Goal: Task Accomplishment & Management: Use online tool/utility

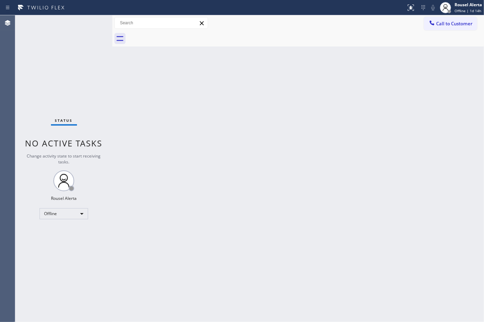
click at [335, 180] on div "Back to Dashboard Change Sender ID Customers Technicians Select a contact Outbo…" at bounding box center [298, 168] width 372 height 306
click at [469, 2] on div "Rousel Alerta" at bounding box center [467, 5] width 27 height 6
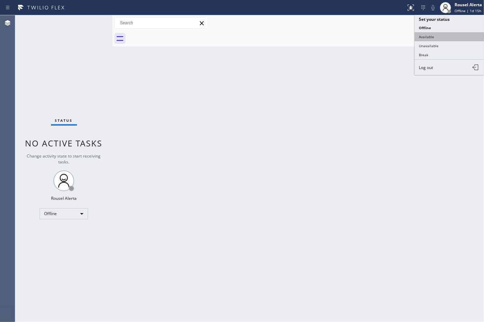
click at [460, 32] on button "Available" at bounding box center [449, 36] width 69 height 9
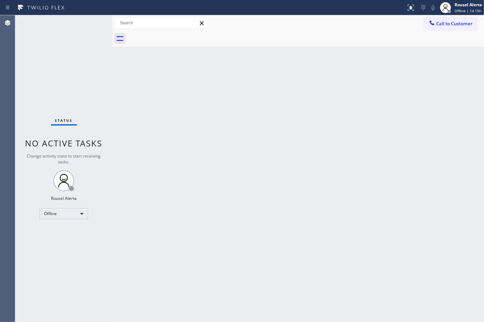
click at [439, 144] on div "Back to Dashboard Change Sender ID Customers Technicians Select a contact Outbo…" at bounding box center [298, 168] width 372 height 306
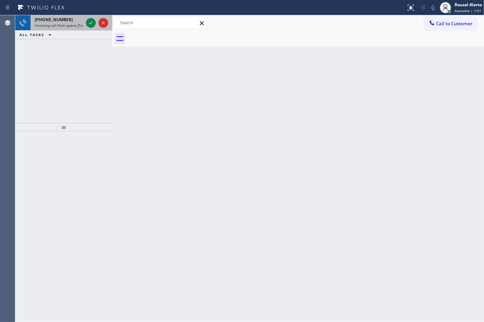
click at [64, 19] on div "[PHONE_NUMBER]" at bounding box center [59, 20] width 49 height 6
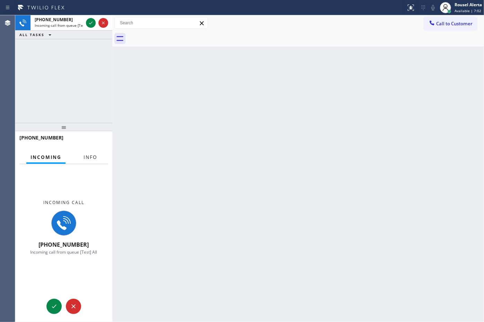
click at [87, 157] on span "Info" at bounding box center [91, 157] width 14 height 6
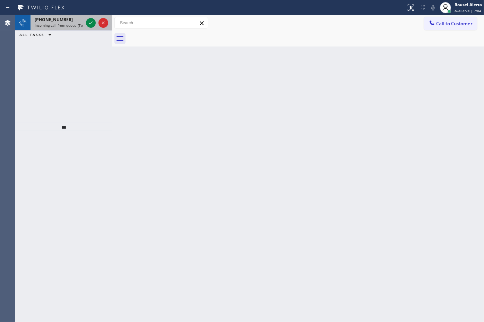
click at [76, 21] on div "[PHONE_NUMBER]" at bounding box center [59, 20] width 49 height 6
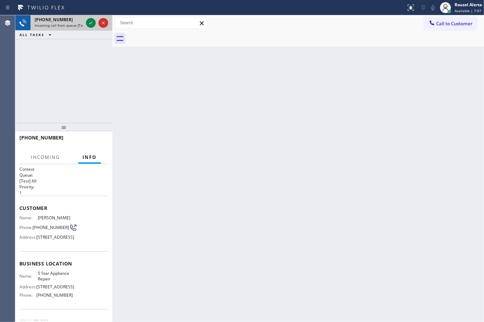
click at [70, 18] on div "[PHONE_NUMBER]" at bounding box center [59, 20] width 49 height 6
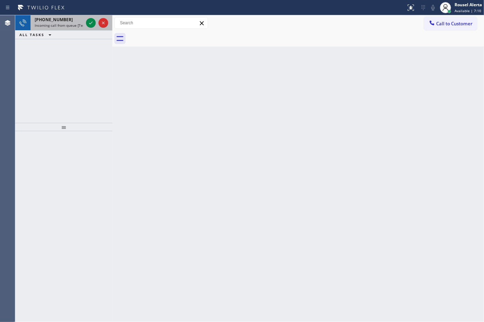
click at [73, 26] on span "Incoming call from queue [Test] All" at bounding box center [64, 25] width 58 height 5
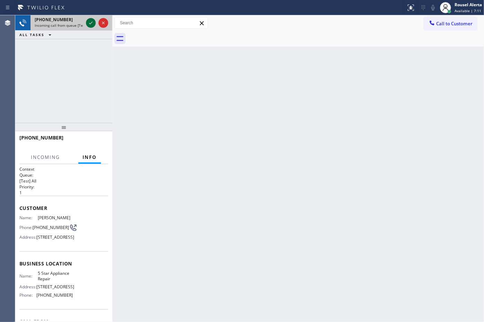
click at [87, 23] on icon at bounding box center [91, 23] width 8 height 8
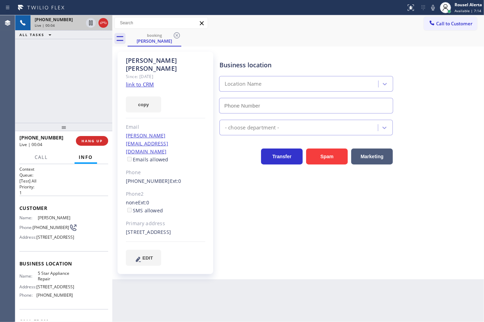
type input "[PHONE_NUMBER]"
click at [139, 81] on link "link to CRM" at bounding box center [140, 84] width 28 height 7
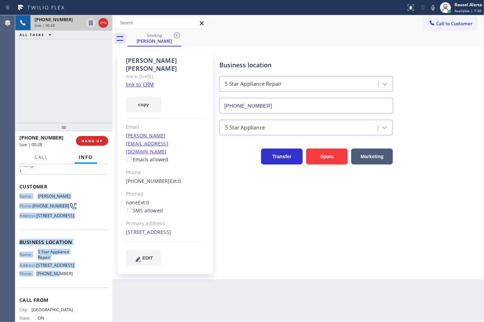
scroll to position [43, 0]
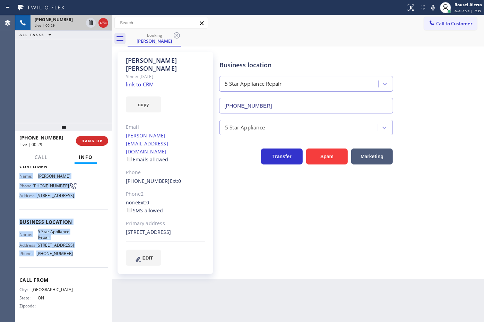
drag, startPoint x: 16, startPoint y: 220, endPoint x: 70, endPoint y: 275, distance: 76.7
click at [70, 275] on div "Context Queue: [Test] All Priority: 1 Customer Name: [PERSON_NAME] Phone: [PHON…" at bounding box center [63, 243] width 97 height 158
copy div "Name: [PERSON_NAME] Phone: [PHONE_NUMBER] Address: [STREET_ADDRESS] Business lo…"
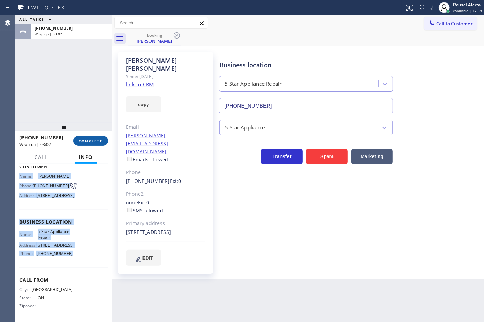
click at [94, 136] on button "COMPLETE" at bounding box center [90, 141] width 35 height 10
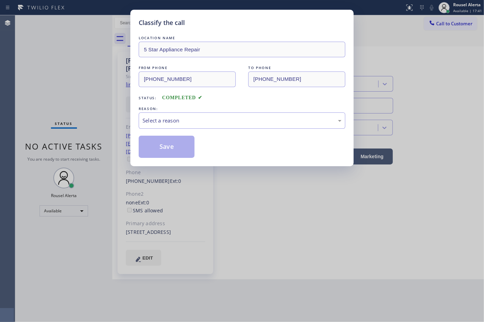
click at [178, 132] on div "LOCATION NAME 5 Star Appliance Repair FROM PHONE [PHONE_NUMBER] TO PHONE [PHONE…" at bounding box center [242, 95] width 207 height 123
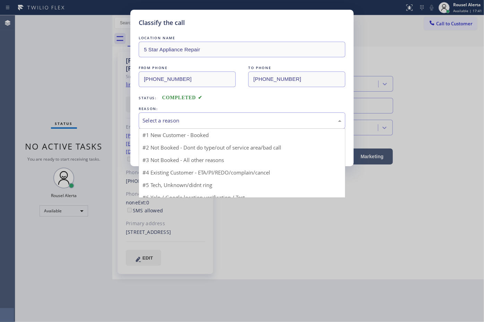
click at [180, 124] on div "Select a reason" at bounding box center [241, 120] width 199 height 8
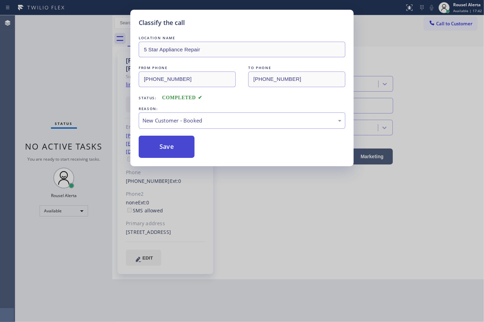
click at [172, 139] on button "Save" at bounding box center [167, 147] width 56 height 22
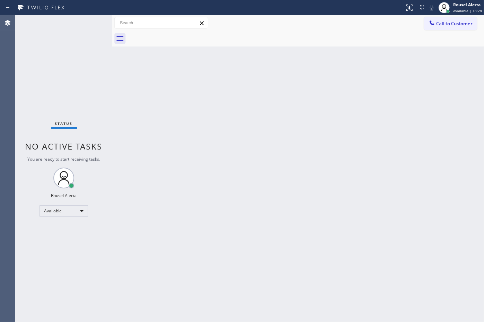
drag, startPoint x: 225, startPoint y: 181, endPoint x: 230, endPoint y: 180, distance: 4.5
click at [230, 180] on div "Back to Dashboard Change Sender ID Customers Technicians Select a contact Outbo…" at bounding box center [298, 168] width 372 height 306
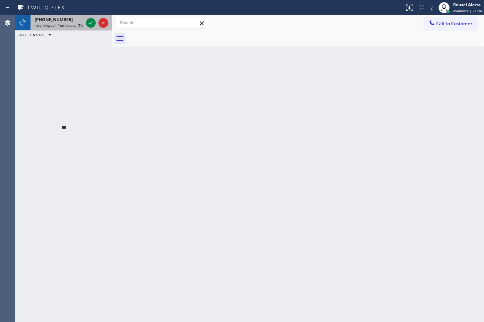
click at [69, 26] on span "Incoming call from queue [Test] All" at bounding box center [64, 25] width 58 height 5
click at [72, 25] on span "Incoming call from queue [Test] All" at bounding box center [64, 25] width 58 height 5
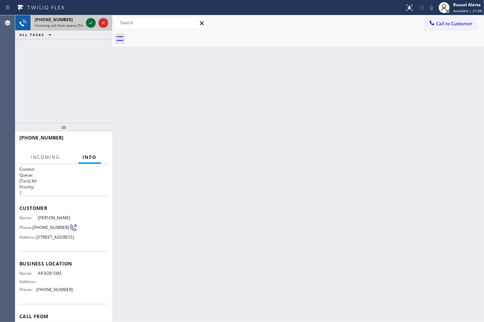
click at [89, 24] on icon at bounding box center [91, 23] width 8 height 8
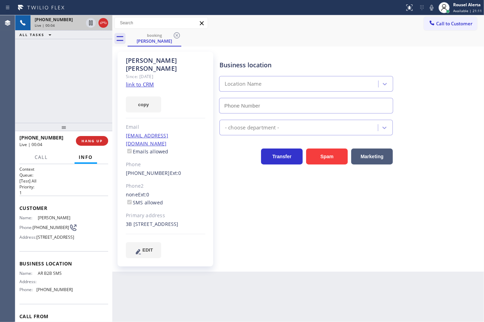
type input "[PHONE_NUMBER]"
click at [143, 87] on link "link to CRM" at bounding box center [140, 84] width 28 height 7
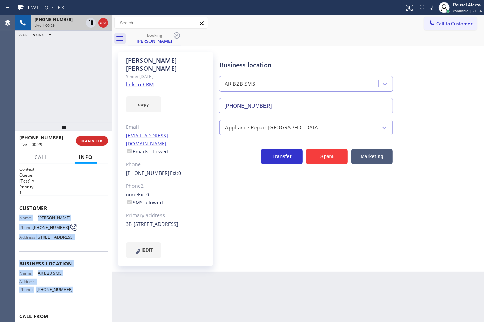
drag, startPoint x: 16, startPoint y: 217, endPoint x: 71, endPoint y: 309, distance: 107.7
click at [71, 309] on div "Context Queue: [Test] All Priority: 1 Customer Name: [PERSON_NAME] Phone: [PHON…" at bounding box center [63, 243] width 97 height 158
copy div "Name: [PERSON_NAME] Phone: [PHONE_NUMBER] Address: [STREET_ADDRESS] Business lo…"
click at [89, 24] on icon at bounding box center [90, 22] width 3 height 5
click at [434, 8] on icon at bounding box center [431, 7] width 8 height 8
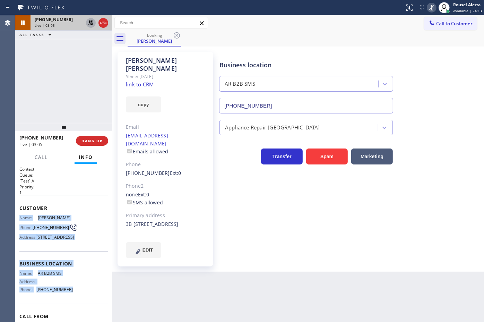
click at [88, 25] on icon at bounding box center [91, 23] width 8 height 8
click at [432, 3] on button at bounding box center [432, 8] width 10 height 10
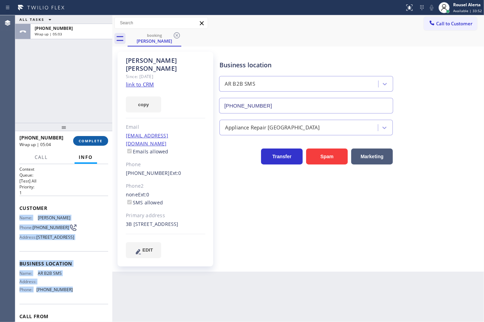
click at [87, 139] on span "COMPLETE" at bounding box center [91, 140] width 24 height 5
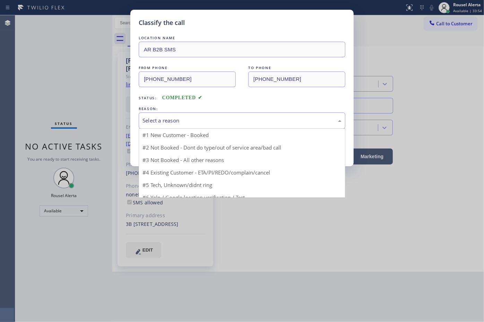
click at [181, 123] on div "Select a reason" at bounding box center [241, 120] width 199 height 8
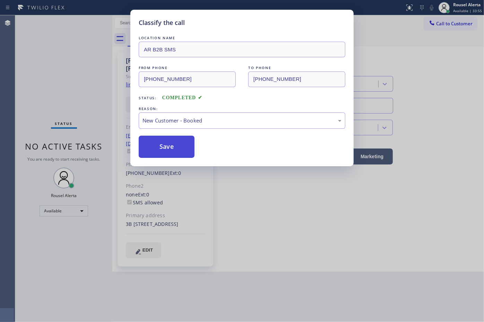
click at [177, 141] on button "Save" at bounding box center [167, 147] width 56 height 22
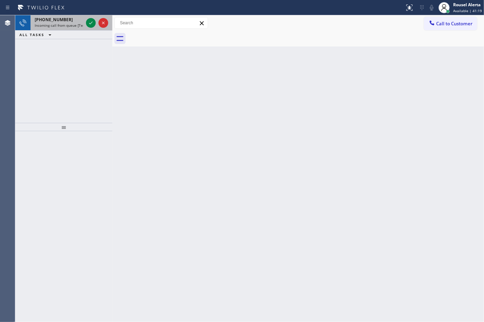
click at [70, 21] on div "[PHONE_NUMBER]" at bounding box center [59, 20] width 49 height 6
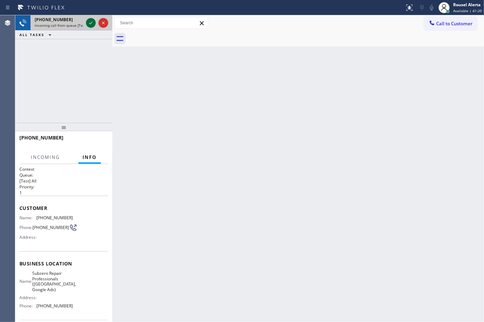
click at [88, 23] on icon at bounding box center [91, 23] width 8 height 8
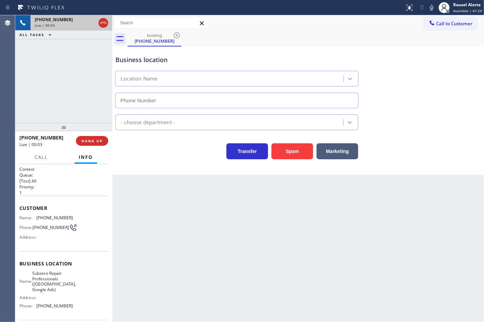
type input "[PHONE_NUMBER]"
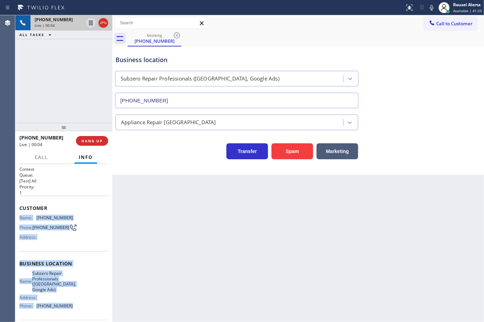
drag, startPoint x: 18, startPoint y: 213, endPoint x: 88, endPoint y: 309, distance: 118.5
click at [88, 309] on div "Context Queue: [Test] All Priority: 1 Customer Name: [PHONE_NUMBER] Phone: [PHO…" at bounding box center [63, 243] width 97 height 158
copy div "Name: [PHONE_NUMBER] Phone: [PHONE_NUMBER] Address: Business location Name: Sub…"
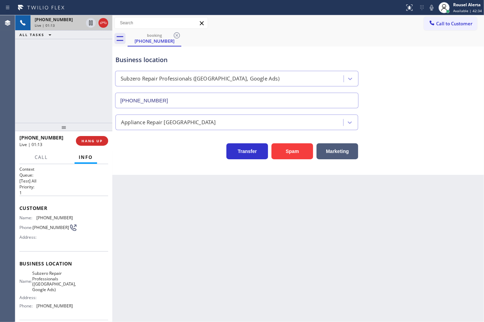
click at [61, 53] on div "[PHONE_NUMBER] Live | 01:13 ALL TASKS ALL TASKS ACTIVE TASKS TASKS IN WRAP UP" at bounding box center [63, 68] width 97 height 107
click at [85, 140] on span "HANG UP" at bounding box center [91, 140] width 21 height 5
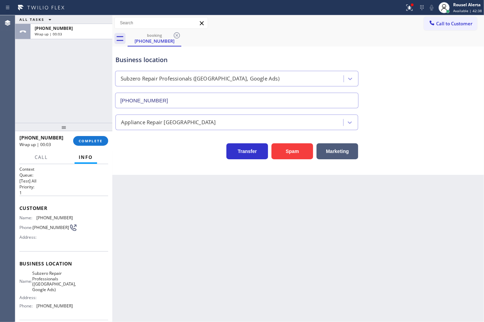
click at [92, 134] on div "[PHONE_NUMBER] Wrap up | 00:03 COMPLETE" at bounding box center [63, 141] width 89 height 18
click at [96, 140] on span "COMPLETE" at bounding box center [91, 140] width 24 height 5
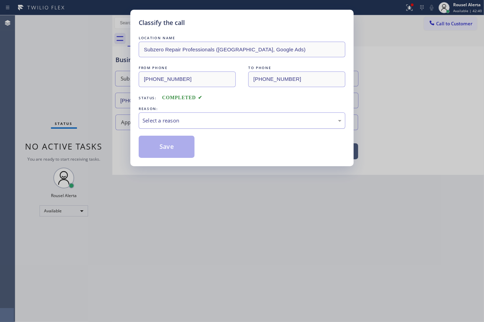
click at [155, 124] on div "Select a reason" at bounding box center [241, 120] width 199 height 8
click at [173, 144] on button "Save" at bounding box center [167, 147] width 56 height 22
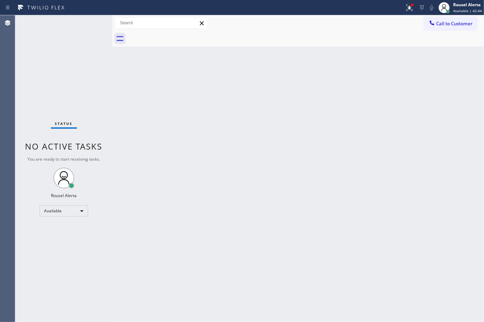
click at [246, 137] on div "Back to Dashboard Change Sender ID Customers Technicians Select a contact Outbo…" at bounding box center [298, 168] width 372 height 306
drag, startPoint x: 369, startPoint y: 69, endPoint x: 383, endPoint y: 51, distance: 23.1
click at [369, 69] on div "Back to Dashboard Change Sender ID Customers Technicians Select a contact Outbo…" at bounding box center [298, 168] width 372 height 306
click at [412, 12] on button at bounding box center [409, 7] width 15 height 15
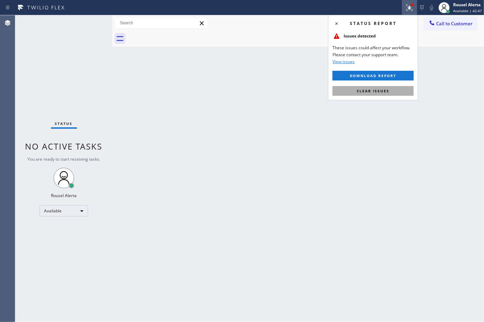
click at [387, 94] on button "Clear issues" at bounding box center [372, 91] width 81 height 10
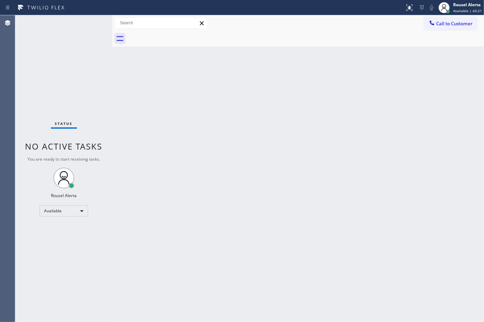
click at [158, 120] on div "Back to Dashboard Change Sender ID Customers Technicians Select a contact Outbo…" at bounding box center [298, 168] width 372 height 306
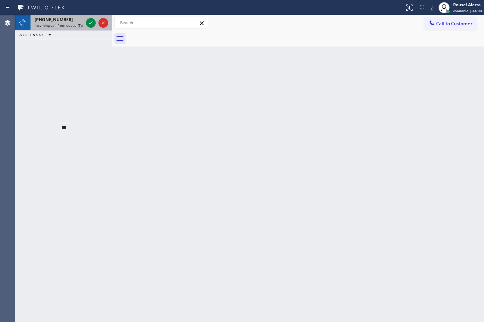
click at [70, 20] on div "[PHONE_NUMBER]" at bounding box center [59, 20] width 49 height 6
click at [71, 25] on span "Incoming call from queue [Test] All" at bounding box center [64, 25] width 58 height 5
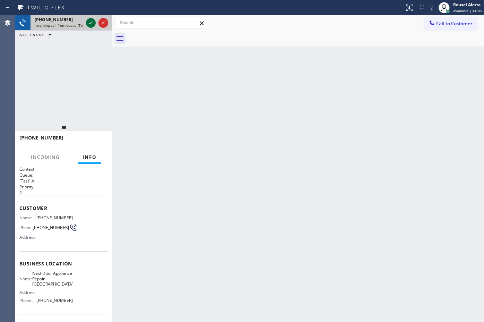
click at [89, 23] on icon at bounding box center [91, 23] width 8 height 8
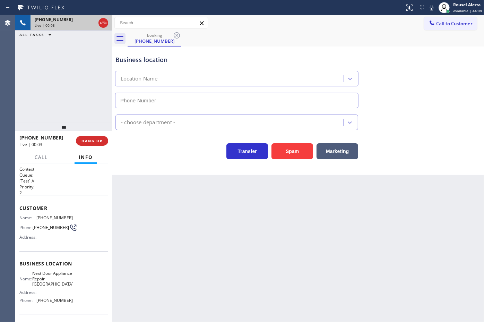
type input "[PHONE_NUMBER]"
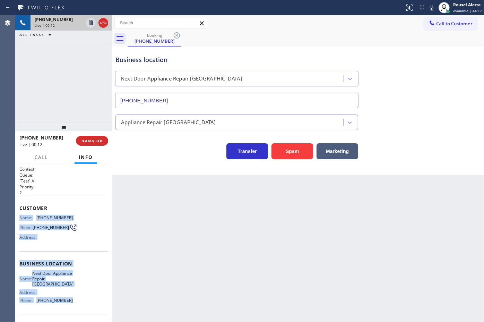
drag, startPoint x: 18, startPoint y: 214, endPoint x: 71, endPoint y: 302, distance: 103.0
click at [71, 302] on div "Context Queue: [Test] All Priority: 2 Customer Name: [PHONE_NUMBER] Phone: [PHO…" at bounding box center [63, 243] width 97 height 158
copy div "Name: [PHONE_NUMBER] Phone: [PHONE_NUMBER] Address: Business location Name: Nex…"
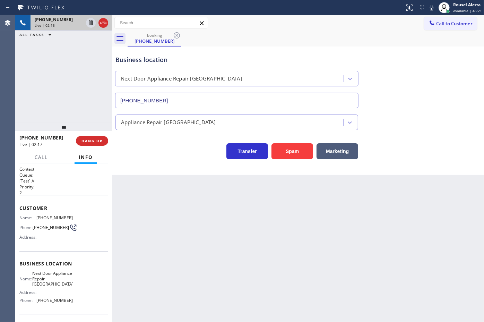
click at [204, 227] on div "Back to Dashboard Change Sender ID Customers Technicians Select a contact Outbo…" at bounding box center [298, 168] width 372 height 306
click at [89, 22] on icon at bounding box center [91, 23] width 8 height 8
click at [433, 7] on icon at bounding box center [431, 7] width 8 height 8
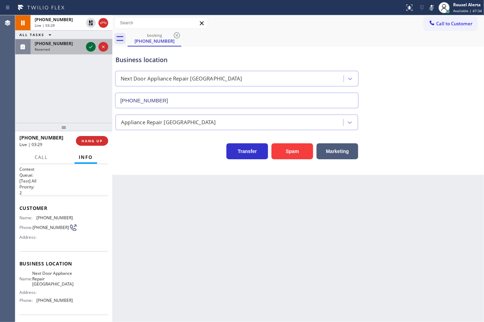
click at [92, 48] on icon at bounding box center [91, 47] width 8 height 8
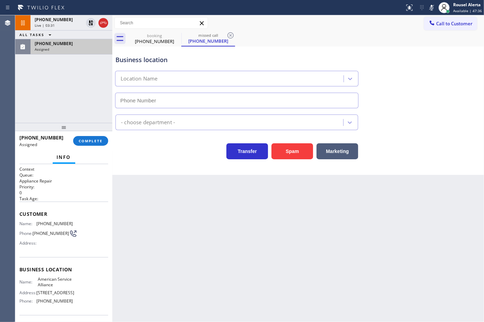
type input "[PHONE_NUMBER]"
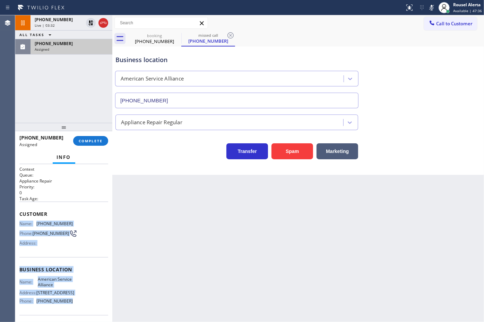
drag, startPoint x: 18, startPoint y: 219, endPoint x: 80, endPoint y: 305, distance: 105.8
click at [80, 305] on div "Context Queue: Appliance Repair Priority: 0 Task Age: Customer Name: [PHONE_NUM…" at bounding box center [63, 243] width 97 height 158
copy div "Name: [PHONE_NUMBER] Phone: [PHONE_NUMBER] Address: Business location Name: Ame…"
click at [80, 139] on span "COMPLETE" at bounding box center [91, 140] width 24 height 5
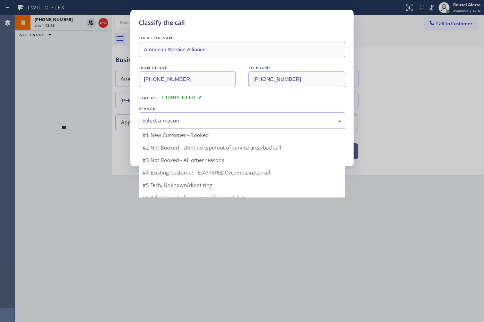
click at [162, 119] on div "Select a reason" at bounding box center [241, 120] width 199 height 8
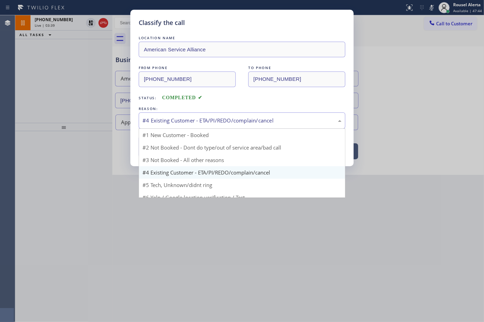
click at [182, 120] on div "#4 Existing Customer - ETA/PI/REDO/complain/cancel" at bounding box center [241, 120] width 199 height 8
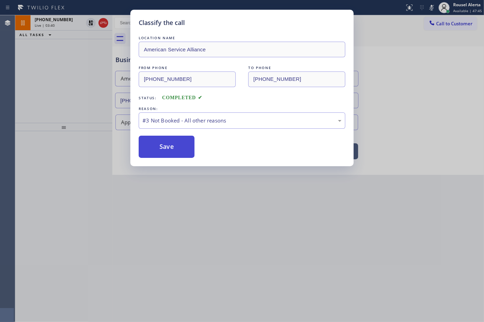
click at [175, 153] on button "Save" at bounding box center [167, 147] width 56 height 22
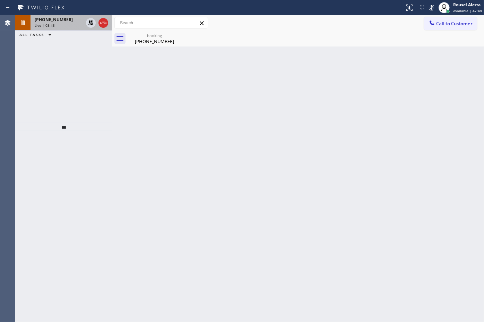
click at [57, 20] on span "[PHONE_NUMBER]" at bounding box center [54, 20] width 38 height 6
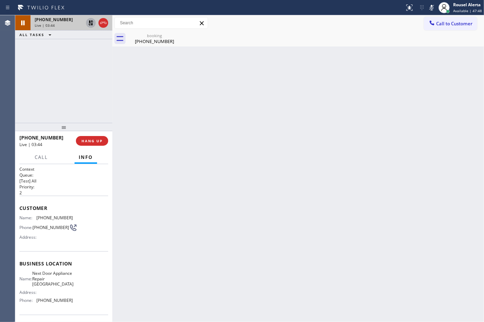
click at [90, 25] on icon at bounding box center [91, 23] width 8 height 8
click at [430, 7] on icon at bounding box center [431, 7] width 8 height 8
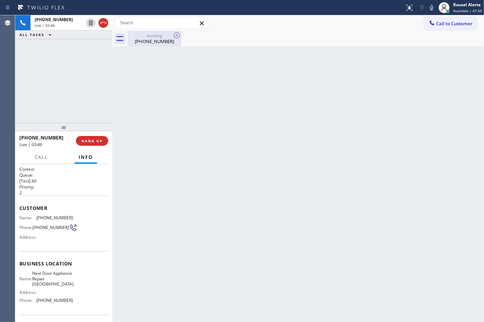
click at [141, 38] on div "[PHONE_NUMBER]" at bounding box center [154, 41] width 52 height 6
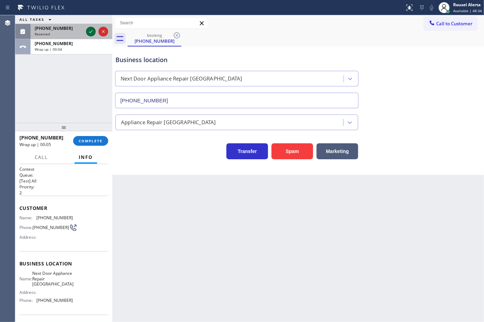
click at [87, 32] on icon at bounding box center [91, 31] width 8 height 8
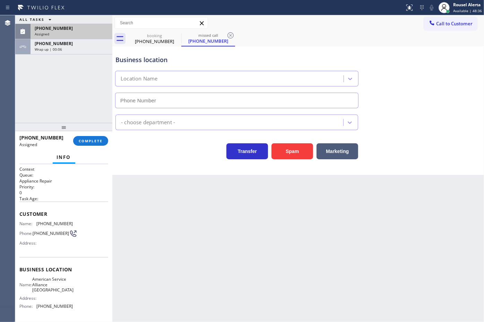
type input "[PHONE_NUMBER]"
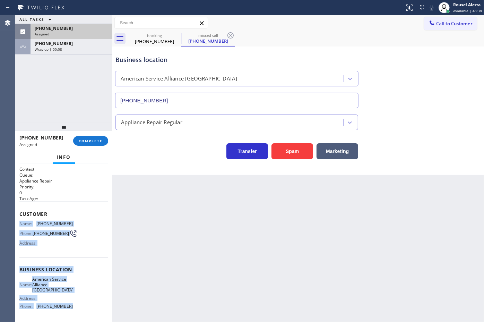
drag, startPoint x: 19, startPoint y: 222, endPoint x: 71, endPoint y: 307, distance: 100.3
click at [71, 307] on div "Context Queue: Appliance Repair Priority: 0 Task Age: Customer Name: [PHONE_NUM…" at bounding box center [63, 269] width 89 height 207
copy div "Name: [PHONE_NUMBER] Phone: [PHONE_NUMBER] Address: Business location Name: Ame…"
click at [84, 42] on div "[PHONE_NUMBER]" at bounding box center [71, 44] width 73 height 6
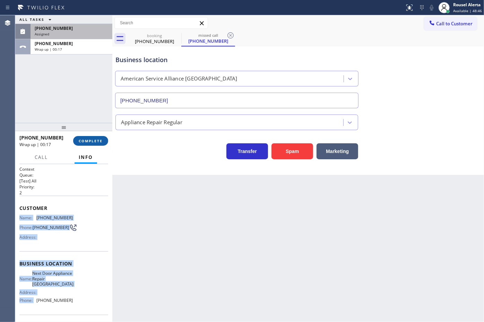
click at [90, 140] on span "COMPLETE" at bounding box center [91, 140] width 24 height 5
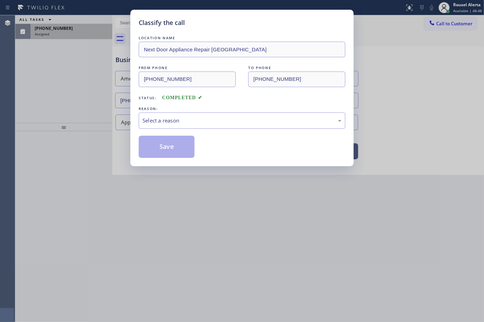
click at [164, 123] on div "Select a reason" at bounding box center [241, 120] width 199 height 8
click at [175, 147] on button "Save" at bounding box center [167, 147] width 56 height 22
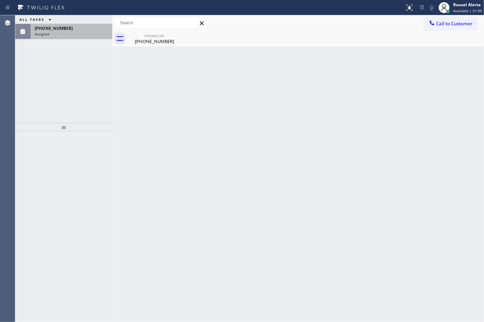
click at [73, 36] on div "[PHONE_NUMBER] Assigned" at bounding box center [70, 31] width 79 height 15
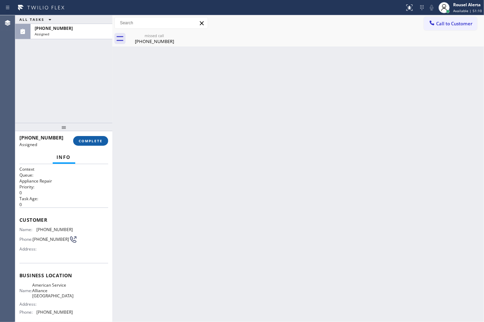
click at [86, 136] on button "COMPLETE" at bounding box center [90, 141] width 35 height 10
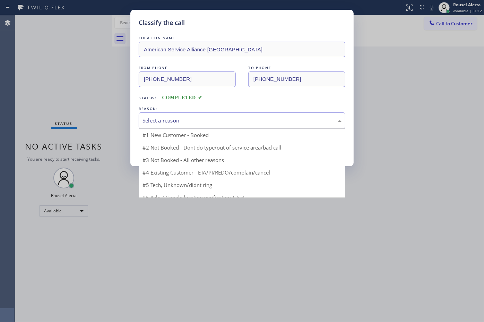
click at [177, 117] on div "Select a reason" at bounding box center [241, 120] width 199 height 8
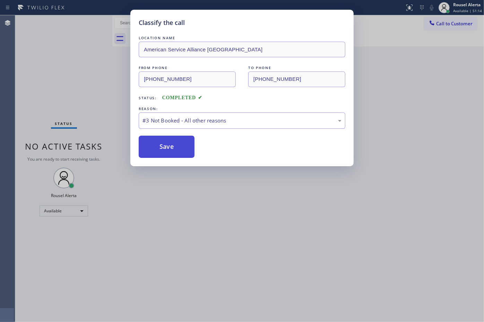
click at [174, 153] on button "Save" at bounding box center [167, 147] width 56 height 22
click at [169, 153] on button "Save" at bounding box center [167, 147] width 56 height 22
drag, startPoint x: 87, startPoint y: 51, endPoint x: 98, endPoint y: 54, distance: 11.6
click at [87, 50] on div "Classify the call LOCATION NAME American Service Alliance [GEOGRAPHIC_DATA] FRO…" at bounding box center [242, 161] width 484 height 322
click at [160, 148] on button "Save" at bounding box center [167, 147] width 56 height 22
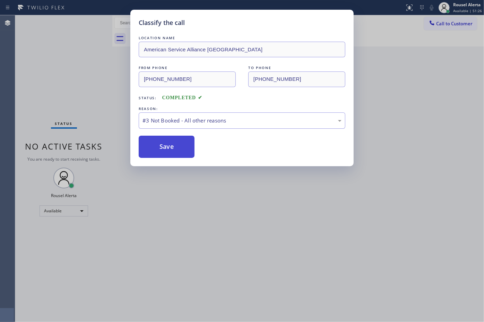
click at [160, 148] on button "Save" at bounding box center [167, 147] width 56 height 22
click at [161, 147] on button "Save" at bounding box center [167, 147] width 56 height 22
click at [161, 146] on button "Save" at bounding box center [167, 147] width 56 height 22
click at [273, 227] on div "Classify the call LOCATION NAME American Service Alliance [GEOGRAPHIC_DATA] FRO…" at bounding box center [242, 161] width 484 height 322
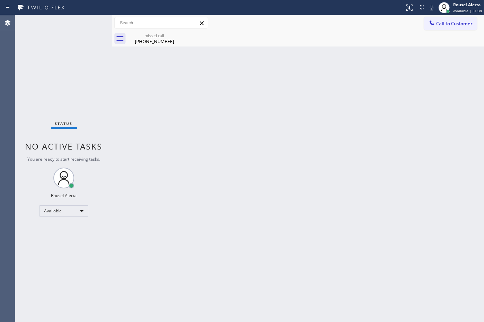
click at [108, 111] on div "Status No active tasks You are ready to start receiving tasks. Rousel Alerta Av…" at bounding box center [63, 168] width 97 height 306
click at [142, 45] on div "missed call [PHONE_NUMBER]" at bounding box center [154, 39] width 52 height 16
click at [212, 82] on div "Back to Dashboard Change Sender ID Customers Technicians Select a contact Outbo…" at bounding box center [298, 168] width 372 height 306
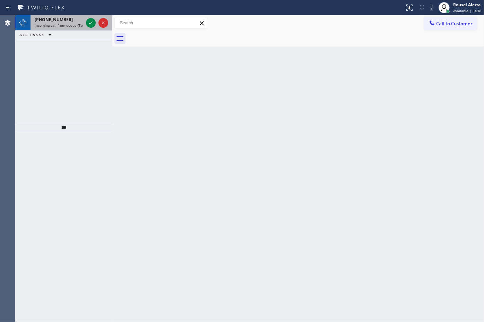
drag, startPoint x: 71, startPoint y: 21, endPoint x: 80, endPoint y: 23, distance: 8.9
click at [72, 21] on div "[PHONE_NUMBER]" at bounding box center [59, 20] width 49 height 6
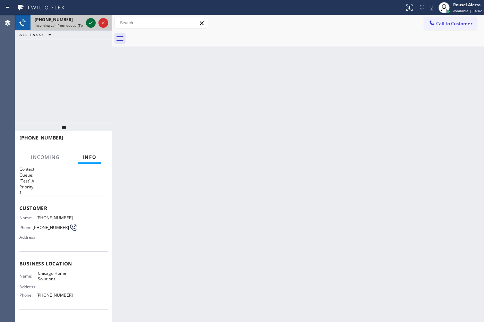
click at [87, 23] on icon at bounding box center [91, 23] width 8 height 8
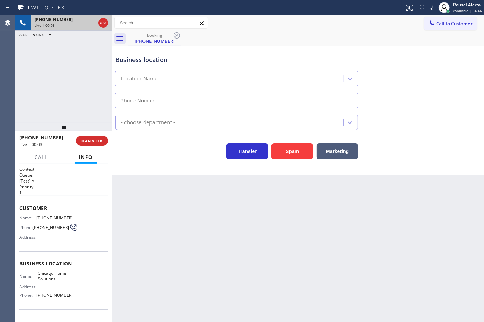
type input "[PHONE_NUMBER]"
click at [58, 58] on div "[PHONE_NUMBER] Live | 00:15 ALL TASKS ALL TASKS ACTIVE TASKS TASKS IN WRAP UP" at bounding box center [63, 68] width 97 height 107
click at [176, 299] on div "Back to Dashboard Change Sender ID Customers Technicians Select a contact Outbo…" at bounding box center [298, 168] width 372 height 306
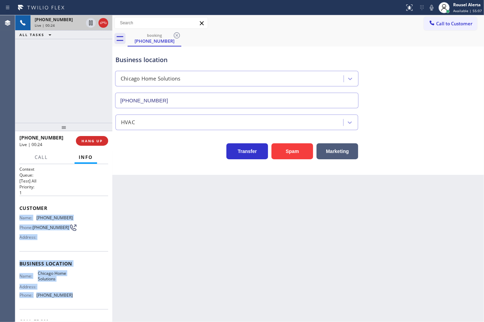
drag, startPoint x: 18, startPoint y: 216, endPoint x: 75, endPoint y: 294, distance: 96.6
click at [75, 294] on div "Context Queue: [Test] All Priority: 1 Customer Name: [PHONE_NUMBER] Phone: [PHO…" at bounding box center [63, 243] width 97 height 158
copy div "Name: [PHONE_NUMBER] Phone: [PHONE_NUMBER] Address: Business location Name: Chi…"
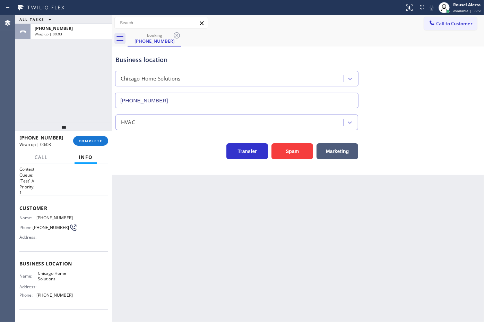
click at [89, 147] on div "[PHONE_NUMBER] Wrap up | 00:03 COMPLETE" at bounding box center [63, 141] width 89 height 18
click at [89, 144] on button "COMPLETE" at bounding box center [90, 141] width 35 height 10
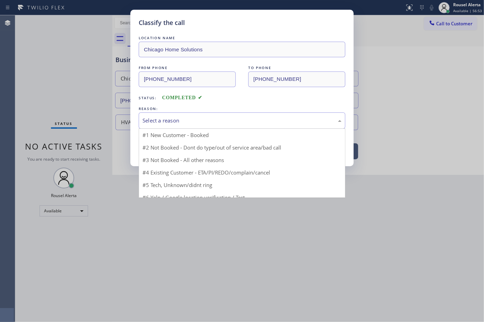
click at [216, 122] on div "Select a reason" at bounding box center [241, 120] width 199 height 8
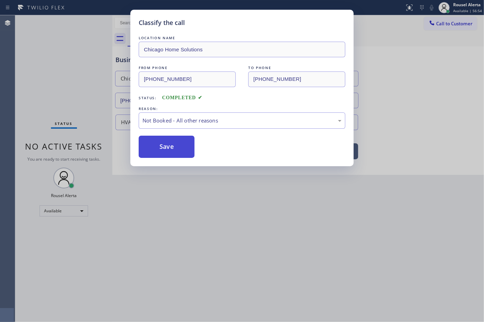
click at [181, 144] on button "Save" at bounding box center [167, 147] width 56 height 22
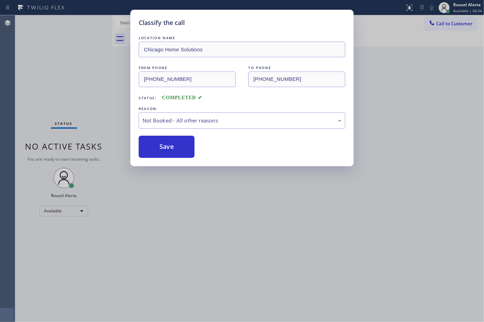
click at [295, 297] on div "Classify the call LOCATION NAME Chicago Home Solutions FROM PHONE [PHONE_NUMBER…" at bounding box center [242, 161] width 484 height 322
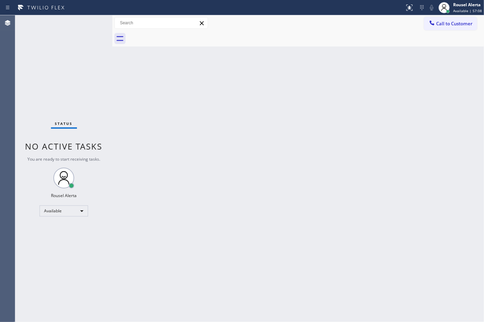
click at [162, 139] on div "Back to Dashboard Change Sender ID Customers Technicians Select a contact Outbo…" at bounding box center [298, 168] width 372 height 306
click at [85, 18] on div "Status No active tasks You are ready to start receiving tasks. Rousel Alerta Av…" at bounding box center [63, 168] width 97 height 306
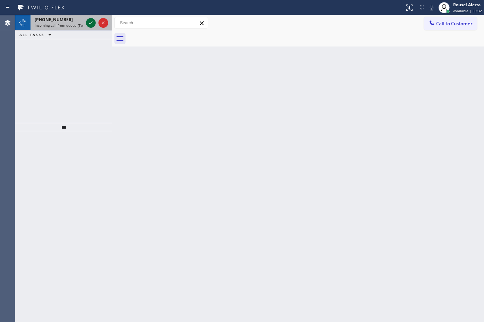
click at [89, 25] on icon at bounding box center [91, 23] width 8 height 8
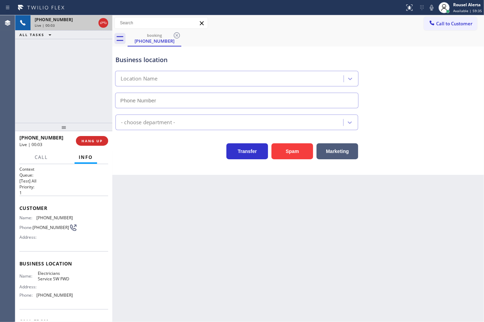
type input "[PHONE_NUMBER]"
click at [166, 219] on div "Back to Dashboard Change Sender ID Customers Technicians Select a contact Outbo…" at bounding box center [298, 168] width 372 height 306
click at [91, 141] on span "HANG UP" at bounding box center [91, 140] width 21 height 5
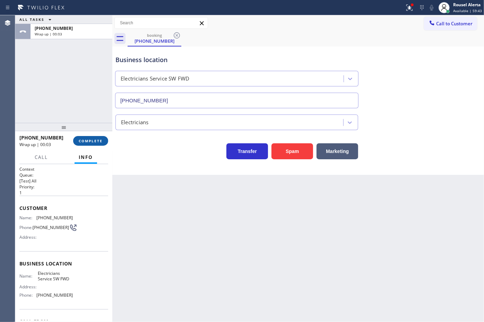
click at [91, 141] on span "COMPLETE" at bounding box center [91, 140] width 24 height 5
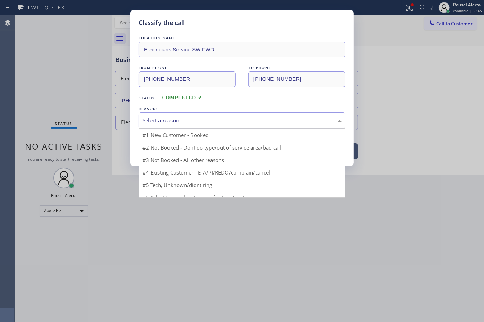
click at [158, 121] on div "Select a reason" at bounding box center [241, 120] width 199 height 8
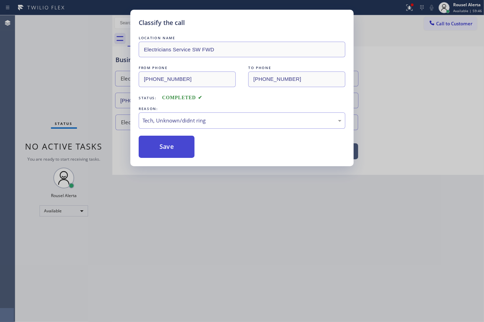
click at [166, 143] on button "Save" at bounding box center [167, 147] width 56 height 22
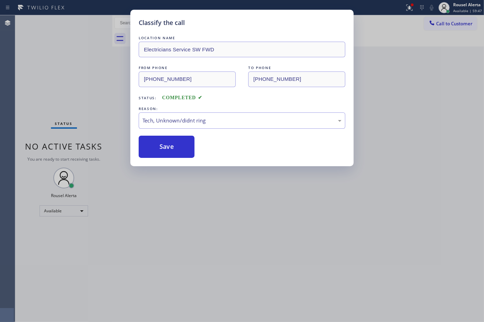
click at [216, 189] on div "Classify the call LOCATION NAME Electricians Service SW FWD FROM PHONE [PHONE_N…" at bounding box center [242, 161] width 484 height 322
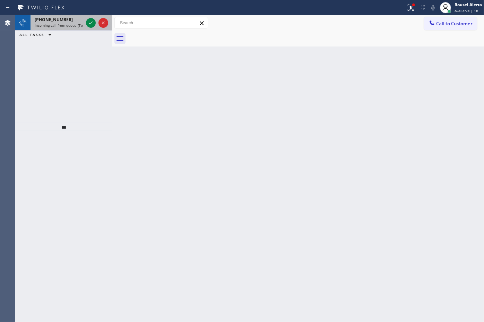
click at [68, 24] on span "Incoming call from queue [Test] All" at bounding box center [64, 25] width 58 height 5
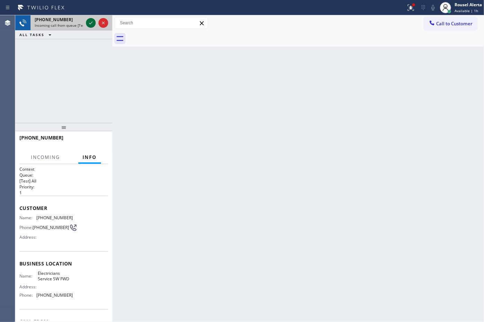
click at [87, 23] on icon at bounding box center [91, 23] width 8 height 8
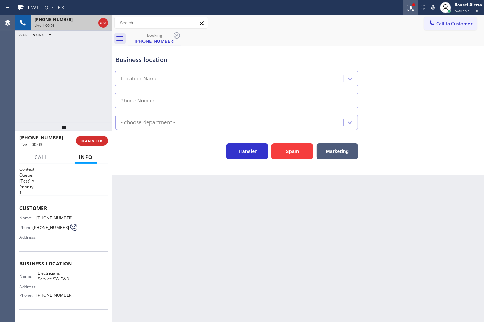
type input "[PHONE_NUMBER]"
click at [409, 12] on button at bounding box center [410, 7] width 15 height 15
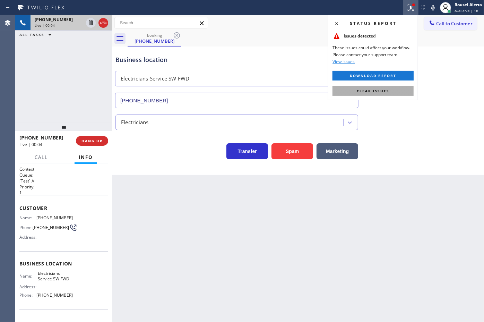
click at [397, 89] on button "Clear issues" at bounding box center [372, 91] width 81 height 10
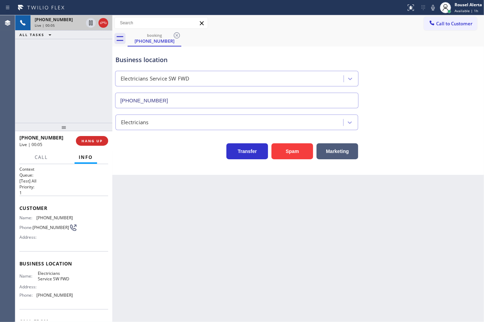
click at [350, 266] on div "Back to Dashboard Change Sender ID Customers Technicians Select a contact Outbo…" at bounding box center [298, 168] width 372 height 306
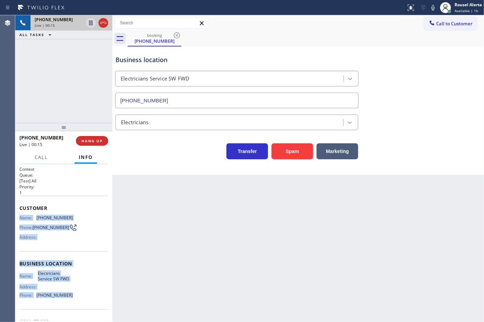
drag, startPoint x: 17, startPoint y: 214, endPoint x: 80, endPoint y: 293, distance: 101.5
click at [80, 293] on div "Context Queue: [Test] All Priority: 1 Customer Name: [PHONE_NUMBER] Phone: [PHO…" at bounding box center [63, 243] width 97 height 158
copy div "Name: [PHONE_NUMBER] Phone: [PHONE_NUMBER] Address: Business location Name: Ele…"
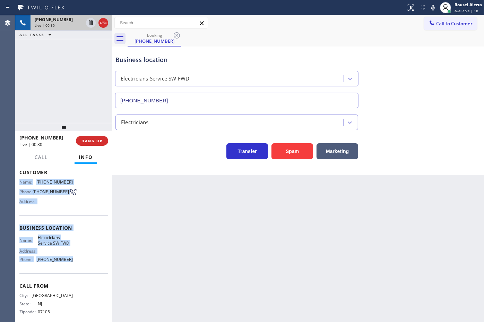
scroll to position [42, 0]
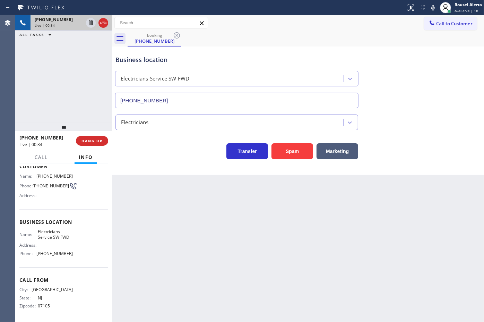
click at [276, 221] on div "Back to Dashboard Change Sender ID Customers Technicians Select a contact Outbo…" at bounding box center [298, 168] width 372 height 306
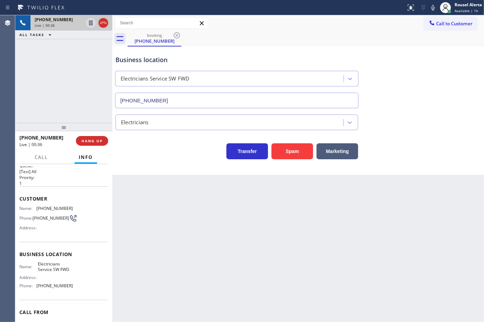
scroll to position [0, 0]
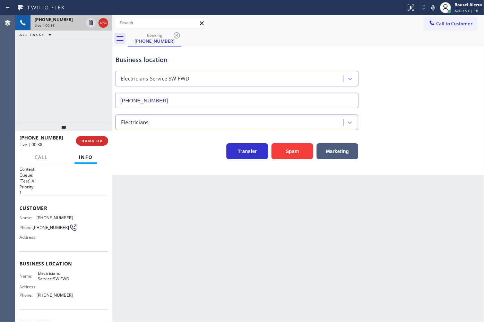
click at [61, 70] on div "[PHONE_NUMBER] Live | 00:38 ALL TASKS ALL TASKS ACTIVE TASKS TASKS IN WRAP UP" at bounding box center [63, 68] width 97 height 107
click at [153, 233] on div "Back to Dashboard Change Sender ID Customers Technicians Select a contact Outbo…" at bounding box center [298, 168] width 372 height 306
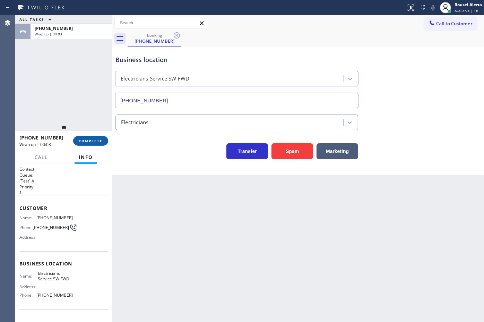
click at [87, 144] on button "COMPLETE" at bounding box center [90, 141] width 35 height 10
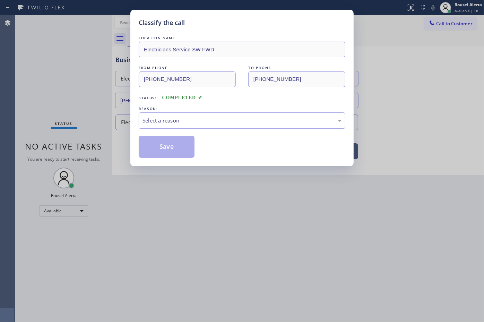
click at [192, 116] on div "Select a reason" at bounding box center [242, 120] width 207 height 16
click at [184, 146] on button "Save" at bounding box center [167, 147] width 56 height 22
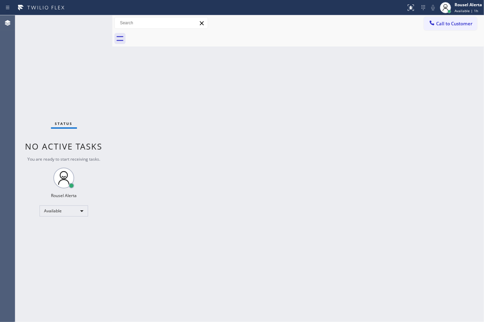
click at [216, 215] on div "Back to Dashboard Change Sender ID Customers Technicians Select a contact Outbo…" at bounding box center [298, 168] width 372 height 306
click at [167, 140] on div "Back to Dashboard Change Sender ID Customers Technicians Select a contact Outbo…" at bounding box center [298, 168] width 372 height 306
click at [77, 25] on div "Status No active tasks You are ready to start receiving tasks. Rousel Alerta Av…" at bounding box center [63, 168] width 97 height 306
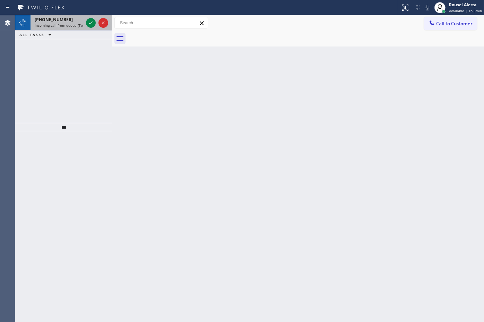
click at [73, 27] on span "Incoming call from queue [Test] All" at bounding box center [64, 25] width 58 height 5
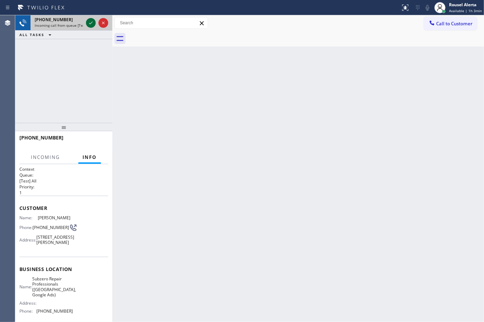
click at [90, 24] on icon at bounding box center [91, 23] width 8 height 8
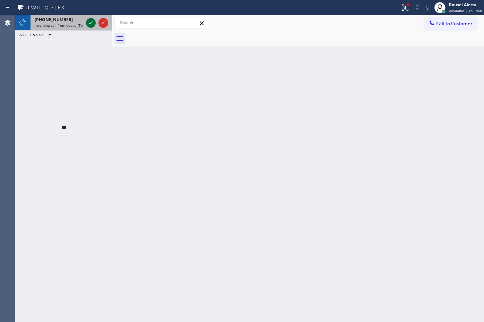
click at [90, 24] on icon at bounding box center [91, 23] width 8 height 8
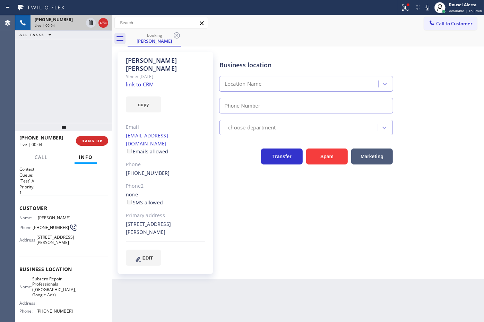
type input "[PHONE_NUMBER]"
click at [148, 81] on link "link to CRM" at bounding box center [140, 84] width 28 height 7
click at [81, 80] on div "[PHONE_NUMBER] Live | 00:35 ALL TASKS ALL TASKS ACTIVE TASKS TASKS IN WRAP UP" at bounding box center [63, 68] width 97 height 107
click at [200, 296] on div "Back to Dashboard Change Sender ID Customers Technicians Select a contact Outbo…" at bounding box center [298, 168] width 372 height 306
click at [81, 101] on div "[PHONE_NUMBER] Live | 00:36 ALL TASKS ALL TASKS ACTIVE TASKS TASKS IN WRAP UP" at bounding box center [63, 68] width 97 height 107
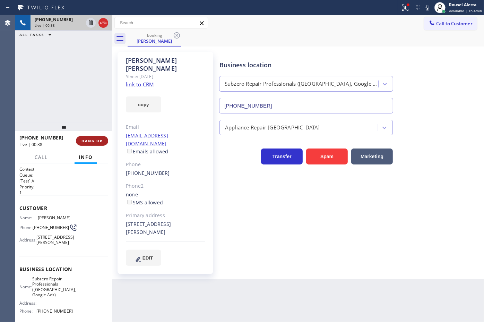
click at [92, 139] on span "HANG UP" at bounding box center [91, 140] width 21 height 5
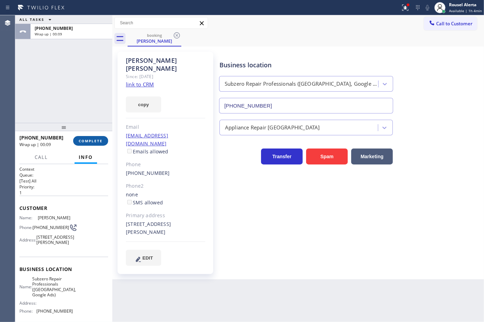
click at [84, 138] on span "COMPLETE" at bounding box center [91, 140] width 24 height 5
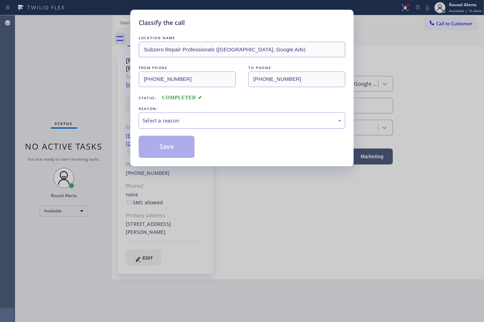
click at [151, 124] on div "Select a reason" at bounding box center [241, 120] width 199 height 8
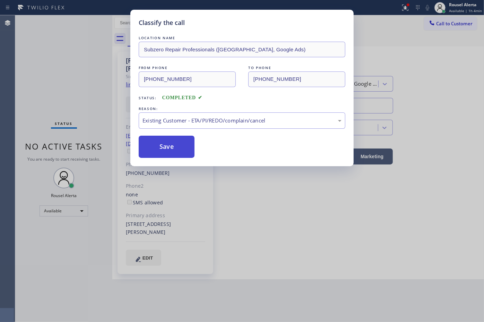
click at [177, 148] on button "Save" at bounding box center [167, 147] width 56 height 22
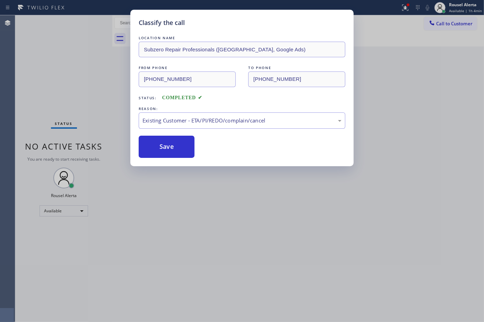
click at [64, 66] on div "Classify the call LOCATION NAME Subzero Repair Professionals ([GEOGRAPHIC_DATA]…" at bounding box center [242, 161] width 484 height 322
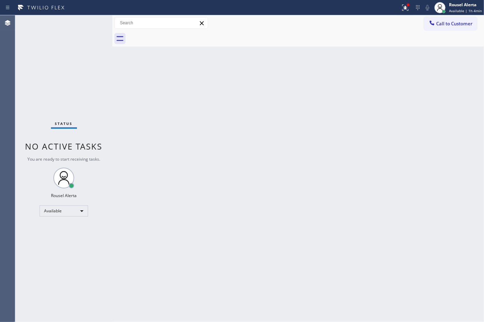
click at [184, 177] on div "Back to Dashboard Change Sender ID Customers Technicians Select a contact Outbo…" at bounding box center [298, 168] width 372 height 306
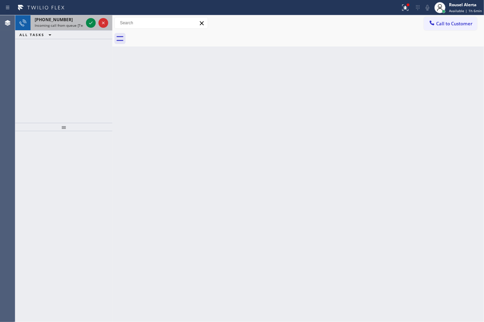
click at [70, 23] on span "Incoming call from queue [Test] All" at bounding box center [64, 25] width 58 height 5
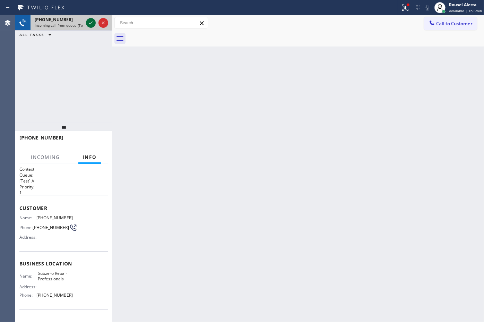
click at [88, 24] on icon at bounding box center [91, 23] width 8 height 8
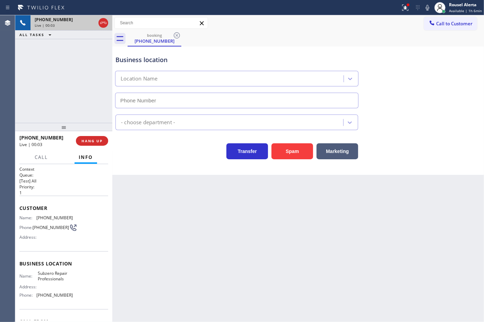
type input "[PHONE_NUMBER]"
click at [81, 61] on div "[PHONE_NUMBER] Live | 00:07 ALL TASKS ALL TASKS ACTIVE TASKS TASKS IN WRAP UP" at bounding box center [63, 68] width 97 height 107
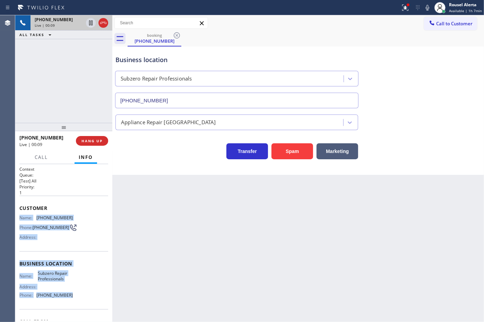
drag, startPoint x: 20, startPoint y: 218, endPoint x: 75, endPoint y: 297, distance: 95.8
click at [75, 297] on div "Context Queue: [Test] All Priority: 1 Customer Name: [PHONE_NUMBER] Phone: [PHO…" at bounding box center [63, 263] width 89 height 195
copy div "Name: [PHONE_NUMBER] Phone: [PHONE_NUMBER] Address: Business location Name: Sub…"
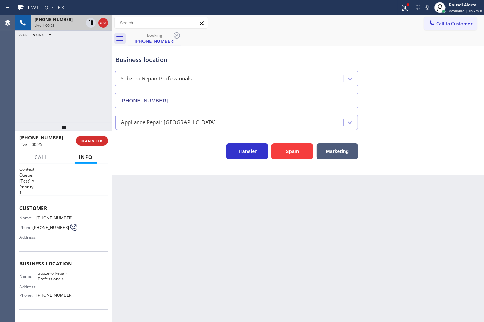
click at [203, 224] on div "Back to Dashboard Change Sender ID Customers Technicians Select a contact Outbo…" at bounding box center [298, 168] width 372 height 306
click at [53, 72] on div "[PHONE_NUMBER] Live | 00:25 ALL TASKS ALL TASKS ACTIVE TASKS TASKS IN WRAP UP" at bounding box center [63, 68] width 97 height 107
click at [155, 233] on div "Back to Dashboard Change Sender ID Customers Technicians Select a contact Outbo…" at bounding box center [298, 168] width 372 height 306
click at [94, 141] on span "HANG UP" at bounding box center [91, 140] width 21 height 5
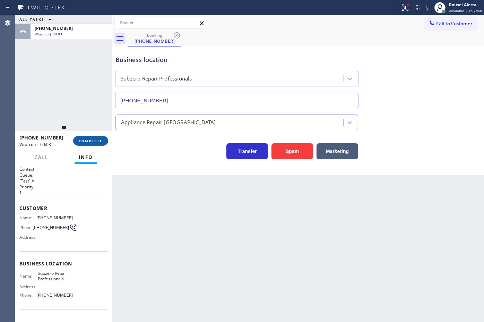
click at [94, 141] on span "COMPLETE" at bounding box center [91, 140] width 24 height 5
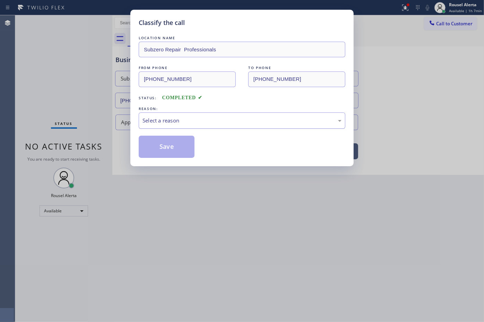
click at [172, 120] on div "Select a reason" at bounding box center [241, 120] width 199 height 8
click at [173, 143] on button "Save" at bounding box center [167, 147] width 56 height 22
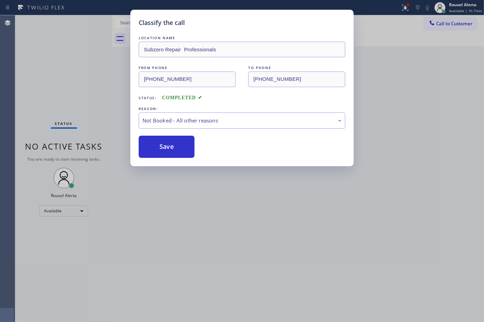
click at [226, 257] on div "Classify the call LOCATION NAME Subzero Repair Professionals FROM PHONE [PHONE_…" at bounding box center [242, 161] width 484 height 322
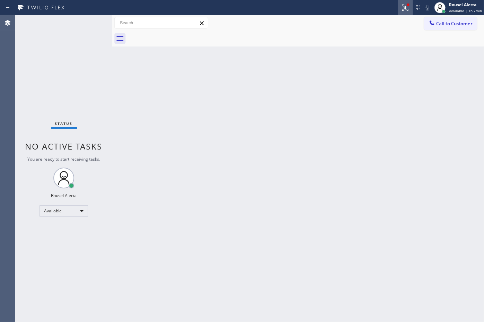
click at [403, 7] on icon at bounding box center [405, 7] width 8 height 8
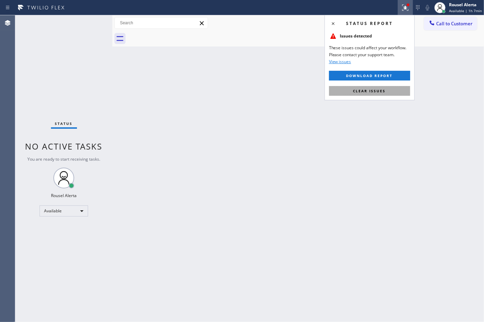
click at [377, 88] on span "Clear issues" at bounding box center [369, 90] width 33 height 5
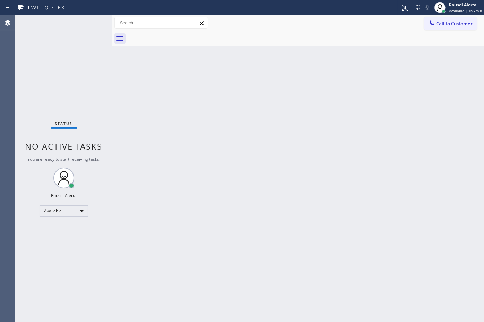
click at [367, 162] on div "Back to Dashboard Change Sender ID Customers Technicians Select a contact Outbo…" at bounding box center [298, 168] width 372 height 306
click at [77, 23] on div "Status No active tasks You are ready to start receiving tasks. Rousel Alerta Av…" at bounding box center [63, 168] width 97 height 306
drag, startPoint x: 207, startPoint y: 56, endPoint x: 239, endPoint y: 44, distance: 34.3
click at [208, 56] on div "Back to Dashboard Change Sender ID Customers Technicians Select a contact Outbo…" at bounding box center [298, 168] width 372 height 306
drag, startPoint x: 249, startPoint y: 219, endPoint x: 279, endPoint y: 228, distance: 32.1
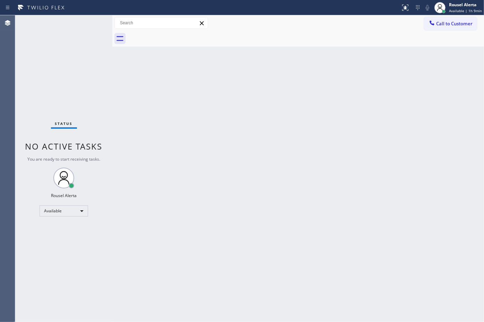
click at [250, 219] on div "Back to Dashboard Change Sender ID Customers Technicians Select a contact Outbo…" at bounding box center [298, 168] width 372 height 306
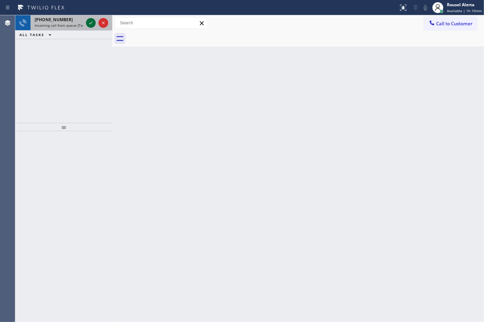
click at [90, 21] on icon at bounding box center [91, 23] width 8 height 8
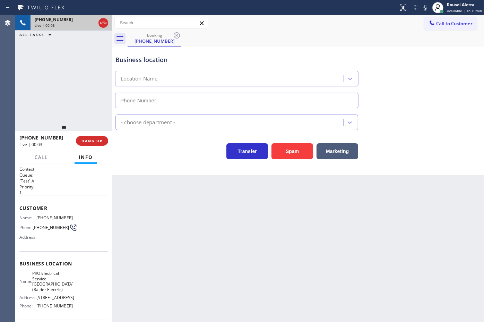
type input "[PHONE_NUMBER]"
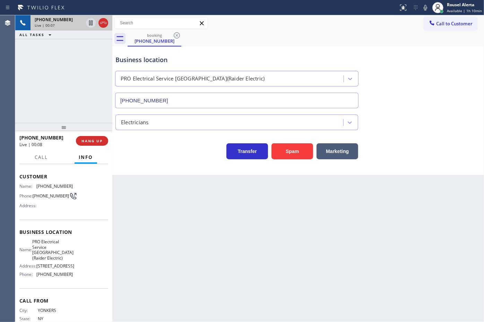
scroll to position [11, 0]
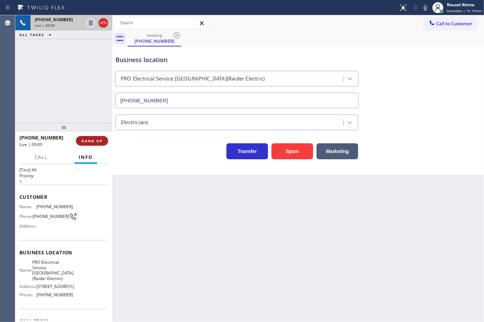
click at [88, 138] on span "HANG UP" at bounding box center [91, 140] width 21 height 5
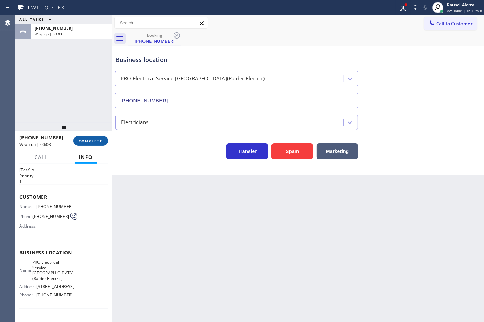
click at [88, 138] on button "COMPLETE" at bounding box center [90, 141] width 35 height 10
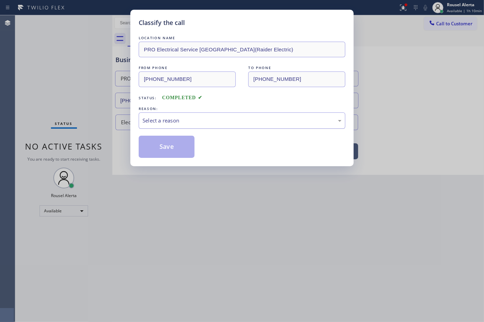
click at [176, 123] on div "Select a reason" at bounding box center [241, 120] width 199 height 8
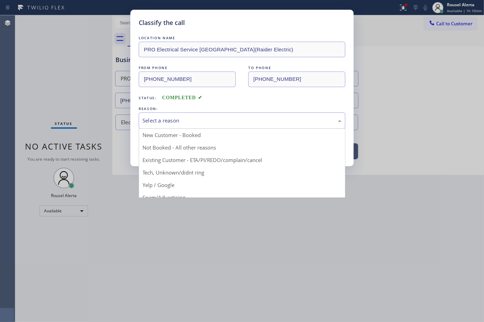
drag, startPoint x: 195, startPoint y: 171, endPoint x: 189, endPoint y: 168, distance: 6.2
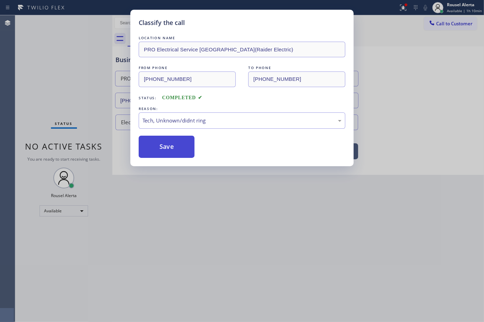
click at [170, 149] on button "Save" at bounding box center [167, 147] width 56 height 22
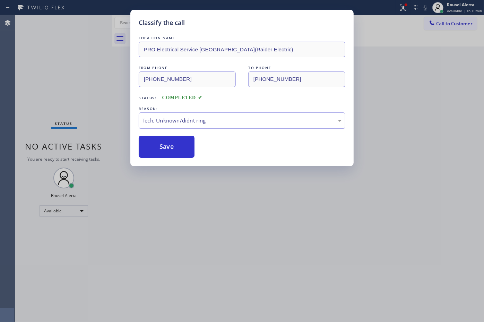
click at [228, 214] on div "Classify the call LOCATION NAME PRO Electrical Service [GEOGRAPHIC_DATA](Raider…" at bounding box center [242, 161] width 484 height 322
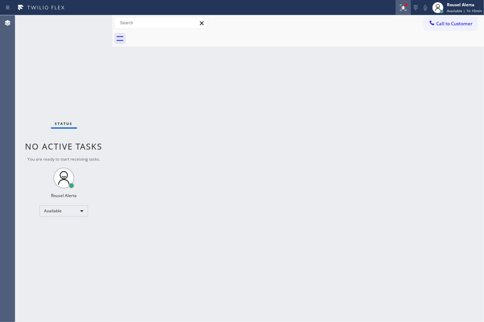
click at [404, 7] on icon at bounding box center [402, 7] width 4 height 5
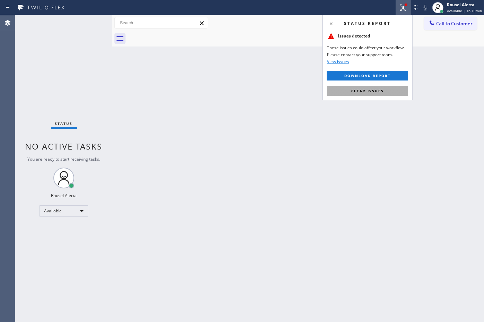
click at [394, 87] on button "Clear issues" at bounding box center [367, 91] width 81 height 10
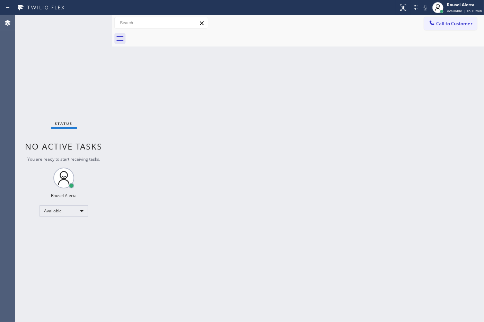
click at [386, 146] on div "Back to Dashboard Change Sender ID Customers Technicians Select a contact Outbo…" at bounding box center [298, 168] width 372 height 306
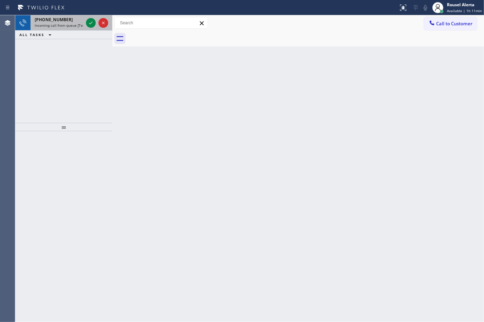
click at [56, 21] on span "[PHONE_NUMBER]" at bounding box center [54, 20] width 38 height 6
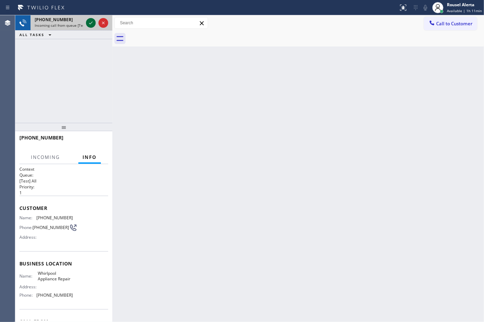
click at [90, 25] on icon at bounding box center [91, 23] width 8 height 8
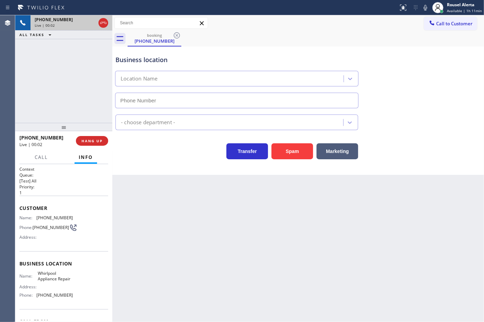
type input "[PHONE_NUMBER]"
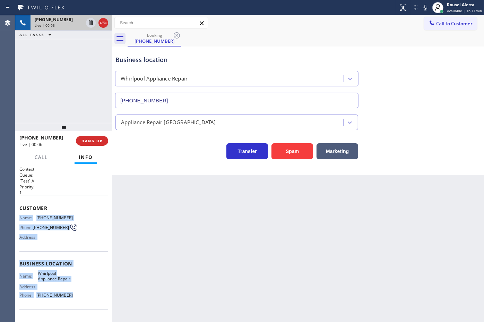
drag, startPoint x: 16, startPoint y: 216, endPoint x: 78, endPoint y: 306, distance: 109.5
click at [78, 306] on div "Context Queue: [Test] All Priority: 1 Customer Name: [PHONE_NUMBER] Phone: [PHO…" at bounding box center [63, 243] width 97 height 158
copy div "Name: [PHONE_NUMBER] Phone: [PHONE_NUMBER] Address: Business location Name: Whi…"
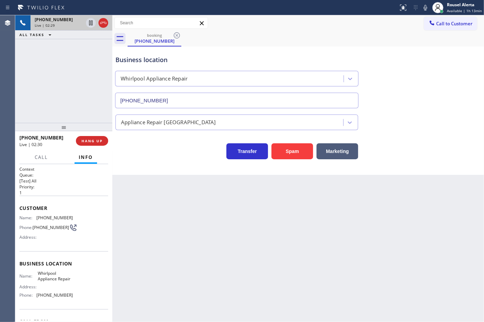
click at [456, 231] on div "Back to Dashboard Change Sender ID Customers Technicians Select a contact Outbo…" at bounding box center [298, 168] width 372 height 306
click at [87, 23] on icon at bounding box center [91, 23] width 8 height 8
click at [425, 9] on icon at bounding box center [425, 7] width 8 height 8
click at [87, 21] on icon at bounding box center [91, 23] width 8 height 8
click at [425, 11] on icon at bounding box center [425, 7] width 8 height 8
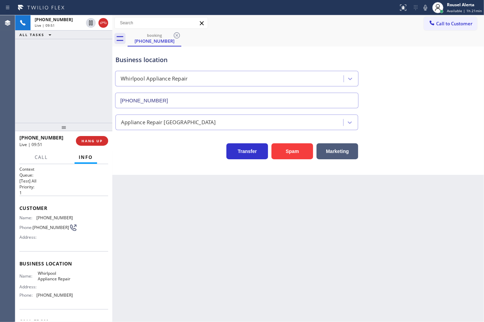
click at [220, 224] on div "Back to Dashboard Change Sender ID Customers Technicians Select a contact Outbo…" at bounding box center [298, 168] width 372 height 306
click at [33, 155] on button "Call" at bounding box center [41, 157] width 21 height 14
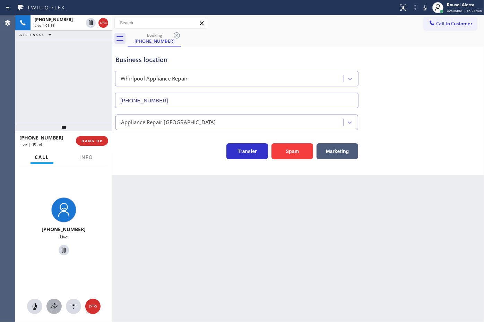
click at [59, 307] on div at bounding box center [53, 306] width 15 height 8
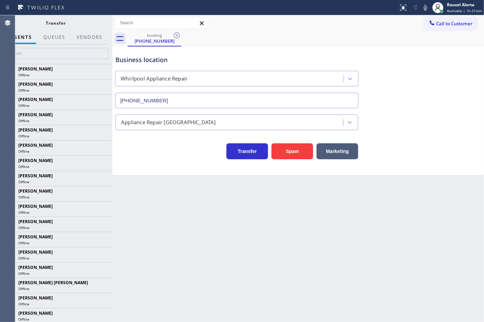
click at [93, 45] on div at bounding box center [56, 53] width 113 height 19
click at [93, 37] on button "Vendors" at bounding box center [89, 38] width 34 height 14
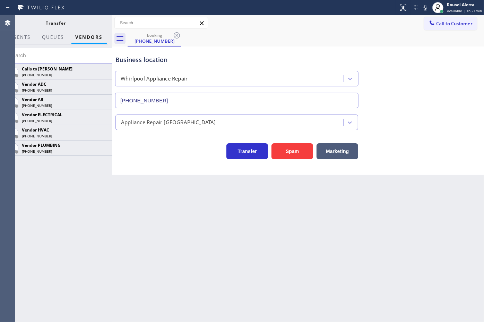
click at [0, 0] on icon at bounding box center [0, 0] width 0 height 0
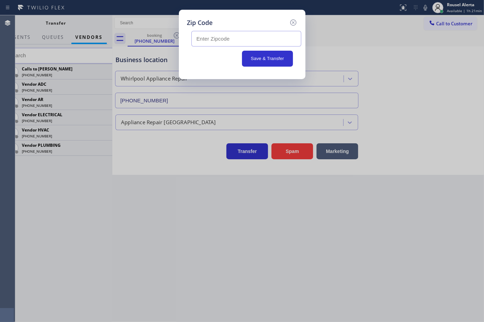
click at [223, 42] on input "text" at bounding box center [246, 39] width 110 height 16
paste input "80923"
type input "80923"
click at [266, 63] on button "Save & Transfer" at bounding box center [267, 59] width 51 height 16
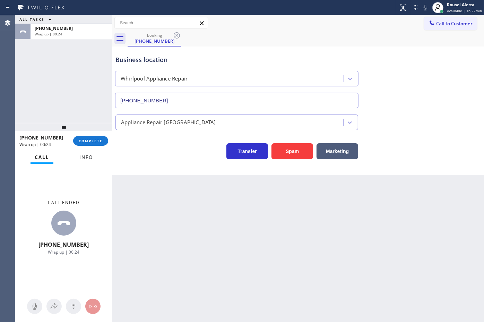
click at [93, 154] on span "Info" at bounding box center [86, 157] width 14 height 6
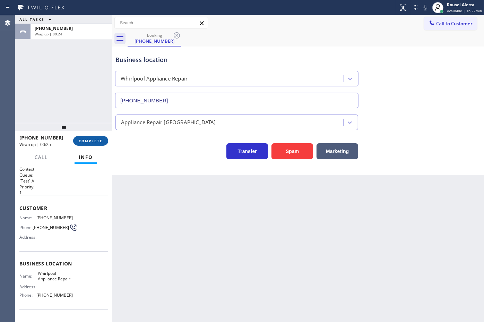
click at [87, 141] on span "COMPLETE" at bounding box center [91, 140] width 24 height 5
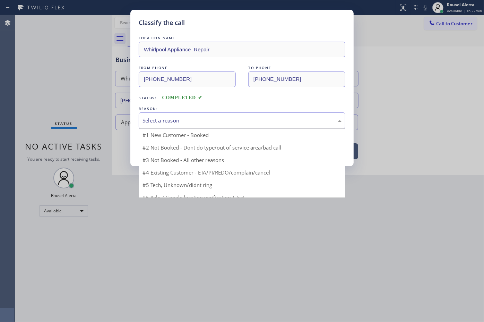
click at [181, 121] on div "Select a reason" at bounding box center [241, 120] width 199 height 8
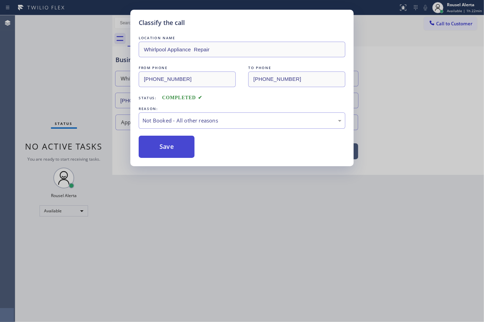
click at [176, 151] on button "Save" at bounding box center [167, 147] width 56 height 22
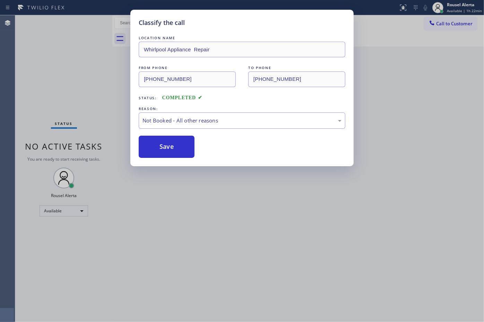
click at [321, 283] on div "Classify the call LOCATION NAME Whirlpool Appliance Repair FROM PHONE [PHONE_NU…" at bounding box center [242, 161] width 484 height 322
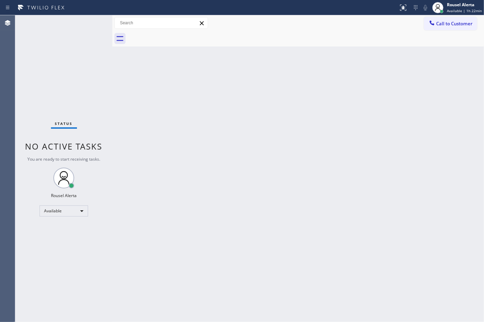
drag, startPoint x: 82, startPoint y: 35, endPoint x: 88, endPoint y: 34, distance: 6.4
click at [82, 35] on div "Status No active tasks You are ready to start receiving tasks. Rousel Alerta Av…" at bounding box center [63, 168] width 97 height 306
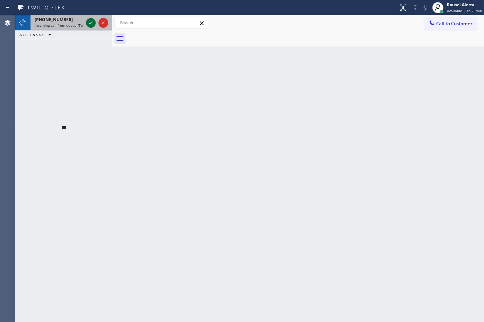
click at [87, 23] on icon at bounding box center [91, 23] width 8 height 8
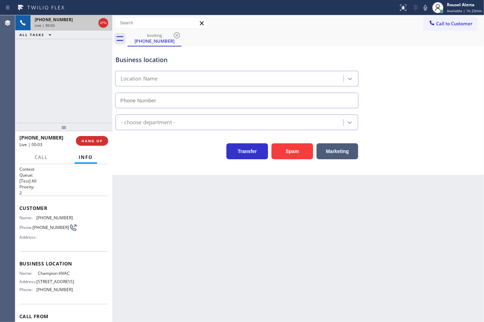
type input "[PHONE_NUMBER]"
click at [91, 140] on span "HANG UP" at bounding box center [91, 140] width 21 height 5
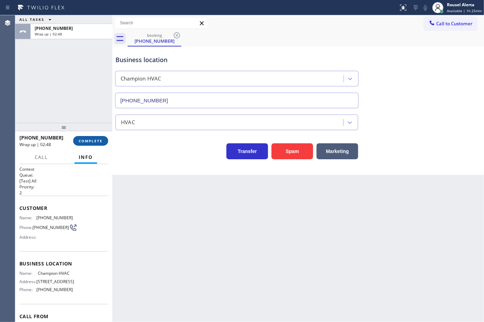
click at [85, 136] on button "COMPLETE" at bounding box center [90, 141] width 35 height 10
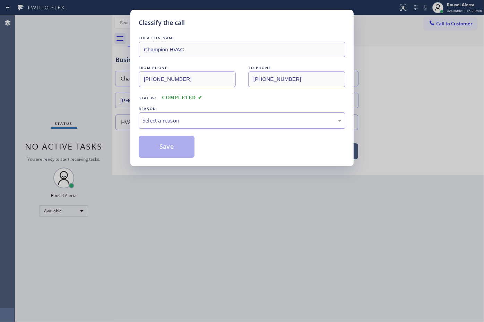
click at [166, 123] on div "Select a reason" at bounding box center [241, 120] width 199 height 8
click at [178, 146] on button "Save" at bounding box center [167, 147] width 56 height 22
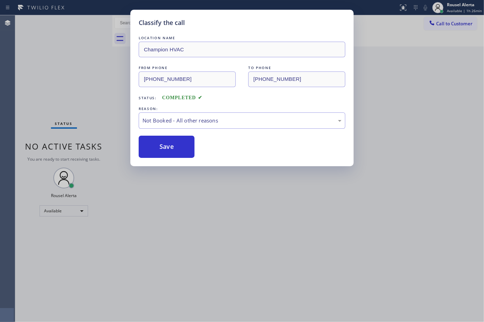
click at [61, 92] on div "Classify the call LOCATION NAME Champion HVAC FROM PHONE [PHONE_NUMBER] TO PHON…" at bounding box center [242, 161] width 484 height 322
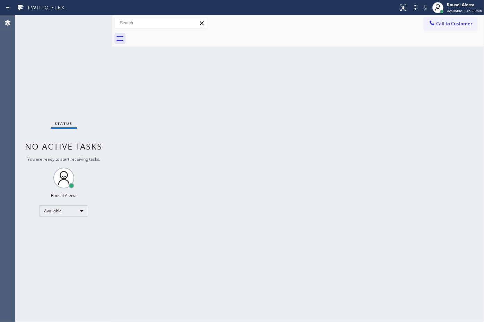
click at [79, 29] on div "Status No active tasks You are ready to start receiving tasks. Rousel Alerta Av…" at bounding box center [63, 168] width 97 height 306
click at [344, 101] on div "Back to Dashboard Change Sender ID Customers Technicians Select a contact Outbo…" at bounding box center [298, 168] width 372 height 306
click at [307, 245] on div "Back to Dashboard Change Sender ID Customers Technicians Select a contact Outbo…" at bounding box center [298, 168] width 372 height 306
click at [72, 35] on div "Status No active tasks You are ready to start receiving tasks. Rousel Alerta Av…" at bounding box center [63, 168] width 97 height 306
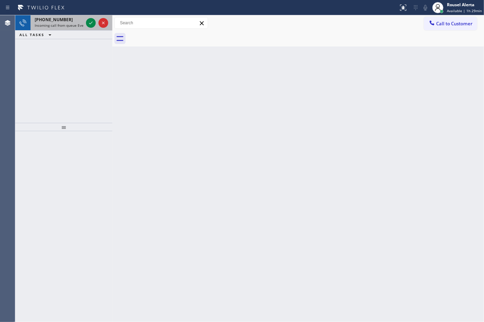
click at [63, 24] on span "Incoming call from queue Everybody" at bounding box center [65, 25] width 60 height 5
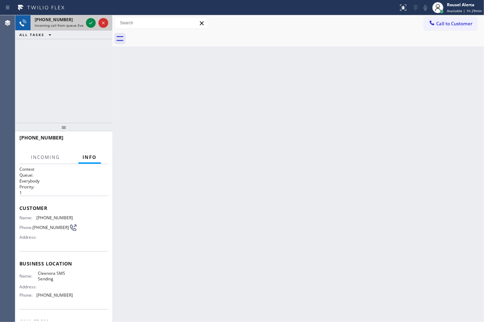
click at [63, 24] on span "Incoming call from queue Everybody" at bounding box center [65, 25] width 60 height 5
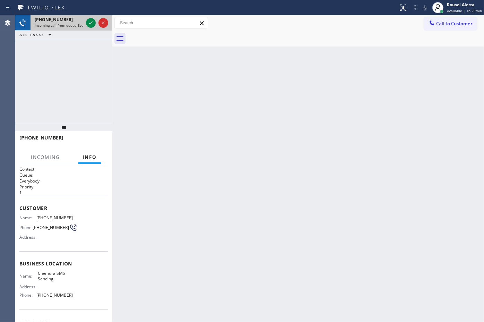
click at [63, 24] on span "Incoming call from queue Everybody" at bounding box center [65, 25] width 60 height 5
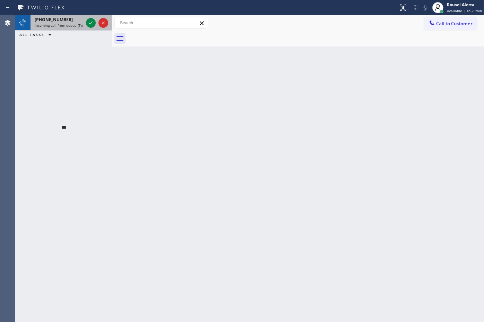
click at [76, 23] on span "Incoming call from queue [Test] All" at bounding box center [64, 25] width 58 height 5
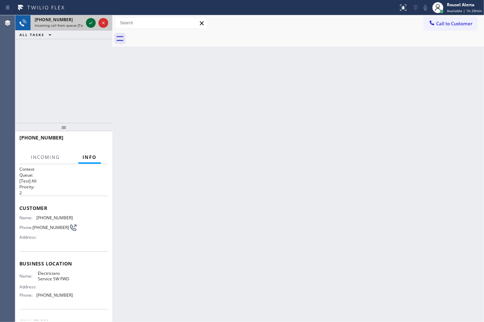
click at [87, 25] on icon at bounding box center [91, 23] width 8 height 8
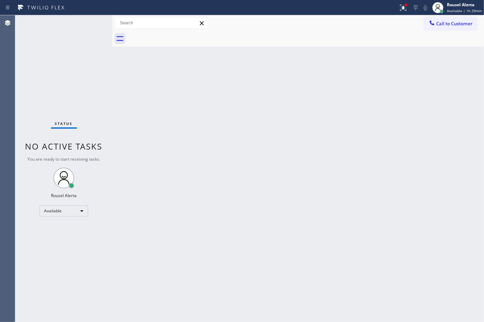
drag, startPoint x: 87, startPoint y: 25, endPoint x: 140, endPoint y: 37, distance: 54.5
click at [88, 25] on div "Status No active tasks You are ready to start receiving tasks. Rousel Alerta Av…" at bounding box center [63, 168] width 97 height 306
click at [401, 11] on icon at bounding box center [403, 7] width 8 height 8
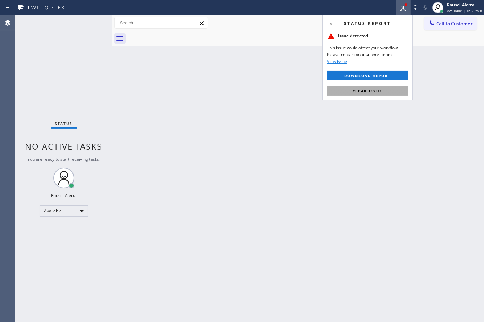
click at [387, 93] on button "Clear issue" at bounding box center [367, 91] width 81 height 10
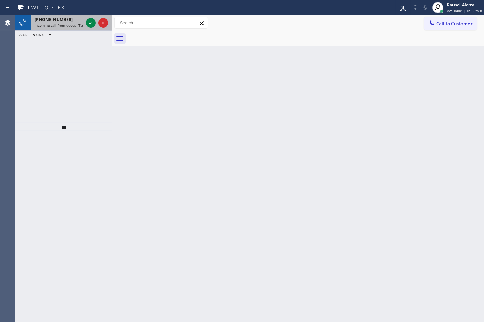
click at [66, 26] on span "Incoming call from queue [Test] All" at bounding box center [64, 25] width 58 height 5
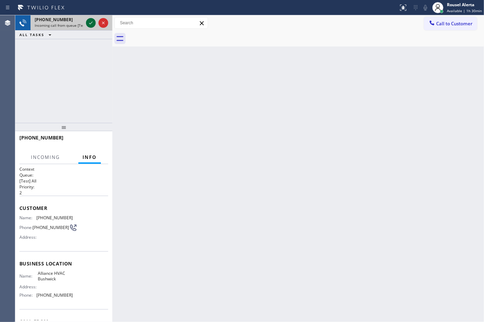
click at [88, 23] on icon at bounding box center [91, 23] width 8 height 8
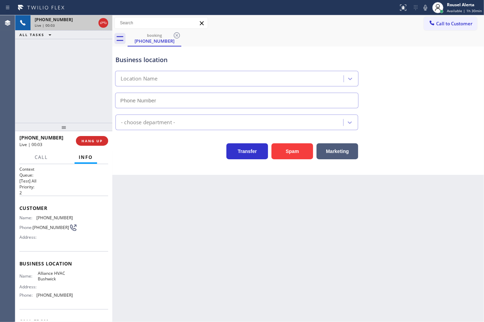
type input "[PHONE_NUMBER]"
click at [300, 160] on div "Business location Alliance HVAC [GEOGRAPHIC_DATA] [PHONE_NUMBER] HVAC Transfer …" at bounding box center [298, 110] width 372 height 128
click at [298, 158] on button "Spam" at bounding box center [292, 151] width 42 height 16
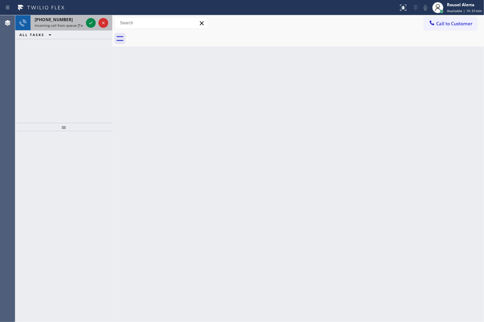
click at [73, 23] on span "Incoming call from queue [Test] All" at bounding box center [64, 25] width 58 height 5
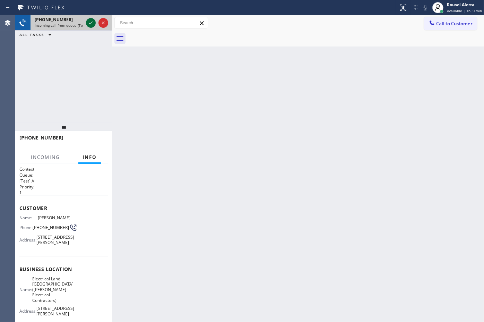
click at [91, 26] on icon at bounding box center [91, 23] width 8 height 8
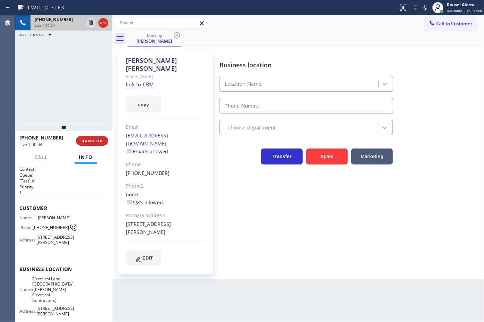
type input "[PHONE_NUMBER]"
click at [148, 81] on link "link to CRM" at bounding box center [140, 84] width 28 height 7
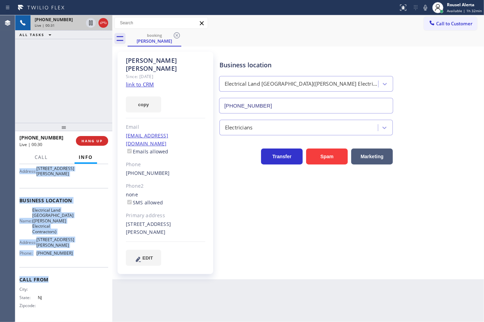
scroll to position [85, 0]
drag, startPoint x: 20, startPoint y: 218, endPoint x: 82, endPoint y: 261, distance: 76.0
click at [82, 261] on div "Context Queue: [Test] All Priority: 1 Customer Name: [PERSON_NAME] Phone: [PHON…" at bounding box center [63, 208] width 89 height 222
click at [90, 25] on icon at bounding box center [91, 23] width 8 height 8
click at [424, 5] on icon at bounding box center [425, 7] width 8 height 8
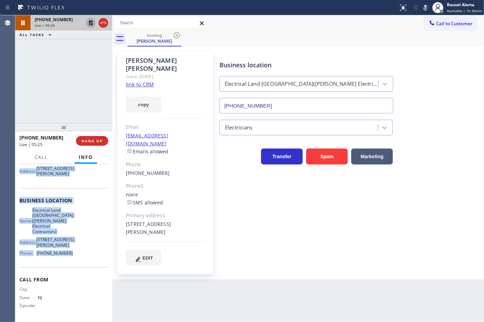
click at [88, 25] on icon at bounding box center [91, 23] width 8 height 8
click at [423, 6] on icon at bounding box center [425, 7] width 8 height 8
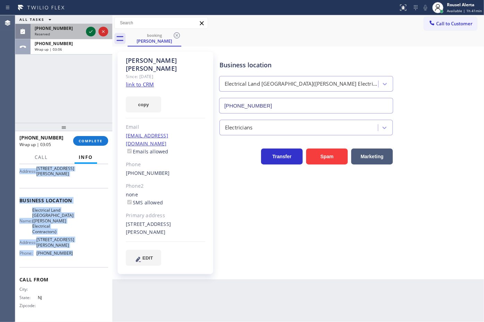
click at [94, 31] on icon at bounding box center [91, 31] width 8 height 8
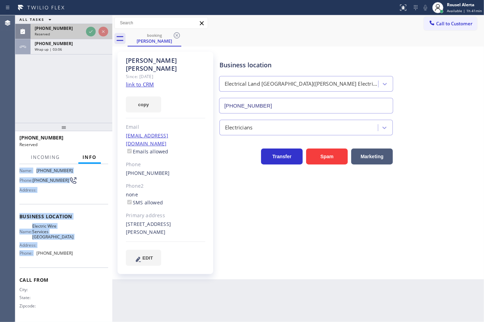
scroll to position [59, 0]
click at [90, 38] on div at bounding box center [97, 31] width 25 height 15
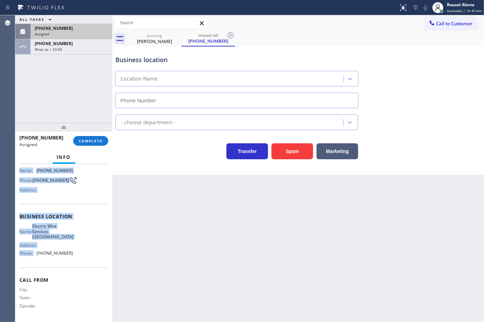
type input "[PHONE_NUMBER]"
click at [89, 32] on div "Assigned" at bounding box center [71, 34] width 73 height 5
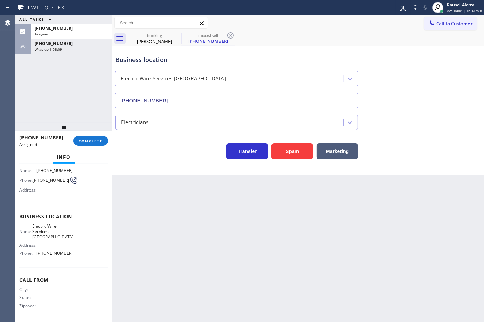
click at [74, 261] on div "Business location Name: Electric Wire Services [GEOGRAPHIC_DATA] Address: Phone…" at bounding box center [63, 235] width 89 height 63
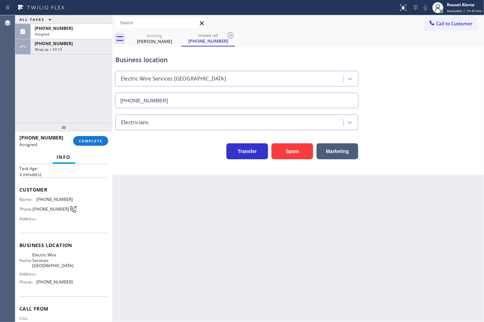
scroll to position [16, 0]
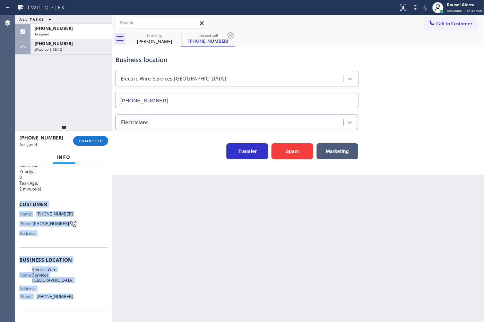
drag, startPoint x: 69, startPoint y: 298, endPoint x: 17, endPoint y: 202, distance: 109.2
click at [17, 202] on div "Context Queue: Electrical Priority: 0 Task Age: [DEMOGRAPHIC_DATA] minute(s) Cu…" at bounding box center [63, 243] width 97 height 158
click at [81, 30] on div "[PHONE_NUMBER]" at bounding box center [71, 28] width 73 height 6
click at [88, 140] on span "COMPLETE" at bounding box center [91, 140] width 24 height 5
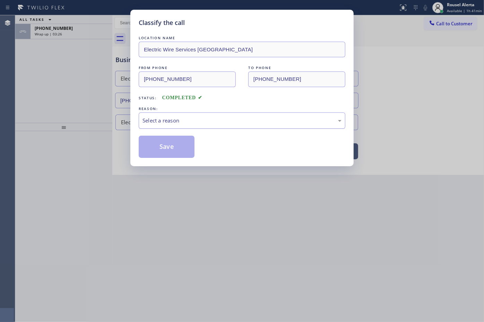
click at [174, 118] on div "Select a reason" at bounding box center [241, 120] width 199 height 8
click at [157, 144] on button "Save" at bounding box center [167, 147] width 56 height 22
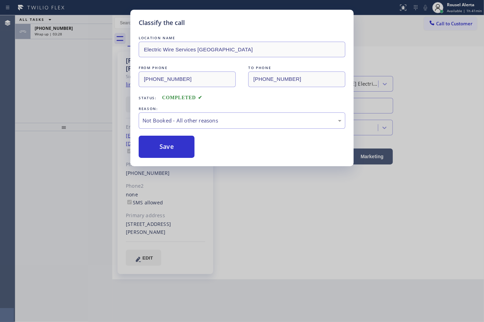
click at [73, 30] on div "Classify the call LOCATION NAME Electric Wire Services [GEOGRAPHIC_DATA] FROM P…" at bounding box center [242, 161] width 484 height 322
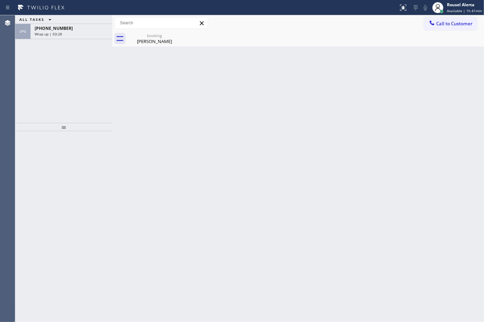
click at [73, 30] on div "[PHONE_NUMBER]" at bounding box center [71, 28] width 73 height 6
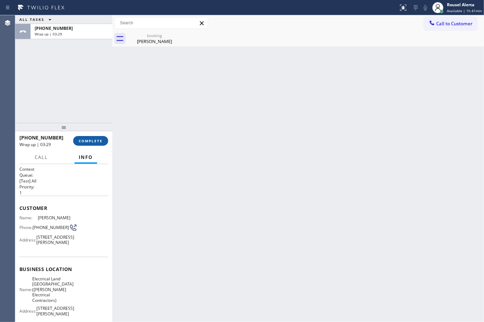
click at [85, 140] on span "COMPLETE" at bounding box center [91, 140] width 24 height 5
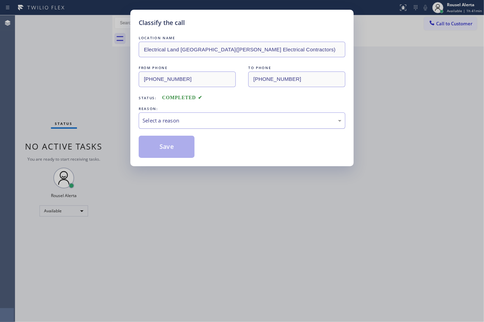
click at [215, 125] on div "Select a reason" at bounding box center [242, 120] width 207 height 16
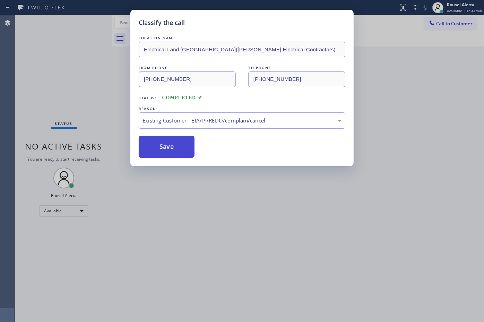
click at [175, 146] on button "Save" at bounding box center [167, 147] width 56 height 22
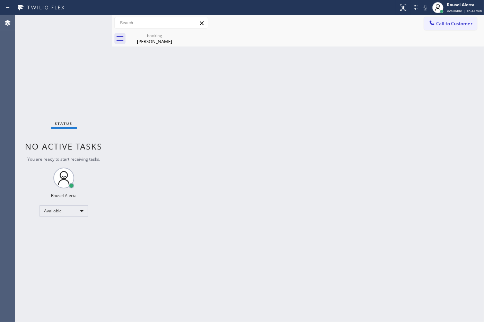
drag, startPoint x: 151, startPoint y: 39, endPoint x: 166, endPoint y: 39, distance: 15.3
click at [153, 39] on div "[PERSON_NAME]" at bounding box center [154, 41] width 52 height 6
click at [191, 156] on div "Back to Dashboard Change Sender ID Customers Technicians Select a contact Outbo…" at bounding box center [298, 168] width 372 height 306
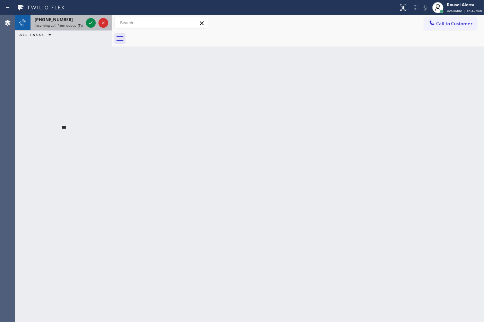
click at [72, 25] on span "Incoming call from queue [Test] All" at bounding box center [64, 25] width 58 height 5
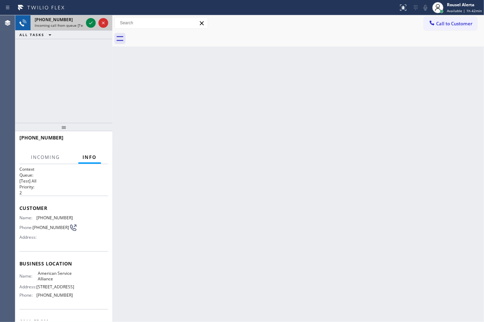
click at [72, 25] on span "Incoming call from queue [Test] All" at bounding box center [64, 25] width 58 height 5
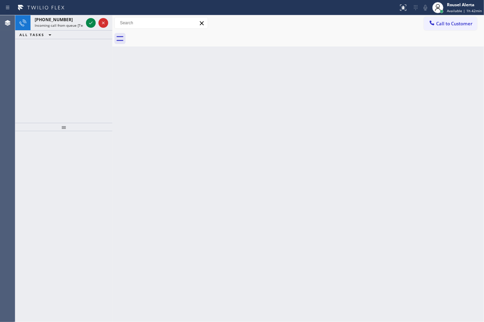
click at [71, 25] on span "Incoming call from queue [Test] All" at bounding box center [64, 25] width 58 height 5
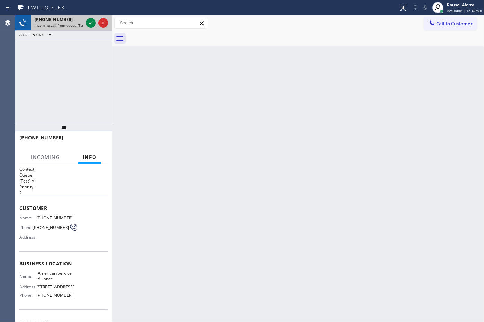
click at [71, 24] on span "Incoming call from queue [Test] All" at bounding box center [64, 25] width 58 height 5
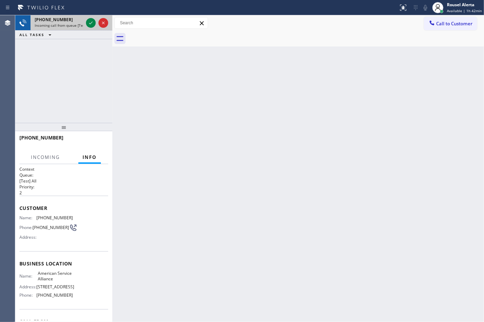
click at [71, 24] on span "Incoming call from queue [Test] All" at bounding box center [64, 25] width 58 height 5
click at [80, 23] on span "Incoming call from queue [Test] All" at bounding box center [64, 25] width 58 height 5
click at [79, 22] on div "[PHONE_NUMBER]" at bounding box center [59, 20] width 49 height 6
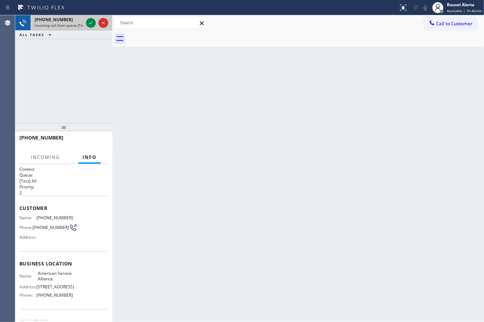
click at [79, 22] on div "[PHONE_NUMBER]" at bounding box center [59, 20] width 49 height 6
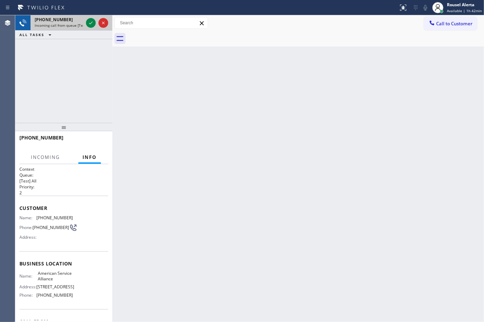
click at [79, 22] on div "[PHONE_NUMBER]" at bounding box center [59, 20] width 49 height 6
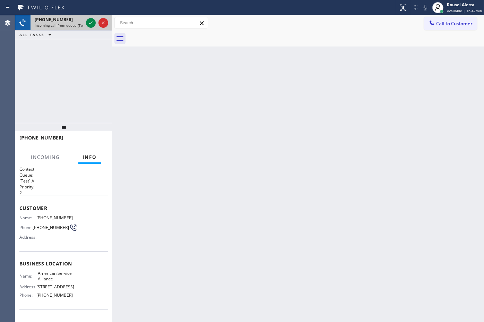
click at [79, 22] on div "[PHONE_NUMBER]" at bounding box center [59, 20] width 49 height 6
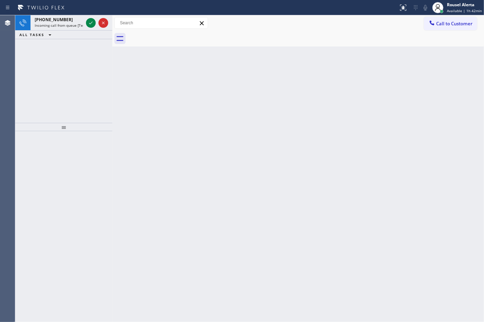
click at [79, 22] on div "[PHONE_NUMBER]" at bounding box center [59, 20] width 49 height 6
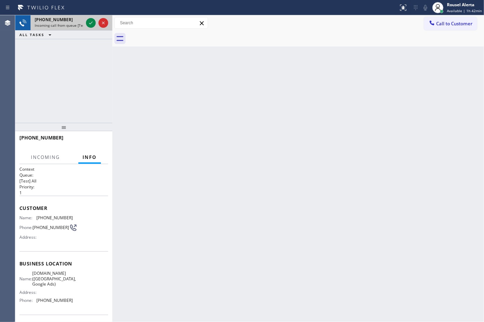
click at [83, 25] on span "Incoming call from queue [Test] All" at bounding box center [64, 25] width 58 height 5
click at [81, 23] on span "Incoming call from queue [Test] All" at bounding box center [64, 25] width 58 height 5
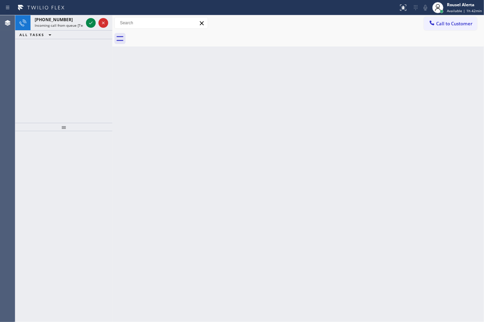
click at [87, 23] on icon at bounding box center [91, 23] width 8 height 8
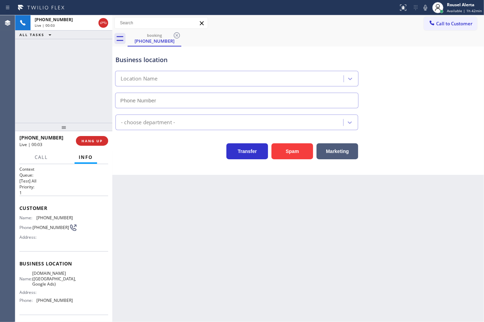
type input "[PHONE_NUMBER]"
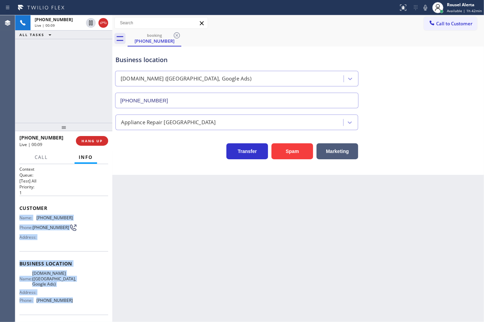
drag, startPoint x: 17, startPoint y: 216, endPoint x: 73, endPoint y: 296, distance: 97.9
click at [73, 296] on div "Context Queue: [Test] All Priority: 1 Customer Name: [PHONE_NUMBER] Phone: [PHO…" at bounding box center [63, 243] width 97 height 158
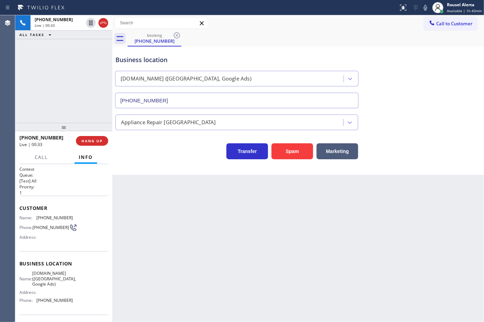
click at [220, 256] on div "Back to Dashboard Change Sender ID Customers Technicians Select a contact Outbo…" at bounding box center [298, 168] width 372 height 306
click at [67, 88] on div "[PHONE_NUMBER] Live | 00:34 ALL TASKS ALL TASKS ACTIVE TASKS TASKS IN WRAP UP" at bounding box center [63, 68] width 97 height 107
click at [183, 217] on div "Back to Dashboard Change Sender ID Customers Technicians Select a contact Outbo…" at bounding box center [298, 168] width 372 height 306
click at [96, 143] on button "HANG UP" at bounding box center [92, 141] width 32 height 10
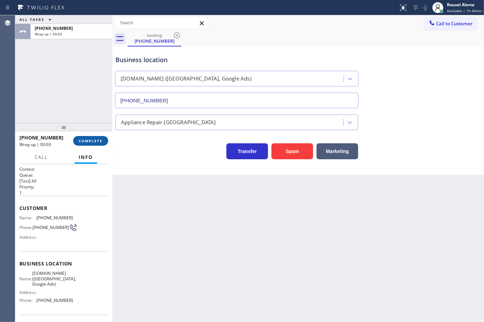
click at [88, 139] on span "COMPLETE" at bounding box center [91, 140] width 24 height 5
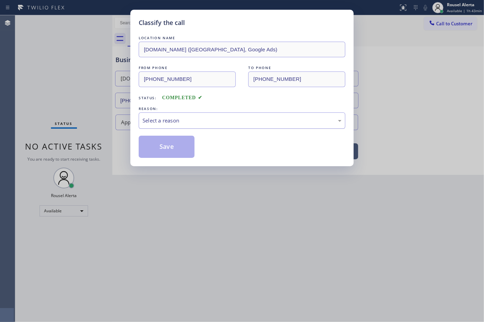
click at [197, 120] on div "Select a reason" at bounding box center [241, 120] width 199 height 8
click at [176, 142] on button "Save" at bounding box center [167, 147] width 56 height 22
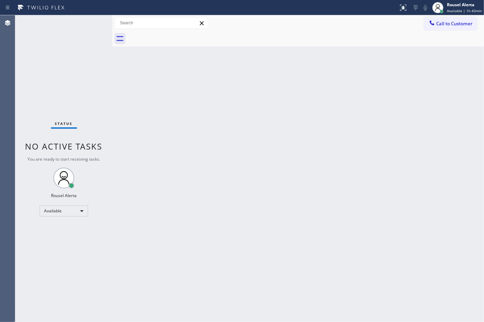
click at [368, 244] on div "Back to Dashboard Change Sender ID Customers Technicians Select a contact Outbo…" at bounding box center [298, 168] width 372 height 306
click at [210, 205] on div "Back to Dashboard Change Sender ID Customers Technicians Select a contact Outbo…" at bounding box center [298, 168] width 372 height 306
click at [85, 25] on div "Status No active tasks You are ready to start receiving tasks. Rousel Alerta Av…" at bounding box center [63, 168] width 97 height 306
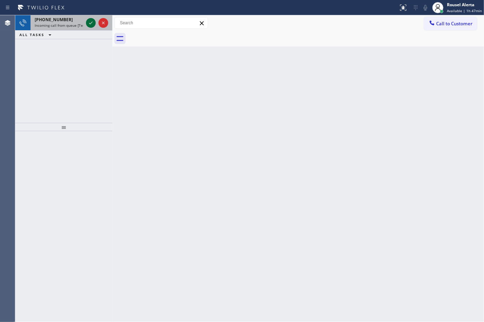
click at [88, 21] on icon at bounding box center [91, 23] width 8 height 8
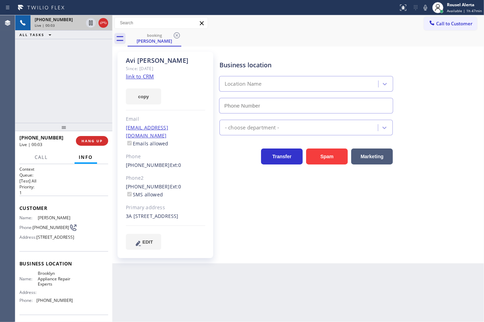
type input "[PHONE_NUMBER]"
click at [141, 77] on link "link to CRM" at bounding box center [140, 76] width 28 height 7
click at [66, 63] on div "[PHONE_NUMBER] Live | 00:21 ALL TASKS ALL TASKS ACTIVE TASKS TASKS IN WRAP UP" at bounding box center [63, 68] width 97 height 107
click at [212, 287] on div "Back to Dashboard Change Sender ID Customers Technicians Select a contact Outbo…" at bounding box center [298, 168] width 372 height 306
click at [96, 144] on button "HANG UP" at bounding box center [92, 141] width 32 height 10
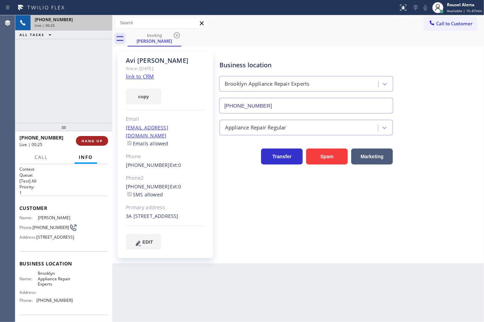
click at [96, 144] on button "HANG UP" at bounding box center [92, 141] width 32 height 10
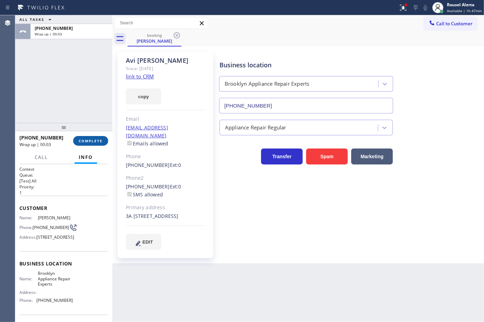
click at [96, 144] on button "COMPLETE" at bounding box center [90, 141] width 35 height 10
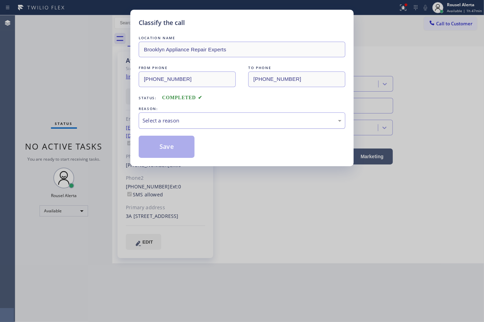
click at [173, 114] on div "Select a reason" at bounding box center [242, 120] width 207 height 16
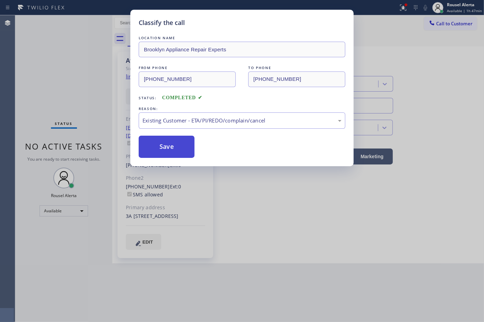
click at [177, 147] on button "Save" at bounding box center [167, 147] width 56 height 22
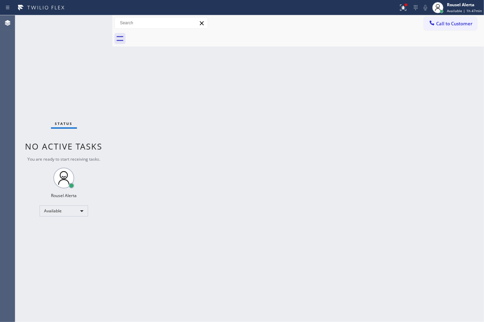
click at [70, 24] on div "Status No active tasks You are ready to start receiving tasks. Rousel Alerta Av…" at bounding box center [63, 168] width 97 height 306
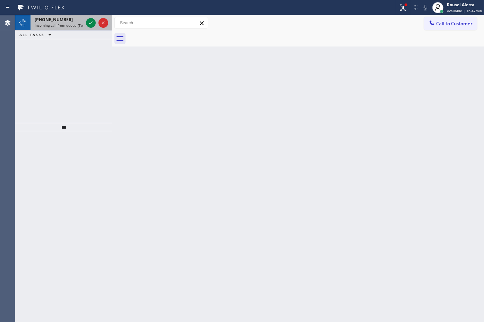
click at [73, 18] on div "[PHONE_NUMBER]" at bounding box center [59, 20] width 49 height 6
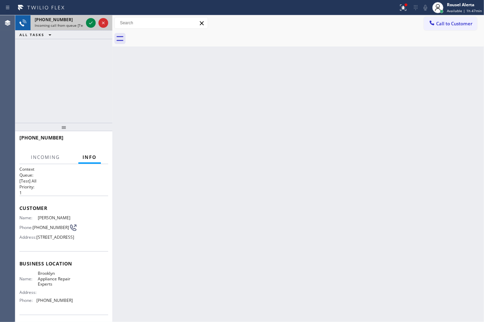
click at [76, 21] on div "[PHONE_NUMBER]" at bounding box center [59, 20] width 49 height 6
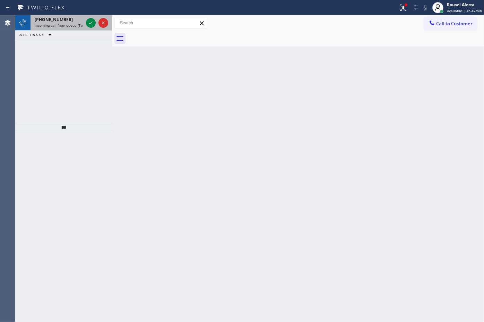
click at [72, 29] on div "[PHONE_NUMBER] Incoming call from queue [Test] All" at bounding box center [58, 22] width 54 height 15
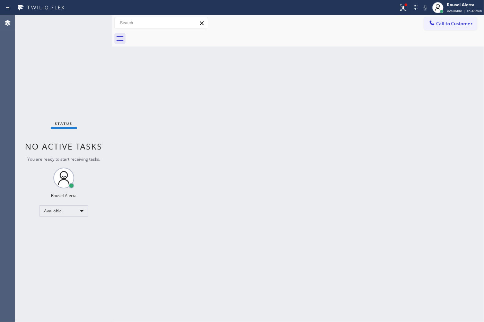
click at [329, 292] on div "Back to Dashboard Change Sender ID Customers Technicians Select a contact Outbo…" at bounding box center [298, 168] width 372 height 306
click at [407, 6] on div at bounding box center [406, 5] width 4 height 4
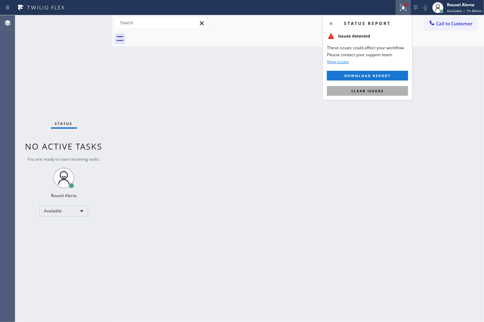
click at [390, 93] on button "Clear issues" at bounding box center [367, 91] width 81 height 10
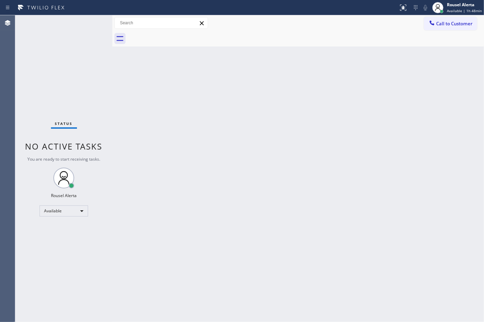
click at [382, 133] on div "Back to Dashboard Change Sender ID Customers Technicians Select a contact Outbo…" at bounding box center [298, 168] width 372 height 306
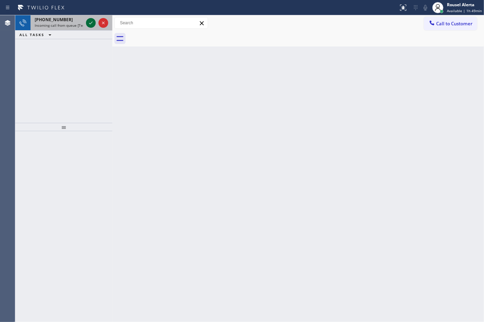
click at [88, 23] on icon at bounding box center [91, 23] width 8 height 8
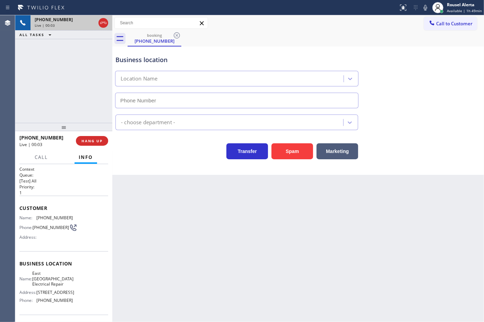
type input "[PHONE_NUMBER]"
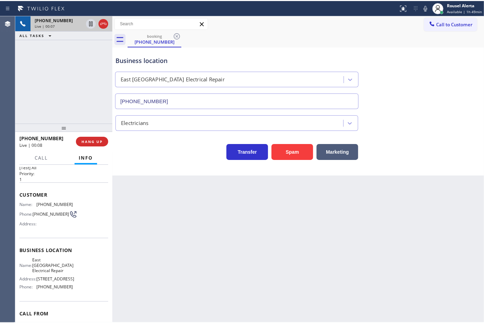
scroll to position [2, 0]
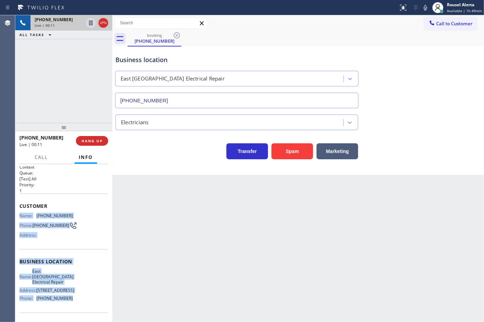
drag, startPoint x: 21, startPoint y: 218, endPoint x: 78, endPoint y: 301, distance: 100.4
click at [78, 301] on div "Context Queue: [Test] All Priority: 1 Customer Name: [PHONE_NUMBER] Phone: [PHO…" at bounding box center [63, 243] width 97 height 158
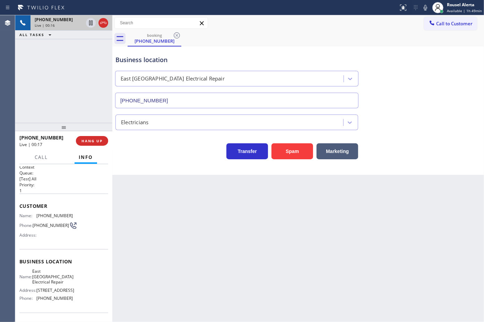
click at [297, 56] on div "Business location" at bounding box center [236, 59] width 243 height 9
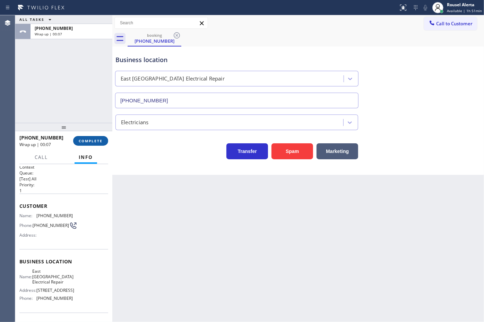
click at [96, 142] on span "COMPLETE" at bounding box center [91, 140] width 24 height 5
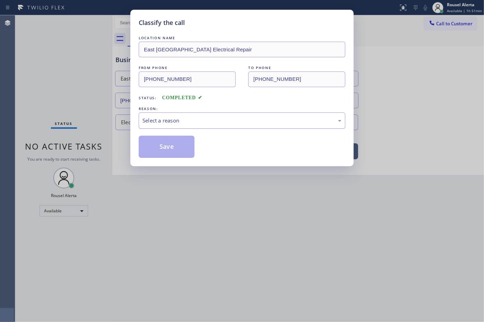
click at [220, 124] on div "Select a reason" at bounding box center [241, 120] width 199 height 8
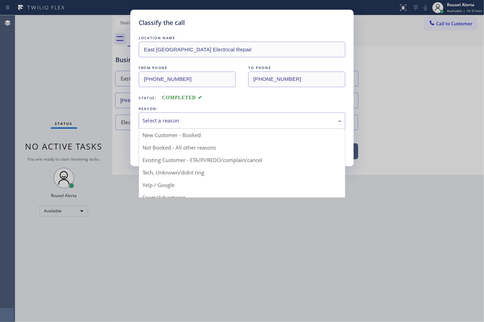
drag, startPoint x: 228, startPoint y: 151, endPoint x: 220, endPoint y: 150, distance: 7.7
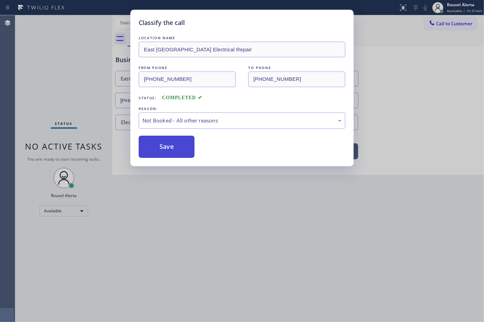
click at [167, 151] on button "Save" at bounding box center [167, 147] width 56 height 22
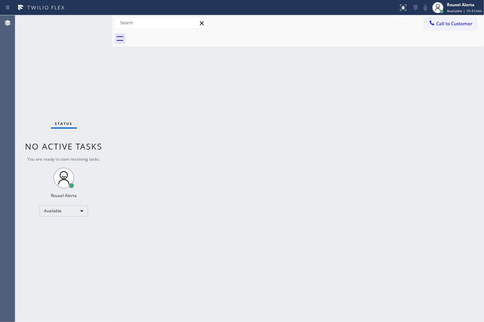
click at [324, 101] on div "Back to Dashboard Change Sender ID Customers Technicians Select a contact Outbo…" at bounding box center [298, 168] width 372 height 306
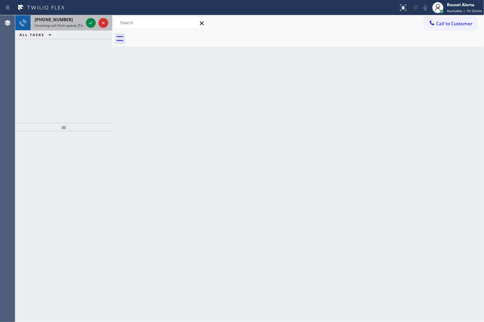
drag, startPoint x: 75, startPoint y: 22, endPoint x: 88, endPoint y: 23, distance: 13.6
click at [76, 22] on div "[PHONE_NUMBER]" at bounding box center [59, 20] width 49 height 6
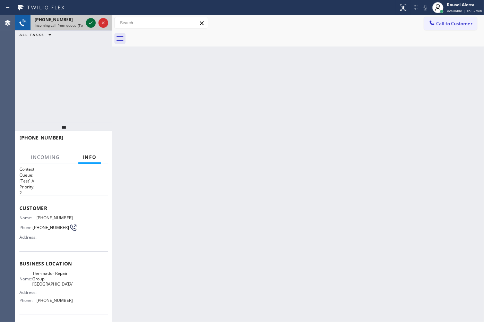
click at [91, 24] on icon at bounding box center [91, 23] width 8 height 8
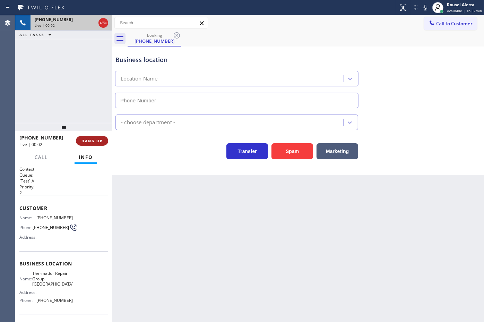
type input "[PHONE_NUMBER]"
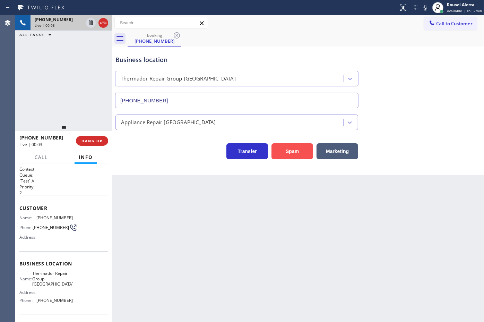
click at [273, 154] on button "Spam" at bounding box center [292, 151] width 42 height 16
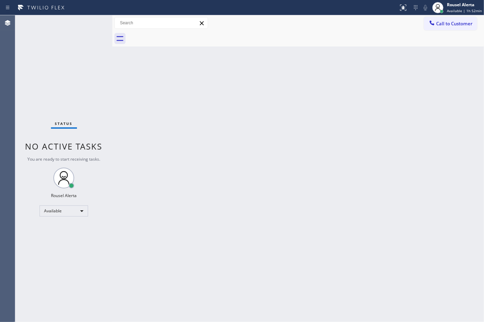
click at [243, 219] on div "Back to Dashboard Change Sender ID Customers Technicians Select a contact Outbo…" at bounding box center [298, 168] width 372 height 306
click at [83, 22] on div "Status No active tasks You are ready to start receiving tasks. Rousel Alerta Av…" at bounding box center [63, 168] width 97 height 306
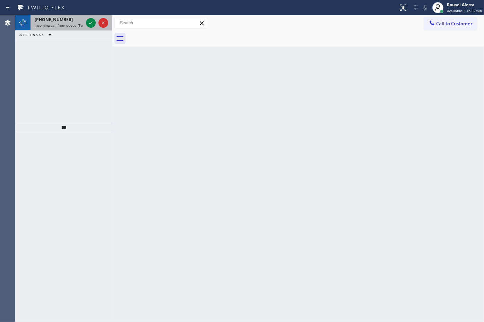
click at [73, 18] on div "[PHONE_NUMBER]" at bounding box center [59, 20] width 49 height 6
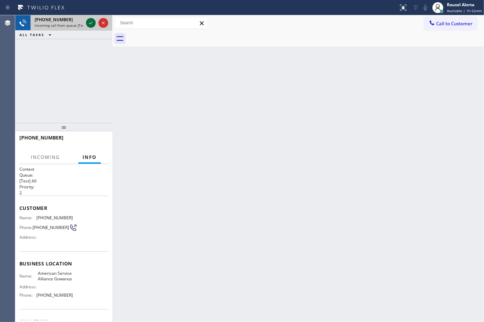
click at [88, 25] on icon at bounding box center [91, 23] width 8 height 8
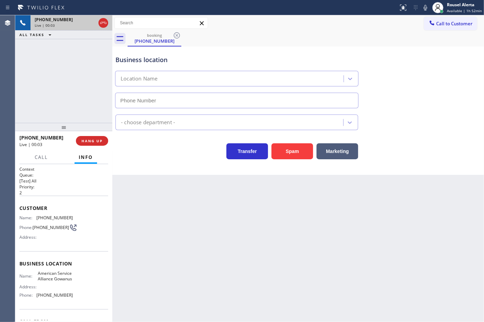
type input "[PHONE_NUMBER]"
click at [287, 156] on button "Spam" at bounding box center [292, 151] width 42 height 16
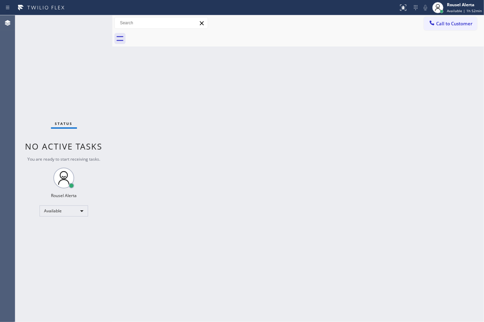
click at [98, 23] on div "Status No active tasks You are ready to start receiving tasks. Rousel Alerta Av…" at bounding box center [63, 168] width 97 height 306
click at [84, 17] on div "Status No active tasks You are ready to start receiving tasks. Rousel Alerta Av…" at bounding box center [63, 168] width 97 height 306
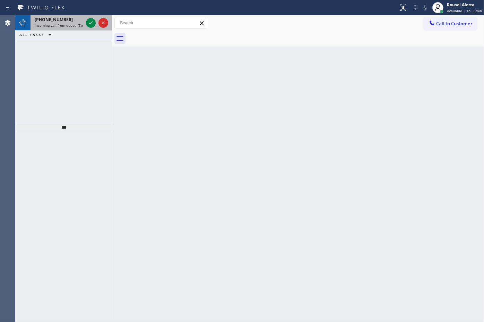
drag, startPoint x: 69, startPoint y: 15, endPoint x: 79, endPoint y: 18, distance: 10.8
click at [70, 15] on div "[PHONE_NUMBER] Incoming call from queue [Test] All" at bounding box center [58, 22] width 54 height 15
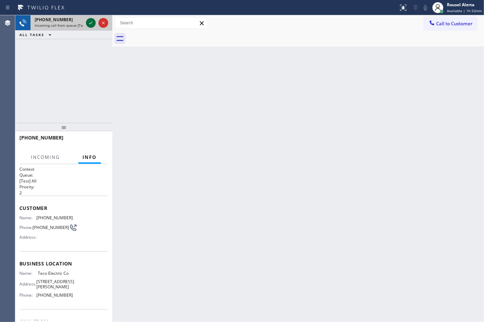
click at [89, 21] on icon at bounding box center [91, 23] width 8 height 8
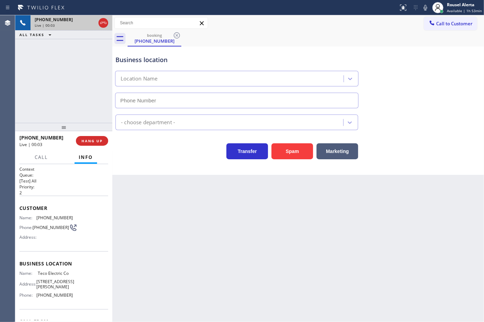
type input "[PHONE_NUMBER]"
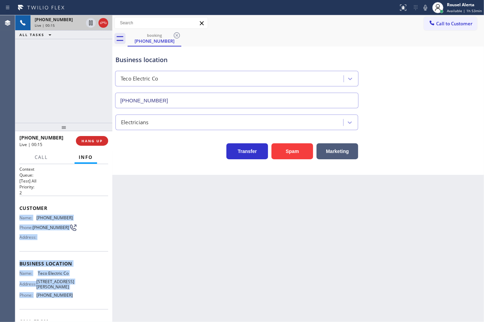
drag, startPoint x: 18, startPoint y: 215, endPoint x: 81, endPoint y: 309, distance: 113.2
click at [81, 309] on div "Context Queue: [Test] All Priority: 2 Customer Name: [PHONE_NUMBER] Phone: [PHO…" at bounding box center [63, 243] width 97 height 158
click at [89, 24] on icon at bounding box center [91, 23] width 8 height 8
click at [427, 9] on icon at bounding box center [425, 7] width 8 height 8
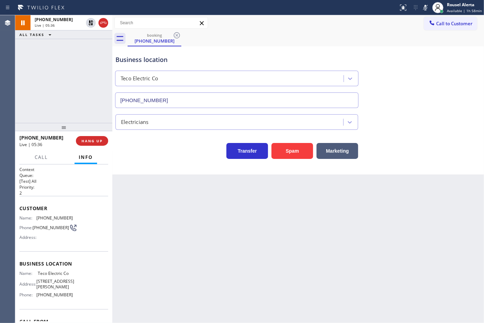
click at [71, 49] on div "[PHONE_NUMBER] Live | 05:36 ALL TASKS ALL TASKS ACTIVE TASKS TASKS IN WRAP UP" at bounding box center [63, 69] width 97 height 108
click at [92, 25] on icon at bounding box center [90, 22] width 5 height 5
click at [427, 5] on icon at bounding box center [425, 8] width 3 height 6
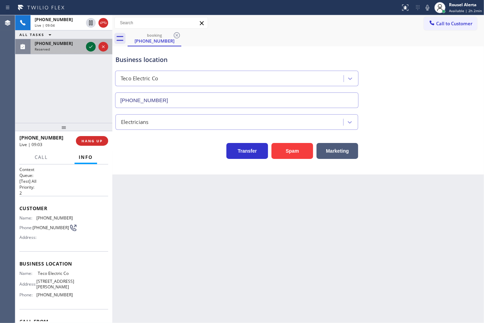
click at [90, 44] on icon at bounding box center [91, 47] width 8 height 8
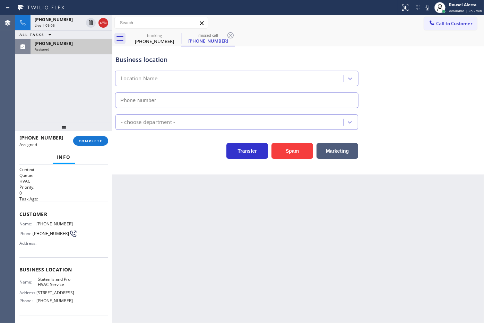
type input "[PHONE_NUMBER]"
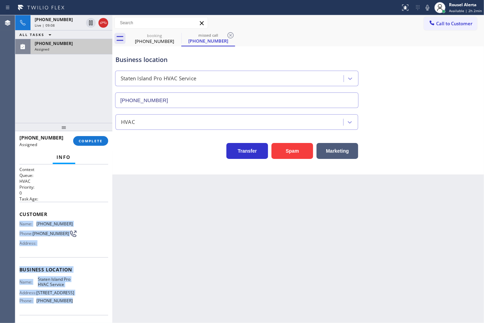
drag, startPoint x: 18, startPoint y: 223, endPoint x: 79, endPoint y: 312, distance: 107.8
click at [79, 312] on div "Context Queue: HVAC Priority: 0 Task Age: Customer Name: [PHONE_NUMBER] Phone: …" at bounding box center [63, 244] width 97 height 159
click at [72, 51] on div "Assigned" at bounding box center [71, 49] width 73 height 5
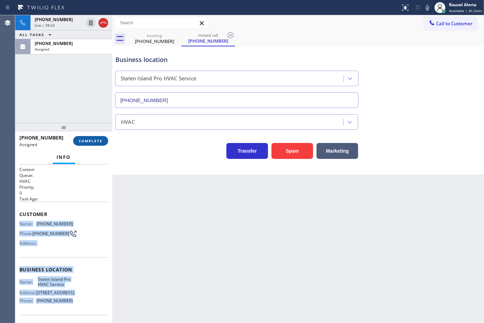
click at [89, 140] on span "COMPLETE" at bounding box center [91, 141] width 24 height 5
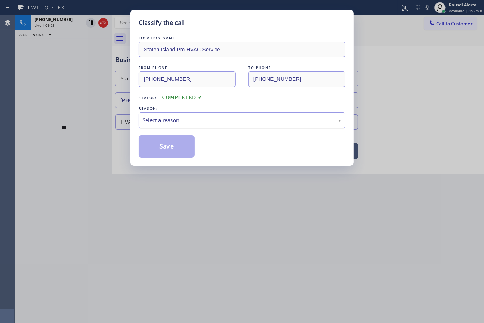
click at [175, 119] on div "Select a reason" at bounding box center [241, 120] width 199 height 8
click at [158, 146] on button "Save" at bounding box center [167, 147] width 56 height 22
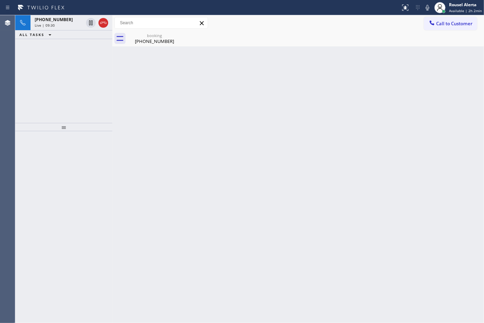
drag, startPoint x: 60, startPoint y: 29, endPoint x: 80, endPoint y: 34, distance: 20.7
click at [60, 28] on div "[PHONE_NUMBER] Live | 09:30" at bounding box center [58, 22] width 54 height 15
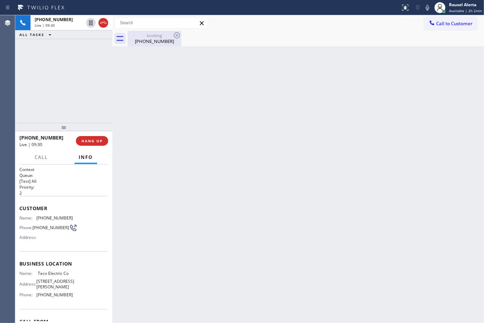
click at [141, 43] on div "[PHONE_NUMBER]" at bounding box center [154, 41] width 52 height 6
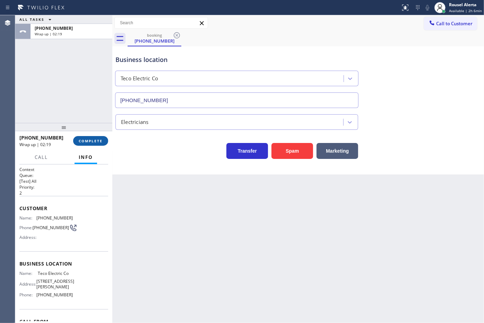
click at [88, 142] on span "COMPLETE" at bounding box center [91, 141] width 24 height 5
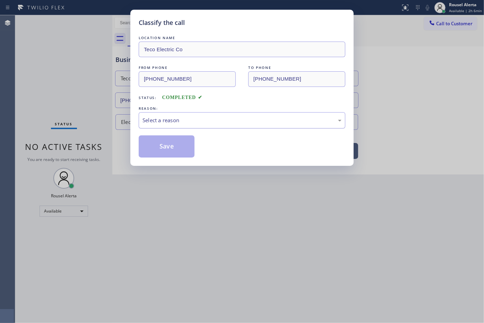
click at [203, 115] on div "Select a reason" at bounding box center [242, 120] width 207 height 16
click at [169, 143] on button "Save" at bounding box center [167, 147] width 56 height 22
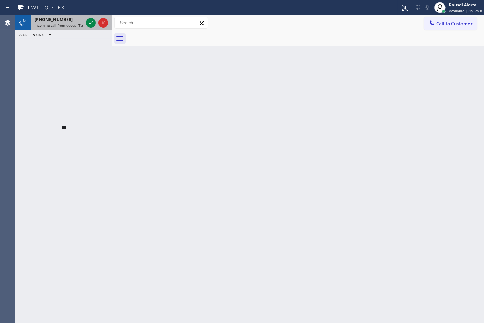
click at [85, 21] on div at bounding box center [97, 22] width 25 height 15
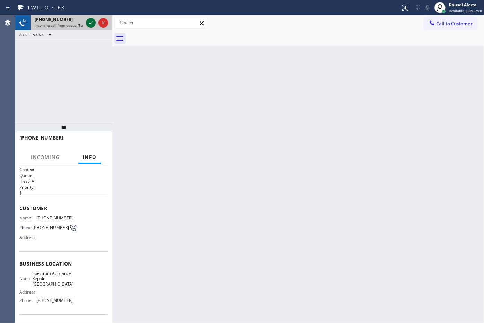
click at [88, 21] on icon at bounding box center [91, 23] width 8 height 8
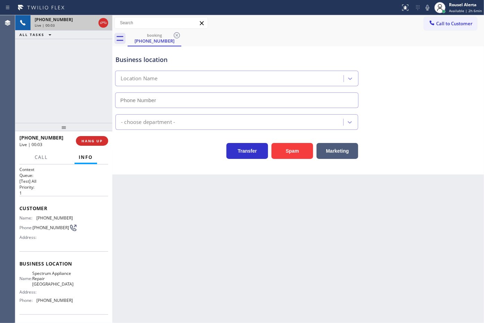
type input "[PHONE_NUMBER]"
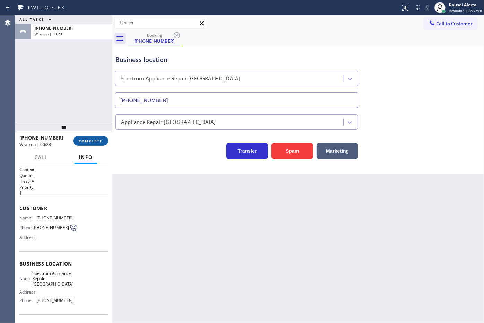
click at [95, 143] on span "COMPLETE" at bounding box center [91, 141] width 24 height 5
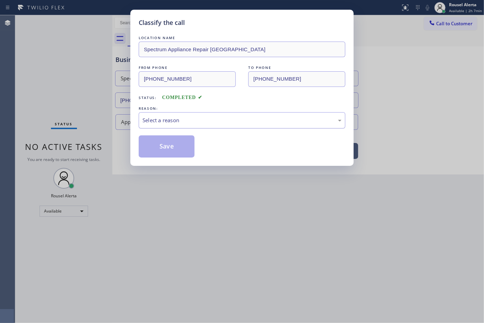
click at [221, 121] on div "Select a reason" at bounding box center [241, 120] width 199 height 8
click at [224, 119] on div "Not Booked - All other reasons" at bounding box center [241, 120] width 199 height 8
click at [172, 148] on button "Save" at bounding box center [167, 147] width 56 height 22
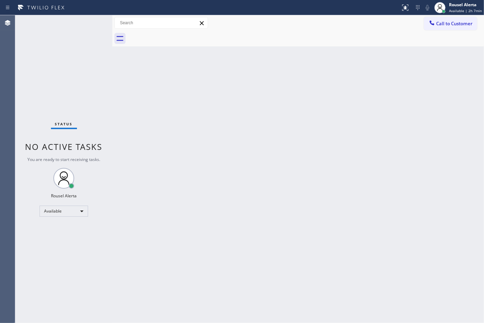
drag, startPoint x: 320, startPoint y: 315, endPoint x: 324, endPoint y: 333, distance: 18.2
click at [324, 321] on html "Status report No issues detected If you experience an issue, please download th…" at bounding box center [242, 161] width 484 height 323
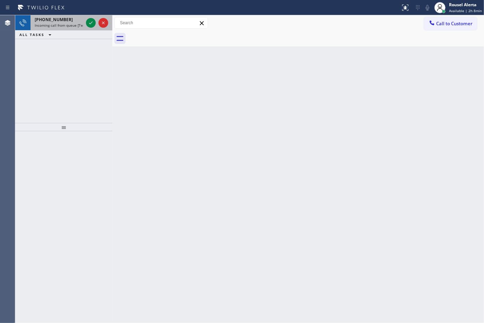
click at [73, 25] on span "Incoming call from queue [Test] All" at bounding box center [64, 25] width 58 height 5
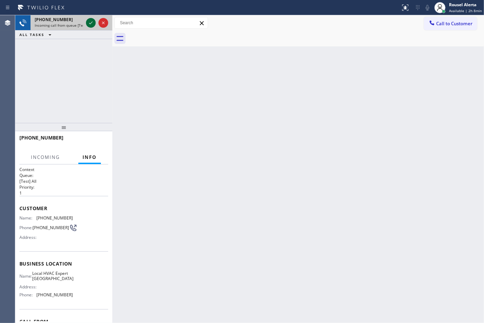
click at [86, 22] on div at bounding box center [91, 23] width 10 height 8
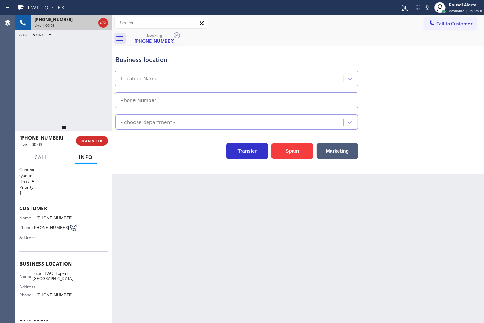
type input "[PHONE_NUMBER]"
click at [288, 152] on button "Spam" at bounding box center [292, 151] width 42 height 16
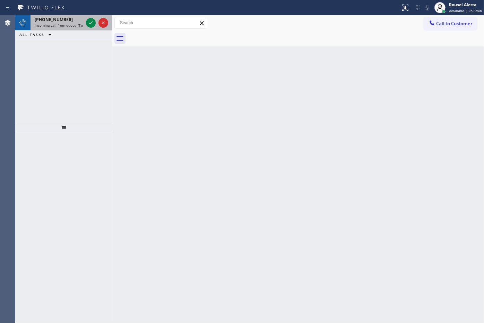
click at [74, 25] on span "Incoming call from queue [Test] All" at bounding box center [64, 25] width 58 height 5
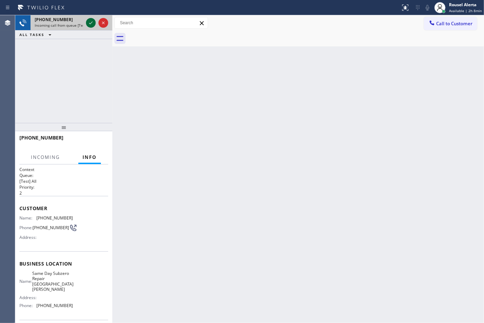
click at [88, 25] on icon at bounding box center [91, 23] width 8 height 8
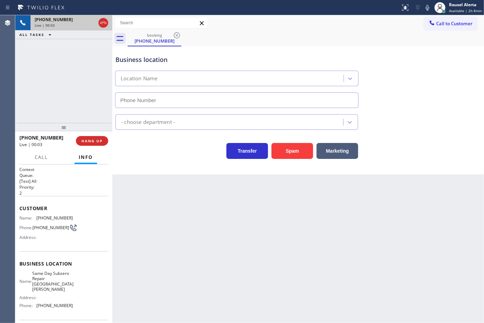
type input "[PHONE_NUMBER]"
click at [283, 149] on button "Spam" at bounding box center [292, 151] width 42 height 16
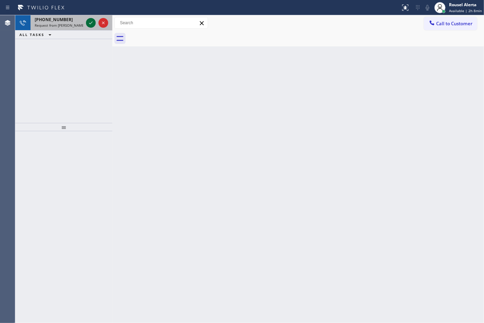
click at [89, 22] on icon at bounding box center [91, 23] width 8 height 8
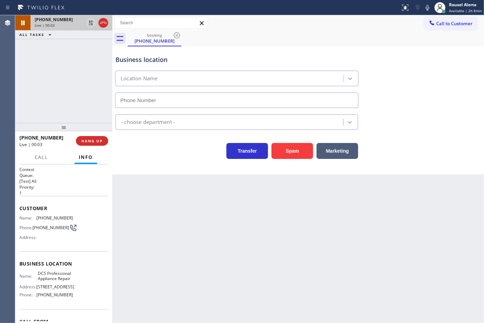
type input "[PHONE_NUMBER]"
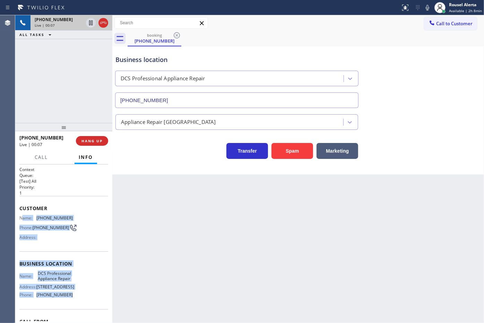
drag, startPoint x: 21, startPoint y: 218, endPoint x: 83, endPoint y: 304, distance: 106.6
click at [83, 304] on div "Context Queue: [Test] All Priority: 1 Customer Name: [PHONE_NUMBER] Phone: [PHO…" at bounding box center [63, 264] width 89 height 195
click at [460, 226] on div "Back to Dashboard Change Sender ID Customers Technicians Select a contact Outbo…" at bounding box center [298, 169] width 372 height 308
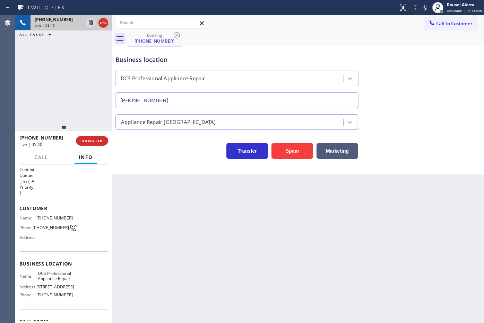
click at [91, 28] on div at bounding box center [97, 22] width 25 height 15
click at [427, 11] on icon at bounding box center [425, 7] width 8 height 8
click at [90, 24] on icon at bounding box center [91, 23] width 8 height 8
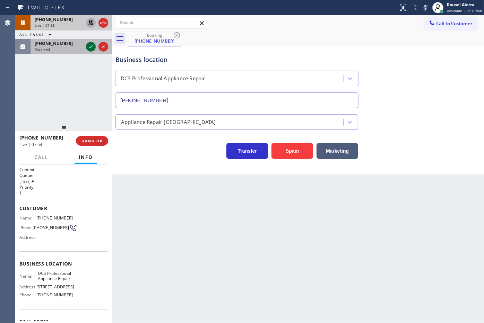
click at [89, 44] on icon at bounding box center [91, 47] width 8 height 8
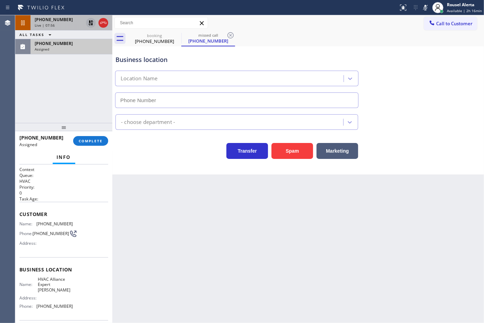
type input "[PHONE_NUMBER]"
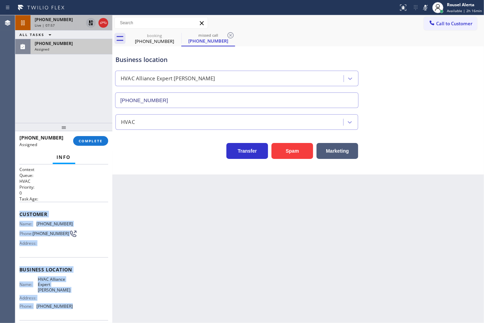
drag, startPoint x: 19, startPoint y: 217, endPoint x: 75, endPoint y: 302, distance: 101.5
click at [75, 302] on div "Context Queue: HVAC Priority: 0 Task Age: Customer Name: [PHONE_NUMBER] Phone: …" at bounding box center [63, 270] width 89 height 207
click at [52, 47] on div "Assigned" at bounding box center [71, 49] width 73 height 5
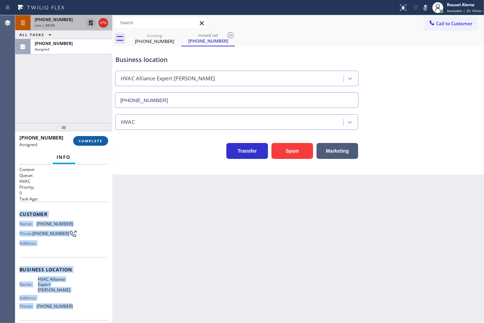
click at [89, 146] on button "COMPLETE" at bounding box center [90, 141] width 35 height 10
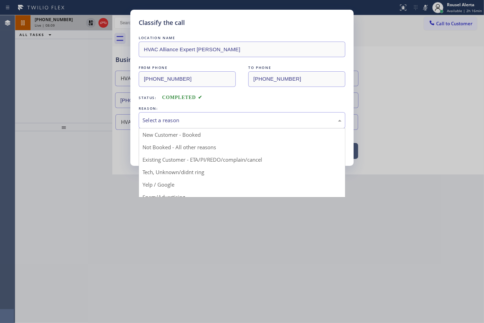
click at [147, 125] on div "Select a reason" at bounding box center [242, 120] width 207 height 16
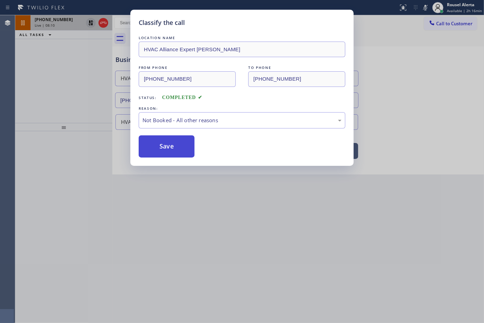
click at [166, 146] on button "Save" at bounding box center [167, 147] width 56 height 22
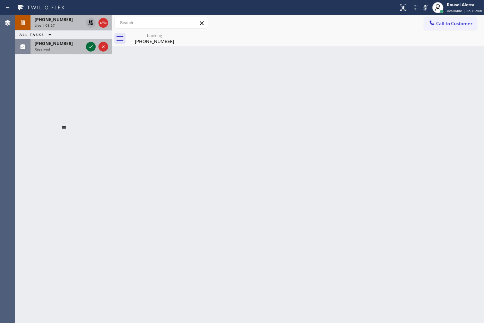
click at [91, 48] on icon at bounding box center [91, 47] width 8 height 8
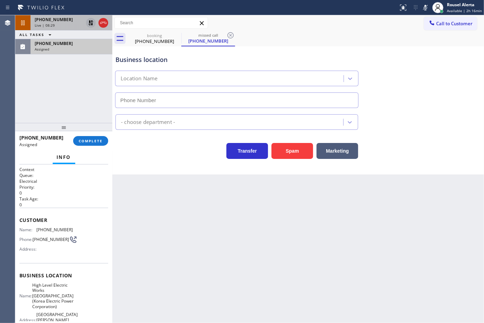
type input "[PHONE_NUMBER]"
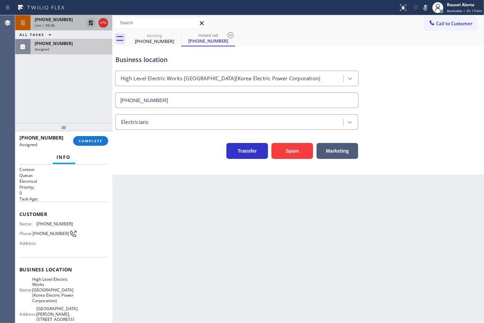
click at [229, 232] on div "Back to Dashboard Change Sender ID Customers Technicians Select a contact Outbo…" at bounding box center [298, 169] width 372 height 308
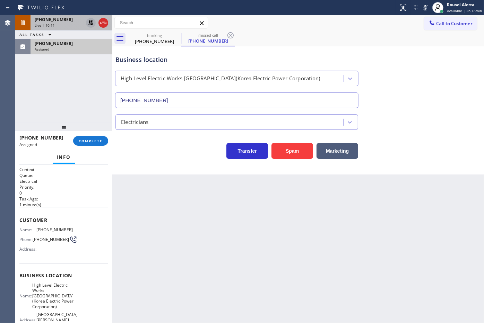
click at [70, 44] on div "[PHONE_NUMBER]" at bounding box center [71, 44] width 73 height 6
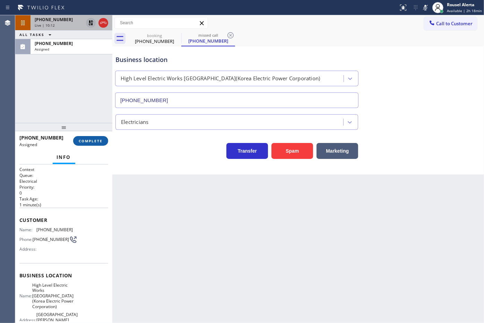
click at [89, 141] on span "COMPLETE" at bounding box center [91, 141] width 24 height 5
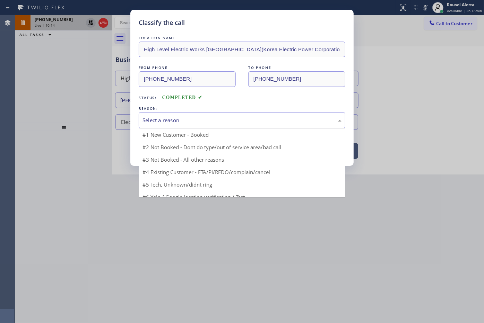
click at [219, 126] on div "Select a reason" at bounding box center [242, 120] width 207 height 16
drag, startPoint x: 217, startPoint y: 152, endPoint x: 213, endPoint y: 153, distance: 4.0
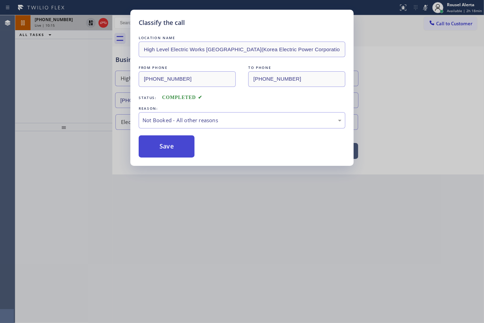
drag, startPoint x: 186, startPoint y: 147, endPoint x: 172, endPoint y: 141, distance: 15.3
click at [185, 147] on button "Save" at bounding box center [167, 147] width 56 height 22
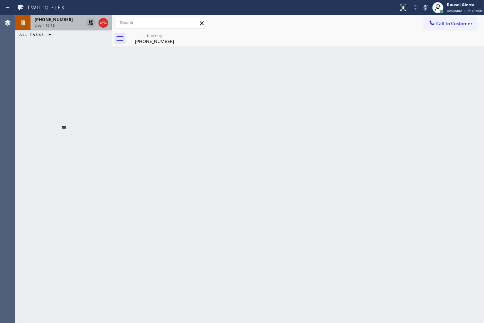
click at [89, 25] on icon at bounding box center [90, 22] width 5 height 5
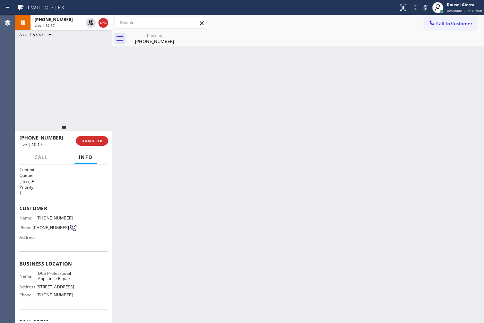
click at [424, 8] on icon at bounding box center [425, 7] width 8 height 8
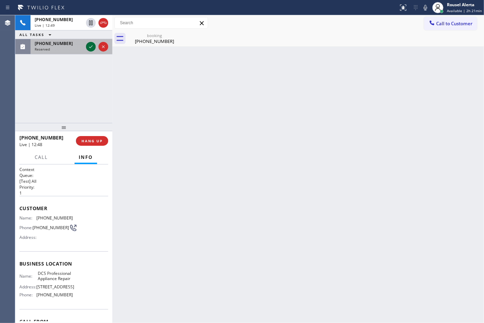
click at [89, 47] on icon at bounding box center [91, 47] width 8 height 8
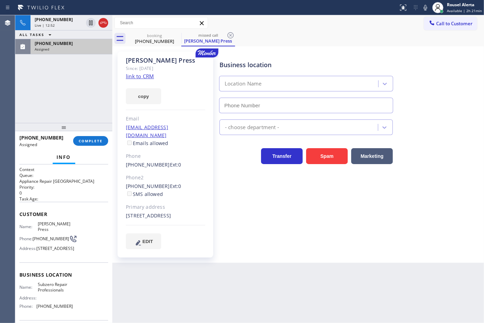
type input "[PHONE_NUMBER]"
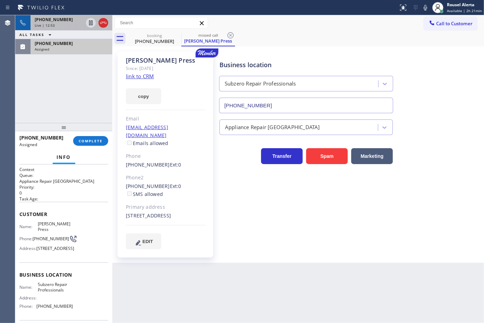
click at [72, 26] on div "Live | 12:53" at bounding box center [59, 25] width 49 height 5
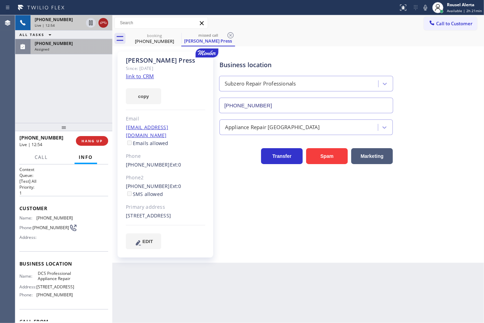
click at [103, 23] on icon at bounding box center [103, 23] width 6 height 2
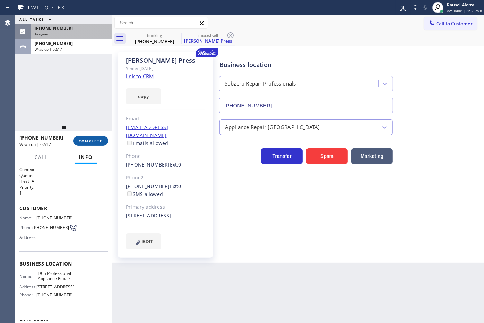
click at [84, 141] on span "COMPLETE" at bounding box center [91, 141] width 24 height 5
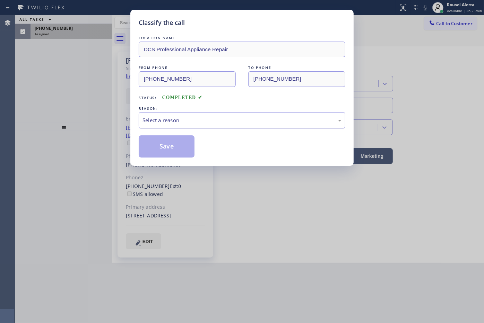
click at [154, 119] on div "Select a reason" at bounding box center [241, 120] width 199 height 8
drag, startPoint x: 172, startPoint y: 148, endPoint x: 161, endPoint y: 141, distance: 13.2
click at [171, 148] on button "Save" at bounding box center [167, 147] width 56 height 22
click at [65, 31] on div "Classify the call LOCATION NAME DCS Professional Appliance Repair FROM PHONE [P…" at bounding box center [242, 161] width 484 height 323
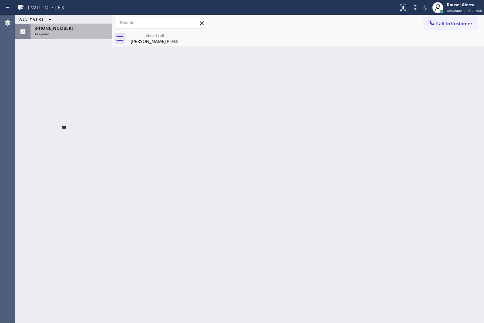
click at [65, 32] on div "Assigned" at bounding box center [71, 34] width 73 height 5
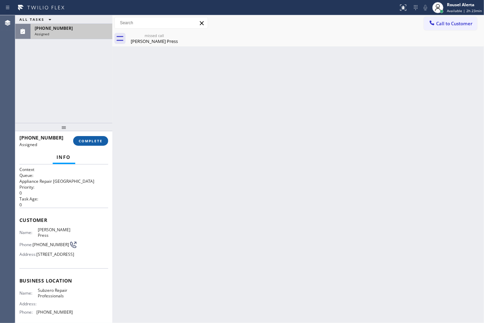
click at [85, 140] on span "COMPLETE" at bounding box center [91, 141] width 24 height 5
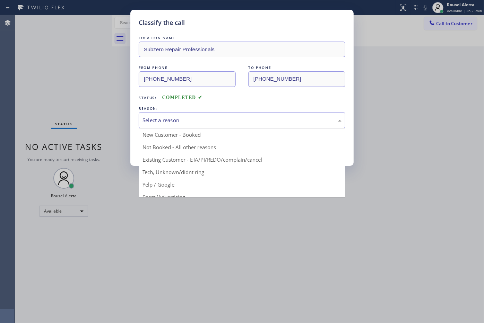
click at [193, 123] on div "Select a reason" at bounding box center [241, 120] width 199 height 8
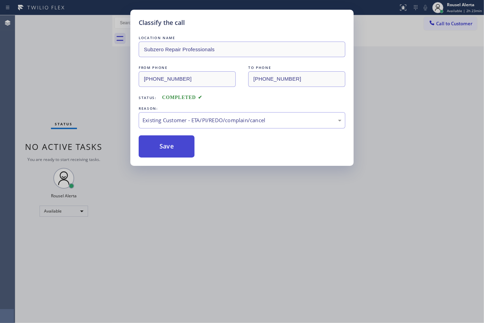
click at [165, 146] on button "Save" at bounding box center [167, 147] width 56 height 22
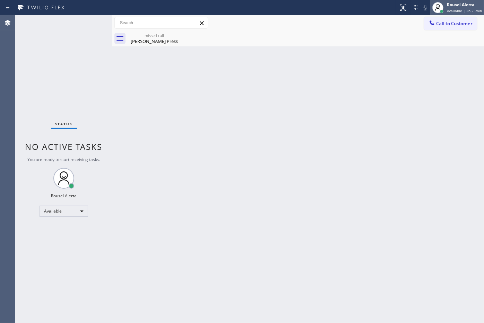
click at [453, 9] on span "Available | 2h 23min" at bounding box center [464, 10] width 35 height 5
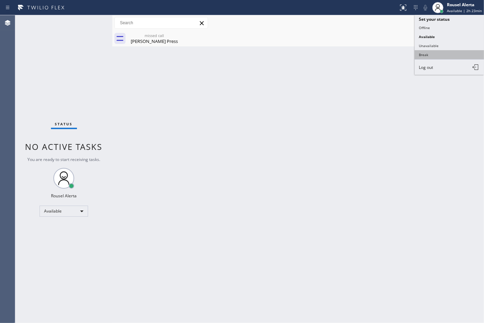
click at [444, 50] on button "Break" at bounding box center [449, 54] width 69 height 9
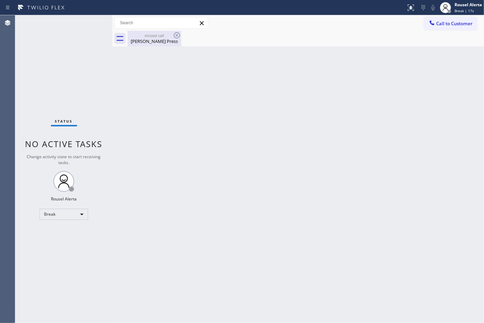
click at [141, 37] on div "missed call" at bounding box center [154, 35] width 52 height 5
click at [176, 134] on div "Back to Dashboard Change Sender ID Customers Technicians Select a contact Outbo…" at bounding box center [298, 169] width 372 height 308
click at [82, 42] on div "Status No active tasks Change activity state to start receiving tasks. Rousel A…" at bounding box center [63, 169] width 97 height 308
click at [309, 72] on div "Back to Dashboard Change Sender ID Customers Technicians Select a contact Outbo…" at bounding box center [298, 169] width 372 height 308
click at [470, 11] on span "Break | 14:40" at bounding box center [465, 10] width 23 height 5
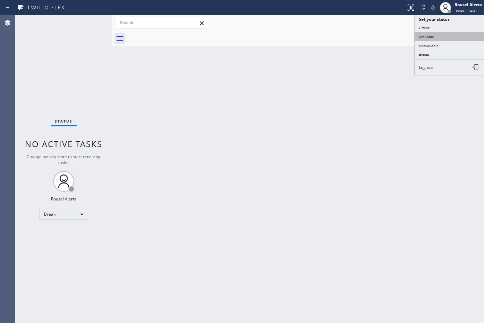
click at [458, 35] on button "Available" at bounding box center [449, 36] width 69 height 9
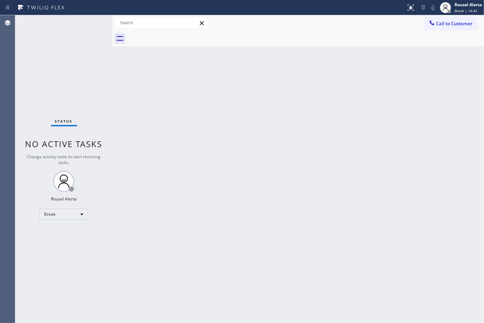
click at [417, 160] on div "Back to Dashboard Change Sender ID Customers Technicians Select a contact Outbo…" at bounding box center [298, 169] width 372 height 308
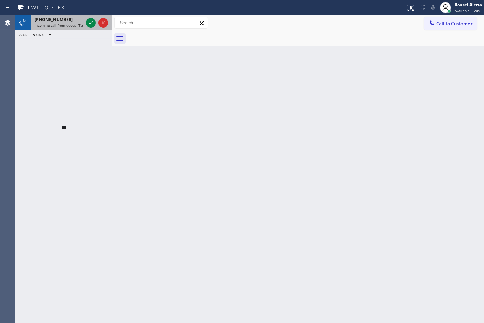
click at [79, 20] on div "[PHONE_NUMBER]" at bounding box center [59, 20] width 49 height 6
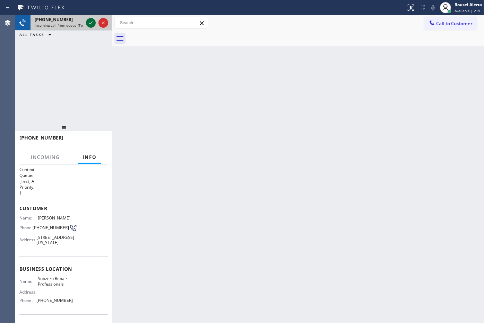
click at [86, 20] on div at bounding box center [91, 23] width 10 height 8
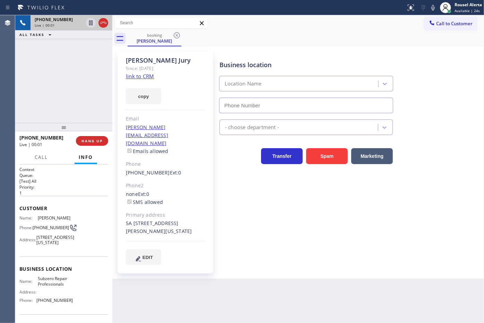
type input "[PHONE_NUMBER]"
click at [141, 74] on link "link to CRM" at bounding box center [140, 76] width 28 height 7
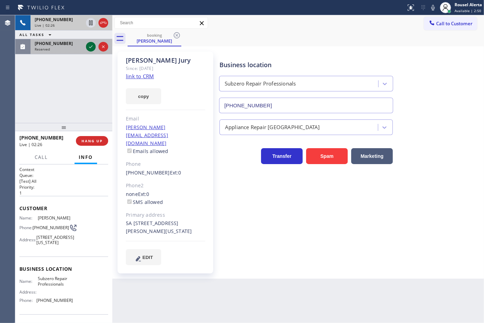
click at [89, 47] on icon at bounding box center [90, 46] width 3 height 3
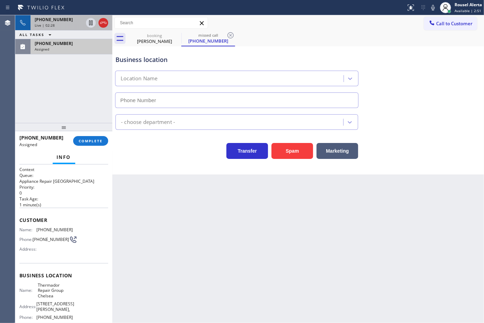
type input "[PHONE_NUMBER]"
click at [88, 47] on div "Assigned" at bounding box center [71, 49] width 73 height 5
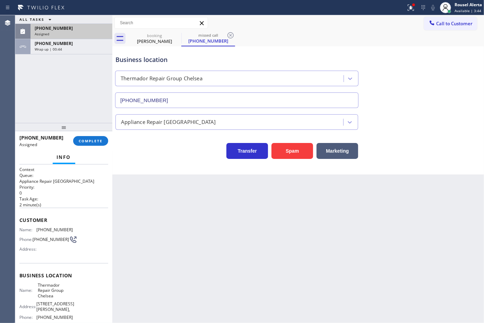
click at [63, 24] on div "[PHONE_NUMBER] Assigned" at bounding box center [70, 31] width 79 height 15
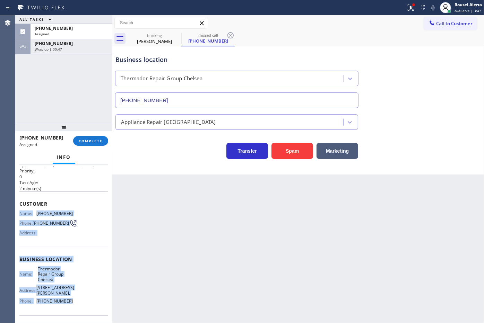
scroll to position [43, 0]
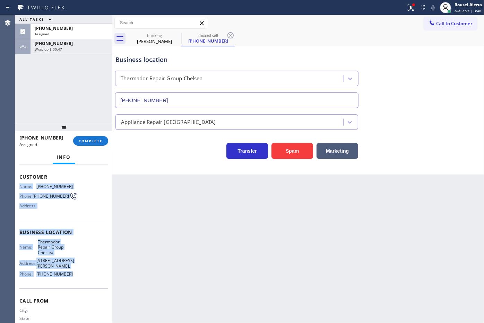
drag, startPoint x: 20, startPoint y: 225, endPoint x: 78, endPoint y: 279, distance: 80.2
click at [78, 279] on div "Context Queue: Appliance Repair High End Priority: 0 Task Age: [DEMOGRAPHIC_DAT…" at bounding box center [63, 232] width 89 height 218
click at [56, 33] on div "Assigned" at bounding box center [71, 34] width 73 height 5
click at [89, 143] on span "COMPLETE" at bounding box center [91, 141] width 24 height 5
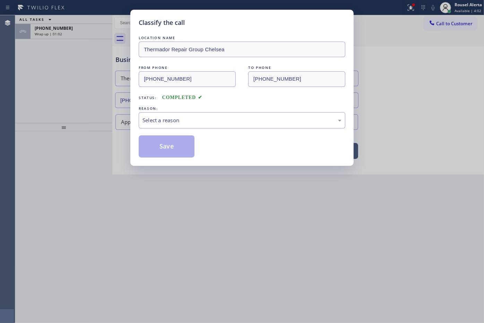
click at [178, 125] on div "Select a reason" at bounding box center [242, 120] width 207 height 16
click at [167, 151] on button "Save" at bounding box center [167, 147] width 56 height 22
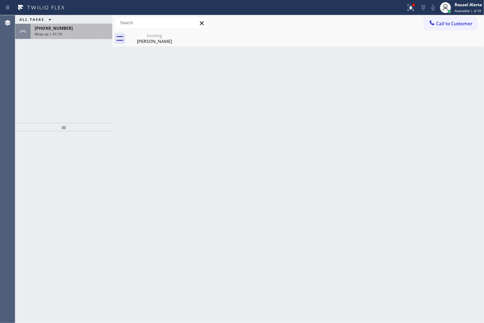
click at [96, 33] on div "Wrap up | 01:10" at bounding box center [71, 34] width 73 height 5
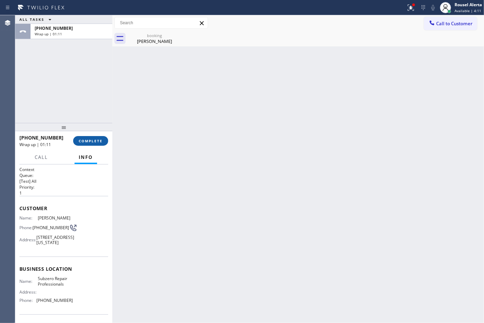
click at [84, 140] on span "COMPLETE" at bounding box center [91, 141] width 24 height 5
drag, startPoint x: 179, startPoint y: 221, endPoint x: 186, endPoint y: 293, distance: 72.4
click at [186, 293] on div "Back to Dashboard Change Sender ID Customers Technicians Select a contact Outbo…" at bounding box center [298, 169] width 372 height 308
drag, startPoint x: 167, startPoint y: 212, endPoint x: 149, endPoint y: 192, distance: 27.0
click at [167, 207] on div "Back to Dashboard Change Sender ID Customers Technicians Select a contact Outbo…" at bounding box center [298, 169] width 372 height 308
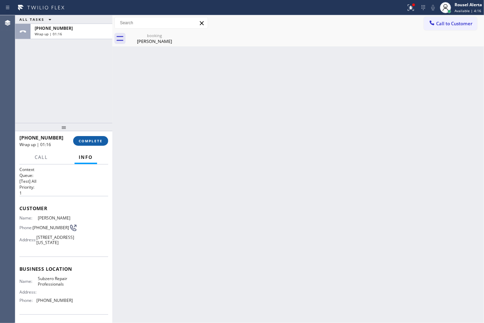
click at [88, 141] on span "COMPLETE" at bounding box center [91, 141] width 24 height 5
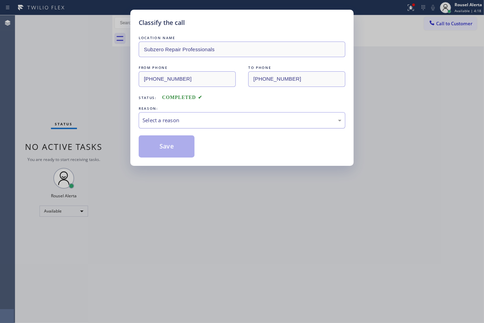
click at [169, 115] on div "Select a reason" at bounding box center [242, 120] width 207 height 16
click at [182, 151] on button "Save" at bounding box center [167, 147] width 56 height 22
click at [231, 227] on div "Classify the call LOCATION NAME Subzero Repair Professionals FROM PHONE [PHONE_…" at bounding box center [242, 161] width 484 height 323
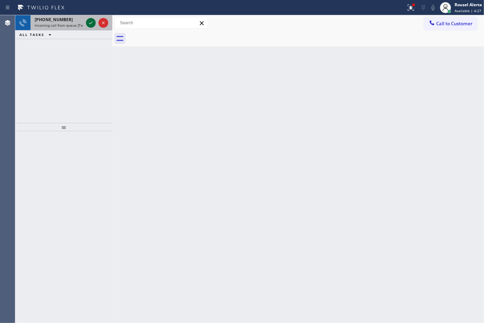
click at [88, 23] on icon at bounding box center [91, 23] width 8 height 8
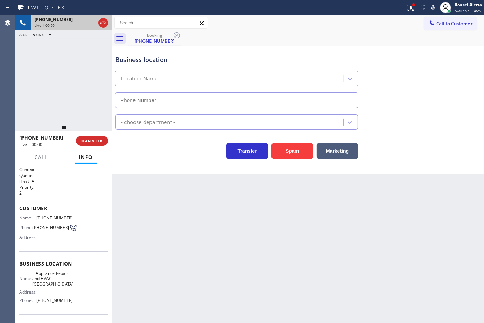
type input "[PHONE_NUMBER]"
click at [286, 156] on button "Spam" at bounding box center [292, 151] width 42 height 16
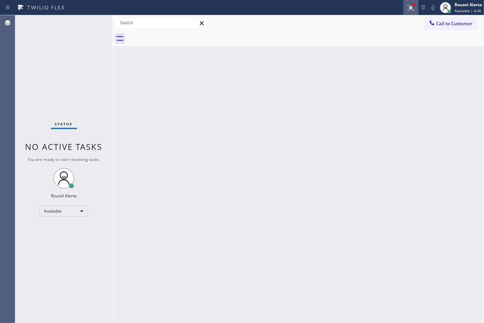
click at [408, 6] on icon at bounding box center [411, 7] width 8 height 8
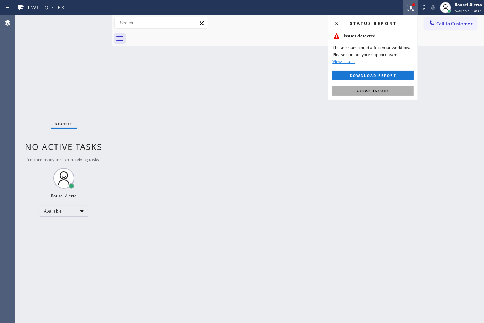
click at [383, 92] on span "Clear issues" at bounding box center [373, 90] width 33 height 5
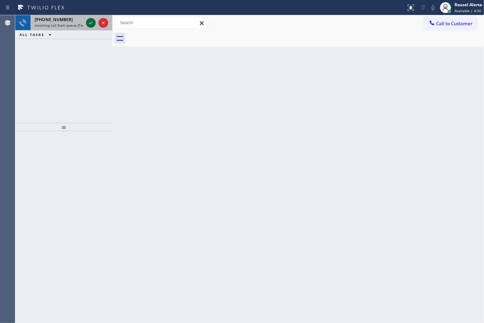
drag, startPoint x: 67, startPoint y: 21, endPoint x: 87, endPoint y: 24, distance: 20.4
click at [69, 20] on div "[PHONE_NUMBER]" at bounding box center [59, 20] width 49 height 6
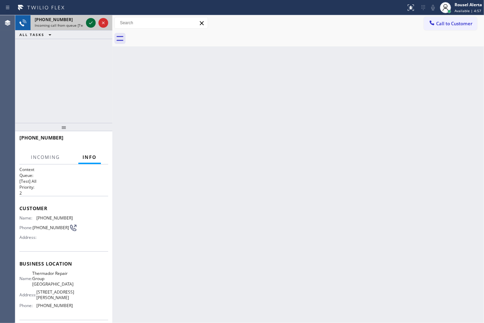
click at [87, 21] on icon at bounding box center [91, 23] width 8 height 8
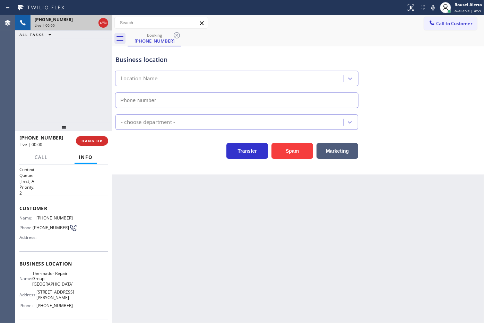
type input "[PHONE_NUMBER]"
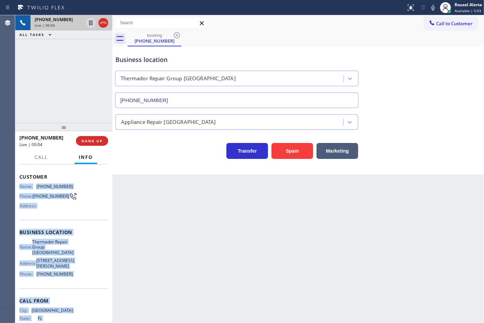
scroll to position [52, 0]
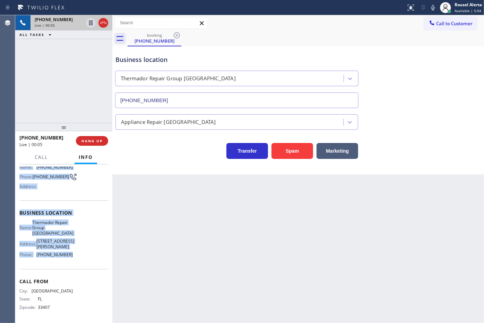
drag, startPoint x: 20, startPoint y: 219, endPoint x: 95, endPoint y: 265, distance: 88.4
click at [95, 265] on div "Context Queue: [Test] All Priority: 2 Customer Name: [PHONE_NUMBER] Phone: [PHO…" at bounding box center [63, 219] width 89 height 206
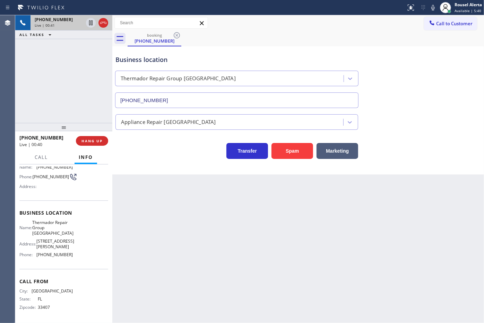
drag, startPoint x: 98, startPoint y: 58, endPoint x: 99, endPoint y: 71, distance: 13.5
click at [98, 58] on div "[PHONE_NUMBER] Live | 00:41 ALL TASKS ALL TASKS ACTIVE TASKS TASKS IN WRAP UP" at bounding box center [63, 69] width 97 height 108
drag, startPoint x: 162, startPoint y: 194, endPoint x: 99, endPoint y: 154, distance: 74.3
click at [162, 193] on div "Back to Dashboard Change Sender ID Customers Technicians Select a contact Outbo…" at bounding box center [298, 169] width 372 height 308
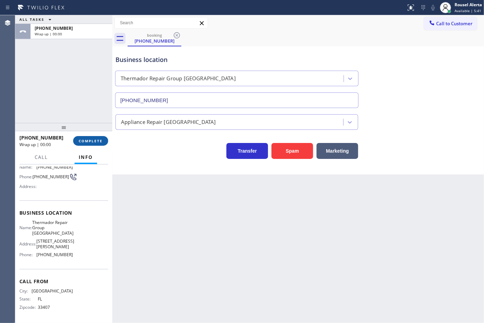
click at [92, 142] on span "COMPLETE" at bounding box center [91, 141] width 24 height 5
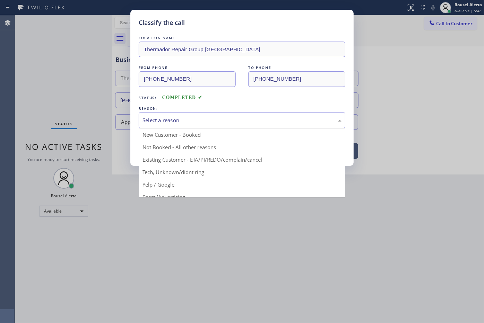
click at [167, 123] on div "Select a reason" at bounding box center [241, 120] width 199 height 8
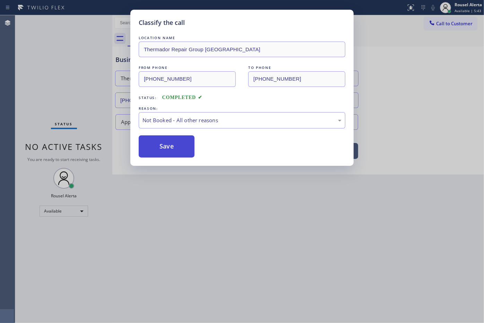
click at [167, 150] on button "Save" at bounding box center [167, 147] width 56 height 22
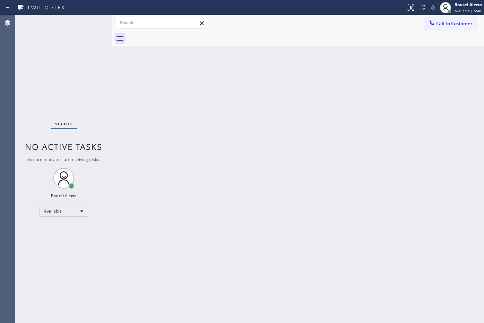
click at [311, 117] on div "Back to Dashboard Change Sender ID Customers Technicians Select a contact Outbo…" at bounding box center [298, 169] width 372 height 308
click at [228, 215] on div "Back to Dashboard Change Sender ID Customers Technicians Select a contact Outbo…" at bounding box center [298, 169] width 372 height 308
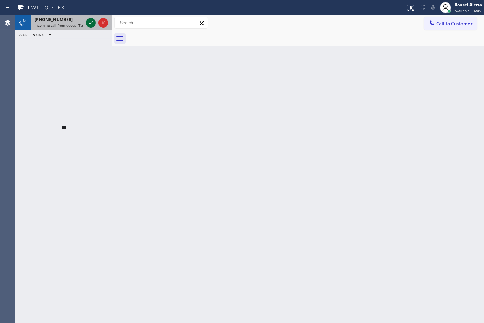
click at [87, 21] on icon at bounding box center [91, 23] width 8 height 8
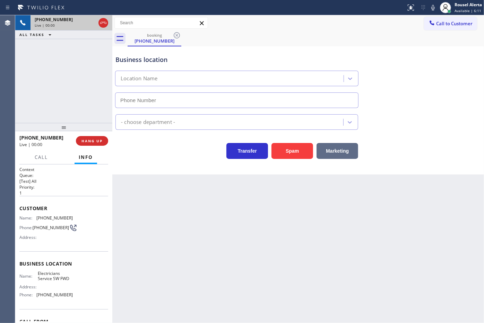
type input "[PHONE_NUMBER]"
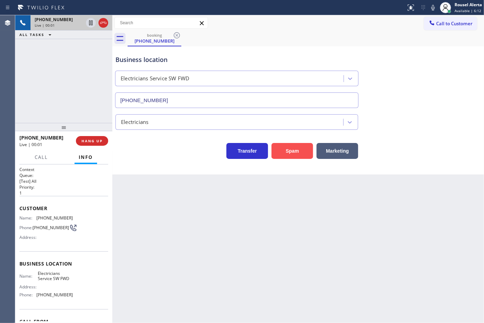
click at [290, 147] on button "Spam" at bounding box center [292, 151] width 42 height 16
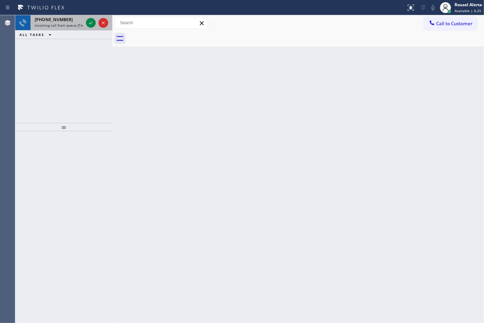
click at [77, 25] on span "Incoming call from queue [Test] All" at bounding box center [64, 25] width 58 height 5
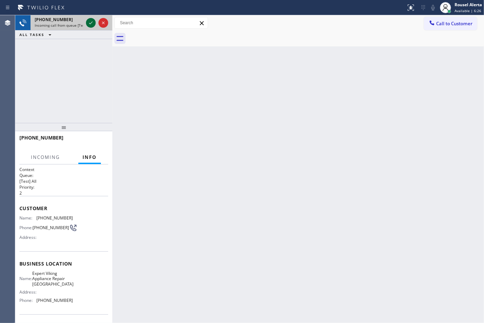
click at [89, 22] on icon at bounding box center [91, 23] width 8 height 8
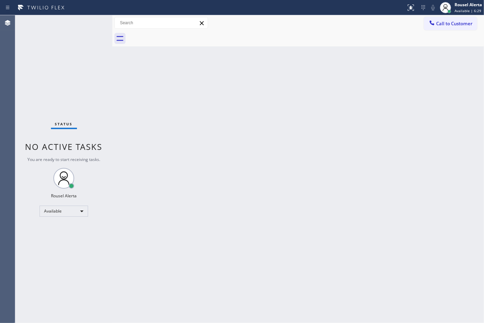
click at [199, 200] on div "Back to Dashboard Change Sender ID Customers Technicians Select a contact Outbo…" at bounding box center [298, 169] width 372 height 308
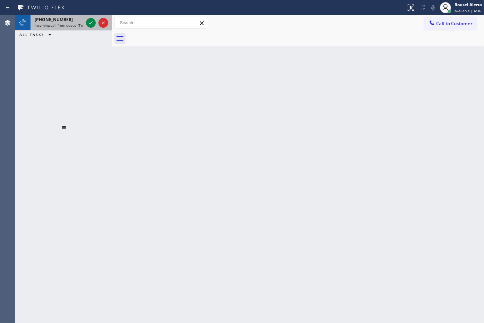
click at [67, 25] on span "Incoming call from queue [Test] All" at bounding box center [64, 25] width 58 height 5
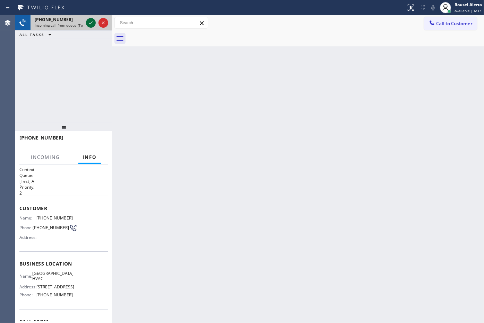
click at [88, 22] on icon at bounding box center [91, 23] width 8 height 8
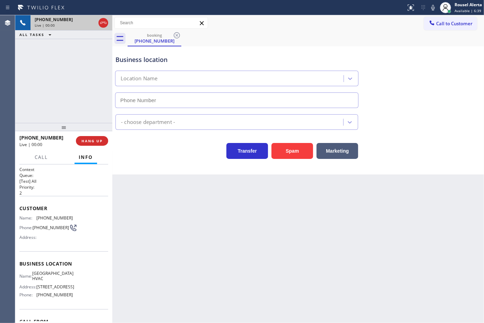
type input "[PHONE_NUMBER]"
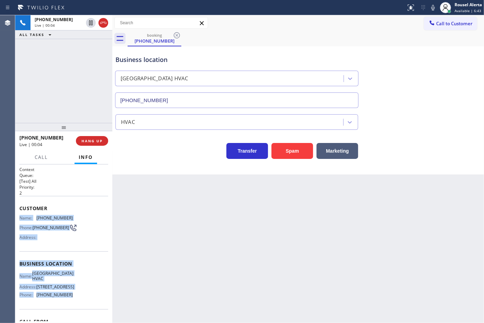
drag, startPoint x: 18, startPoint y: 217, endPoint x: 83, endPoint y: 297, distance: 103.5
click at [83, 297] on div "Context Queue: [Test] All Priority: 2 Customer Name: [PHONE_NUMBER] Phone: [PHO…" at bounding box center [63, 244] width 97 height 159
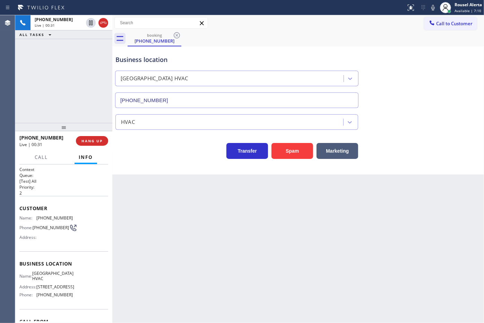
click at [367, 248] on div "Back to Dashboard Change Sender ID Customers Technicians Select a contact Outbo…" at bounding box center [298, 169] width 372 height 308
click at [92, 98] on div "[PHONE_NUMBER] Live | 00:33 ALL TASKS ALL TASKS ACTIVE TASKS TASKS IN WRAP UP" at bounding box center [63, 69] width 97 height 108
click at [169, 211] on div "Back to Dashboard Change Sender ID Customers Technicians Select a contact Outbo…" at bounding box center [298, 169] width 372 height 308
click at [379, 250] on div "Back to Dashboard Change Sender ID Customers Technicians Select a contact Outbo…" at bounding box center [298, 169] width 372 height 308
click at [45, 112] on div "[PHONE_NUMBER] Live | 00:41 ALL TASKS ALL TASKS ACTIVE TASKS TASKS IN WRAP UP" at bounding box center [63, 69] width 97 height 108
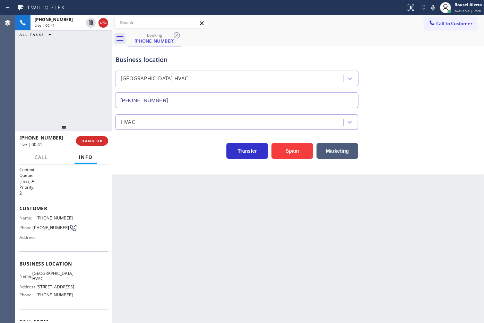
click at [146, 224] on div "Back to Dashboard Change Sender ID Customers Technicians Select a contact Outbo…" at bounding box center [298, 169] width 372 height 308
click at [71, 63] on div "[PHONE_NUMBER] Live | 00:42 ALL TASKS ALL TASKS ACTIVE TASKS TASKS IN WRAP UP" at bounding box center [63, 69] width 97 height 108
click at [159, 220] on div "Back to Dashboard Change Sender ID Customers Technicians Select a contact Outbo…" at bounding box center [298, 169] width 372 height 308
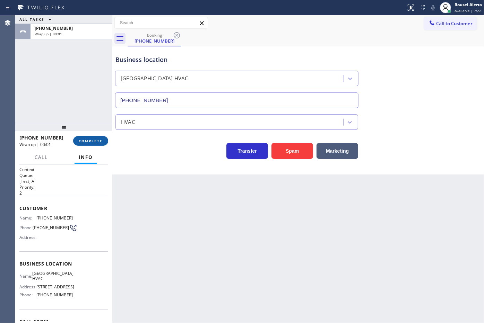
click at [96, 139] on span "COMPLETE" at bounding box center [91, 141] width 24 height 5
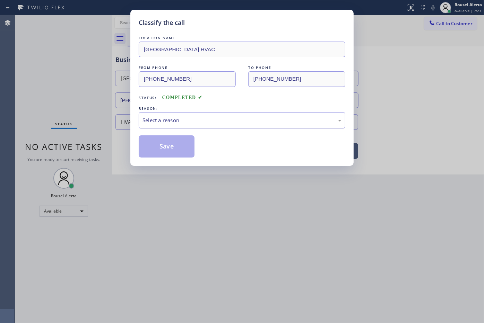
click at [197, 119] on div "Select a reason" at bounding box center [241, 120] width 199 height 8
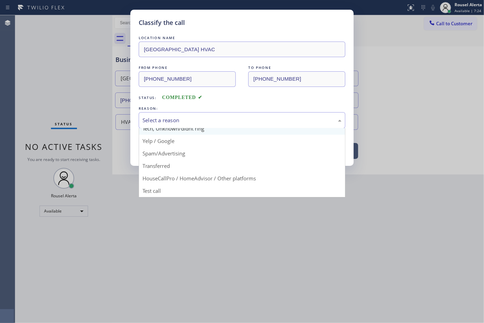
scroll to position [47, 0]
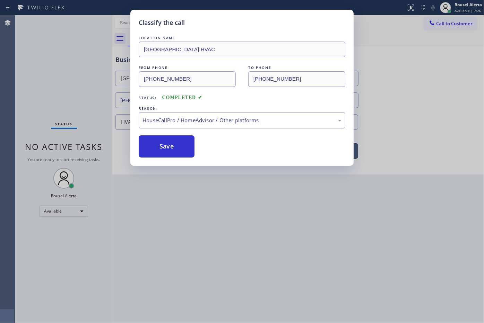
click at [172, 134] on div "LOCATION NAME [GEOGRAPHIC_DATA] HVAC FROM PHONE [PHONE_NUMBER] TO PHONE [PHONE_…" at bounding box center [242, 95] width 207 height 123
click at [171, 148] on button "Save" at bounding box center [167, 147] width 56 height 22
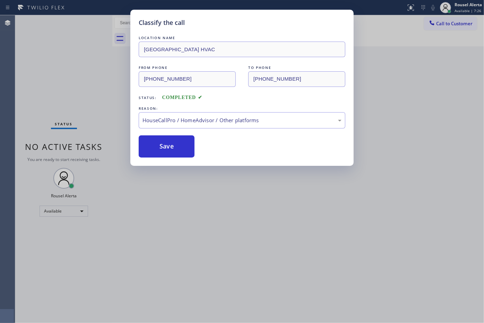
click at [214, 233] on div "Classify the call LOCATION NAME [GEOGRAPHIC_DATA] HVAC FROM PHONE [PHONE_NUMBER…" at bounding box center [242, 161] width 484 height 323
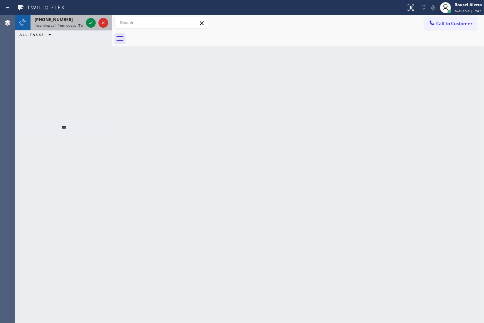
click at [79, 21] on div "[PHONE_NUMBER]" at bounding box center [59, 20] width 49 height 6
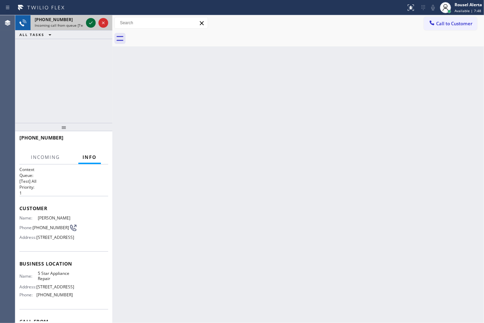
click at [87, 20] on icon at bounding box center [91, 23] width 8 height 8
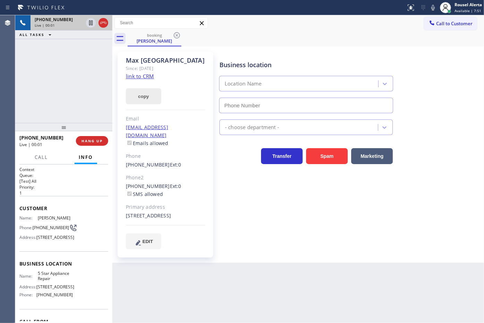
type input "[PHONE_NUMBER]"
click at [141, 75] on link "link to CRM" at bounding box center [140, 76] width 28 height 7
click at [87, 27] on icon at bounding box center [91, 23] width 8 height 8
click at [432, 7] on icon at bounding box center [433, 7] width 8 height 8
click at [90, 25] on icon at bounding box center [91, 23] width 8 height 8
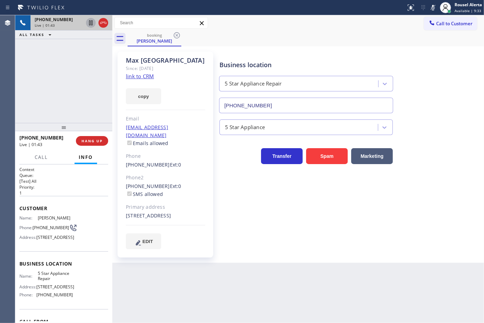
click at [430, 6] on icon at bounding box center [433, 7] width 8 height 8
click at [90, 59] on div "[PHONE_NUMBER] Live | 02:02 ALL TASKS ALL TASKS ACTIVE TASKS TASKS IN WRAP UP" at bounding box center [63, 69] width 97 height 108
click at [94, 142] on span "HANG UP" at bounding box center [91, 141] width 21 height 5
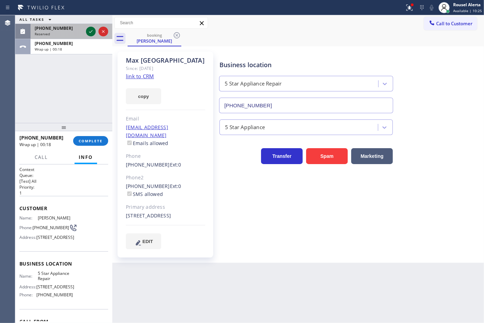
click at [94, 33] on icon at bounding box center [91, 31] width 8 height 8
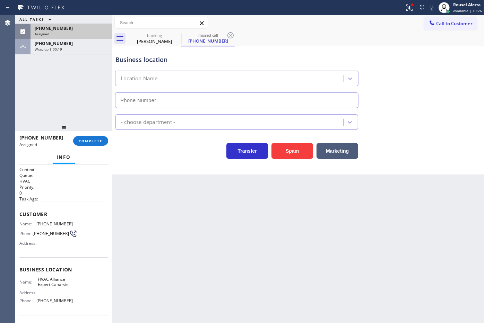
type input "[PHONE_NUMBER]"
click at [82, 35] on div "Assigned" at bounding box center [71, 34] width 73 height 5
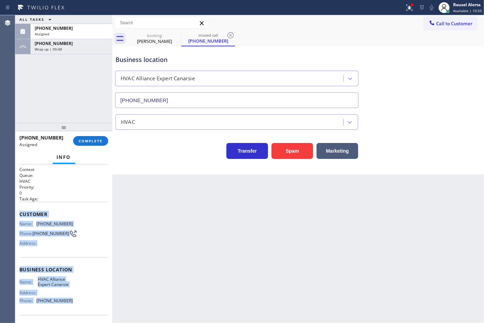
drag, startPoint x: 16, startPoint y: 213, endPoint x: 73, endPoint y: 300, distance: 104.8
click at [73, 300] on div "Context Queue: HVAC Priority: 0 Task Age: Customer Name: [PHONE_NUMBER] Phone: …" at bounding box center [63, 244] width 97 height 159
click at [68, 37] on div "[PHONE_NUMBER] Assigned" at bounding box center [70, 31] width 79 height 15
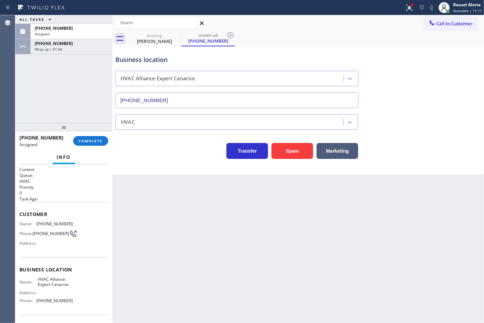
click at [73, 145] on div "[PHONE_NUMBER] Assigned" at bounding box center [46, 141] width 54 height 18
click at [81, 143] on span "COMPLETE" at bounding box center [91, 141] width 24 height 5
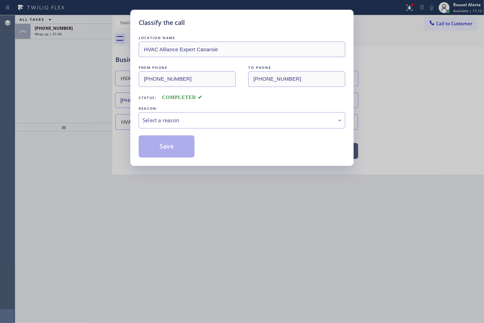
click at [168, 129] on div "LOCATION NAME HVAC Alliance Expert Canarsie FROM PHONE [PHONE_NUMBER] TO PHONE …" at bounding box center [242, 95] width 207 height 123
click at [176, 119] on div "Select a reason" at bounding box center [241, 120] width 199 height 8
click at [172, 148] on button "Save" at bounding box center [167, 147] width 56 height 22
type input "[PHONE_NUMBER]"
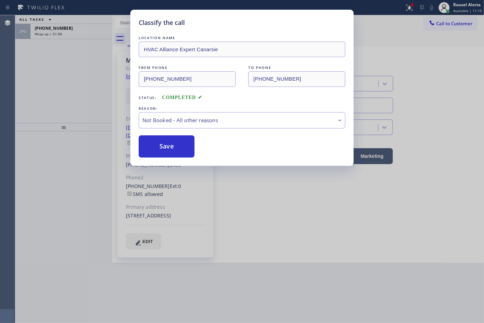
click at [75, 32] on div "Classify the call LOCATION NAME 5 Star Appliance Repair FROM PHONE [PHONE_NUMBE…" at bounding box center [249, 169] width 469 height 308
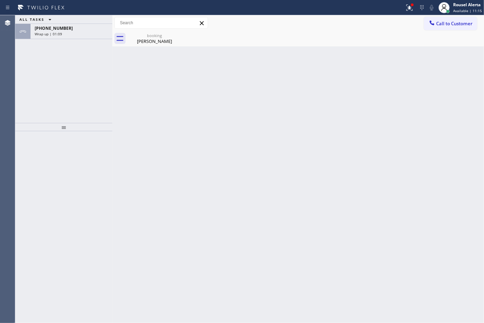
click at [75, 32] on div "Wrap up | 01:09" at bounding box center [71, 34] width 73 height 5
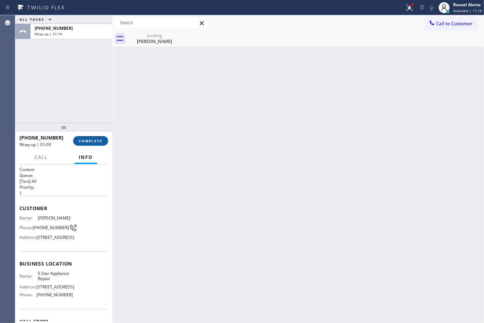
click at [92, 140] on span "COMPLETE" at bounding box center [91, 141] width 24 height 5
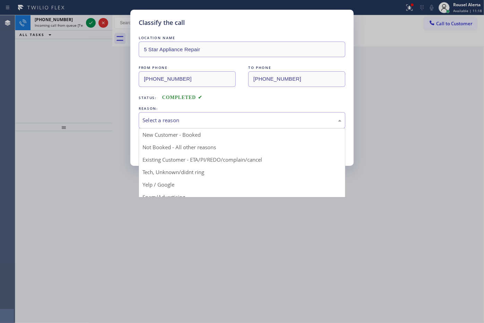
click at [225, 120] on div "Select a reason" at bounding box center [241, 120] width 199 height 8
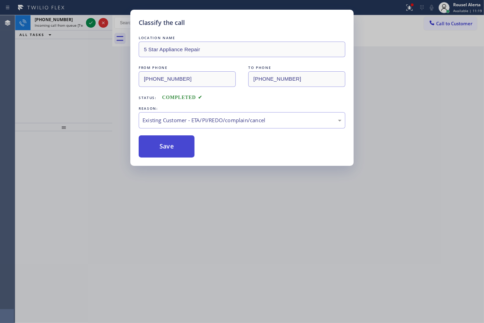
click at [171, 146] on button "Save" at bounding box center [167, 147] width 56 height 22
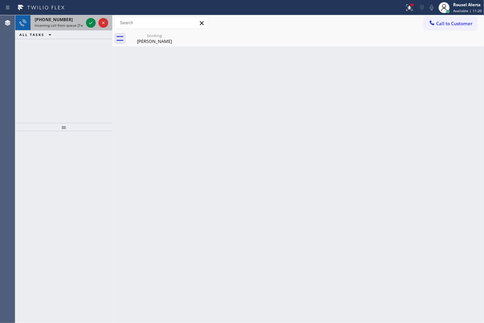
click at [77, 24] on span "Incoming call from queue [Test] All" at bounding box center [64, 25] width 58 height 5
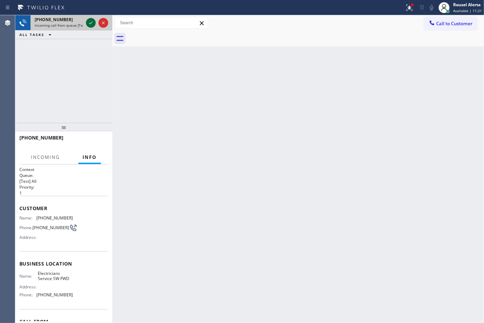
click at [89, 21] on icon at bounding box center [91, 23] width 8 height 8
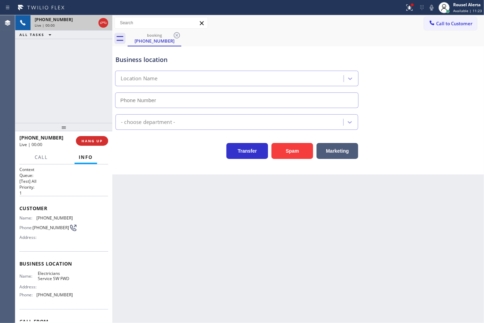
type input "[PHONE_NUMBER]"
click at [290, 161] on div "Business location Electricians Service SW FWD [PHONE_NUMBER] Electricians Trans…" at bounding box center [298, 110] width 372 height 128
click at [290, 160] on div "Business location Electricians Service SW FWD [PHONE_NUMBER] Electricians Trans…" at bounding box center [298, 110] width 372 height 128
click at [292, 155] on button "Spam" at bounding box center [292, 151] width 42 height 16
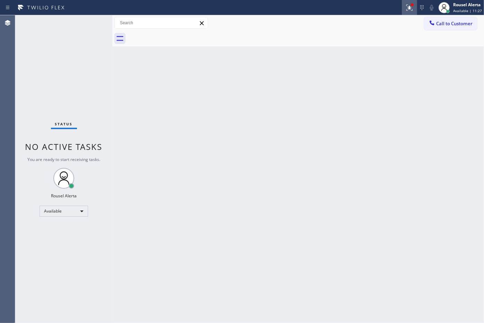
click at [409, 6] on icon at bounding box center [409, 7] width 8 height 8
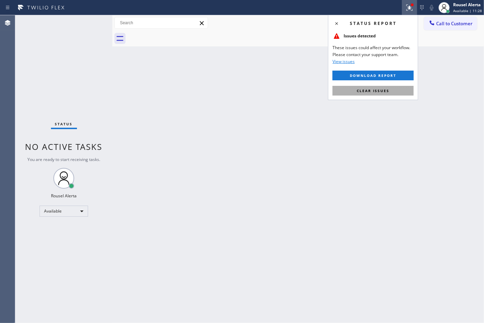
click at [389, 92] on button "Clear issues" at bounding box center [372, 91] width 81 height 10
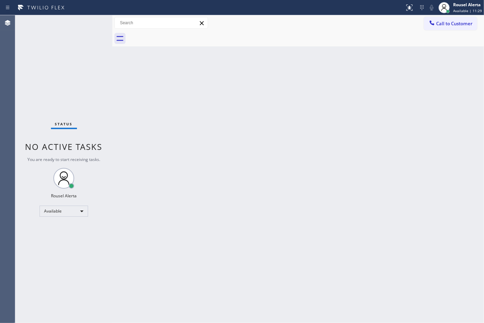
click at [360, 140] on div "Back to Dashboard Change Sender ID Customers Technicians Select a contact Outbo…" at bounding box center [298, 169] width 372 height 308
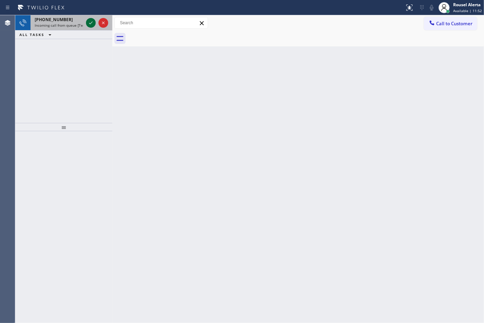
click at [89, 25] on icon at bounding box center [91, 23] width 8 height 8
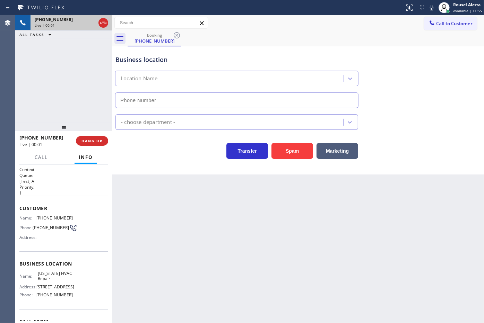
type input "[PHONE_NUMBER]"
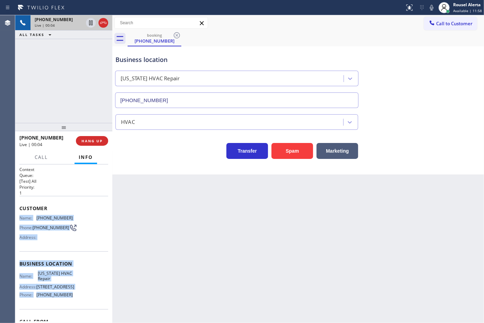
drag, startPoint x: 18, startPoint y: 214, endPoint x: 72, endPoint y: 294, distance: 96.3
click at [72, 294] on div "Context Queue: [Test] All Priority: 1 Customer Name: [PHONE_NUMBER] Phone: [PHO…" at bounding box center [63, 244] width 97 height 159
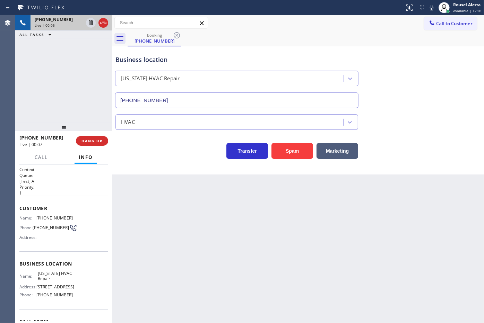
click at [350, 38] on div "booking [PHONE_NUMBER]" at bounding box center [306, 39] width 356 height 16
click at [344, 255] on div "Back to Dashboard Change Sender ID Customers Technicians Select a contact Outbo…" at bounding box center [298, 169] width 372 height 308
click at [331, 295] on div "Back to Dashboard Change Sender ID Customers Technicians Select a contact Outbo…" at bounding box center [298, 169] width 372 height 308
click at [98, 141] on span "HANG UP" at bounding box center [91, 141] width 21 height 5
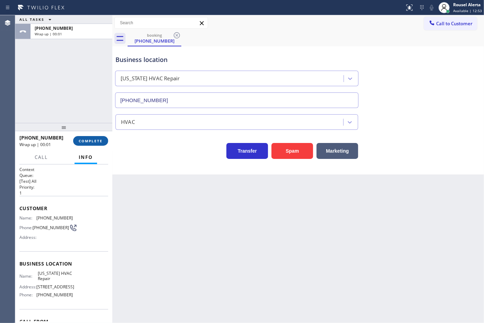
click at [98, 141] on span "COMPLETE" at bounding box center [91, 141] width 24 height 5
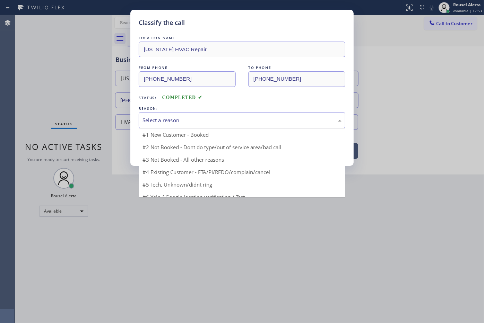
click at [146, 120] on div "Select a reason" at bounding box center [241, 120] width 199 height 8
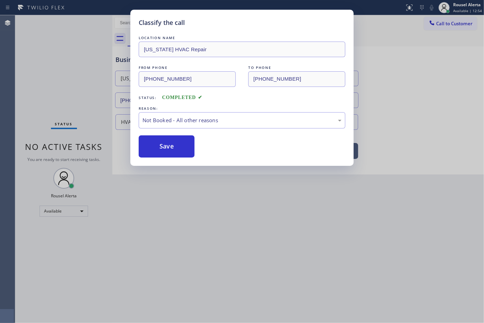
click at [168, 148] on button "Save" at bounding box center [167, 147] width 56 height 22
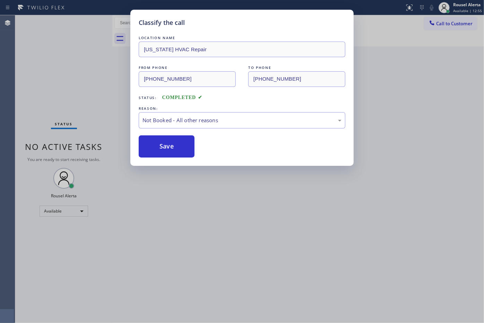
click at [225, 208] on div "Classify the call LOCATION NAME [US_STATE] HVAC Repair FROM PHONE [PHONE_NUMBER…" at bounding box center [242, 161] width 484 height 323
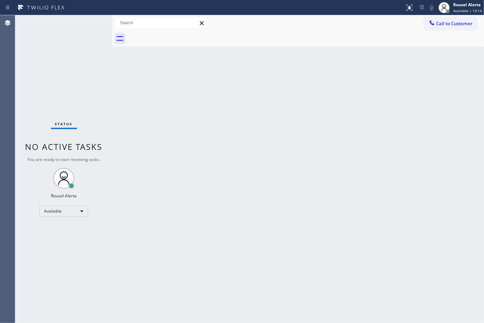
click at [329, 64] on div "Back to Dashboard Change Sender ID Customers Technicians Select a contact Outbo…" at bounding box center [298, 169] width 372 height 308
click at [359, 88] on div "Back to Dashboard Change Sender ID Customers Technicians Select a contact Outbo…" at bounding box center [298, 169] width 372 height 308
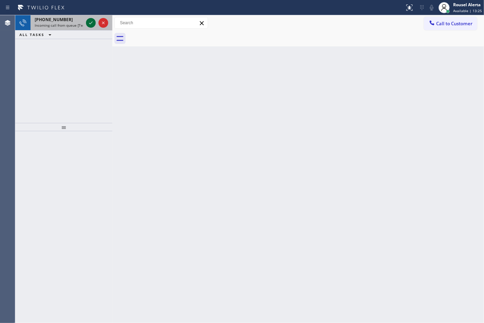
click at [89, 24] on icon at bounding box center [91, 23] width 8 height 8
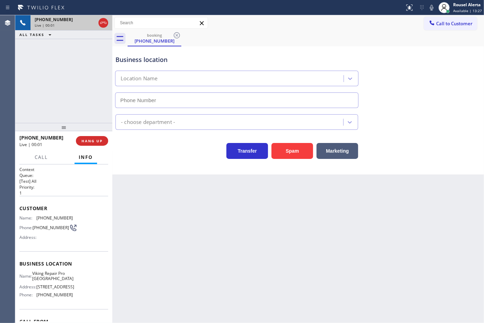
type input "[PHONE_NUMBER]"
click at [276, 148] on button "Spam" at bounding box center [292, 151] width 42 height 16
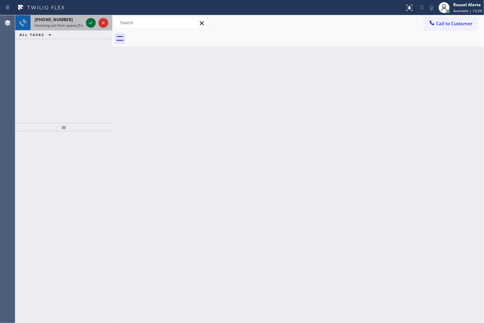
click at [87, 23] on icon at bounding box center [91, 23] width 8 height 8
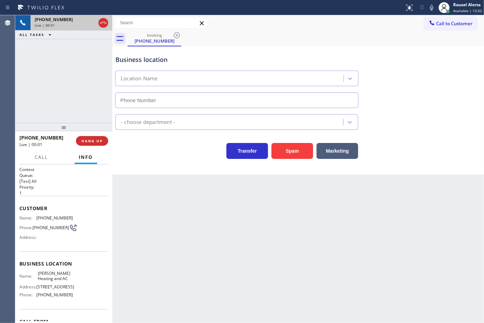
type input "[PHONE_NUMBER]"
drag, startPoint x: 141, startPoint y: 214, endPoint x: 143, endPoint y: 219, distance: 5.0
click at [142, 217] on div "Back to Dashboard Change Sender ID Customers Technicians Select a contact Outbo…" at bounding box center [298, 169] width 372 height 308
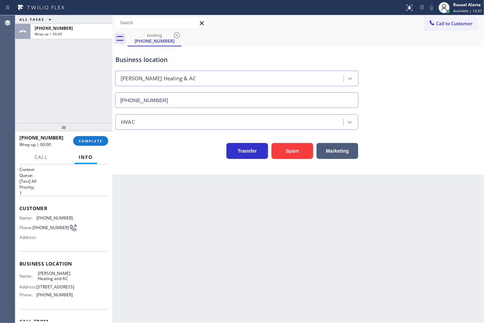
click at [82, 147] on div "[PHONE_NUMBER] Wrap up | 00:00 COMPLETE" at bounding box center [63, 141] width 89 height 18
click at [85, 141] on span "COMPLETE" at bounding box center [91, 141] width 24 height 5
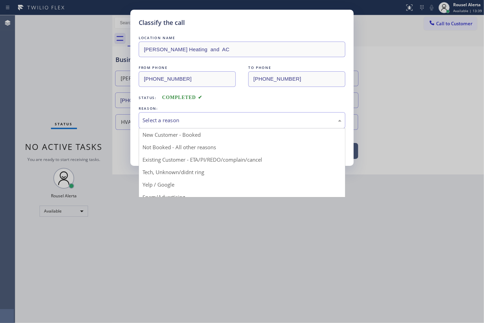
click at [208, 123] on div "Select a reason" at bounding box center [241, 120] width 199 height 8
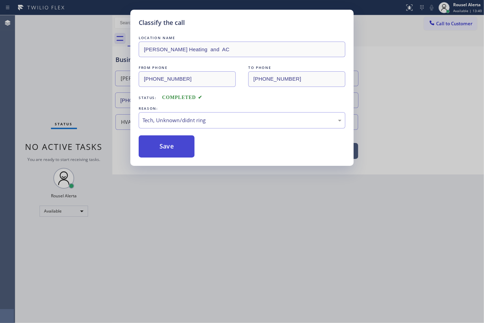
click at [175, 151] on button "Save" at bounding box center [167, 147] width 56 height 22
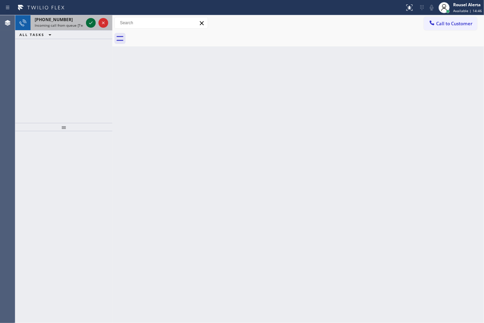
click at [86, 24] on div at bounding box center [91, 23] width 10 height 8
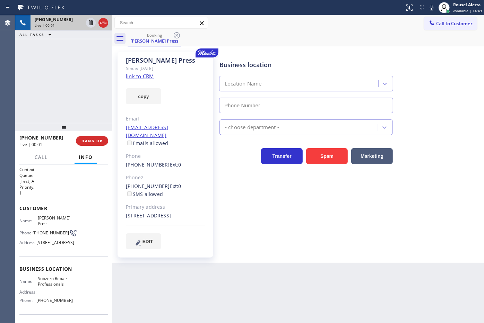
type input "[PHONE_NUMBER]"
click at [124, 79] on div "[PERSON_NAME] Press Since: [DATE] link to CRM copy Email [EMAIL_ADDRESS][DOMAIN…" at bounding box center [165, 155] width 96 height 206
click at [129, 82] on div "copy" at bounding box center [165, 92] width 79 height 24
click at [132, 85] on div "copy" at bounding box center [165, 92] width 79 height 24
click at [136, 73] on link "link to CRM" at bounding box center [140, 76] width 28 height 7
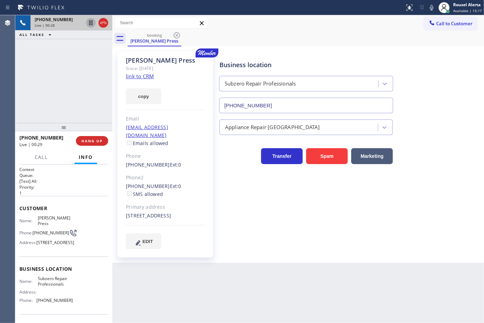
click at [87, 24] on icon at bounding box center [91, 23] width 8 height 8
click at [431, 8] on icon at bounding box center [431, 8] width 3 height 6
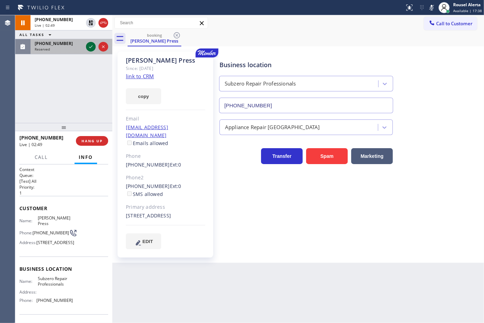
click at [91, 50] on icon at bounding box center [91, 47] width 8 height 8
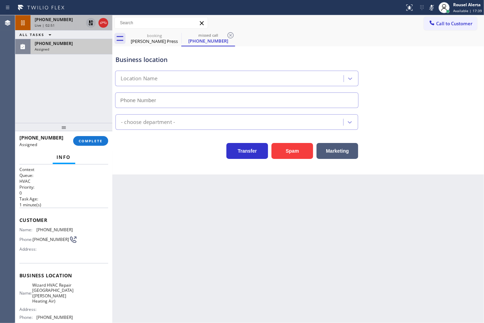
click at [87, 24] on icon at bounding box center [91, 23] width 8 height 8
type input "[PHONE_NUMBER]"
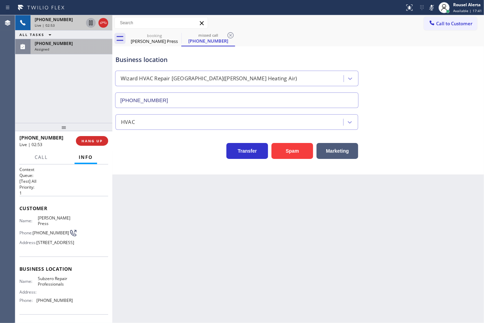
click at [428, 7] on icon at bounding box center [431, 7] width 8 height 8
click at [64, 24] on div "Live | 02:58" at bounding box center [59, 25] width 49 height 5
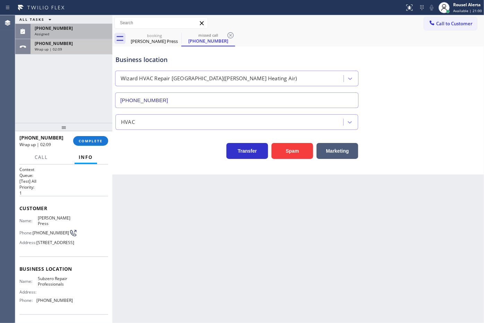
click at [93, 49] on div "Wrap up | 02:09" at bounding box center [71, 49] width 73 height 5
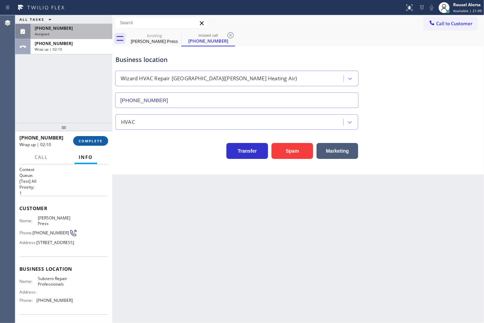
click at [95, 137] on button "COMPLETE" at bounding box center [90, 141] width 35 height 10
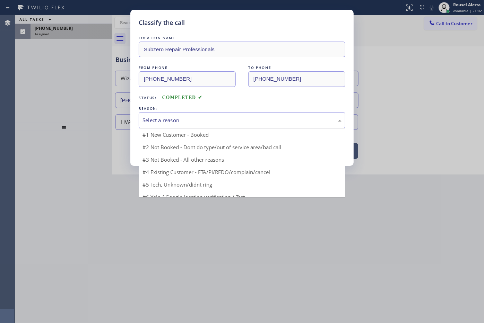
click at [159, 127] on div "Select a reason" at bounding box center [242, 120] width 207 height 16
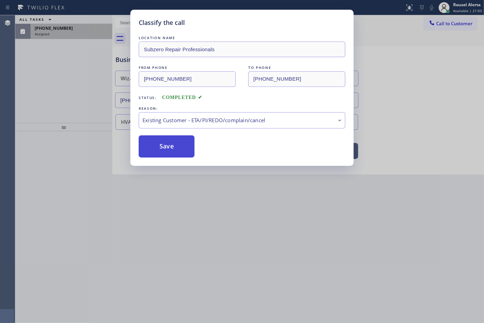
click at [168, 156] on button "Save" at bounding box center [167, 147] width 56 height 22
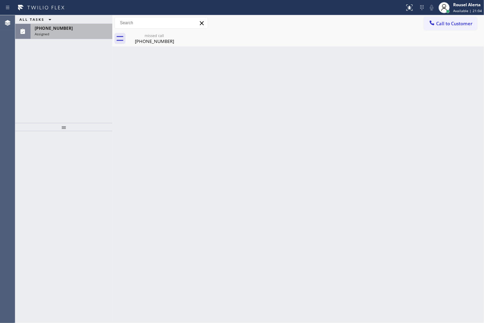
click at [61, 29] on span "[PHONE_NUMBER]" at bounding box center [54, 28] width 38 height 6
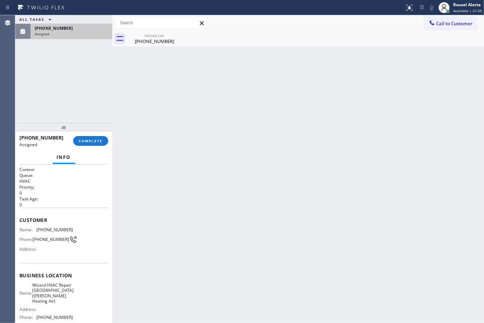
click at [61, 29] on span "[PHONE_NUMBER]" at bounding box center [54, 28] width 38 height 6
click at [93, 142] on span "COMPLETE" at bounding box center [91, 141] width 24 height 5
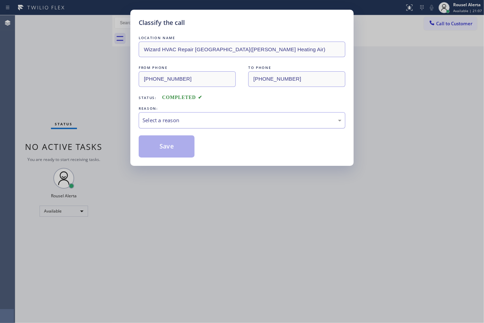
click at [173, 114] on div "Select a reason" at bounding box center [242, 120] width 207 height 16
click at [173, 145] on button "Save" at bounding box center [167, 147] width 56 height 22
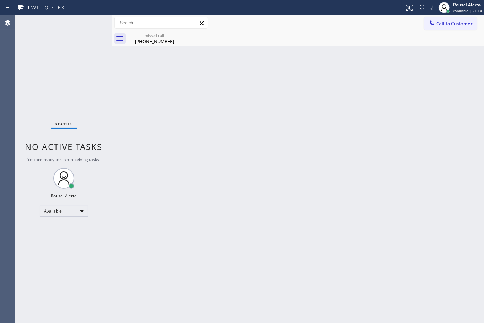
click at [177, 202] on div "Back to Dashboard Change Sender ID Customers Technicians Select a contact Outbo…" at bounding box center [298, 169] width 372 height 308
click at [160, 30] on div "Call to Customer Outbound call Location Search location Your caller id phone nu…" at bounding box center [298, 23] width 372 height 16
click at [170, 41] on div "[PHONE_NUMBER]" at bounding box center [154, 41] width 52 height 6
click at [220, 121] on div "Back to Dashboard Change Sender ID Customers Technicians Select a contact Outbo…" at bounding box center [298, 169] width 372 height 308
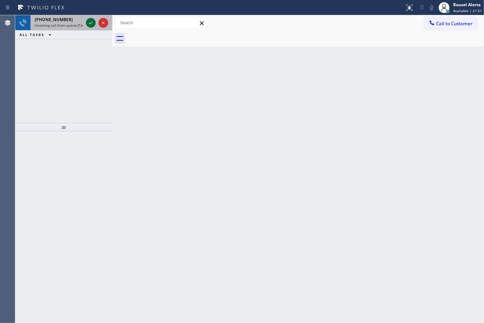
click at [91, 24] on icon at bounding box center [91, 23] width 8 height 8
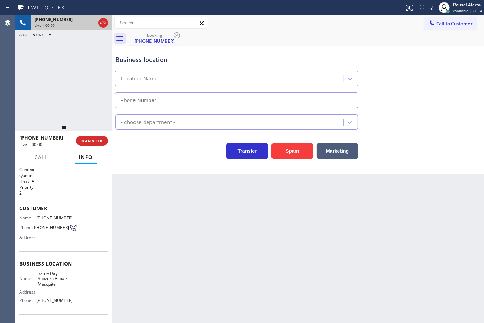
type input "[PHONE_NUMBER]"
click at [297, 155] on button "Spam" at bounding box center [292, 151] width 42 height 16
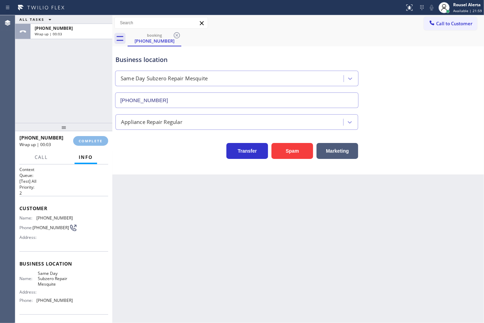
click at [199, 212] on div "Back to Dashboard Change Sender ID Customers Technicians Select a contact Outbo…" at bounding box center [298, 169] width 372 height 308
click at [99, 139] on span "COMPLETE" at bounding box center [91, 141] width 24 height 5
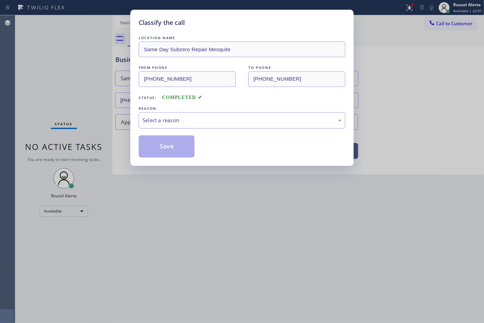
click at [169, 124] on div "Select a reason" at bounding box center [241, 120] width 199 height 8
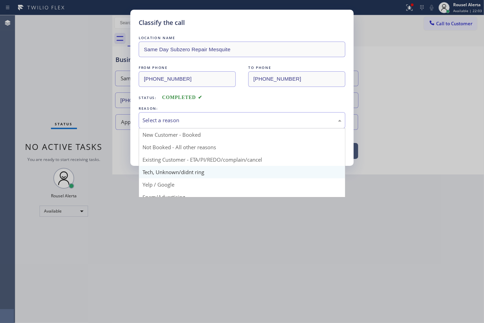
scroll to position [47, 0]
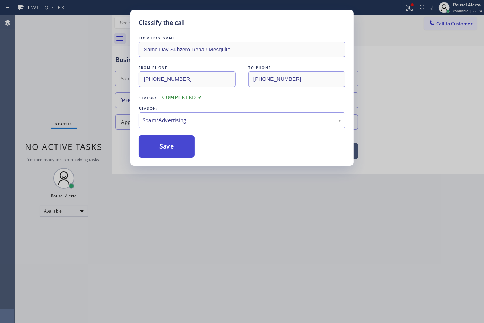
click at [168, 143] on button "Save" at bounding box center [167, 147] width 56 height 22
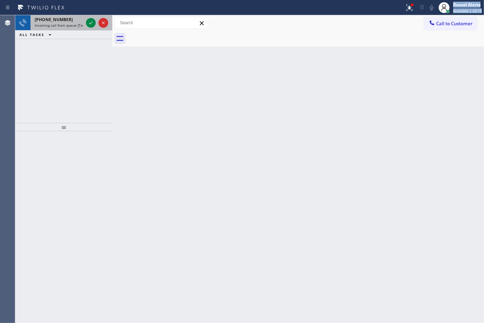
click at [68, 16] on div "Status report Issues detected These issues could affect your workflow. Please c…" at bounding box center [242, 161] width 484 height 323
click at [77, 23] on span "Incoming call from queue [Test] All" at bounding box center [64, 25] width 58 height 5
click at [93, 26] on icon at bounding box center [91, 23] width 8 height 8
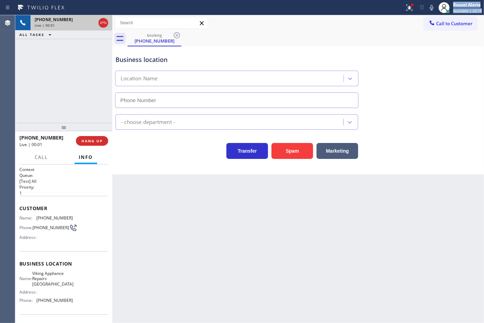
type input "[PHONE_NUMBER]"
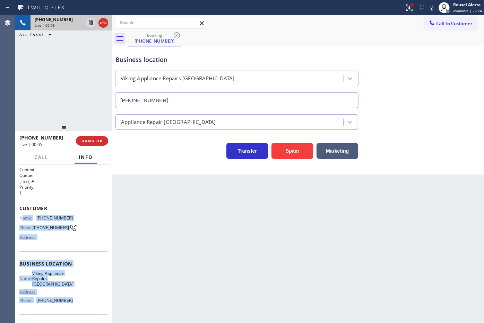
drag, startPoint x: 21, startPoint y: 218, endPoint x: 73, endPoint y: 293, distance: 90.7
click at [73, 293] on div "Context Queue: [Test] All Priority: 1 Customer Name: [PHONE_NUMBER] Phone: [PHO…" at bounding box center [63, 267] width 89 height 201
click at [91, 150] on div "[PHONE_NUMBER] Live | 00:12 HANG UP Call Info [PHONE_NUMBER] Live Context Queue…" at bounding box center [63, 227] width 97 height 192
click at [92, 141] on span "HANG UP" at bounding box center [91, 141] width 21 height 5
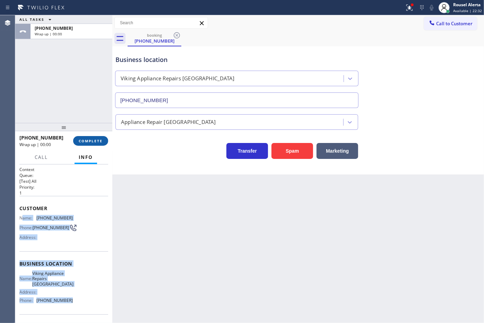
click at [93, 141] on span "COMPLETE" at bounding box center [91, 141] width 24 height 5
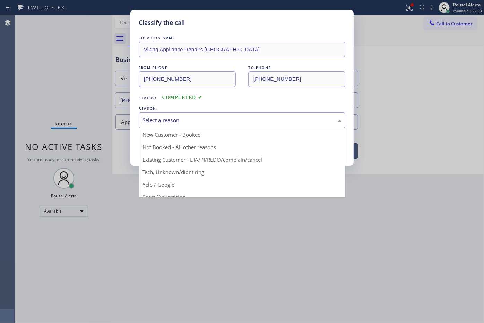
click at [192, 120] on div "Select a reason" at bounding box center [241, 120] width 199 height 8
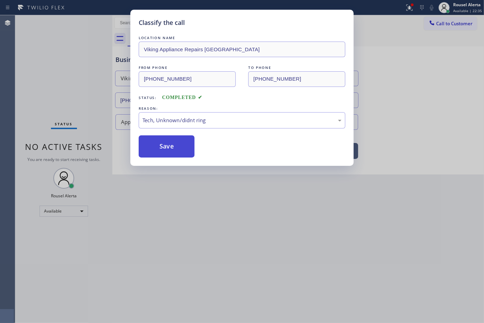
click at [190, 150] on button "Save" at bounding box center [167, 147] width 56 height 22
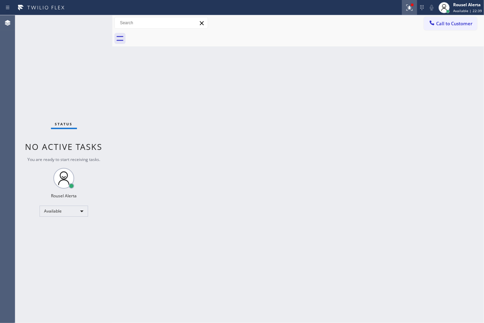
click at [410, 11] on icon at bounding box center [409, 7] width 8 height 8
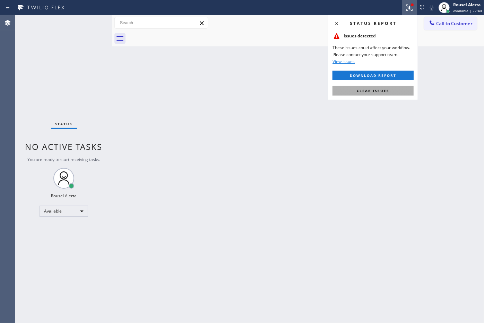
click at [387, 91] on span "Clear issues" at bounding box center [373, 90] width 33 height 5
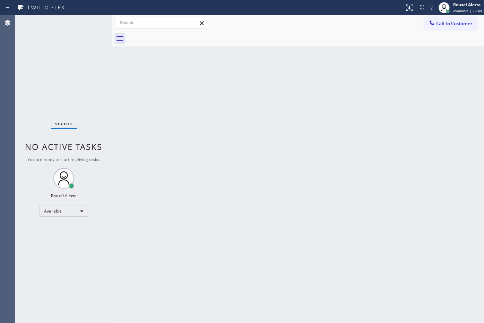
click at [387, 191] on div "Back to Dashboard Change Sender ID Customers Technicians Select a contact Outbo…" at bounding box center [298, 169] width 372 height 308
click at [315, 168] on div "Back to Dashboard Change Sender ID Customers Technicians Select a contact Outbo…" at bounding box center [298, 169] width 372 height 308
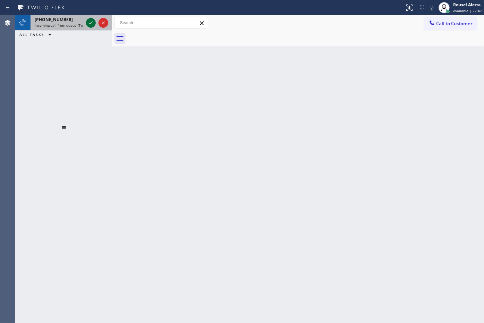
click at [91, 26] on icon at bounding box center [91, 23] width 8 height 8
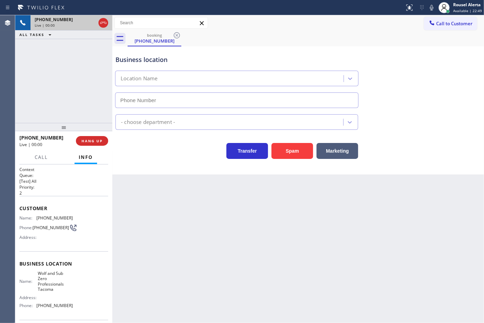
type input "[PHONE_NUMBER]"
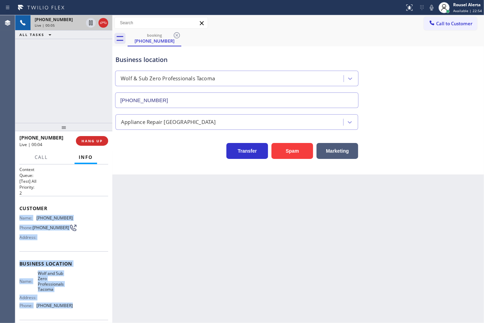
drag, startPoint x: 19, startPoint y: 216, endPoint x: 82, endPoint y: 307, distance: 110.5
click at [82, 307] on div "Context Queue: [Test] All Priority: 2 Customer Name: [PHONE_NUMBER] Phone: [PHO…" at bounding box center [63, 270] width 89 height 206
click at [91, 137] on button "HANG UP" at bounding box center [92, 141] width 32 height 10
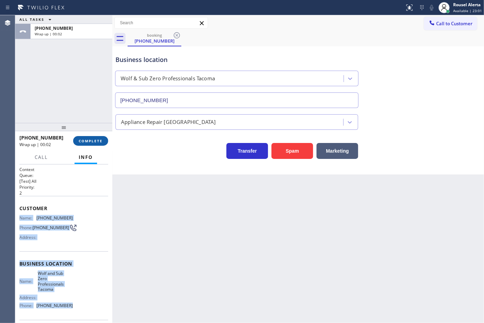
click at [95, 139] on span "COMPLETE" at bounding box center [91, 141] width 24 height 5
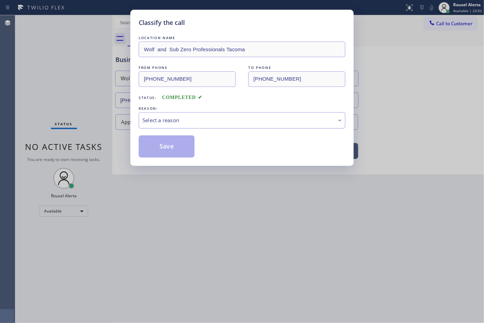
click at [180, 127] on div "Select a reason" at bounding box center [242, 120] width 207 height 16
click at [191, 152] on button "Save" at bounding box center [167, 147] width 56 height 22
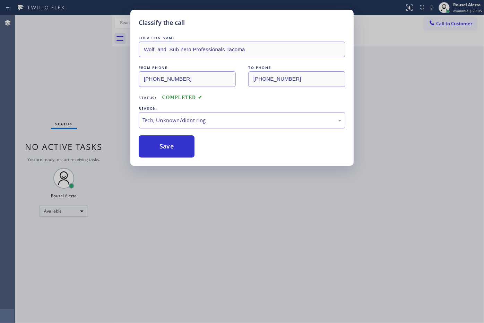
click at [267, 242] on div "Classify the call LOCATION NAME Wolf and Sub Zero Professionals Tacoma FROM PHO…" at bounding box center [242, 161] width 484 height 323
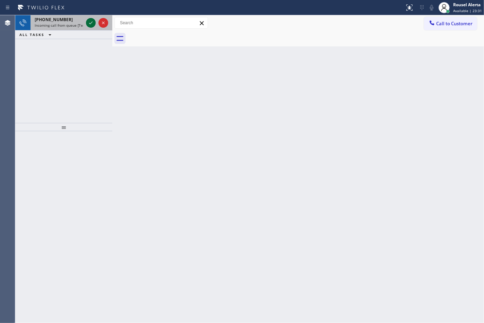
click at [88, 23] on icon at bounding box center [91, 23] width 8 height 8
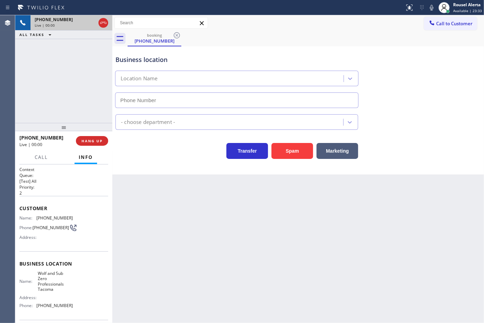
type input "[PHONE_NUMBER]"
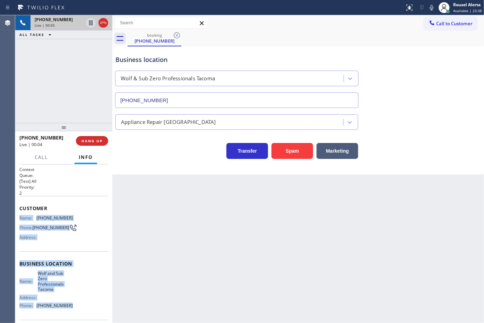
drag, startPoint x: 73, startPoint y: 303, endPoint x: 16, endPoint y: 215, distance: 105.3
click at [16, 215] on div "Context Queue: [Test] All Priority: 2 Customer Name: [PHONE_NUMBER] Phone: [PHO…" at bounding box center [63, 244] width 97 height 159
click at [90, 50] on icon at bounding box center [91, 47] width 8 height 8
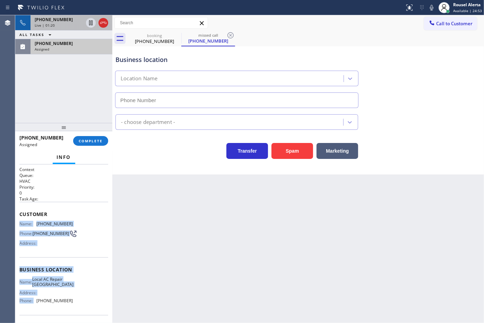
type input "[PHONE_NUMBER]"
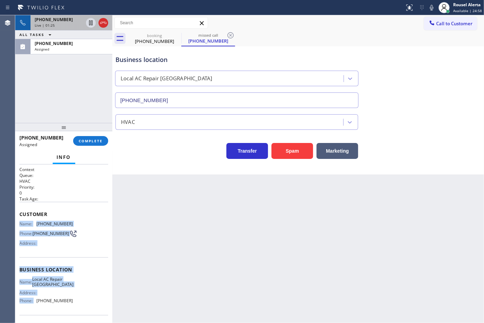
drag, startPoint x: 71, startPoint y: 54, endPoint x: 68, endPoint y: 88, distance: 34.8
click at [71, 53] on div "[PHONE_NUMBER] Assigned" at bounding box center [70, 46] width 79 height 15
click at [84, 253] on div "Customer Name: [PHONE_NUMBER] Phone: [PHONE_NUMBER] Address:" at bounding box center [63, 229] width 89 height 55
click at [18, 223] on div "Context Queue: HVAC Priority: 0 Task Age: Customer Name: [PHONE_NUMBER] Phone: …" at bounding box center [63, 244] width 97 height 159
drag, startPoint x: 18, startPoint y: 223, endPoint x: 72, endPoint y: 298, distance: 92.7
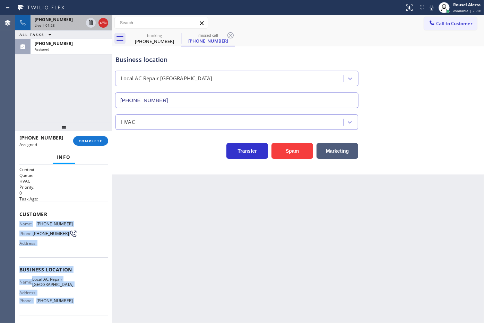
click at [72, 298] on div "Context Queue: HVAC Priority: 0 Task Age: Customer Name: [PHONE_NUMBER] Phone: …" at bounding box center [63, 244] width 97 height 159
click at [94, 47] on div "Assigned" at bounding box center [71, 49] width 73 height 5
click at [94, 141] on span "COMPLETE" at bounding box center [91, 141] width 24 height 5
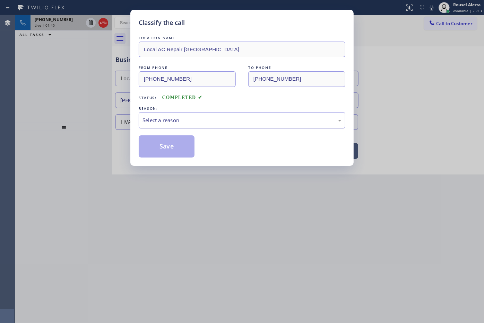
click at [260, 124] on div "Select a reason" at bounding box center [241, 120] width 199 height 8
click at [159, 157] on button "Save" at bounding box center [167, 147] width 56 height 22
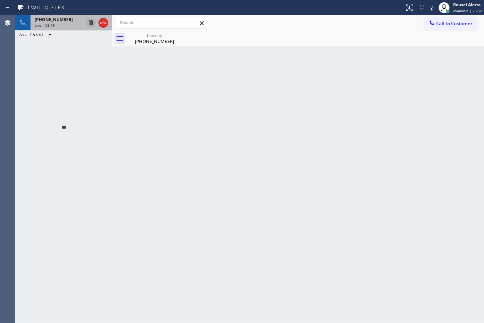
click at [88, 23] on icon at bounding box center [91, 23] width 8 height 8
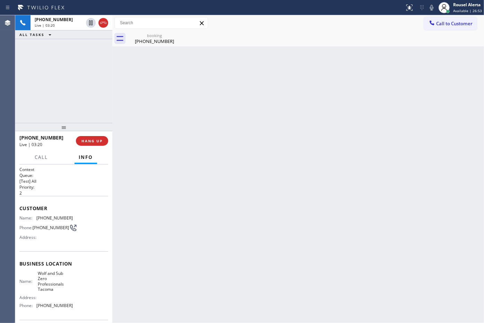
click at [430, 7] on icon at bounding box center [431, 7] width 8 height 8
click at [91, 25] on icon at bounding box center [91, 23] width 8 height 8
click at [433, 4] on icon at bounding box center [431, 7] width 8 height 8
click at [229, 175] on div "Back to Dashboard Change Sender ID Customers Technicians Select a contact Outbo…" at bounding box center [298, 169] width 372 height 308
click at [46, 159] on span "Call" at bounding box center [41, 157] width 13 height 6
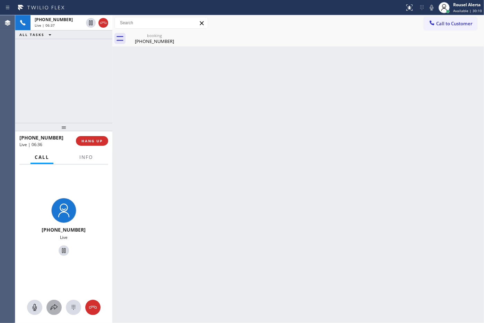
click at [54, 305] on icon at bounding box center [54, 308] width 7 height 6
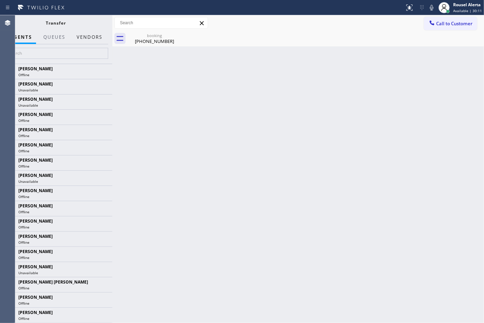
click at [86, 37] on button "Vendors" at bounding box center [89, 38] width 34 height 14
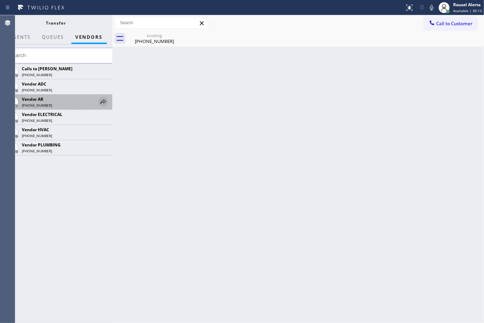
click at [103, 103] on icon at bounding box center [103, 102] width 8 height 8
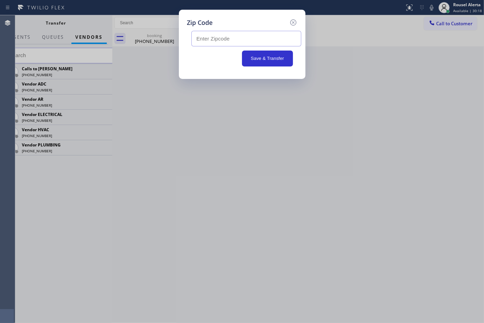
click at [245, 40] on input "text" at bounding box center [246, 39] width 110 height 16
paste input "98421"
type input "98421"
click at [263, 143] on div "Zip Code 98421 Save & Transfer" at bounding box center [242, 161] width 484 height 323
click at [264, 136] on div "Zip Code 98421 Save & Transfer" at bounding box center [242, 161] width 484 height 323
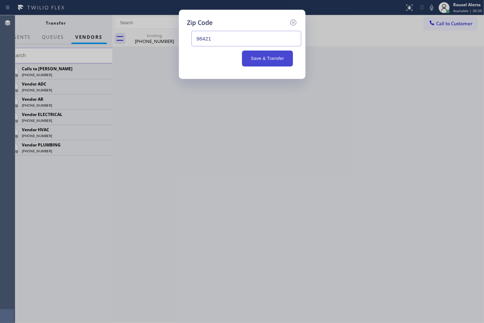
click at [259, 58] on button "Save & Transfer" at bounding box center [267, 59] width 51 height 16
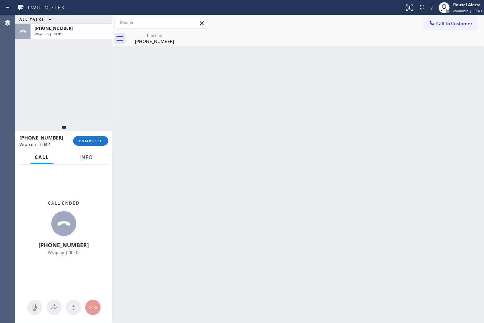
click at [87, 159] on span "Info" at bounding box center [86, 157] width 14 height 6
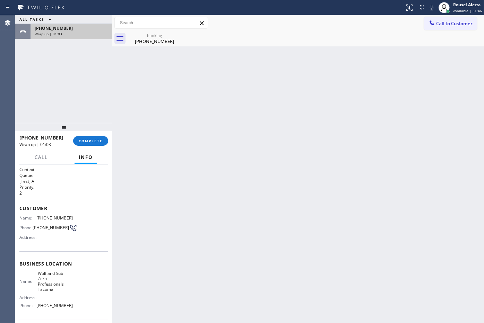
click at [84, 32] on div "Wrap up | 01:03" at bounding box center [71, 34] width 73 height 5
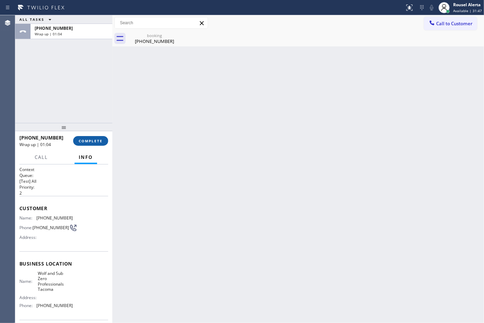
click at [93, 143] on span "COMPLETE" at bounding box center [91, 141] width 24 height 5
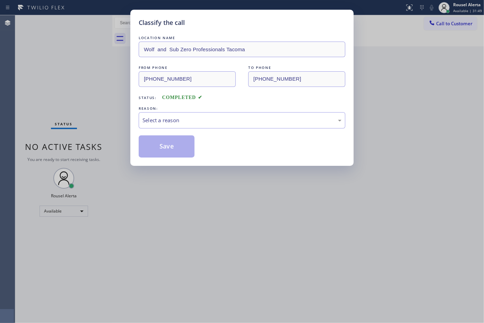
click at [160, 120] on div "Select a reason" at bounding box center [241, 120] width 199 height 8
click at [179, 150] on button "Save" at bounding box center [167, 147] width 56 height 22
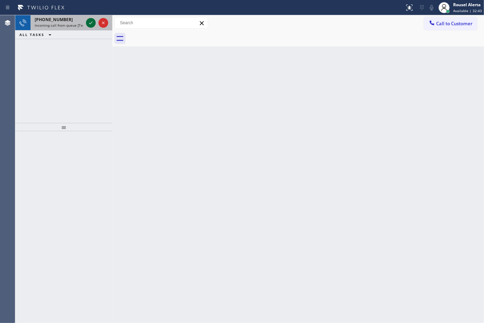
click at [90, 23] on icon at bounding box center [91, 23] width 8 height 8
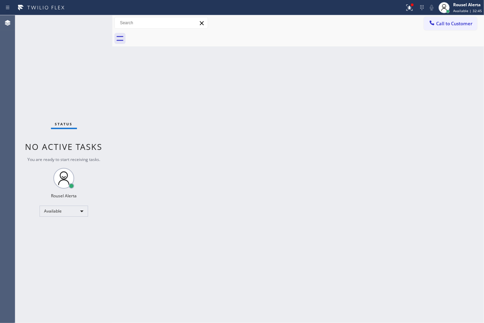
click at [159, 89] on div "Back to Dashboard Change Sender ID Customers Technicians Select a contact Outbo…" at bounding box center [298, 169] width 372 height 308
click at [410, 8] on icon at bounding box center [408, 7] width 4 height 5
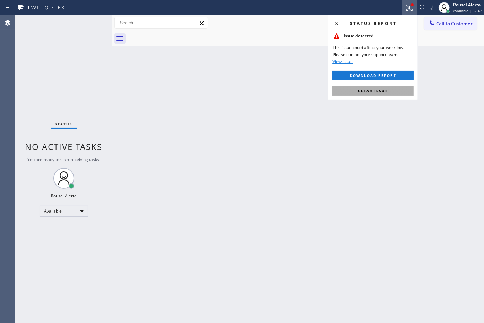
click at [404, 90] on button "Clear issue" at bounding box center [372, 91] width 81 height 10
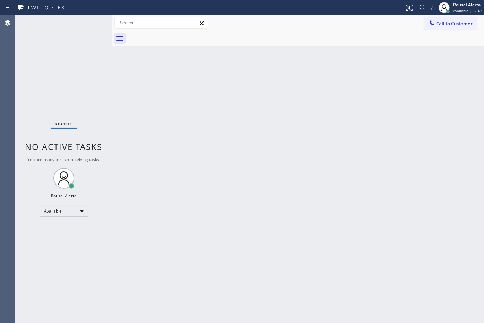
click at [395, 163] on div "Back to Dashboard Change Sender ID Customers Technicians Select a contact Outbo…" at bounding box center [298, 169] width 372 height 308
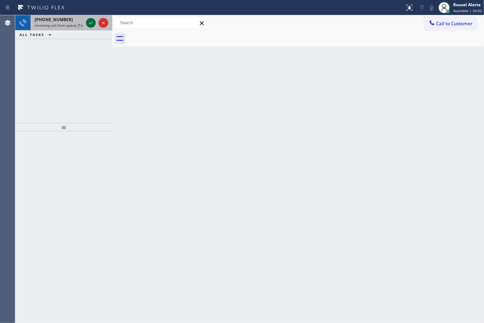
click at [87, 25] on icon at bounding box center [91, 23] width 8 height 8
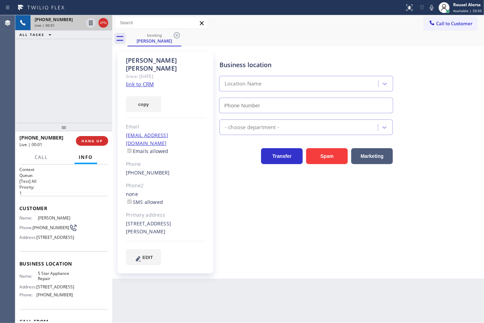
type input "[PHONE_NUMBER]"
click at [150, 81] on link "link to CRM" at bounding box center [140, 84] width 28 height 7
click at [77, 65] on div "[PHONE_NUMBER] Live | 00:30 ALL TASKS ALL TASKS ACTIVE TASKS TASKS IN WRAP UP" at bounding box center [63, 69] width 97 height 108
click at [89, 26] on icon at bounding box center [91, 23] width 8 height 8
click at [432, 9] on icon at bounding box center [431, 7] width 8 height 8
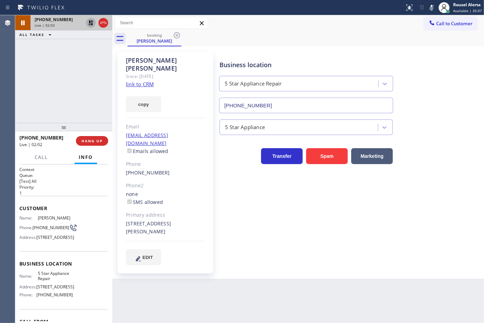
click at [89, 25] on icon at bounding box center [90, 22] width 5 height 5
click at [430, 7] on icon at bounding box center [431, 7] width 8 height 8
click at [276, 315] on div "Back to Dashboard Change Sender ID Customers Technicians Select a contact Outbo…" at bounding box center [298, 169] width 372 height 308
drag, startPoint x: 75, startPoint y: 97, endPoint x: 132, endPoint y: 217, distance: 133.2
click at [75, 96] on div "[PHONE_NUMBER] Live | 03:57 ALL TASKS ALL TASKS ACTIVE TASKS TASKS IN WRAP UP" at bounding box center [63, 69] width 97 height 108
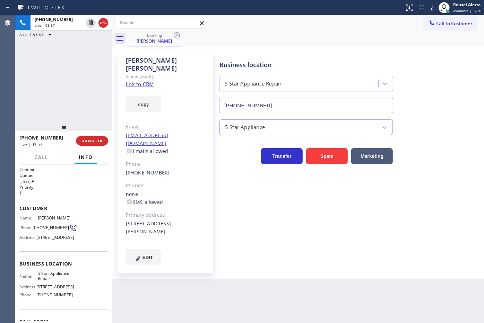
click at [216, 285] on div "Back to Dashboard Change Sender ID Customers Technicians Select a contact Outbo…" at bounding box center [298, 169] width 372 height 308
click at [39, 155] on span "Call" at bounding box center [41, 157] width 13 height 6
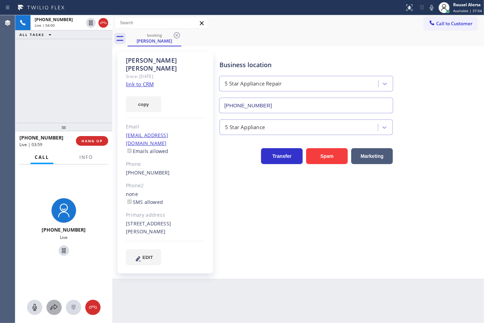
click at [54, 308] on icon at bounding box center [54, 308] width 7 height 6
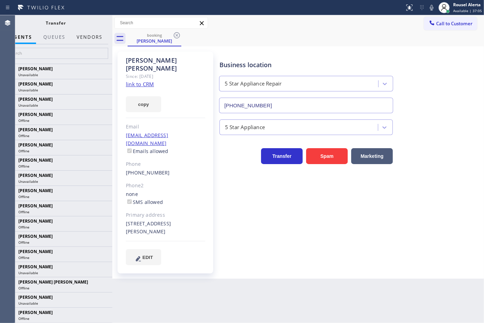
click at [85, 36] on button "Vendors" at bounding box center [89, 38] width 34 height 14
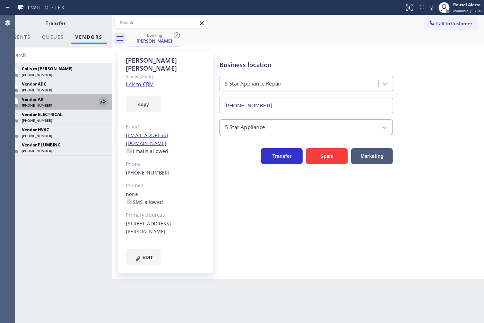
click at [99, 103] on icon at bounding box center [103, 102] width 8 height 8
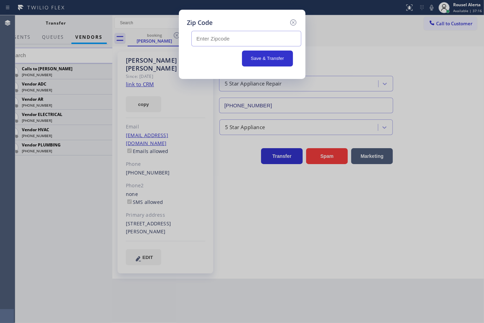
click at [254, 42] on input "text" at bounding box center [246, 39] width 110 height 16
type input "98292"
click at [276, 56] on button "Save & Transfer" at bounding box center [267, 59] width 51 height 16
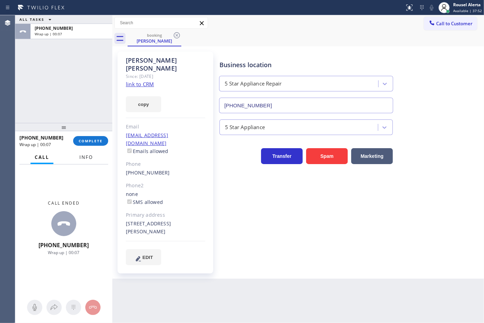
click at [91, 158] on span "Info" at bounding box center [86, 157] width 14 height 6
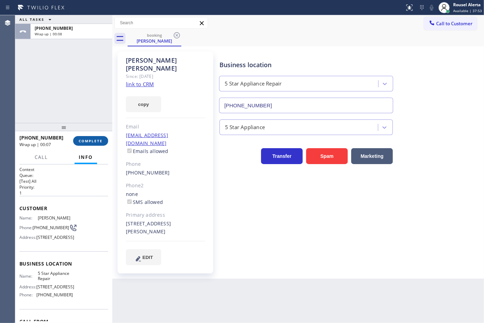
click at [90, 141] on span "COMPLETE" at bounding box center [91, 141] width 24 height 5
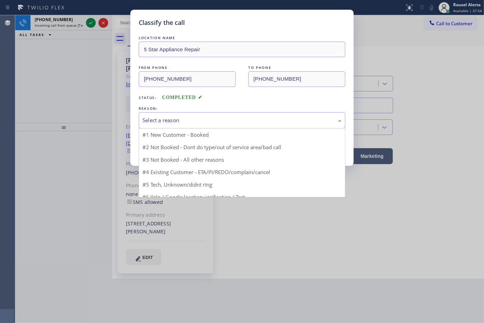
click at [216, 122] on div "Select a reason" at bounding box center [241, 120] width 199 height 8
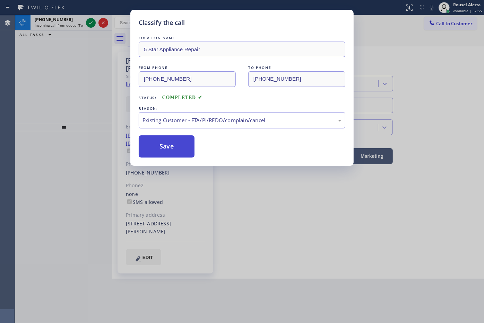
click at [182, 153] on button "Save" at bounding box center [167, 147] width 56 height 22
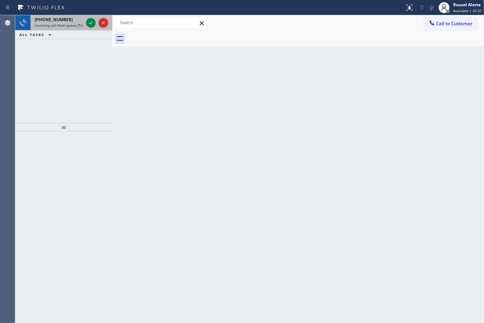
click at [68, 23] on span "Incoming call from queue [Test] All" at bounding box center [64, 25] width 58 height 5
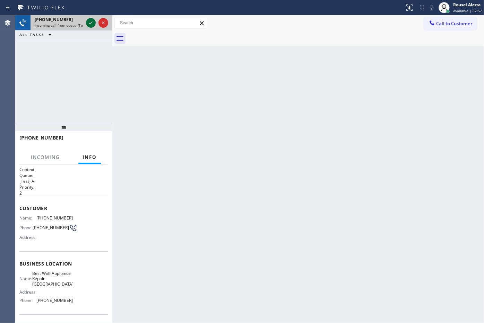
click at [87, 25] on icon at bounding box center [91, 23] width 8 height 8
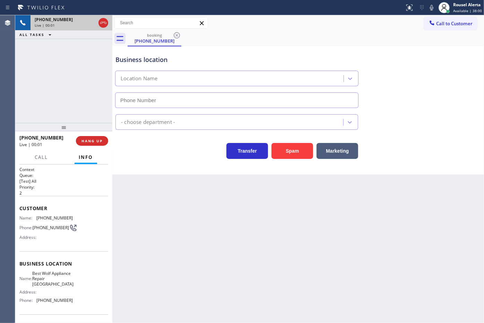
type input "[PHONE_NUMBER]"
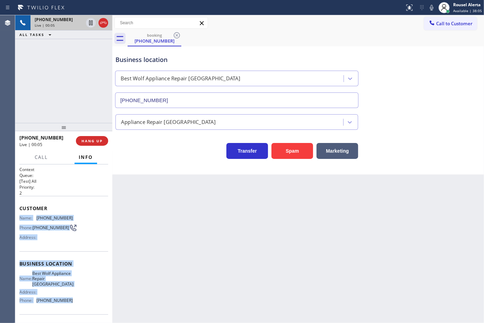
drag, startPoint x: 18, startPoint y: 216, endPoint x: 69, endPoint y: 296, distance: 94.2
click at [72, 304] on div "Context Queue: [Test] All Priority: 2 Customer Name: [PHONE_NUMBER] Phone: [PHO…" at bounding box center [63, 244] width 97 height 159
click at [89, 24] on icon at bounding box center [91, 23] width 8 height 8
click at [430, 6] on icon at bounding box center [431, 7] width 8 height 8
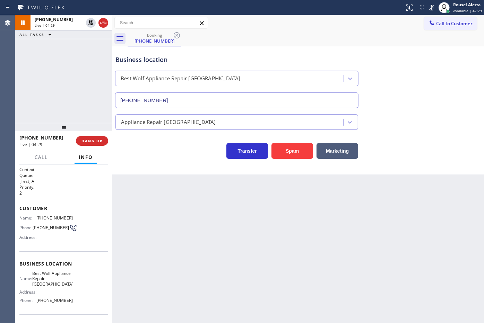
click at [78, 37] on div "ALL TASKS ALL TASKS ACTIVE TASKS TASKS IN WRAP UP" at bounding box center [63, 35] width 97 height 9
click at [87, 49] on icon at bounding box center [91, 47] width 8 height 8
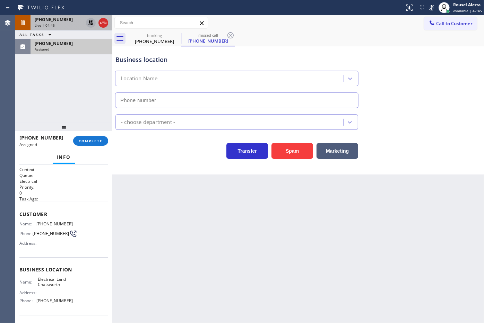
type input "[PHONE_NUMBER]"
click at [90, 21] on icon at bounding box center [91, 23] width 8 height 8
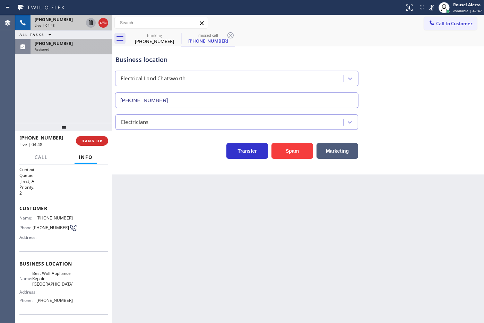
click at [432, 10] on icon at bounding box center [431, 8] width 3 height 6
click at [46, 43] on span "[PHONE_NUMBER]" at bounding box center [54, 44] width 38 height 6
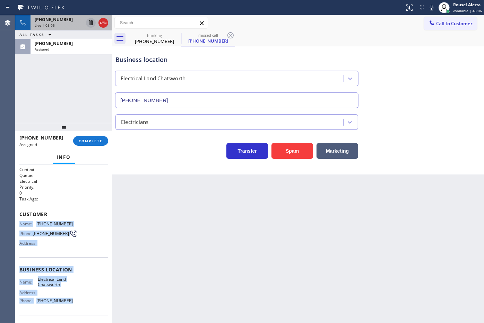
drag, startPoint x: 16, startPoint y: 219, endPoint x: 70, endPoint y: 301, distance: 97.9
click at [70, 301] on div "Context Queue: Electrical Priority: 0 Task Age: Customer Name: [PHONE_NUMBER] P…" at bounding box center [63, 244] width 97 height 159
click at [92, 51] on div "Assigned" at bounding box center [71, 49] width 73 height 5
click at [95, 142] on span "COMPLETE" at bounding box center [91, 141] width 24 height 5
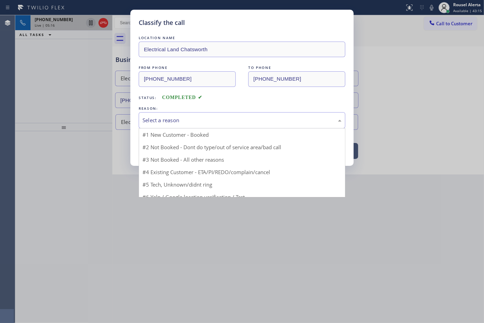
click at [158, 124] on div "Select a reason" at bounding box center [241, 120] width 199 height 8
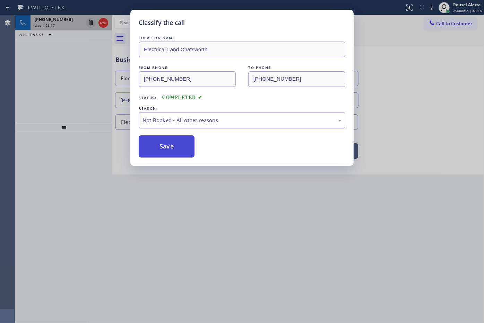
click at [165, 147] on button "Save" at bounding box center [167, 147] width 56 height 22
click at [274, 253] on div "Classify the call LOCATION NAME Electrical Land Chatsworth FROM PHONE [PHONE_NU…" at bounding box center [242, 161] width 484 height 323
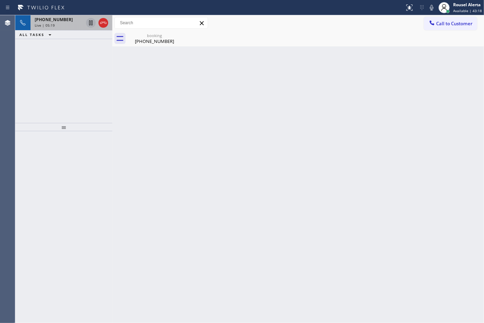
click at [97, 56] on div "[PHONE_NUMBER] Live | 05:19 ALL TASKS ALL TASKS ACTIVE TASKS TASKS IN WRAP UP" at bounding box center [63, 69] width 97 height 108
click at [61, 23] on div "Live | 05:19" at bounding box center [59, 25] width 49 height 5
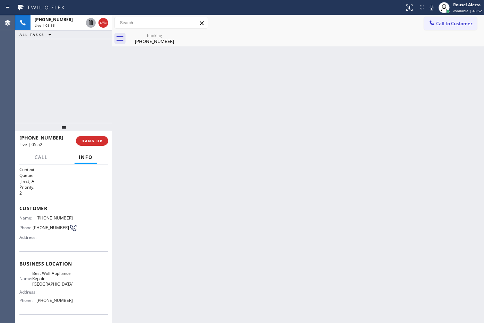
drag, startPoint x: 291, startPoint y: 227, endPoint x: 160, endPoint y: 186, distance: 137.7
click at [291, 226] on div "Back to Dashboard Change Sender ID Customers Technicians Select a contact Outbo…" at bounding box center [298, 169] width 372 height 308
click at [51, 155] on button "Call" at bounding box center [41, 158] width 21 height 14
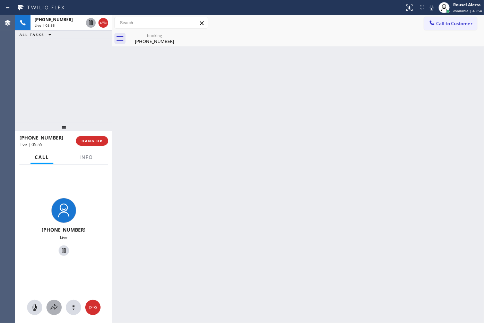
click at [50, 310] on icon at bounding box center [54, 308] width 8 height 8
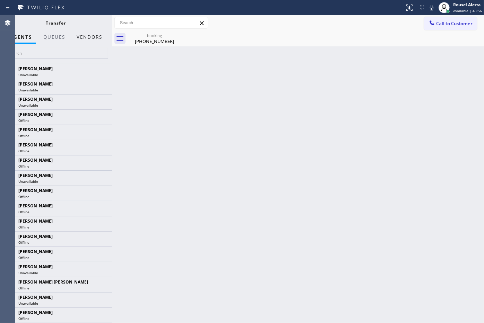
click at [80, 36] on button "Vendors" at bounding box center [89, 38] width 34 height 14
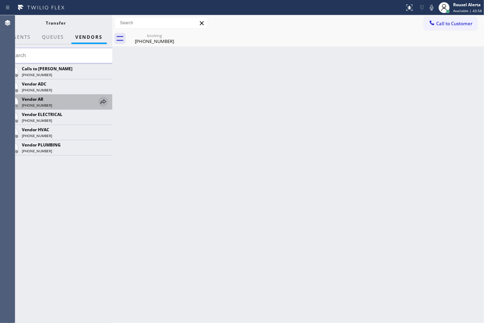
click at [103, 104] on icon at bounding box center [103, 102] width 8 height 8
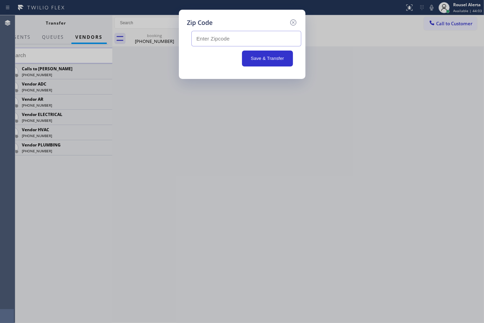
click at [253, 40] on input "text" at bounding box center [246, 39] width 110 height 16
paste input "92284"
type input "92284"
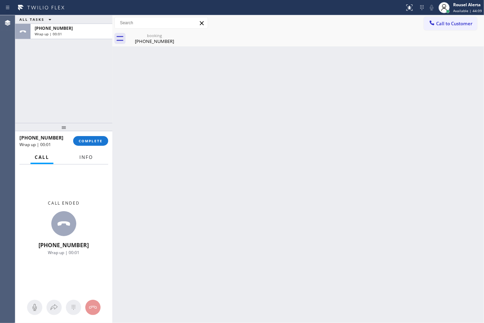
click at [89, 160] on span "Info" at bounding box center [86, 157] width 14 height 6
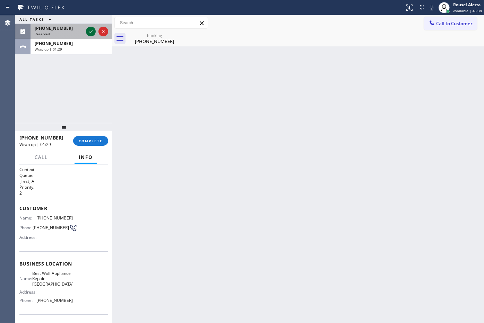
click at [88, 30] on icon at bounding box center [91, 31] width 8 height 8
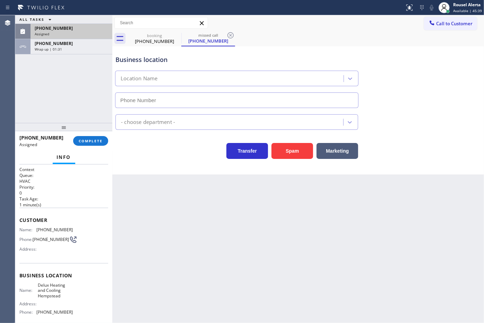
type input "[PHONE_NUMBER]"
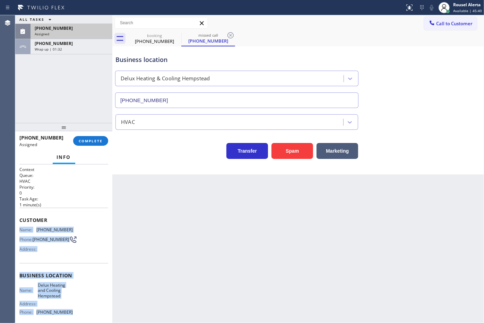
drag, startPoint x: 18, startPoint y: 229, endPoint x: 73, endPoint y: 309, distance: 97.1
click at [73, 309] on div "Context Queue: HVAC Priority: 0 Task Age: [DEMOGRAPHIC_DATA] minute(s) Customer…" at bounding box center [63, 244] width 97 height 159
click at [64, 32] on div "Assigned" at bounding box center [71, 34] width 73 height 5
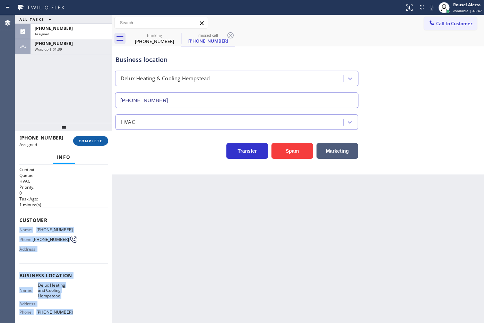
click at [86, 140] on span "COMPLETE" at bounding box center [91, 141] width 24 height 5
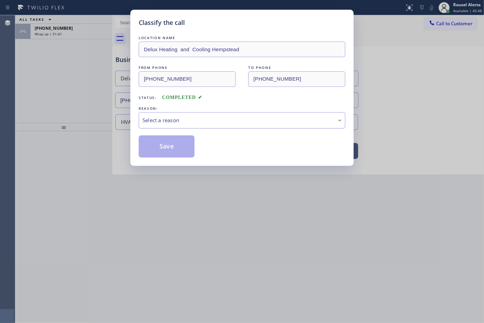
click at [165, 117] on div "Select a reason" at bounding box center [241, 120] width 199 height 8
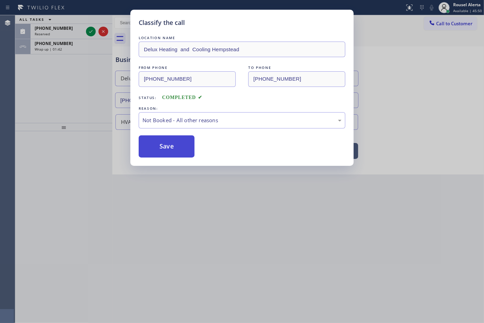
click at [167, 149] on button "Save" at bounding box center [167, 147] width 56 height 22
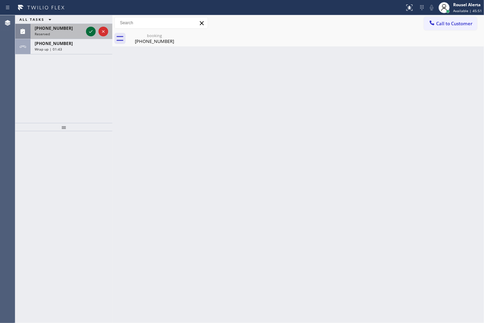
click at [88, 34] on icon at bounding box center [91, 31] width 8 height 8
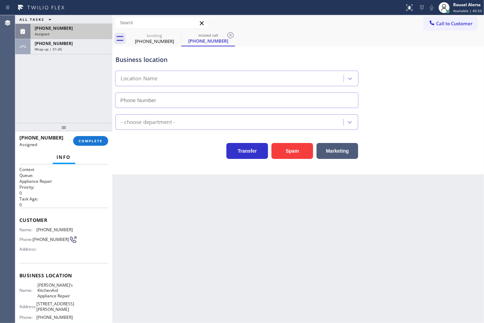
type input "[PHONE_NUMBER]"
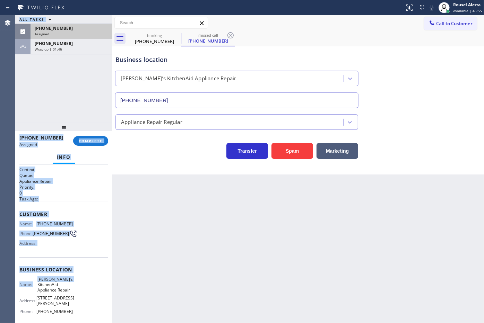
drag, startPoint x: 14, startPoint y: 222, endPoint x: 64, endPoint y: 288, distance: 82.8
click at [64, 288] on div "Agent Desktop Classify the call LOCATION NAME 5 Star Appliance Repair FROM PHON…" at bounding box center [242, 169] width 484 height 308
click at [75, 252] on div "Customer Name: [PHONE_NUMBER] Phone: [PHONE_NUMBER] Address:" at bounding box center [63, 229] width 89 height 55
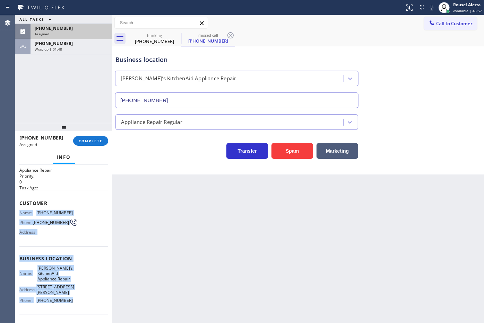
scroll to position [43, 0]
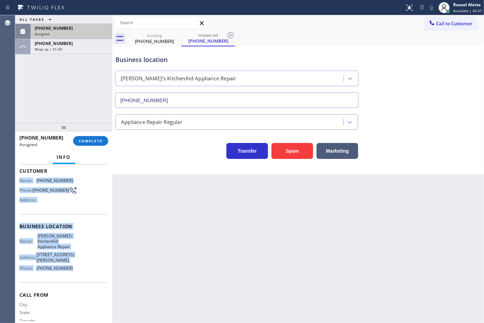
drag, startPoint x: 18, startPoint y: 222, endPoint x: 77, endPoint y: 274, distance: 79.1
click at [77, 274] on div "Context Queue: Appliance Repair Priority: 0 Task Age: Customer Name: [PHONE_NUM…" at bounding box center [63, 244] width 97 height 159
click at [86, 51] on div "Wrap up | 01:53" at bounding box center [71, 49] width 73 height 5
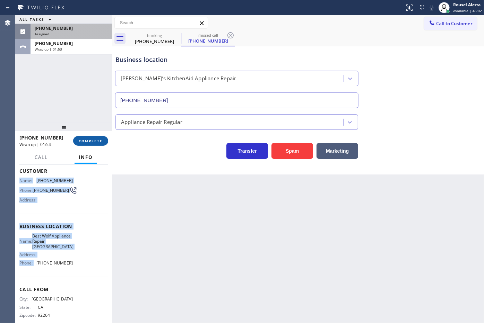
click at [85, 139] on span "COMPLETE" at bounding box center [91, 141] width 24 height 5
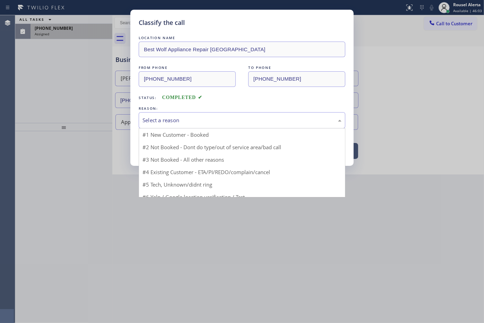
click at [171, 121] on div "Select a reason" at bounding box center [241, 120] width 199 height 8
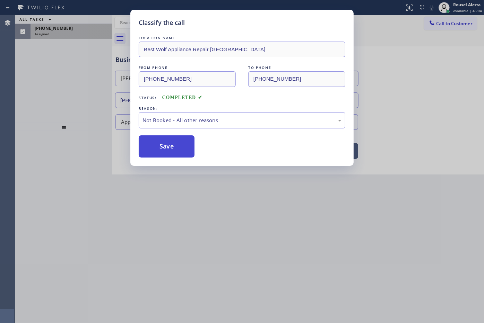
click at [175, 148] on button "Save" at bounding box center [167, 147] width 56 height 22
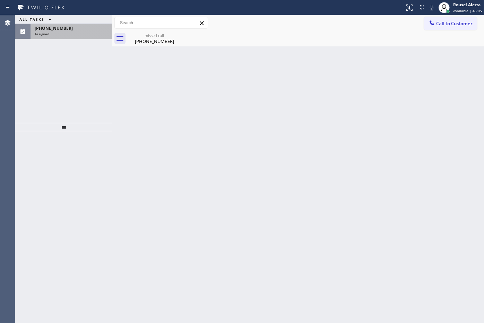
click at [77, 36] on div "Assigned" at bounding box center [71, 34] width 73 height 5
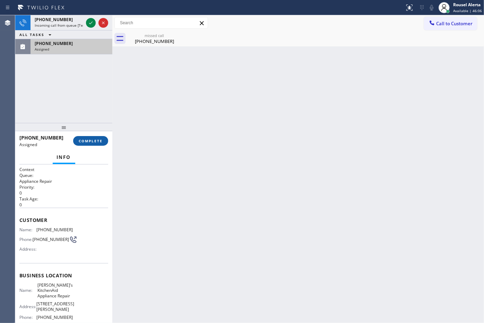
click at [87, 144] on button "COMPLETE" at bounding box center [90, 141] width 35 height 10
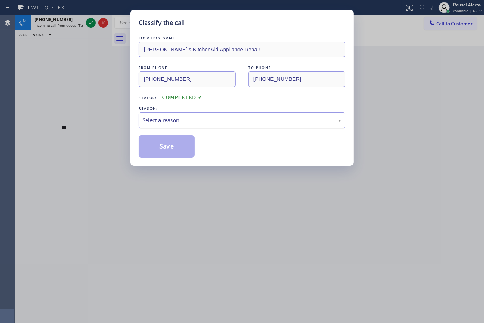
click at [195, 116] on div "Select a reason" at bounding box center [242, 120] width 207 height 16
click at [168, 146] on button "Save" at bounding box center [167, 147] width 56 height 22
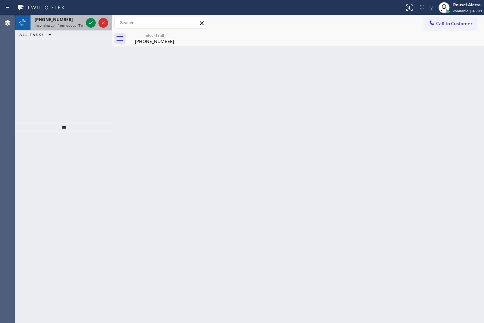
drag, startPoint x: 74, startPoint y: 24, endPoint x: 83, endPoint y: 21, distance: 9.8
click at [77, 23] on span "Incoming call from queue [Test] All" at bounding box center [64, 25] width 58 height 5
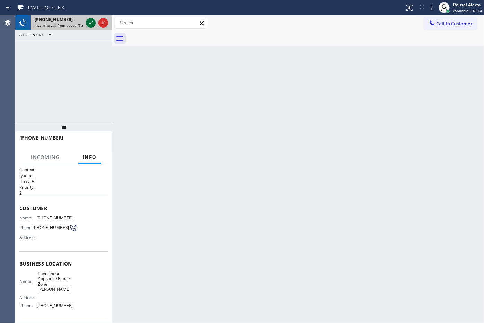
click at [89, 20] on icon at bounding box center [91, 23] width 8 height 8
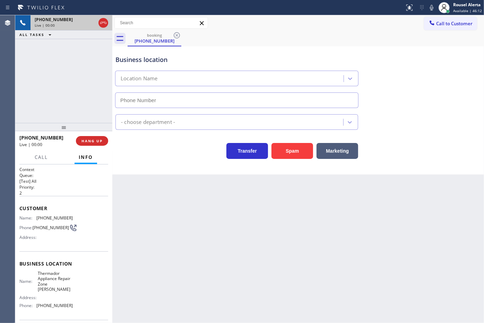
type input "[PHONE_NUMBER]"
click at [284, 156] on button "Spam" at bounding box center [292, 151] width 42 height 16
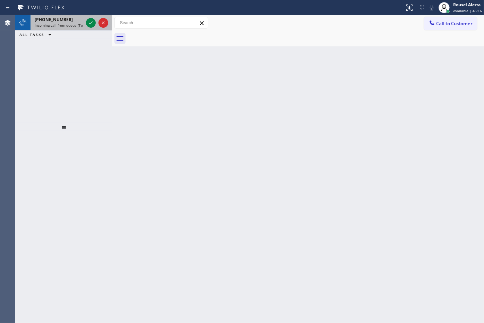
click at [70, 22] on div "[PHONE_NUMBER]" at bounding box center [59, 20] width 49 height 6
click at [78, 24] on span "Incoming call from queue [Test] All" at bounding box center [64, 25] width 58 height 5
click at [78, 25] on span "Incoming call from queue [Test] All" at bounding box center [64, 25] width 58 height 5
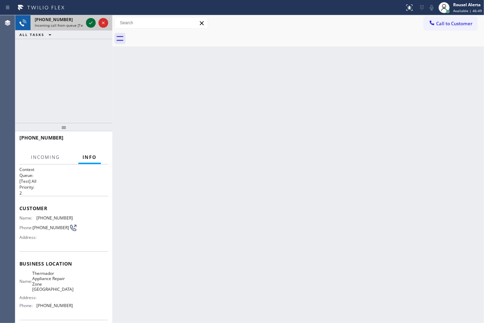
click at [87, 23] on icon at bounding box center [91, 23] width 8 height 8
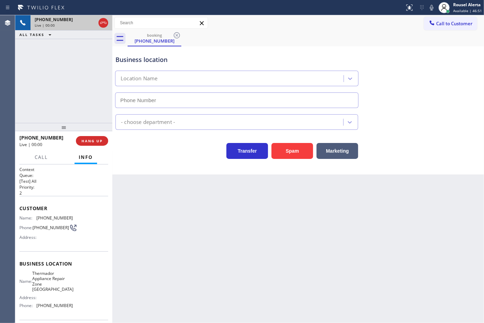
type input "[PHONE_NUMBER]"
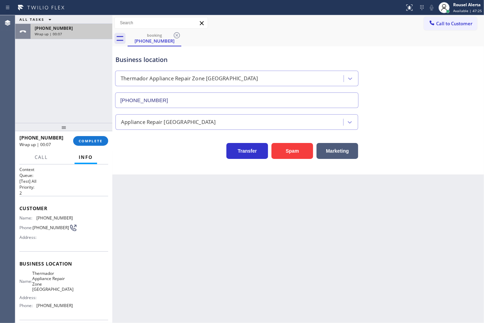
click at [66, 27] on div "[PHONE_NUMBER]" at bounding box center [71, 28] width 73 height 6
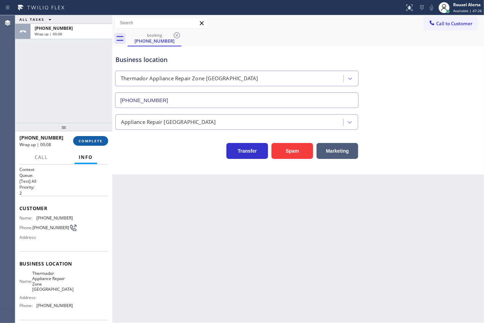
click at [94, 138] on button "COMPLETE" at bounding box center [90, 141] width 35 height 10
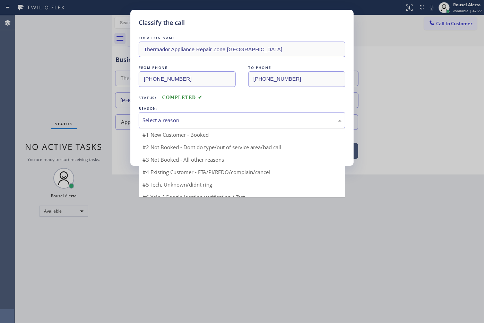
click at [203, 119] on div "Select a reason" at bounding box center [241, 120] width 199 height 8
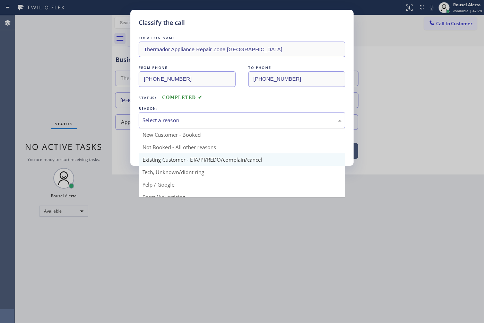
scroll to position [43, 0]
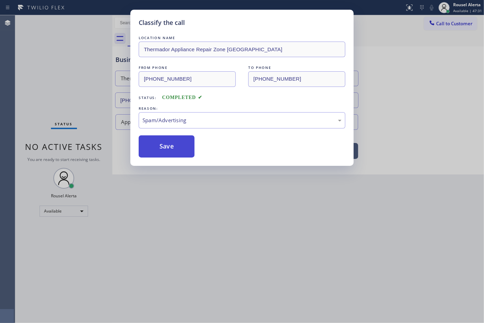
click at [179, 154] on button "Save" at bounding box center [167, 147] width 56 height 22
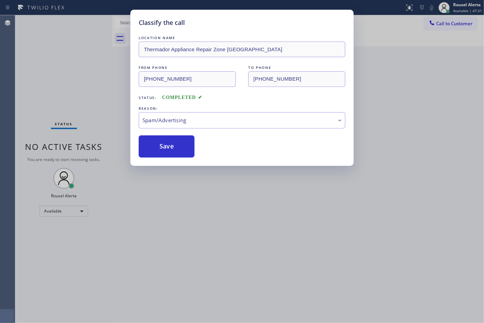
click at [209, 224] on div "Classify the call LOCATION NAME Thermador Appliance Repair Zone [GEOGRAPHIC_DAT…" at bounding box center [242, 161] width 484 height 323
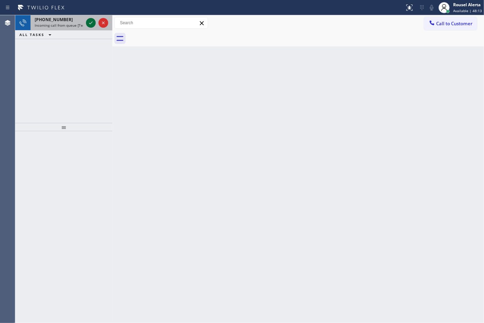
click at [88, 23] on icon at bounding box center [91, 23] width 8 height 8
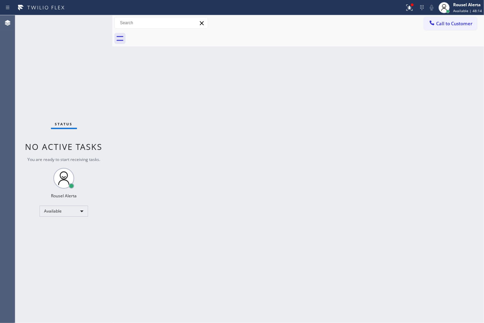
click at [134, 143] on div "Back to Dashboard Change Sender ID Customers Technicians Select a contact Outbo…" at bounding box center [298, 169] width 372 height 308
click at [406, 8] on icon at bounding box center [409, 7] width 8 height 8
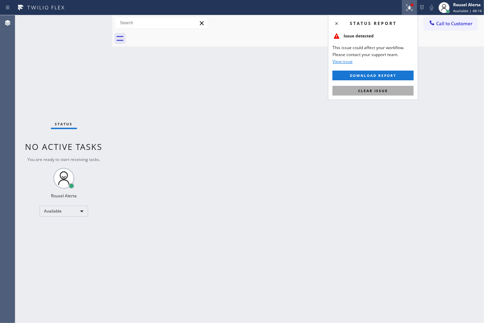
click at [389, 89] on button "Clear issue" at bounding box center [372, 91] width 81 height 10
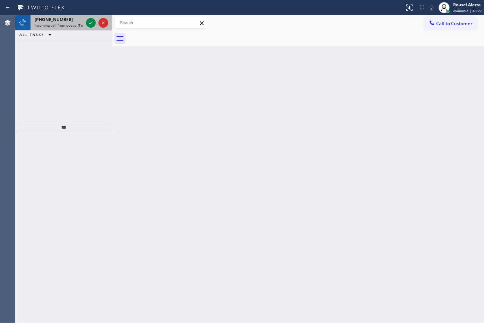
click at [85, 25] on div at bounding box center [97, 22] width 25 height 15
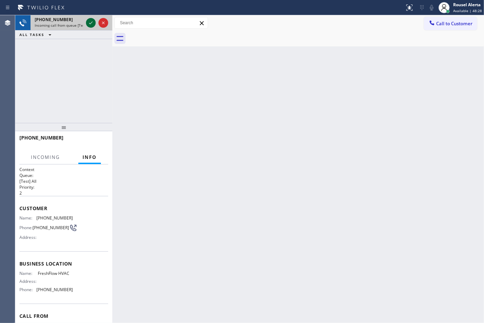
click at [89, 23] on icon at bounding box center [90, 22] width 3 height 3
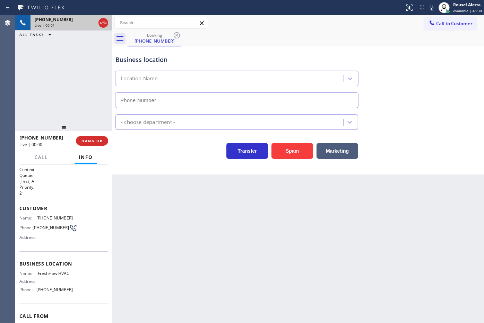
type input "[PHONE_NUMBER]"
click at [291, 156] on button "Spam" at bounding box center [292, 151] width 42 height 16
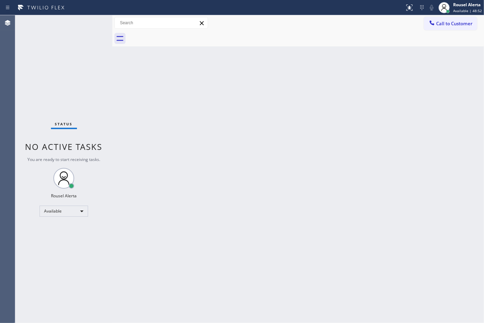
click at [75, 23] on div "Status No active tasks You are ready to start receiving tasks. Rousel Alerta Av…" at bounding box center [63, 169] width 97 height 308
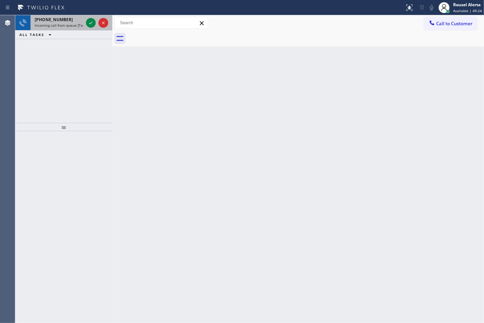
click at [71, 24] on span "Incoming call from queue [Test] All" at bounding box center [64, 25] width 58 height 5
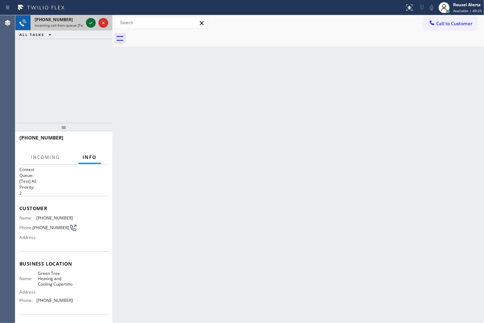
click at [89, 23] on icon at bounding box center [91, 23] width 8 height 8
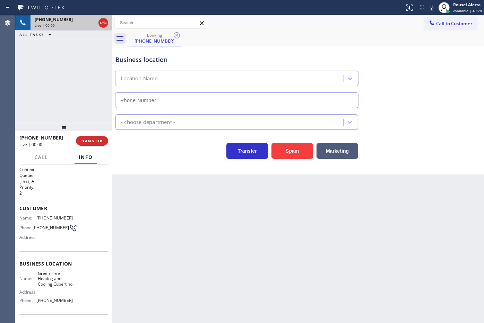
type input "[PHONE_NUMBER]"
click at [284, 154] on button "Spam" at bounding box center [292, 151] width 42 height 16
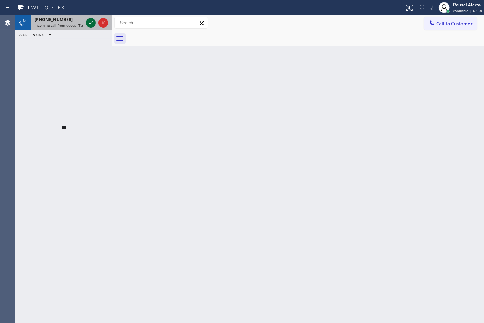
click at [89, 23] on icon at bounding box center [91, 23] width 8 height 8
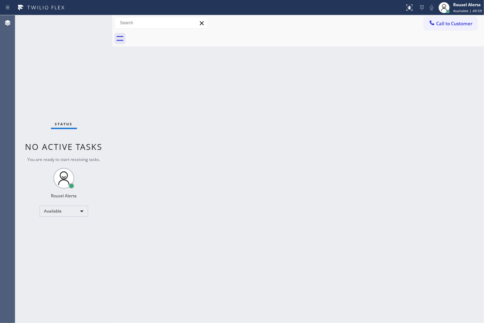
click at [89, 23] on div "Status No active tasks You are ready to start receiving tasks. Rousel Alerta Av…" at bounding box center [63, 169] width 97 height 308
click at [408, 5] on icon at bounding box center [409, 7] width 8 height 8
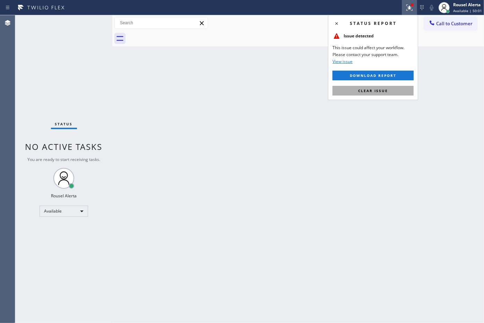
click at [385, 89] on span "Clear issue" at bounding box center [373, 90] width 30 height 5
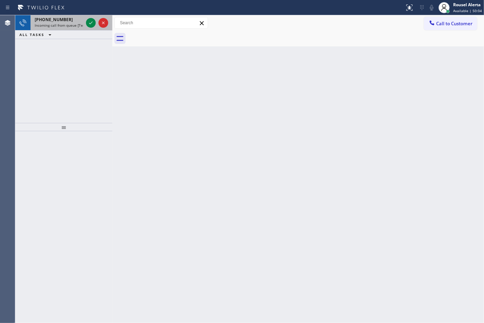
click at [72, 18] on div "[PHONE_NUMBER]" at bounding box center [59, 20] width 49 height 6
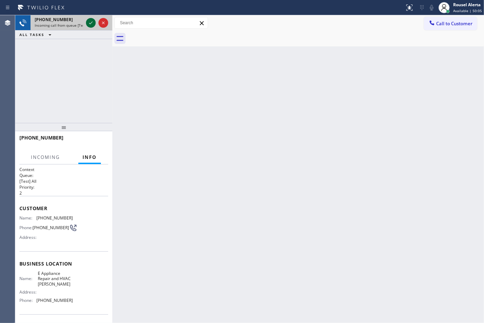
click at [88, 24] on icon at bounding box center [91, 23] width 8 height 8
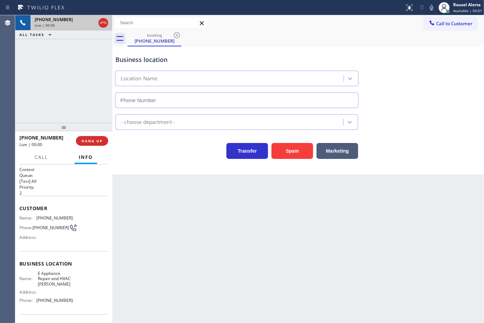
type input "[PHONE_NUMBER]"
click at [296, 153] on button "Spam" at bounding box center [292, 151] width 42 height 16
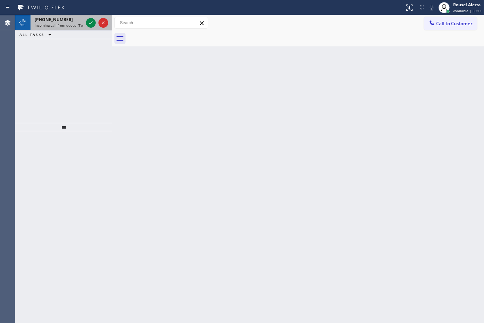
click at [81, 26] on span "Incoming call from queue [Test] All" at bounding box center [64, 25] width 58 height 5
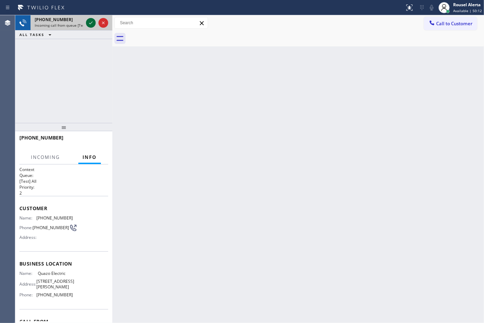
click at [87, 25] on icon at bounding box center [91, 23] width 8 height 8
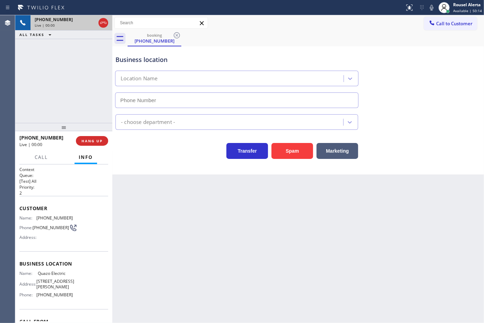
type input "[PHONE_NUMBER]"
click at [235, 259] on div "Back to Dashboard Change Sender ID Customers Technicians Select a contact Outbo…" at bounding box center [298, 169] width 372 height 308
click at [288, 247] on div "Back to Dashboard Change Sender ID Customers Technicians Select a contact Outbo…" at bounding box center [298, 169] width 372 height 308
drag, startPoint x: 59, startPoint y: 68, endPoint x: 70, endPoint y: 78, distance: 15.0
click at [59, 68] on div "[PHONE_NUMBER] Live | 00:08 ALL TASKS ALL TASKS ACTIVE TASKS TASKS IN WRAP UP" at bounding box center [63, 69] width 97 height 108
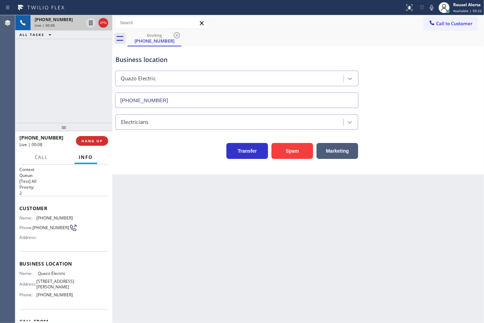
click at [174, 184] on div "Back to Dashboard Change Sender ID Customers Technicians Select a contact Outbo…" at bounding box center [298, 169] width 372 height 308
click at [102, 141] on span "HANG UP" at bounding box center [91, 141] width 21 height 5
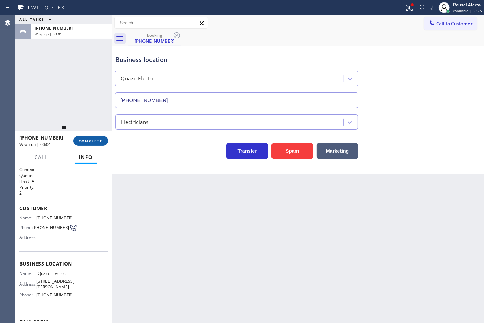
click at [88, 140] on span "COMPLETE" at bounding box center [91, 141] width 24 height 5
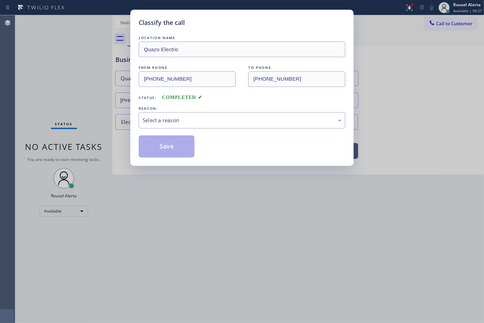
click at [134, 124] on div "Classify the call LOCATION NAME Quazo Electric FROM PHONE [PHONE_NUMBER] TO PHO…" at bounding box center [241, 88] width 223 height 156
click at [175, 107] on div "REASON:" at bounding box center [242, 108] width 207 height 7
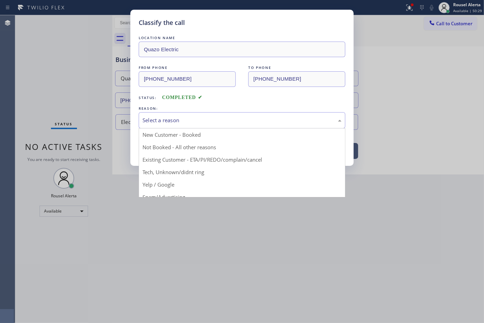
click at [175, 119] on div "Select a reason" at bounding box center [241, 120] width 199 height 8
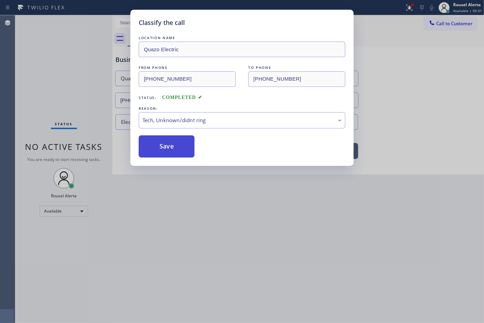
click at [177, 155] on button "Save" at bounding box center [167, 147] width 56 height 22
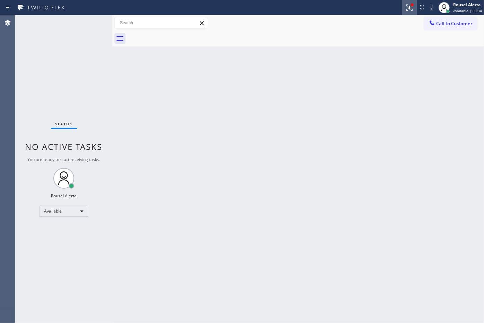
click at [409, 6] on icon at bounding box center [409, 7] width 8 height 8
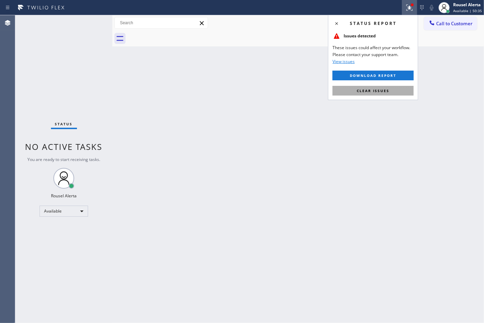
click at [382, 96] on button "Clear issues" at bounding box center [372, 91] width 81 height 10
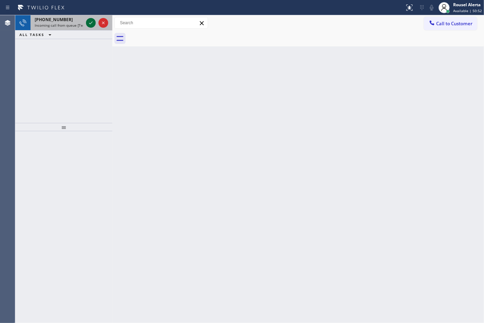
click at [89, 19] on icon at bounding box center [91, 23] width 8 height 8
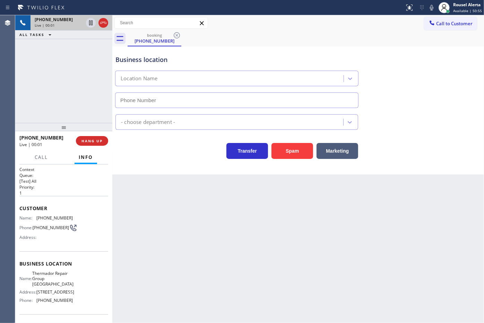
type input "[PHONE_NUMBER]"
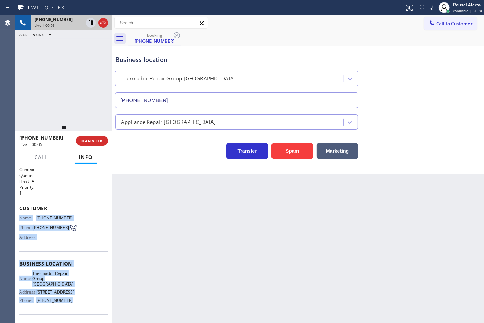
drag, startPoint x: 19, startPoint y: 215, endPoint x: 78, endPoint y: 304, distance: 106.8
click at [78, 304] on div "Context Queue: [Test] All Priority: 1 Customer Name: [PHONE_NUMBER] Phone: [PHO…" at bounding box center [63, 267] width 89 height 201
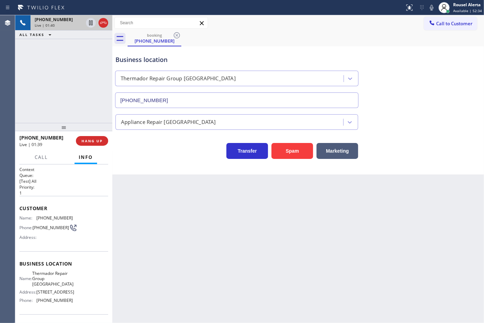
click at [61, 63] on div "[PHONE_NUMBER] Live | 01:40 ALL TASKS ALL TASKS ACTIVE TASKS TASKS IN WRAP UP" at bounding box center [63, 69] width 97 height 108
click at [91, 25] on icon at bounding box center [91, 23] width 8 height 8
click at [432, 6] on icon at bounding box center [431, 8] width 3 height 6
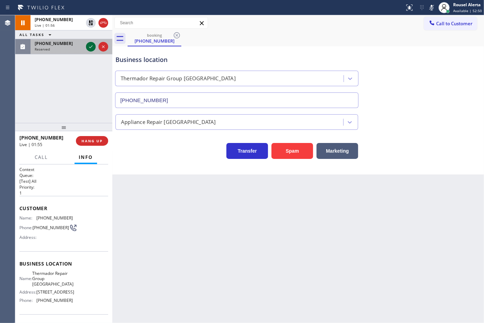
click at [91, 47] on icon at bounding box center [90, 46] width 3 height 3
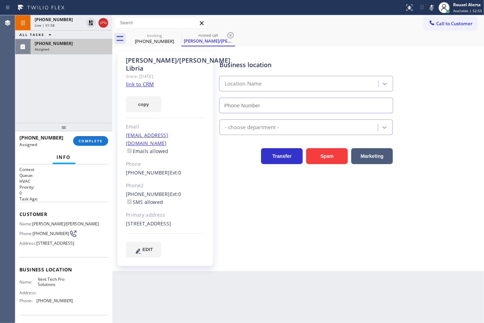
type input "[PHONE_NUMBER]"
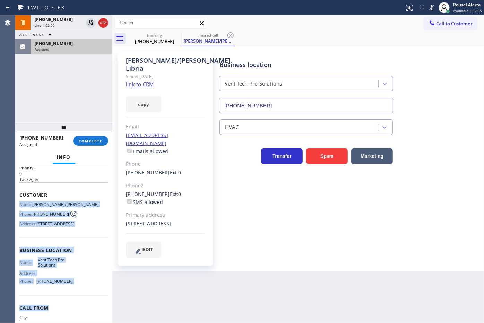
scroll to position [27, 0]
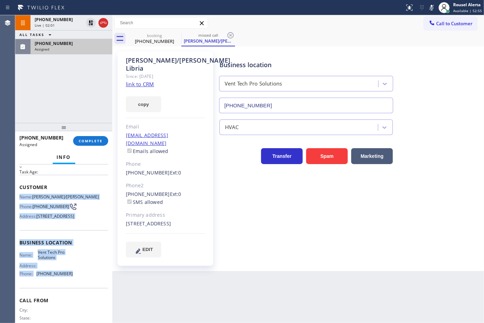
drag, startPoint x: 21, startPoint y: 224, endPoint x: 76, endPoint y: 300, distance: 93.9
click at [76, 300] on div "Context Queue: HVAC Priority: 0 Task Age: Customer Name: [PERSON_NAME]/[PERSON_…" at bounding box center [63, 240] width 89 height 201
click at [81, 47] on div "Assigned" at bounding box center [71, 49] width 73 height 5
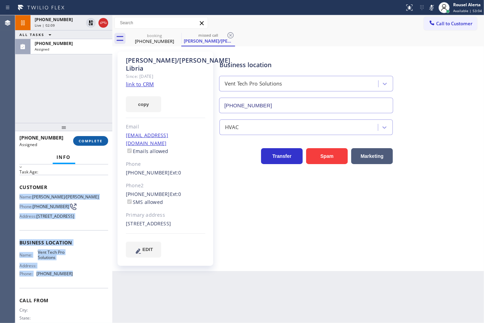
click at [99, 141] on span "COMPLETE" at bounding box center [91, 141] width 24 height 5
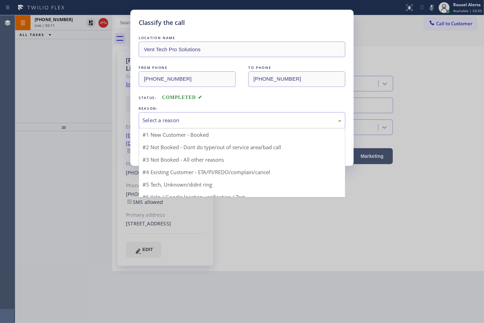
click at [197, 125] on div "Select a reason" at bounding box center [242, 120] width 207 height 16
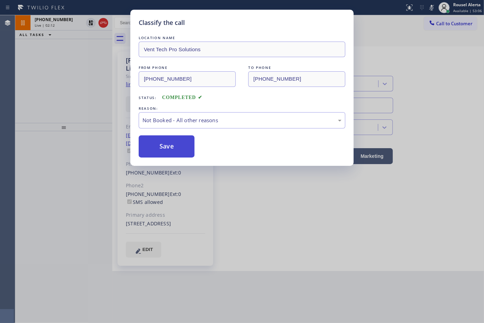
click at [170, 153] on button "Save" at bounding box center [167, 147] width 56 height 22
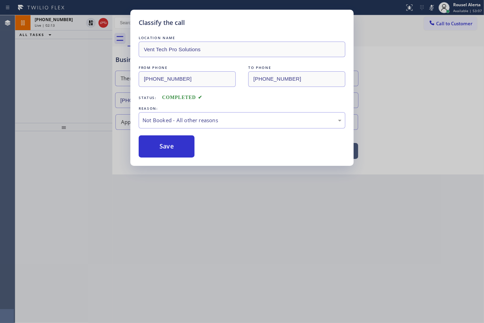
click at [260, 271] on div "Classify the call LOCATION NAME Vent Tech Pro Solutions FROM PHONE [PHONE_NUMBE…" at bounding box center [242, 161] width 484 height 323
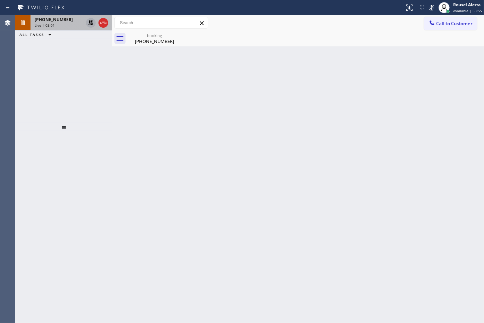
click at [92, 23] on icon at bounding box center [90, 22] width 5 height 5
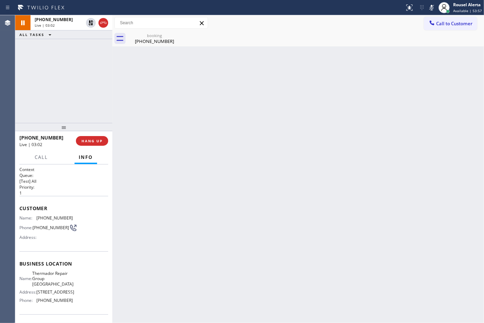
click at [434, 11] on icon at bounding box center [431, 7] width 8 height 8
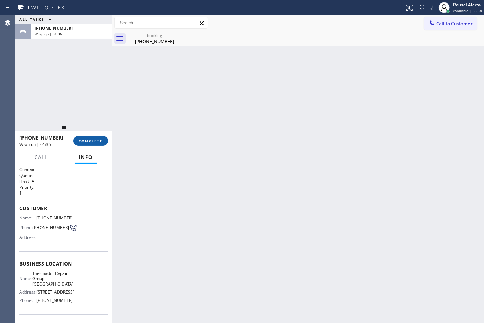
click at [87, 137] on button "COMPLETE" at bounding box center [90, 141] width 35 height 10
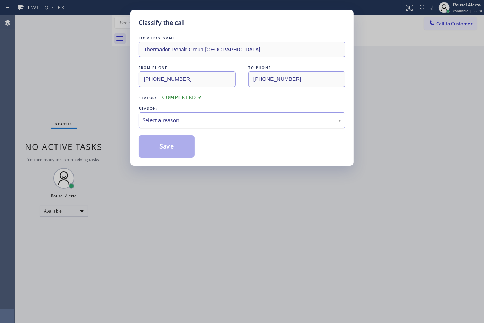
click at [175, 120] on div "Select a reason" at bounding box center [241, 120] width 199 height 8
click at [172, 146] on button "Save" at bounding box center [167, 147] width 56 height 22
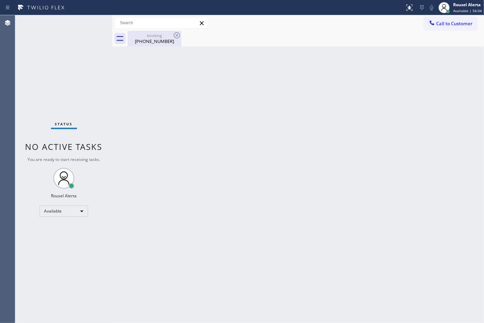
click at [159, 38] on div "[PHONE_NUMBER]" at bounding box center [154, 41] width 52 height 6
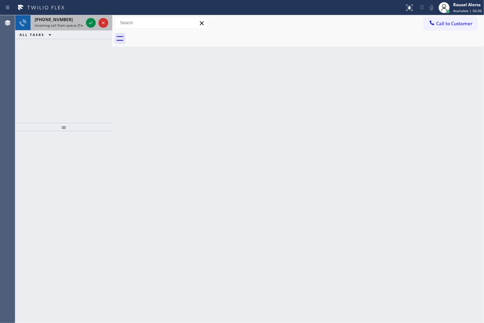
drag, startPoint x: 67, startPoint y: 21, endPoint x: 77, endPoint y: 21, distance: 10.4
click at [67, 21] on div "+16462023708" at bounding box center [59, 20] width 49 height 6
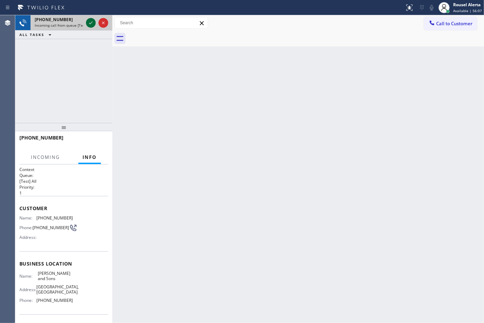
click at [86, 23] on div at bounding box center [91, 23] width 10 height 8
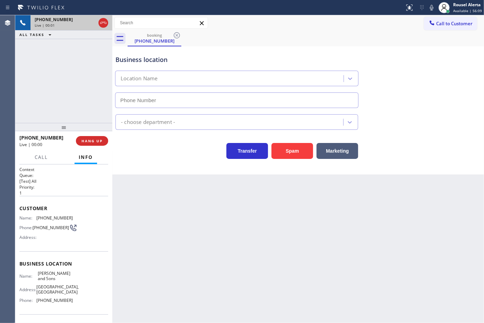
type input "(848) 294-3896"
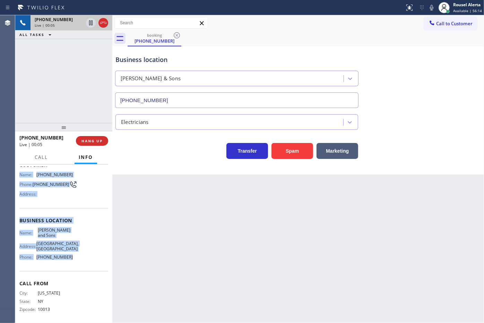
drag, startPoint x: 21, startPoint y: 216, endPoint x: 75, endPoint y: 282, distance: 86.0
click at [75, 282] on div "Context Queue: [Test] All Priority: 1 Customer Name: (646) 202-3708 Phone: (646…" at bounding box center [63, 223] width 89 height 201
copy div "Name: (646) 202-3708 Phone: (646) 202-3708 Address: Business location Name: Mac…"
click at [317, 284] on div "Back to Dashboard Change Sender ID Customers Technicians Select a contact Outbo…" at bounding box center [298, 169] width 372 height 308
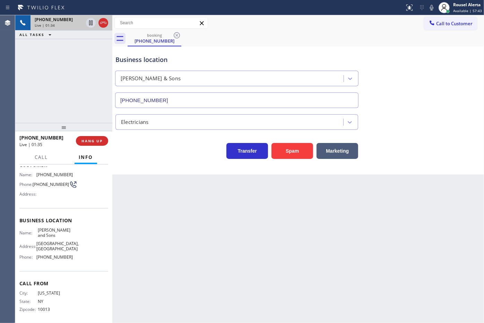
click at [85, 91] on div "+16462023708 Live | 01:34 ALL TASKS ALL TASKS ACTIVE TASKS TASKS IN WRAP UP" at bounding box center [63, 69] width 97 height 108
click at [188, 276] on div "Back to Dashboard Change Sender ID Customers Technicians Select a contact Outbo…" at bounding box center [298, 169] width 372 height 308
click at [97, 147] on div "+16462023708 Live | 01:36 HANG UP" at bounding box center [63, 141] width 89 height 18
click at [97, 145] on button "HANG UP" at bounding box center [92, 141] width 32 height 10
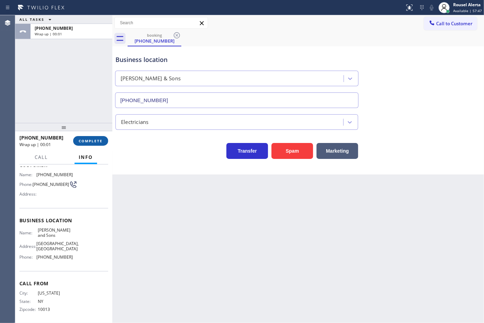
click at [96, 145] on button "COMPLETE" at bounding box center [90, 141] width 35 height 10
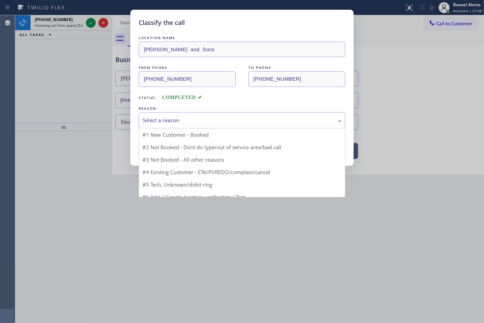
click at [173, 125] on div "Select a reason" at bounding box center [242, 120] width 207 height 16
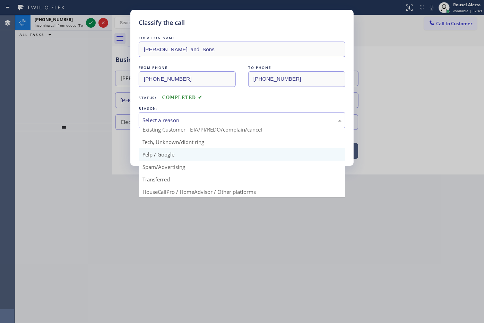
scroll to position [47, 0]
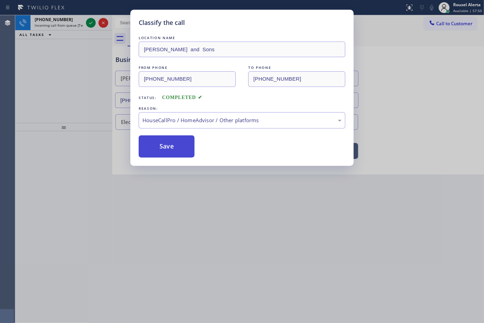
click at [178, 143] on button "Save" at bounding box center [167, 147] width 56 height 22
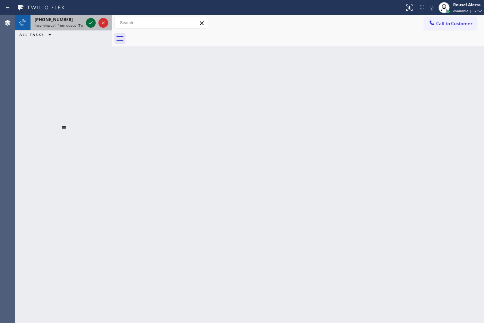
drag, startPoint x: 71, startPoint y: 24, endPoint x: 87, endPoint y: 24, distance: 16.3
click at [73, 24] on span "Incoming call from queue [Test] All" at bounding box center [64, 25] width 58 height 5
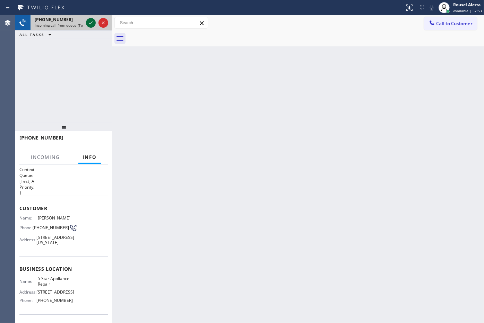
click at [89, 24] on icon at bounding box center [91, 23] width 8 height 8
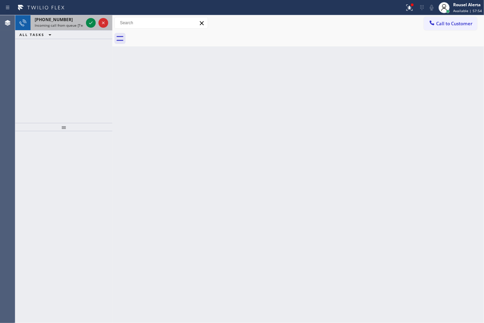
click at [75, 24] on span "Incoming call from queue [Test] All" at bounding box center [64, 25] width 58 height 5
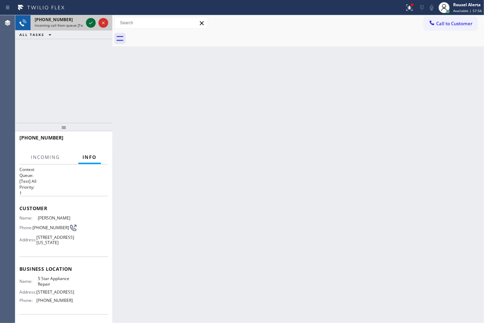
click at [86, 25] on div at bounding box center [91, 23] width 10 height 8
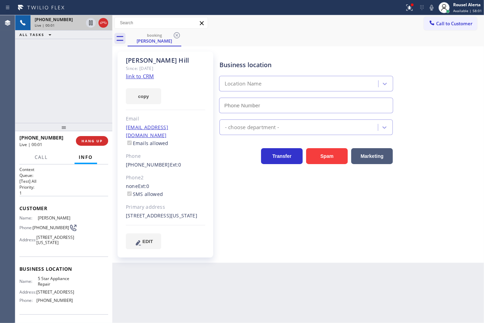
type input "[PHONE_NUMBER]"
click at [127, 74] on link "link to CRM" at bounding box center [140, 76] width 28 height 7
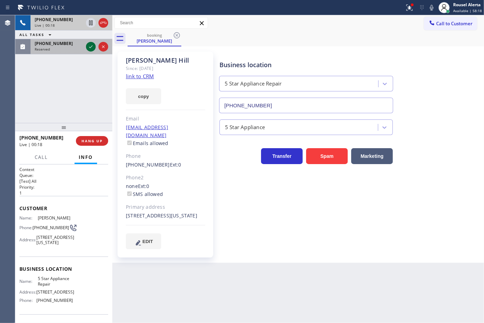
click at [90, 46] on icon at bounding box center [91, 47] width 8 height 8
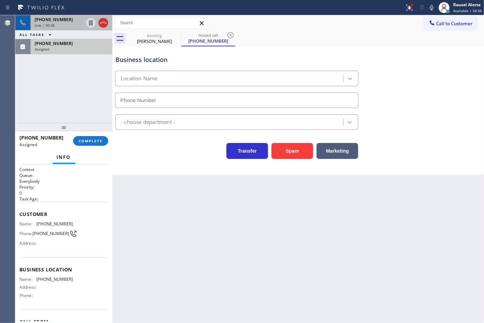
click at [65, 50] on div "Assigned" at bounding box center [71, 49] width 73 height 5
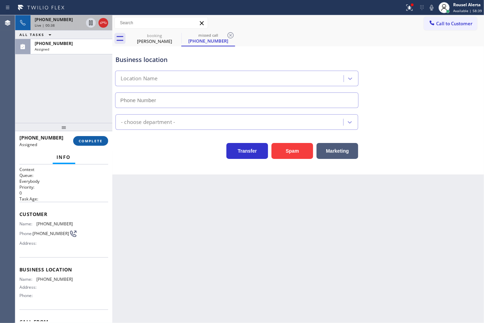
click at [81, 144] on button "COMPLETE" at bounding box center [90, 141] width 35 height 10
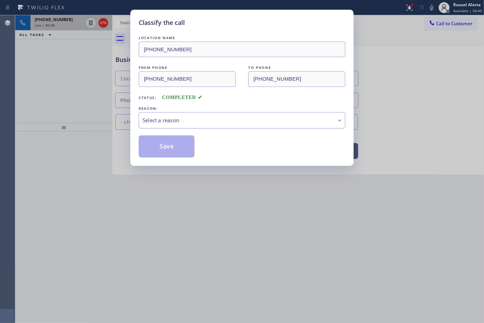
click at [194, 121] on div "Select a reason" at bounding box center [241, 120] width 199 height 8
click at [177, 144] on button "Save" at bounding box center [167, 147] width 56 height 22
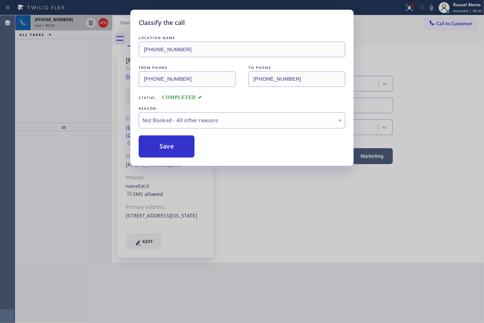
click at [91, 23] on div "Classify the call LOCATION NAME (949) 239-0790 FROM PHONE (949) 467-0925 TO PHO…" at bounding box center [242, 161] width 484 height 323
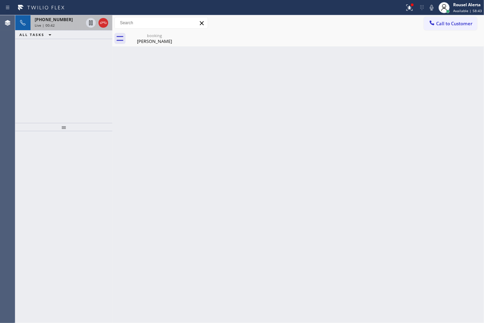
click at [91, 23] on icon at bounding box center [90, 22] width 3 height 5
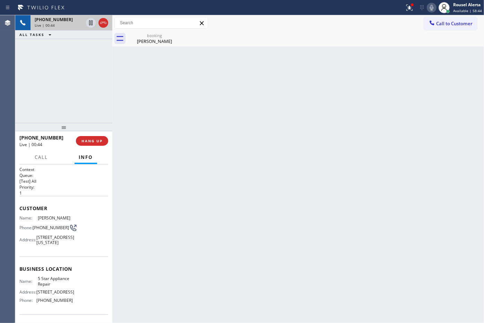
click at [430, 10] on icon at bounding box center [431, 7] width 8 height 8
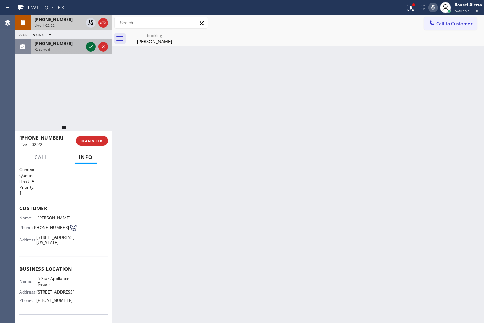
click at [89, 51] on icon at bounding box center [91, 47] width 8 height 8
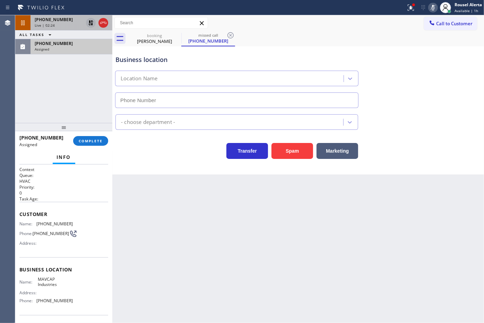
click at [89, 23] on icon at bounding box center [90, 22] width 5 height 5
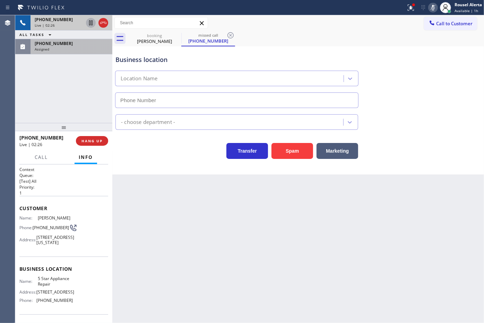
click at [431, 6] on icon at bounding box center [433, 7] width 8 height 8
click at [411, 8] on icon at bounding box center [411, 7] width 8 height 8
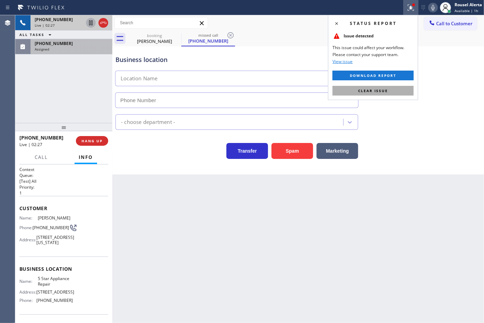
click at [391, 87] on button "Clear issue" at bounding box center [372, 91] width 81 height 10
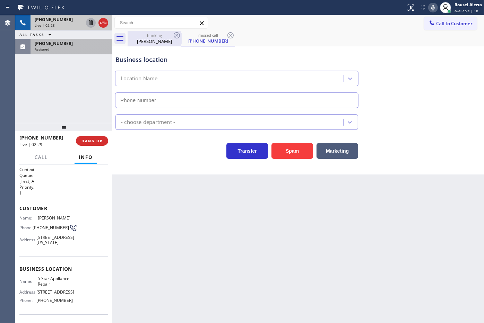
click at [151, 40] on div "James Hill" at bounding box center [154, 41] width 52 height 6
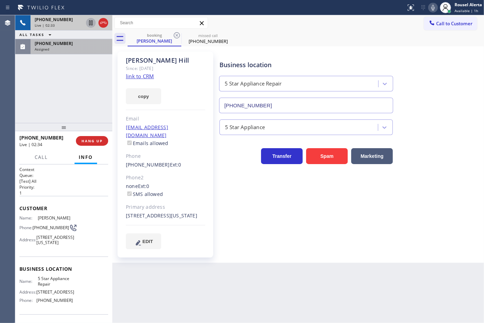
click at [86, 54] on div "+17209400829 Live | 02:33 ALL TASKS ALL TASKS ACTIVE TASKS TASKS IN WRAP UP (51…" at bounding box center [63, 69] width 97 height 108
click at [85, 49] on div "Assigned" at bounding box center [71, 49] width 73 height 5
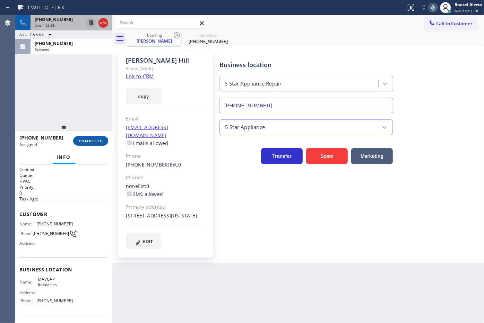
click at [90, 143] on span "COMPLETE" at bounding box center [91, 141] width 24 height 5
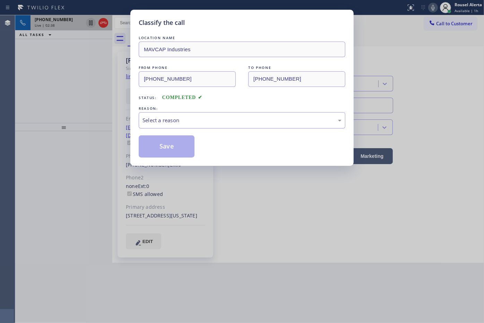
click at [172, 119] on div "Select a reason" at bounding box center [241, 120] width 199 height 8
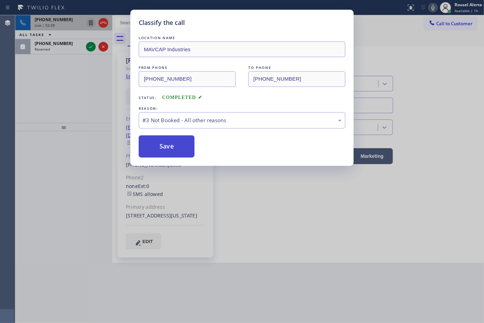
click at [159, 147] on button "Save" at bounding box center [167, 147] width 56 height 22
click at [72, 44] on div "Classify the call LOCATION NAME MAVCAP Industries FROM PHONE (516) 208-4918 TO …" at bounding box center [242, 161] width 484 height 323
click at [82, 47] on div "Classify the call LOCATION NAME MAVCAP Industries FROM PHONE (516) 208-4918 TO …" at bounding box center [242, 161] width 484 height 323
click at [169, 146] on button "Save" at bounding box center [167, 147] width 56 height 22
click at [167, 141] on button "Save" at bounding box center [167, 147] width 56 height 22
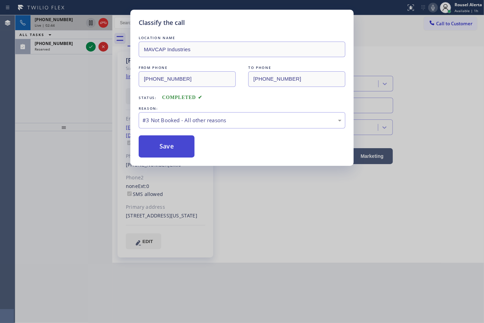
click at [167, 141] on div "Classify the call LOCATION NAME 5 Star Appliance Repair FROM PHONE [PHONE_NUMBE…" at bounding box center [249, 169] width 469 height 308
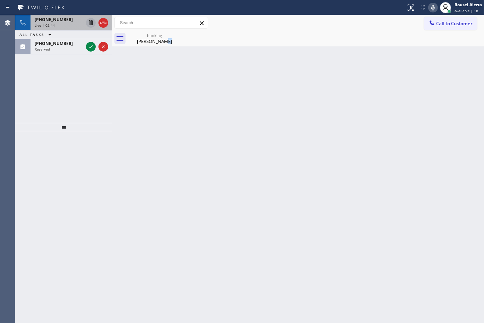
click at [167, 141] on div "Back to Dashboard Change Sender ID Customers Technicians Select a contact Outbo…" at bounding box center [298, 169] width 372 height 308
click at [88, 49] on icon at bounding box center [91, 47] width 8 height 8
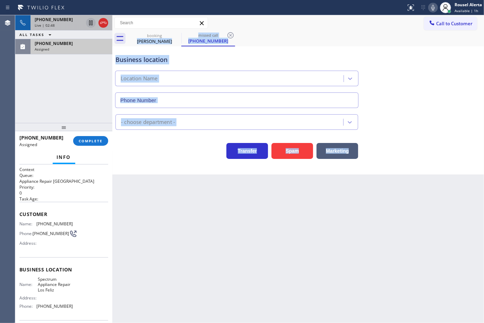
type input "(213) 319-2747"
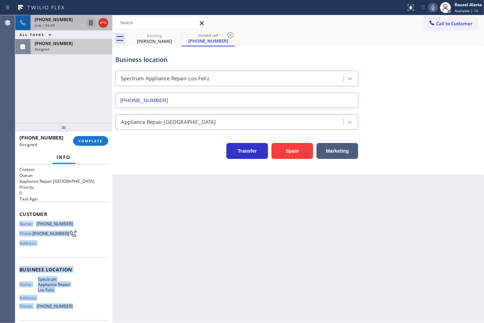
drag, startPoint x: 18, startPoint y: 223, endPoint x: 74, endPoint y: 305, distance: 99.7
click at [74, 305] on div "Context Queue: Appliance Repair High End Priority: 0 Task Age: Customer Name: (…" at bounding box center [63, 244] width 97 height 159
copy div "Name: (469) 566-5804 Phone: (469) 566-5804 Address: Business location Name: Spe…"
click at [61, 43] on span "(469) 566-5804" at bounding box center [54, 44] width 38 height 6
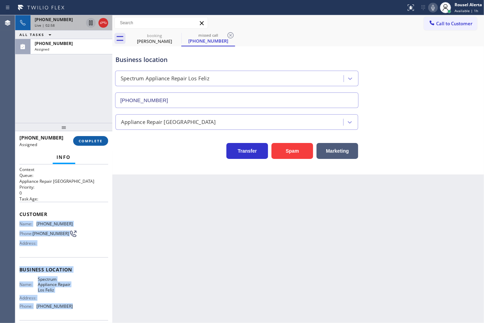
click at [86, 139] on span "COMPLETE" at bounding box center [91, 141] width 24 height 5
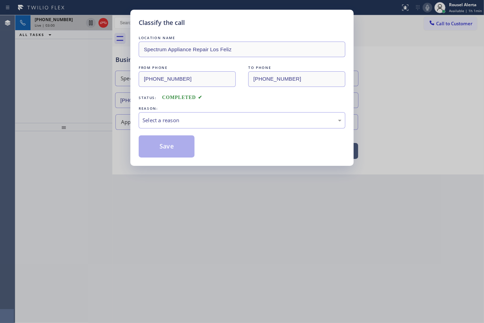
click at [192, 124] on div "Select a reason" at bounding box center [241, 120] width 199 height 8
click at [172, 148] on button "Save" at bounding box center [167, 147] width 56 height 22
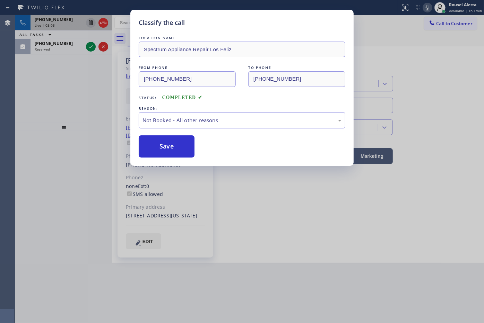
click at [77, 74] on div "Classify the call LOCATION NAME Spectrum Appliance Repair Los Feliz FROM PHONE …" at bounding box center [242, 161] width 484 height 323
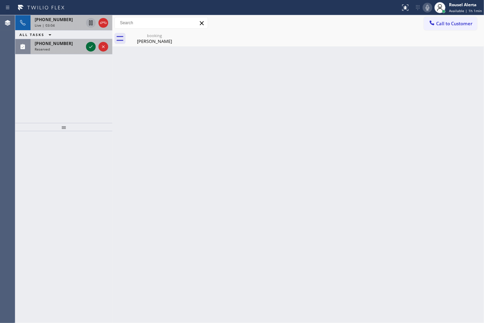
click at [88, 49] on icon at bounding box center [91, 47] width 8 height 8
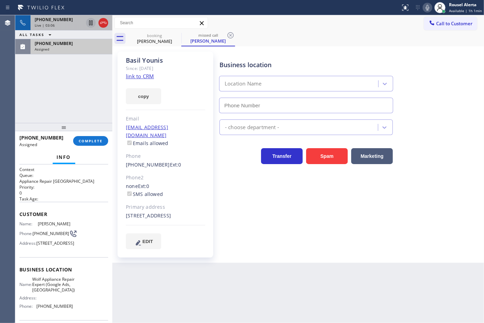
type input "(469) 218-2803"
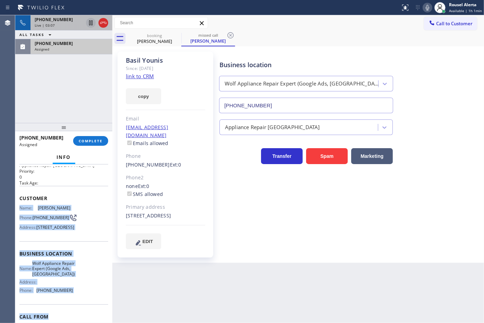
scroll to position [43, 0]
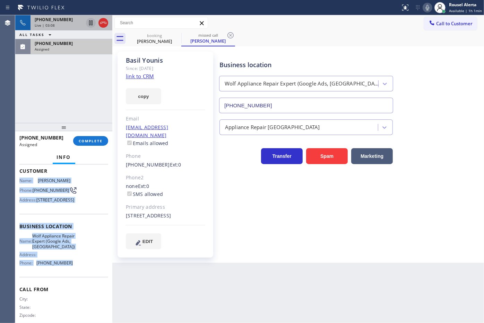
drag, startPoint x: 16, startPoint y: 223, endPoint x: 80, endPoint y: 286, distance: 89.7
click at [80, 286] on div "Context Queue: Appliance Repair High End Priority: 0 Task Age: Customer Name: B…" at bounding box center [63, 244] width 97 height 159
copy div "Name: Basil Younis Phone: (469) 503-3954 Address: 3104 Callander, The Colony, T…"
click at [82, 40] on div "(469) 503-3954 Assigned" at bounding box center [70, 46] width 79 height 15
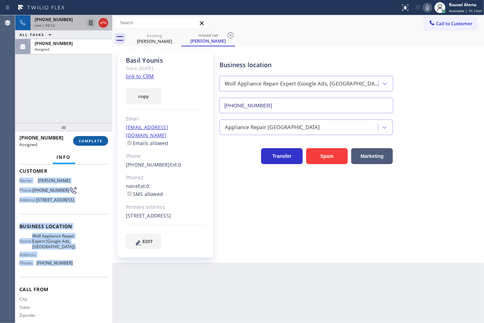
click at [94, 141] on span "COMPLETE" at bounding box center [91, 141] width 24 height 5
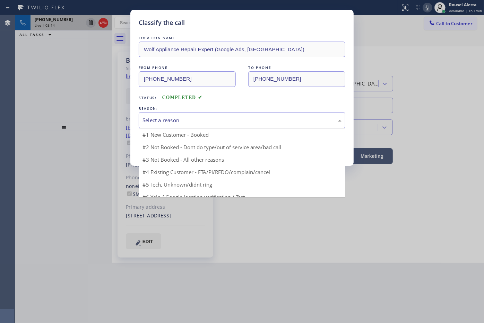
click at [168, 125] on div "Select a reason" at bounding box center [242, 120] width 207 height 16
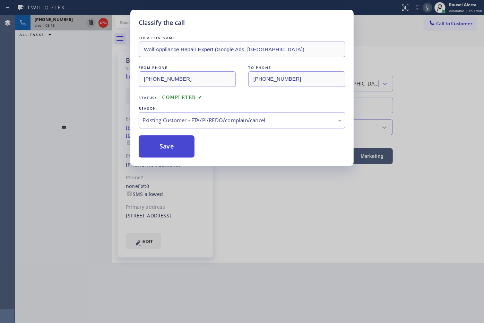
click at [166, 143] on button "Save" at bounding box center [167, 147] width 56 height 22
click at [60, 24] on div "Classify the call LOCATION NAME Wolf Appliance Repair Expert (Google Ads, Dalla…" at bounding box center [242, 161] width 484 height 323
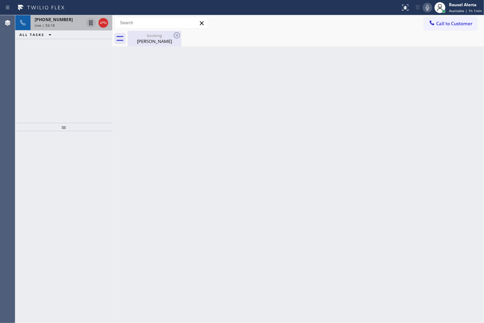
click at [143, 42] on div "James Hill" at bounding box center [154, 41] width 52 height 6
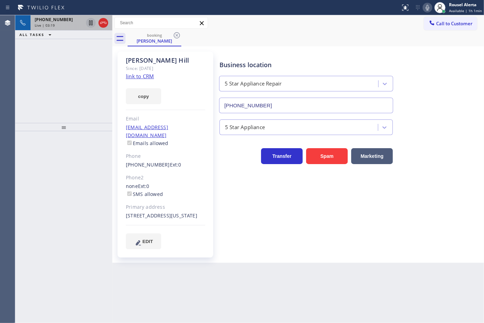
click at [71, 25] on div "Live | 03:19" at bounding box center [59, 25] width 49 height 5
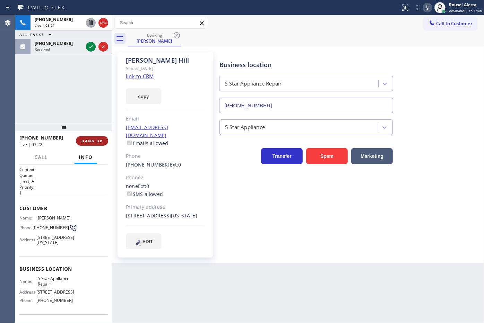
click at [90, 139] on span "HANG UP" at bounding box center [91, 141] width 21 height 5
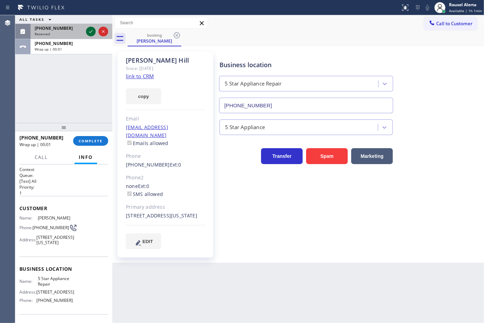
click at [87, 36] on icon at bounding box center [91, 31] width 8 height 8
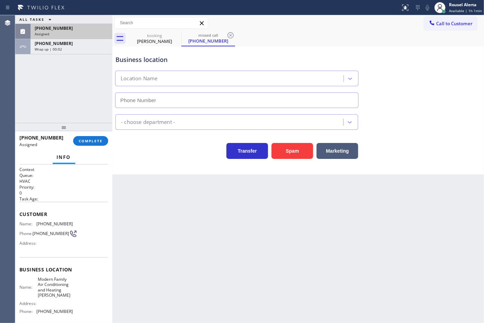
type input "(650) 360-9414"
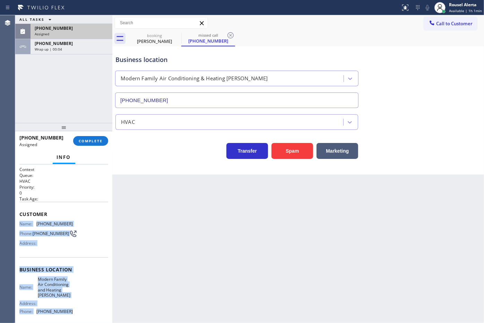
drag, startPoint x: 20, startPoint y: 221, endPoint x: 79, endPoint y: 310, distance: 107.0
click at [79, 310] on div "Context Queue: HVAC Priority: 0 Task Age: Customer Name: (650) 213-5758 Phone: …" at bounding box center [63, 273] width 89 height 212
copy div "Name: (650) 213-5758 Phone: (650) 213-5758 Address: Business location Name: Mod…"
click at [439, 23] on span "Call to Customer" at bounding box center [454, 23] width 36 height 6
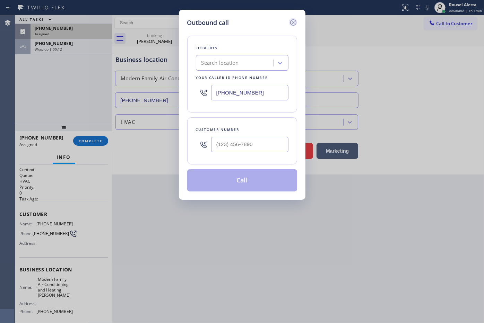
click at [293, 24] on icon at bounding box center [293, 22] width 8 height 8
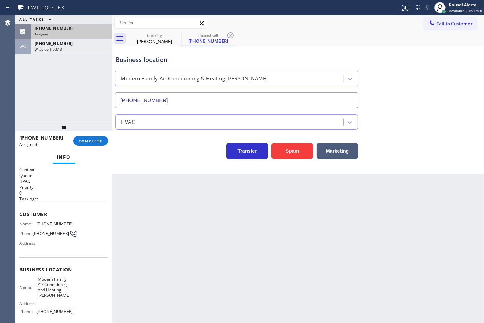
drag, startPoint x: 69, startPoint y: 47, endPoint x: 69, endPoint y: 66, distance: 18.7
click at [69, 48] on div "Wrap up | 00:13" at bounding box center [71, 49] width 73 height 5
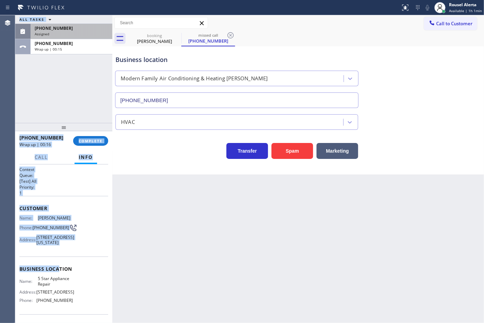
drag, startPoint x: 15, startPoint y: 213, endPoint x: 58, endPoint y: 251, distance: 57.3
click at [60, 276] on div "Agent Desktop Classify the call LOCATION NAME 5 Star Appliance Repair FROM PHON…" at bounding box center [242, 169] width 484 height 308
drag, startPoint x: 80, startPoint y: 244, endPoint x: 79, endPoint y: 240, distance: 4.2
click at [80, 243] on div "Name: James Hill Phone: (720) 940-0829 Address: 24724 E Tennessee Pl, Aurora, C…" at bounding box center [63, 232] width 89 height 33
click at [16, 207] on div "Context Queue: [Test] All Priority: 1 Customer Name: James Hill Phone: (720) 94…" at bounding box center [63, 244] width 97 height 159
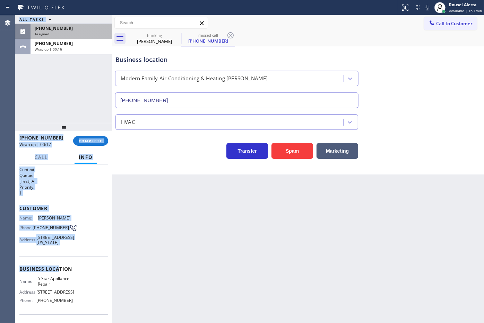
click at [16, 219] on div "Context Queue: [Test] All Priority: 1 Customer Name: James Hill Phone: (720) 94…" at bounding box center [63, 244] width 97 height 159
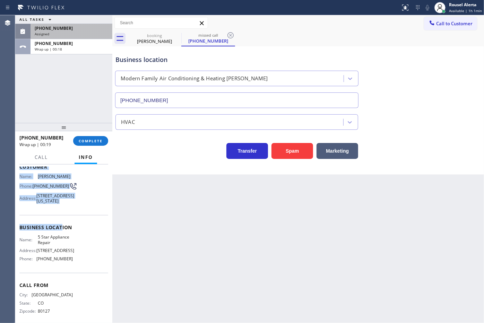
scroll to position [43, 0]
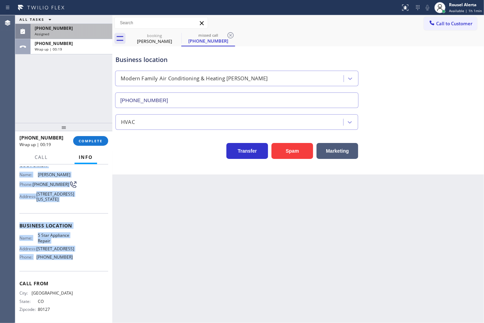
drag, startPoint x: 17, startPoint y: 212, endPoint x: 72, endPoint y: 266, distance: 76.7
click at [69, 274] on div "Context Queue: [Test] All Priority: 1 Customer Name: James Hill Phone: (720) 94…" at bounding box center [63, 244] width 97 height 159
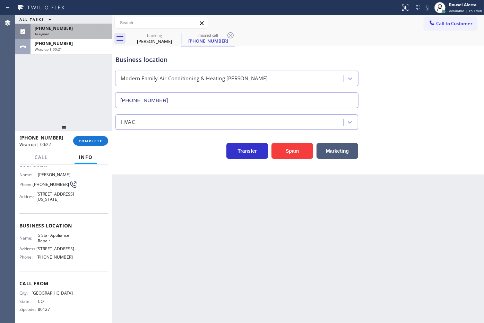
click at [339, 37] on div "booking James Hill missed call (650) 213-5758" at bounding box center [306, 39] width 356 height 16
click at [452, 22] on span "Call to Customer" at bounding box center [454, 23] width 36 height 6
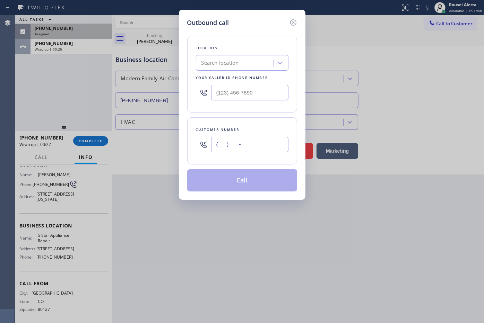
click at [275, 139] on input "(___) ___-____" at bounding box center [249, 145] width 77 height 16
paste input "720) 940-0829"
type input "(720) 940-0829"
drag, startPoint x: 258, startPoint y: 84, endPoint x: 257, endPoint y: 94, distance: 10.4
click at [257, 85] on div at bounding box center [242, 92] width 93 height 23
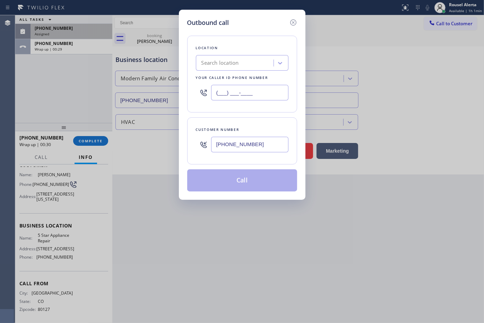
click at [257, 97] on input "(___) ___-____" at bounding box center [249, 93] width 77 height 16
paste input "855) 731-4952"
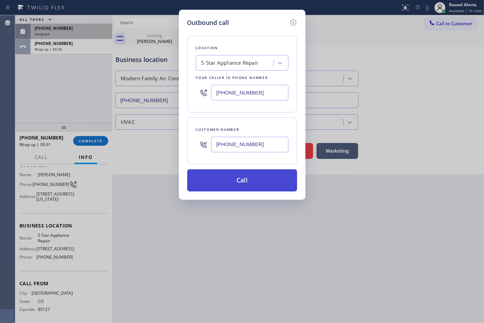
type input "[PHONE_NUMBER]"
click at [231, 175] on button "Call" at bounding box center [242, 180] width 110 height 22
click at [232, 179] on button "Call" at bounding box center [242, 180] width 110 height 22
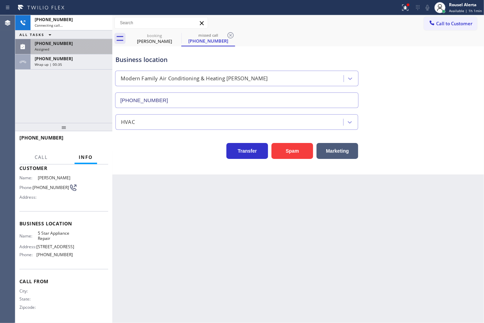
scroll to position [42, 0]
click at [80, 65] on div "Wrap up | 00:35" at bounding box center [71, 64] width 73 height 5
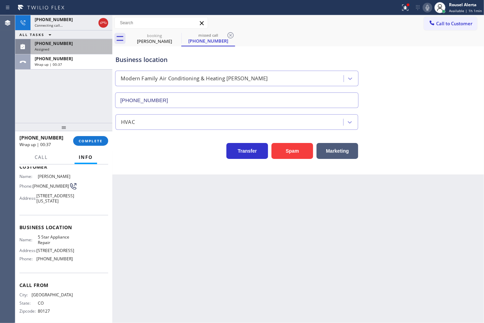
scroll to position [43, 0]
click at [91, 144] on button "COMPLETE" at bounding box center [90, 141] width 35 height 10
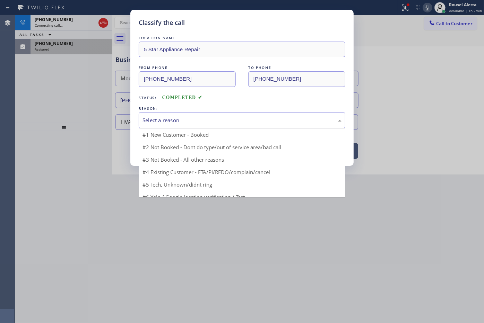
click at [203, 122] on div "Select a reason" at bounding box center [241, 120] width 199 height 8
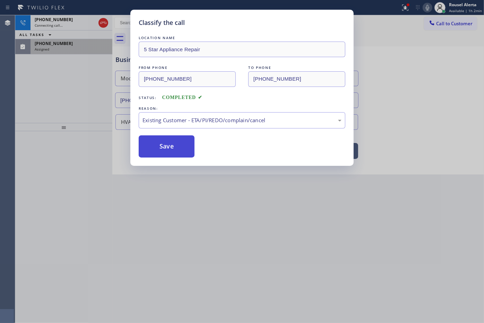
click at [179, 148] on button "Save" at bounding box center [167, 147] width 56 height 22
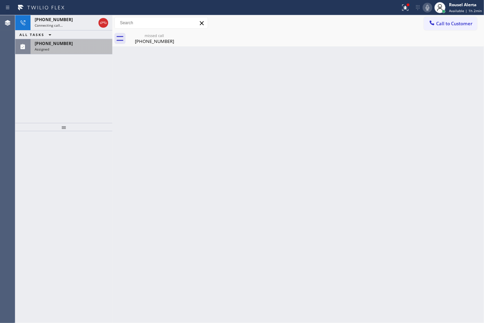
click at [77, 49] on div "Assigned" at bounding box center [71, 49] width 73 height 5
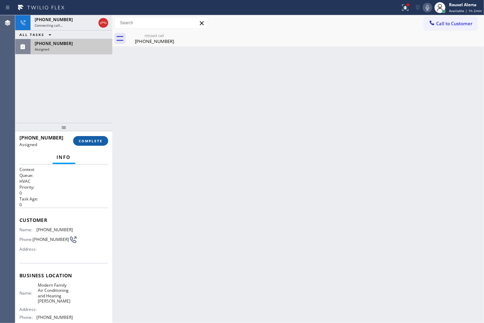
click at [91, 140] on span "COMPLETE" at bounding box center [91, 141] width 24 height 5
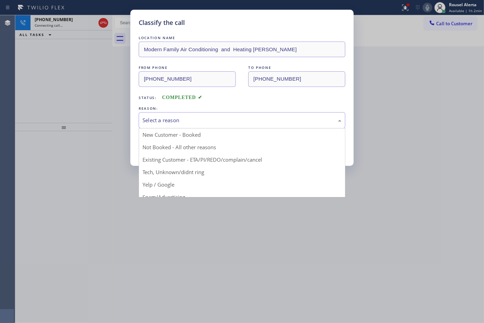
click at [202, 122] on div "Select a reason" at bounding box center [241, 120] width 199 height 8
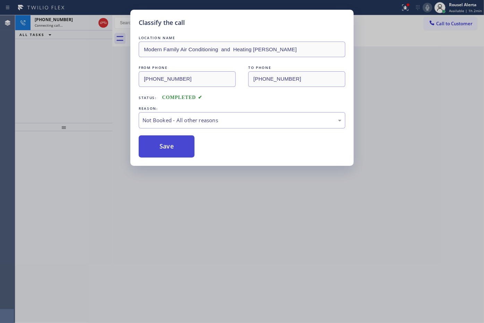
click at [164, 146] on button "Save" at bounding box center [167, 147] width 56 height 22
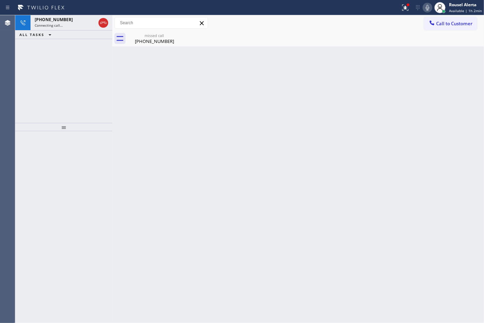
click at [66, 25] on div "Connecting call…" at bounding box center [65, 25] width 61 height 5
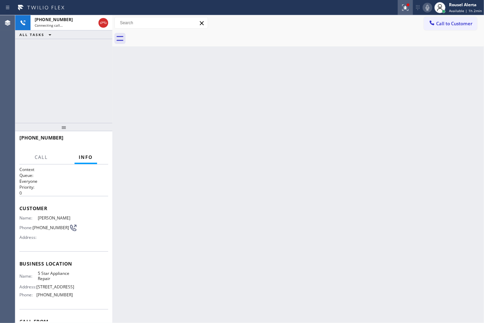
click at [402, 12] on button at bounding box center [405, 7] width 15 height 15
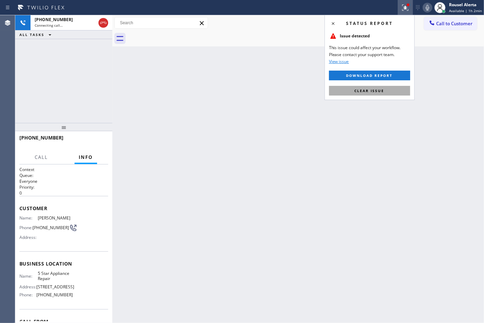
click at [394, 89] on button "Clear issue" at bounding box center [369, 91] width 81 height 10
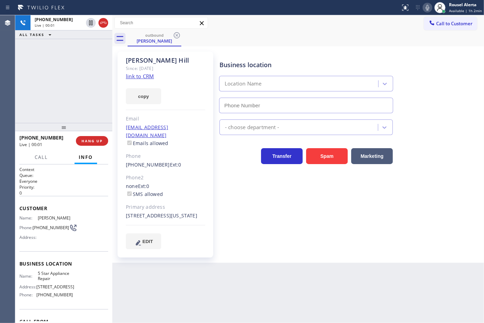
type input "[PHONE_NUMBER]"
click at [355, 274] on div "Back to Dashboard Change Sender ID Customers Technicians Select a contact Outbo…" at bounding box center [298, 169] width 372 height 308
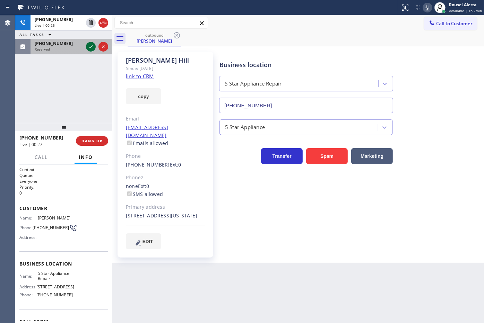
click at [86, 45] on div at bounding box center [91, 47] width 10 height 8
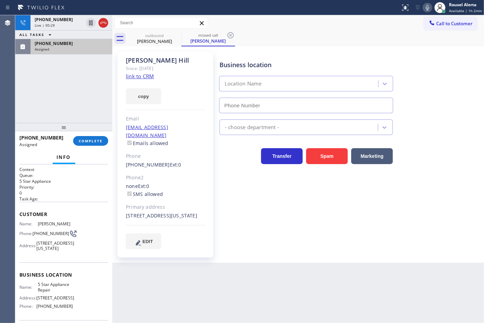
click at [77, 51] on div "Assigned" at bounding box center [71, 49] width 73 height 5
type input "[PHONE_NUMBER]"
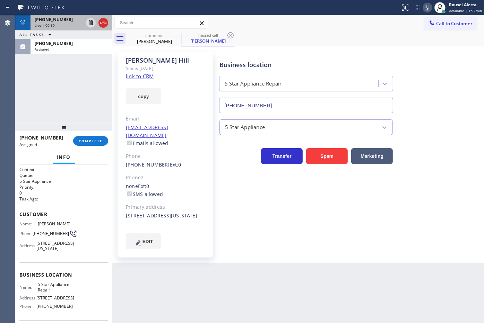
click at [62, 24] on div "Live | 00:30" at bounding box center [59, 25] width 49 height 5
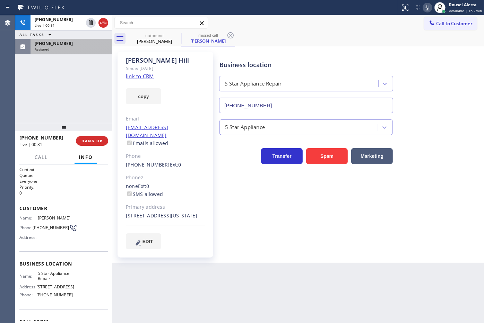
click at [64, 49] on div "Assigned" at bounding box center [71, 49] width 73 height 5
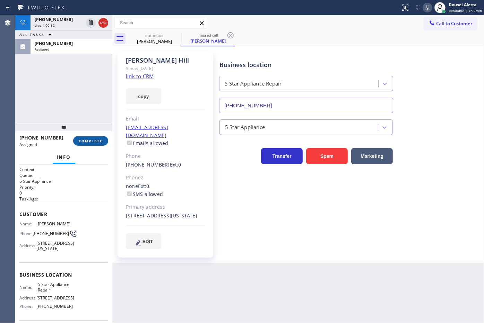
click at [78, 141] on button "COMPLETE" at bounding box center [90, 141] width 35 height 10
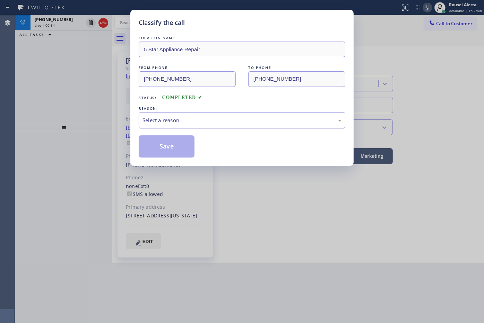
click at [154, 122] on div "Select a reason" at bounding box center [241, 120] width 199 height 8
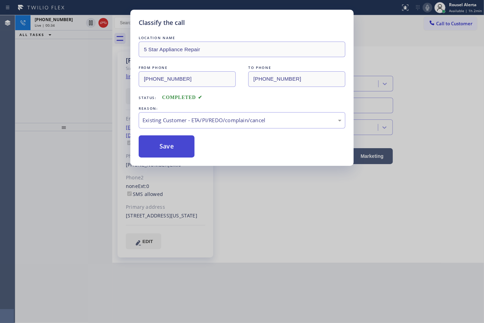
click at [167, 153] on button "Save" at bounding box center [167, 147] width 56 height 22
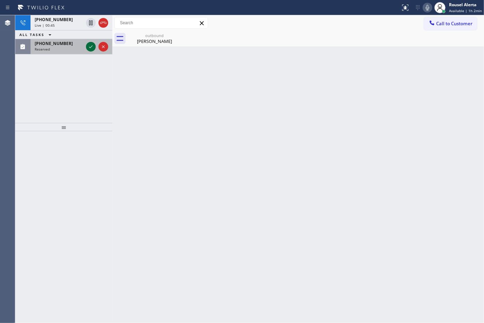
click at [87, 46] on icon at bounding box center [91, 47] width 8 height 8
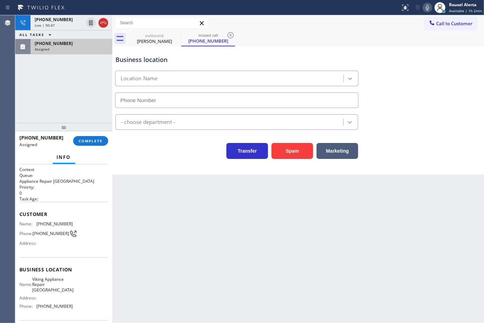
type input "(949) 570-6882"
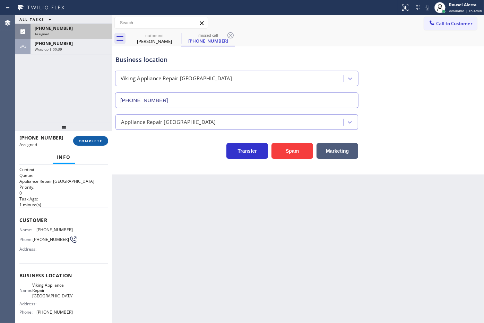
click at [96, 146] on button "COMPLETE" at bounding box center [90, 141] width 35 height 10
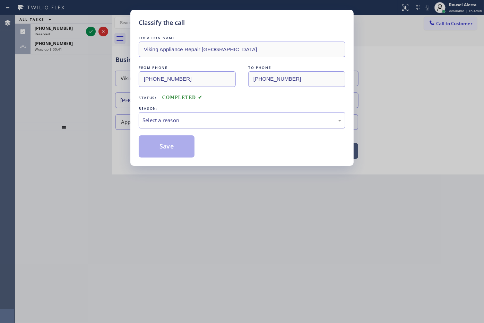
click at [162, 118] on div "Select a reason" at bounding box center [241, 120] width 199 height 8
click at [176, 149] on button "Save" at bounding box center [167, 147] width 56 height 22
type input "[PHONE_NUMBER]"
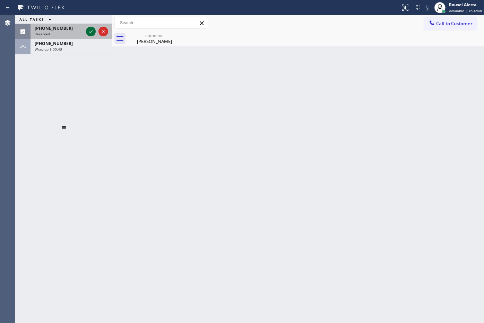
click at [89, 29] on icon at bounding box center [91, 31] width 8 height 8
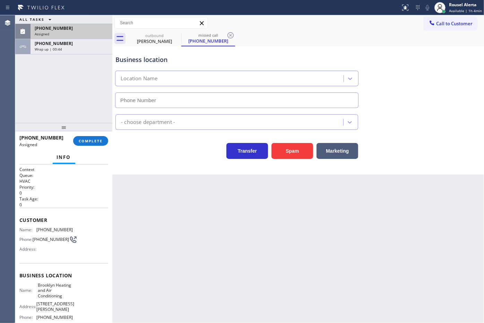
click at [89, 29] on div "(347) 219-1496" at bounding box center [71, 28] width 73 height 6
type input "(347) 836-6590"
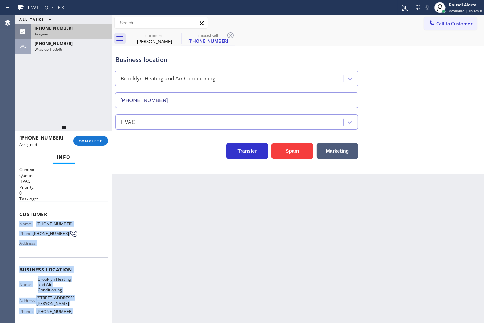
drag, startPoint x: 18, startPoint y: 218, endPoint x: 69, endPoint y: 310, distance: 105.0
click at [69, 310] on div "Context Queue: HVAC Priority: 0 Task Age: Customer Name: (347) 219-1496 Phone: …" at bounding box center [63, 244] width 97 height 159
copy div "Name: (347) 219-1496 Phone: (347) 219-1496 Address: Business location Name: Bro…"
drag, startPoint x: 68, startPoint y: 43, endPoint x: 75, endPoint y: 57, distance: 15.8
click at [68, 43] on div "+17209400829" at bounding box center [71, 44] width 73 height 6
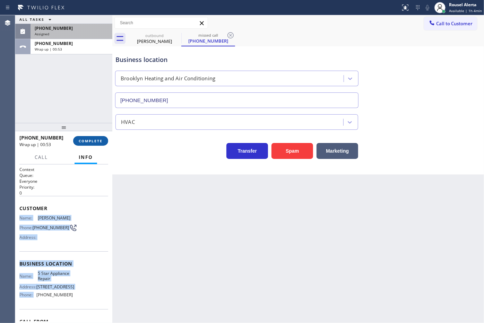
click at [87, 137] on button "COMPLETE" at bounding box center [90, 141] width 35 height 10
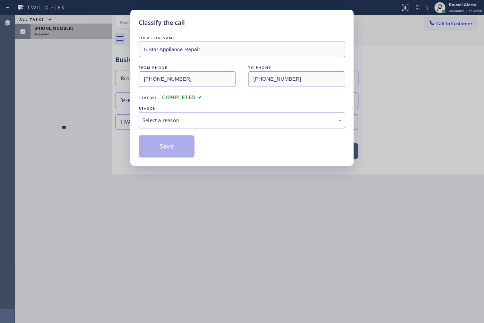
click at [149, 123] on div "Select a reason" at bounding box center [241, 120] width 199 height 8
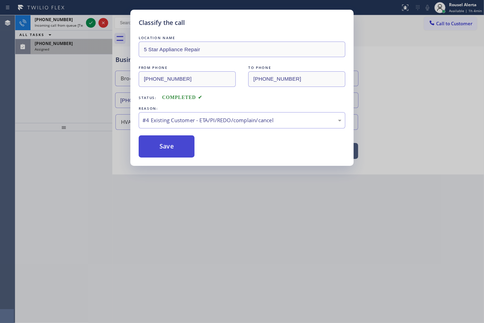
click at [160, 152] on button "Save" at bounding box center [167, 147] width 56 height 22
click at [89, 24] on div "Classify the call LOCATION NAME 5 Star Appliance Repair FROM PHONE (855) 731-49…" at bounding box center [242, 161] width 484 height 323
click at [154, 148] on button "Save" at bounding box center [167, 147] width 56 height 22
click at [155, 145] on button "Save" at bounding box center [167, 147] width 56 height 22
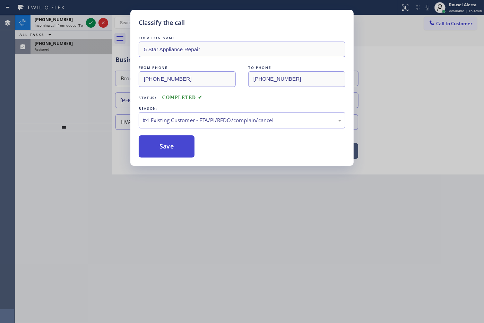
click at [155, 146] on button "Save" at bounding box center [167, 147] width 56 height 22
click at [157, 146] on button "Save" at bounding box center [167, 147] width 56 height 22
click at [172, 200] on div "Classify the call LOCATION NAME 5 Star Appliance Repair FROM PHONE (855) 731-49…" at bounding box center [242, 161] width 484 height 323
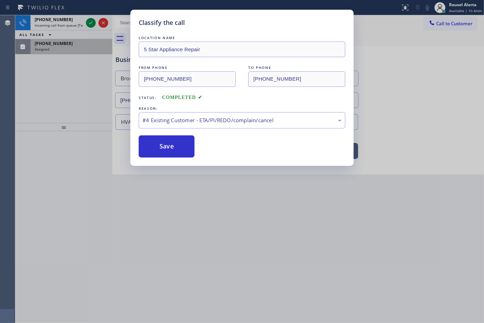
drag, startPoint x: 172, startPoint y: 200, endPoint x: 176, endPoint y: 201, distance: 3.7
click at [176, 201] on div "Classify the call LOCATION NAME 5 Star Appliance Repair FROM PHONE (855) 731-49…" at bounding box center [242, 161] width 484 height 323
click at [185, 122] on div "#4 Existing Customer - ETA/PI/REDO/complain/cancel" at bounding box center [241, 120] width 199 height 8
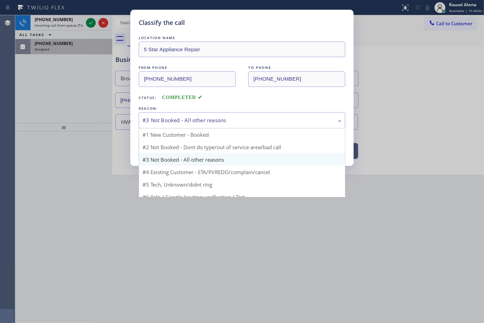
click at [199, 121] on div "#3 Not Booked - All other reasons" at bounding box center [241, 120] width 199 height 8
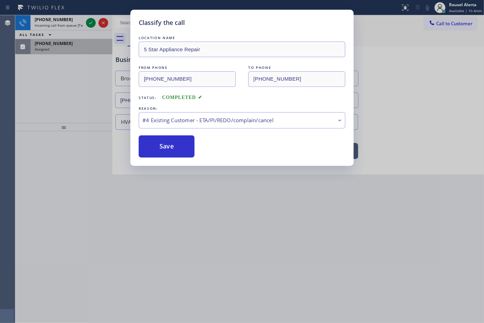
click at [180, 160] on div "Classify the call LOCATION NAME 5 Star Appliance Repair FROM PHONE (855) 731-49…" at bounding box center [241, 88] width 223 height 156
click at [179, 141] on button "Save" at bounding box center [167, 147] width 56 height 22
click at [174, 141] on button "Save" at bounding box center [167, 147] width 56 height 22
drag, startPoint x: 174, startPoint y: 141, endPoint x: 177, endPoint y: 200, distance: 58.7
click at [177, 200] on div "Classify the call LOCATION NAME 5 Star Appliance Repair FROM PHONE (855) 731-49…" at bounding box center [242, 161] width 484 height 323
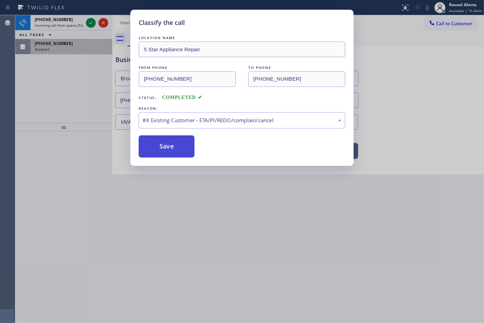
click at [190, 165] on div "Classify the call LOCATION NAME 5 Star Appliance Repair FROM PHONE (855) 731-49…" at bounding box center [242, 161] width 484 height 323
click at [167, 145] on button "Save" at bounding box center [167, 147] width 56 height 22
click at [167, 140] on button "Save" at bounding box center [167, 147] width 56 height 22
click at [172, 142] on button "Save" at bounding box center [167, 147] width 56 height 22
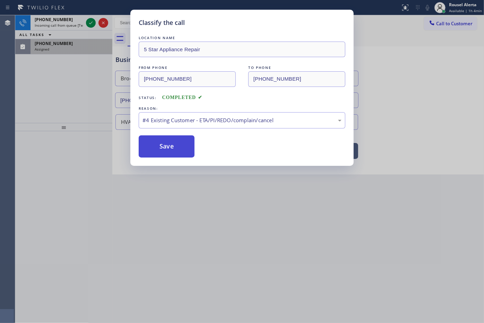
click at [172, 142] on button "Save" at bounding box center [167, 147] width 56 height 22
click at [172, 141] on button "Save" at bounding box center [167, 147] width 56 height 22
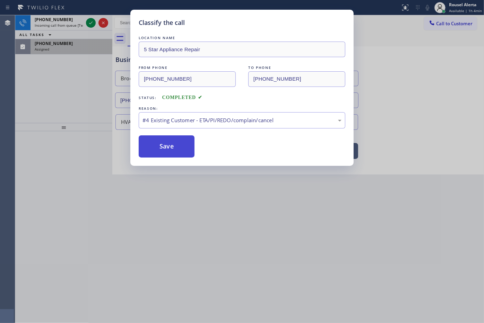
click at [172, 141] on button "Save" at bounding box center [167, 147] width 56 height 22
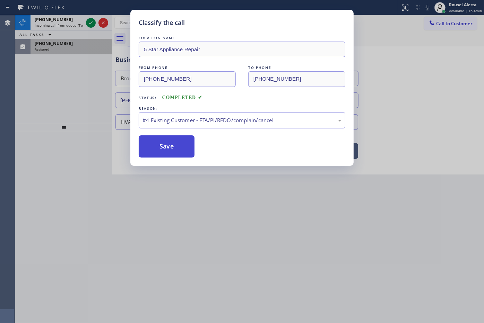
click at [173, 141] on button "Save" at bounding box center [167, 147] width 56 height 22
click at [172, 141] on button "Save" at bounding box center [167, 147] width 56 height 22
click at [193, 248] on div "Classify the call LOCATION NAME 5 Star Appliance Repair FROM PHONE (855) 731-49…" at bounding box center [242, 161] width 484 height 323
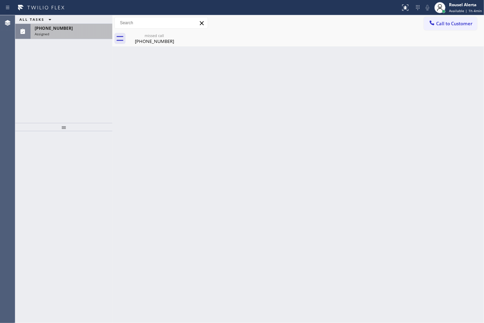
click at [82, 28] on div "(347) 219-1496" at bounding box center [71, 28] width 73 height 6
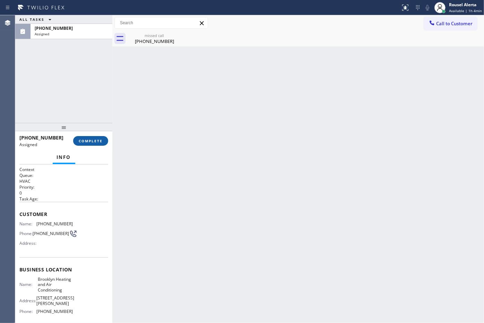
click at [87, 141] on span "COMPLETE" at bounding box center [91, 141] width 24 height 5
click at [125, 122] on div "ALL TASKS ALL TASKS ACTIVE TASKS TASKS IN WRAP UP (347) 219-1496 Assigned (347)…" at bounding box center [249, 169] width 469 height 308
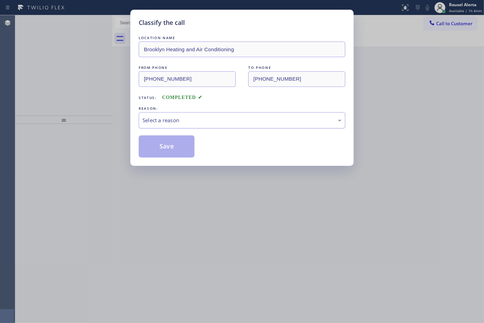
click at [154, 123] on div "Select a reason" at bounding box center [241, 120] width 199 height 8
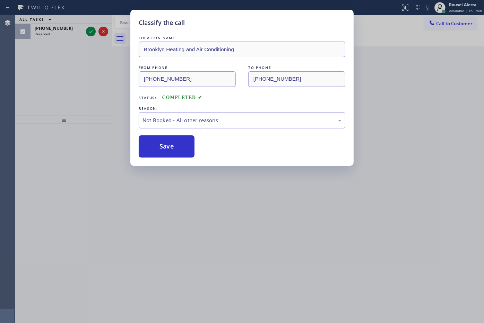
drag, startPoint x: 165, startPoint y: 153, endPoint x: 124, endPoint y: 92, distance: 72.9
click at [162, 150] on button "Save" at bounding box center [167, 147] width 56 height 22
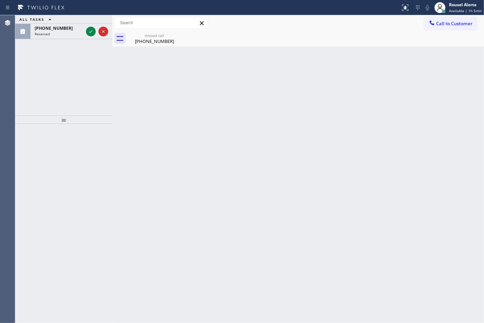
click at [89, 31] on icon at bounding box center [91, 31] width 8 height 8
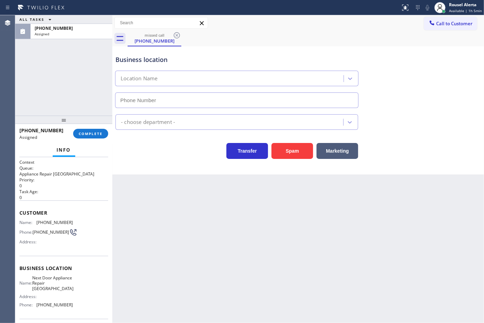
type input "(631) 203-1974"
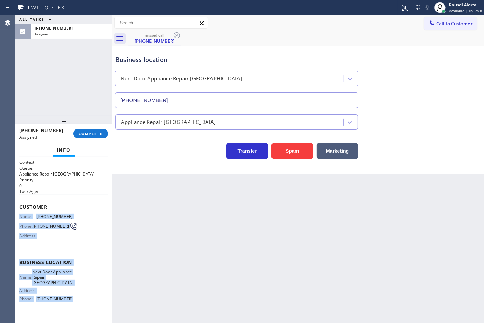
drag, startPoint x: 19, startPoint y: 216, endPoint x: 76, endPoint y: 307, distance: 107.9
click at [76, 307] on div "Context Queue: Appliance Repair High End Priority: 0 Task Age: Customer Name: (…" at bounding box center [63, 262] width 89 height 207
copy div "Name: (516) 924-8401 Phone: (516) 924-8401 Address: Business location Name: Nex…"
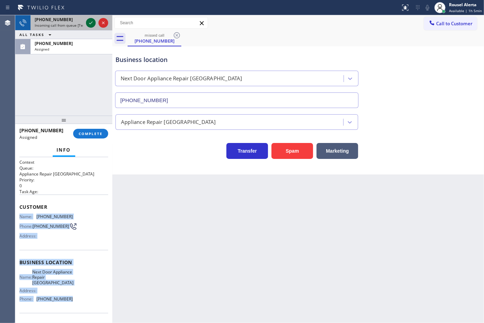
click at [90, 21] on icon at bounding box center [91, 23] width 8 height 8
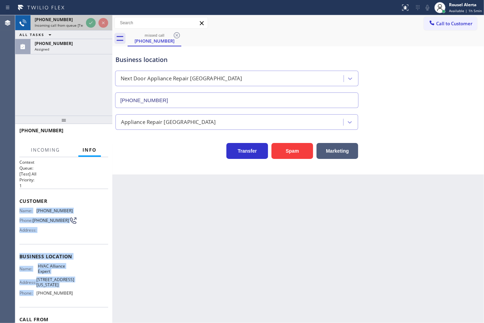
click at [90, 28] on div at bounding box center [97, 22] width 25 height 15
click at [90, 24] on icon at bounding box center [91, 23] width 8 height 8
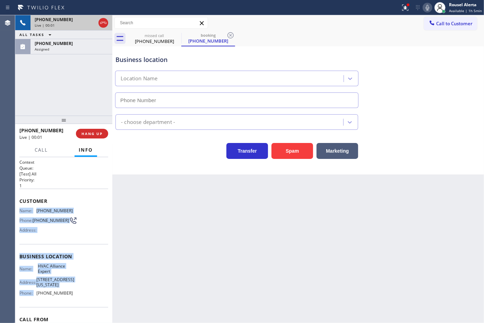
type input "(855) 999-4417"
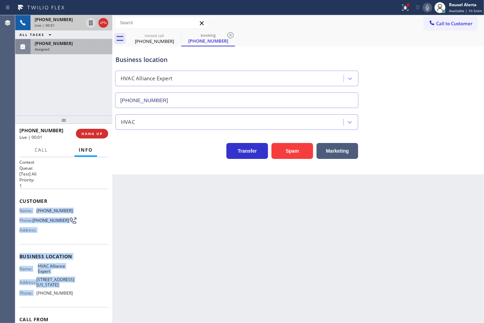
click at [70, 42] on div "(516) 924-8401" at bounding box center [71, 44] width 73 height 6
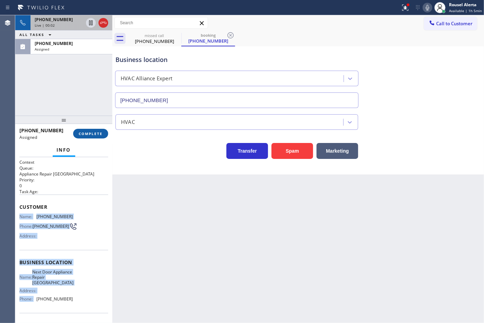
click at [89, 134] on span "COMPLETE" at bounding box center [91, 133] width 24 height 5
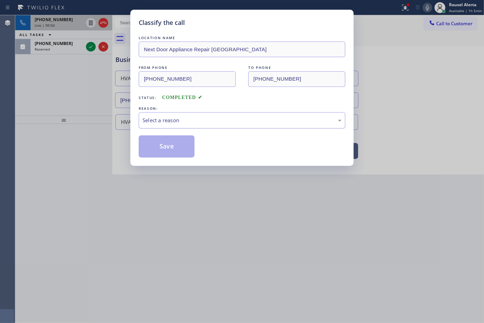
click at [162, 122] on div "Select a reason" at bounding box center [241, 120] width 199 height 8
drag, startPoint x: 172, startPoint y: 151, endPoint x: 133, endPoint y: 112, distance: 55.1
click at [171, 151] on button "Save" at bounding box center [167, 147] width 56 height 22
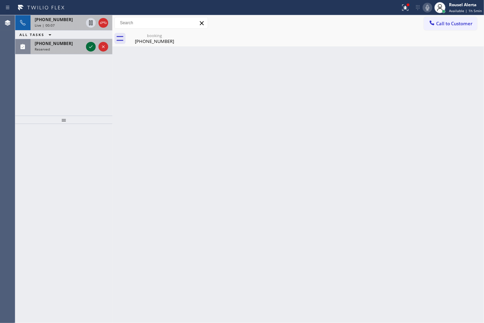
click at [89, 47] on icon at bounding box center [91, 47] width 8 height 8
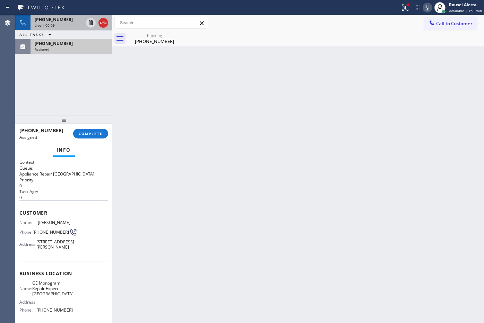
click at [89, 47] on div "Assigned" at bounding box center [71, 49] width 73 height 5
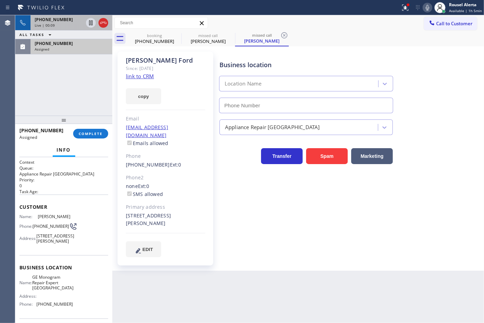
type input "(623) 323-7393"
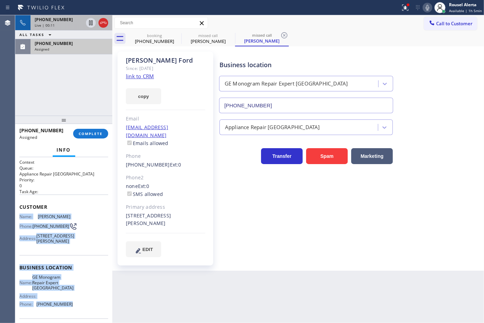
drag, startPoint x: 18, startPoint y: 212, endPoint x: 73, endPoint y: 312, distance: 113.4
click at [73, 312] on div "Context Queue: Appliance Repair High End Priority: 0 Task Age: Customer Name: J…" at bounding box center [63, 240] width 97 height 166
copy div "Name: Jill Ford Phone: (623) 217-1017 Address: 39150 N Parker Ln, Phoenix, AZ 8…"
click at [79, 45] on div "(623) 217-1017" at bounding box center [71, 44] width 73 height 6
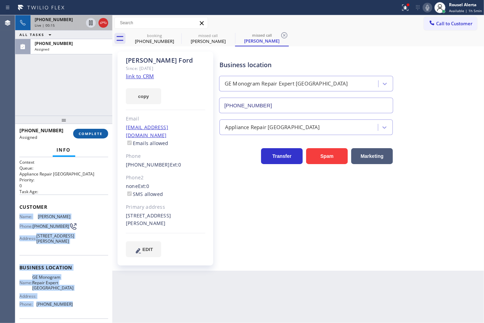
click at [84, 131] on span "COMPLETE" at bounding box center [91, 133] width 24 height 5
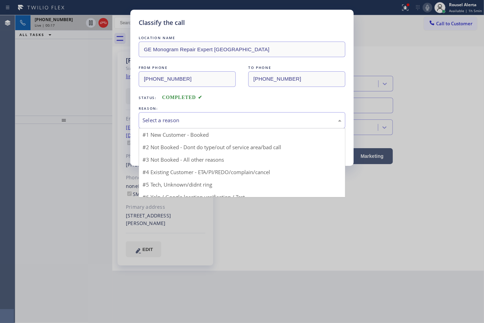
click at [176, 125] on div "Select a reason" at bounding box center [242, 120] width 207 height 16
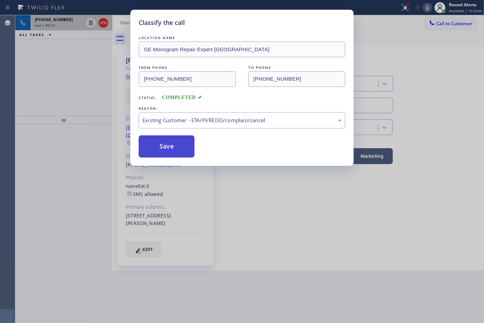
click at [176, 154] on button "Save" at bounding box center [167, 147] width 56 height 22
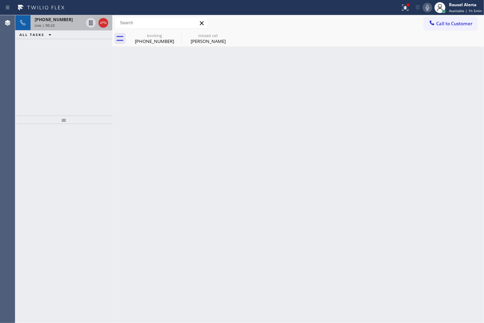
click at [51, 26] on span "Live | 00:23" at bounding box center [45, 25] width 20 height 5
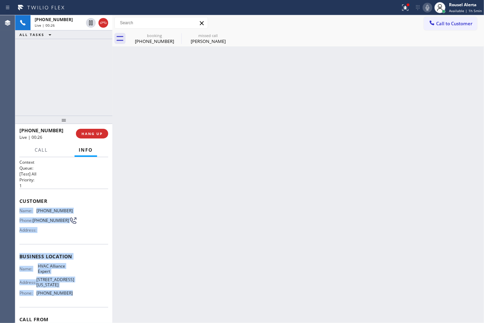
drag, startPoint x: 18, startPoint y: 209, endPoint x: 74, endPoint y: 298, distance: 105.4
click at [74, 298] on div "Context Queue: [Test] All Priority: 1 Customer Name: (310) 972-1889 Phone: (310…" at bounding box center [63, 240] width 97 height 166
copy div "Name: (310) 972-1889 Phone: (310) 972-1889 Address: Business location Name: HVA…"
click at [92, 47] on icon at bounding box center [91, 47] width 8 height 8
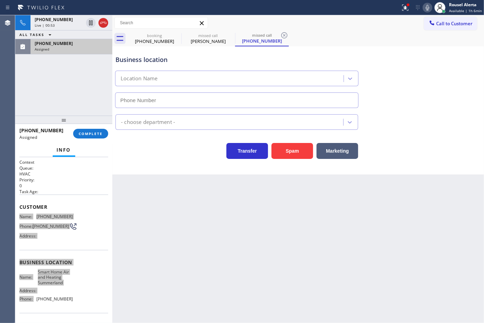
type input "(805) 600-5818"
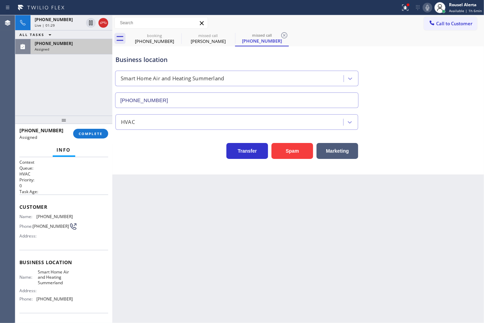
click at [184, 198] on div "Back to Dashboard Change Sender ID Customers Technicians Select a contact Outbo…" at bounding box center [298, 169] width 372 height 308
click at [88, 42] on div "(442) 465-5462" at bounding box center [71, 44] width 73 height 6
click at [184, 219] on div "Back to Dashboard Change Sender ID Customers Technicians Select a contact Outbo…" at bounding box center [298, 169] width 372 height 308
click at [88, 47] on div "Assigned" at bounding box center [71, 49] width 73 height 5
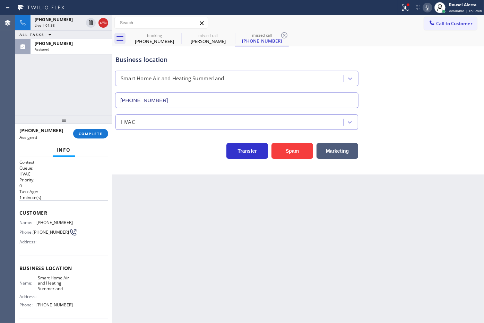
click at [63, 84] on div "+13109721889 Live | 01:38 ALL TASKS ALL TASKS ACTIVE TASKS TASKS IN WRAP UP (44…" at bounding box center [63, 65] width 97 height 101
click at [92, 70] on div "+13109721889 Live | 01:45 ALL TASKS ALL TASKS ACTIVE TASKS TASKS IN WRAP UP (44…" at bounding box center [63, 65] width 97 height 101
click at [87, 25] on icon at bounding box center [91, 23] width 8 height 8
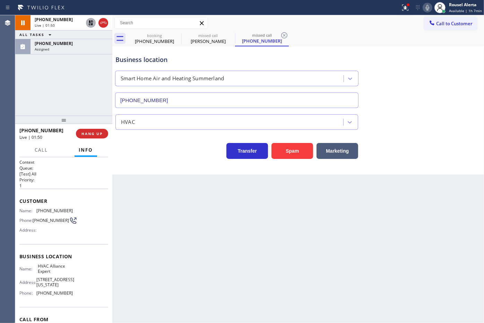
click at [427, 9] on icon at bounding box center [427, 7] width 8 height 8
click at [86, 24] on div at bounding box center [91, 23] width 10 height 8
click at [428, 10] on icon at bounding box center [427, 8] width 3 height 6
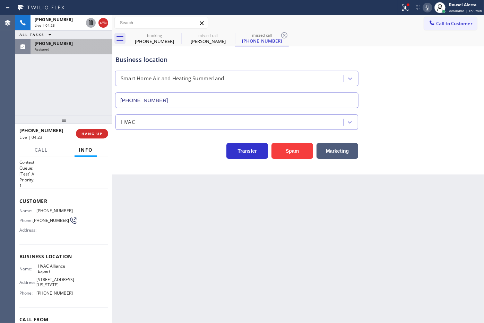
click at [84, 54] on div "(442) 465-5462 Assigned" at bounding box center [63, 46] width 97 height 15
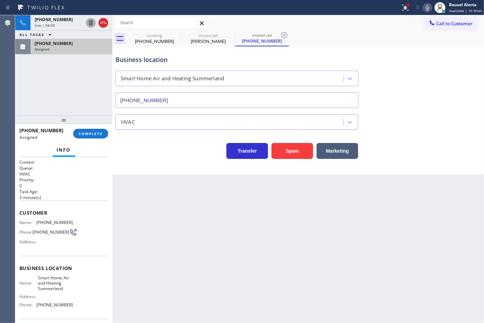
click at [81, 50] on div "Assigned" at bounding box center [71, 49] width 73 height 5
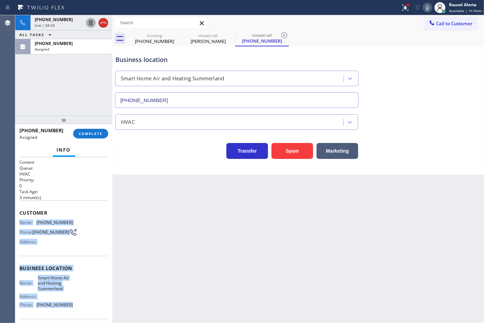
drag, startPoint x: 18, startPoint y: 220, endPoint x: 70, endPoint y: 304, distance: 98.5
click at [70, 304] on div "Context Queue: HVAC Priority: 0 Task Age: 3 minute(s) Customer Name: (442) 465-…" at bounding box center [63, 240] width 97 height 166
copy div "Name: (442) 465-5462 Phone: (442) 465-5462 Address: Business location Name: Sma…"
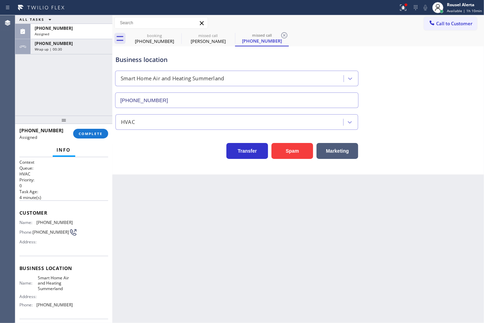
click at [91, 58] on div "ALL TASKS ALL TASKS ACTIVE TASKS TASKS IN WRAP UP (442) 465-5462 Assigned +1310…" at bounding box center [63, 65] width 97 height 101
click at [87, 50] on div "Wrap up | 00:31" at bounding box center [71, 49] width 73 height 5
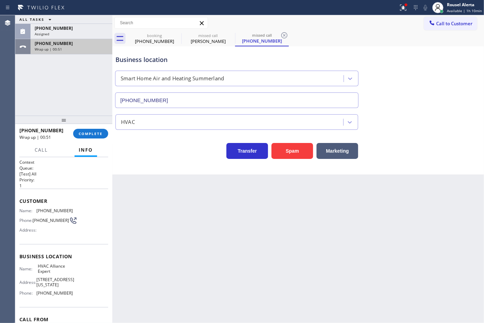
click at [83, 50] on div "Wrap up | 00:51" at bounding box center [71, 49] width 73 height 5
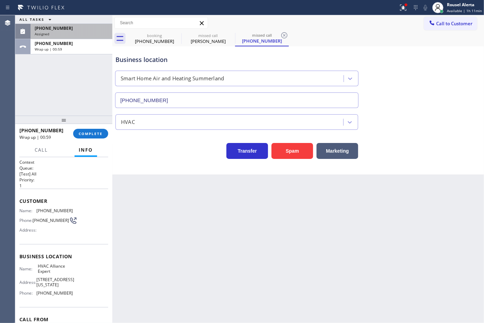
click at [78, 32] on div "Assigned" at bounding box center [71, 34] width 73 height 5
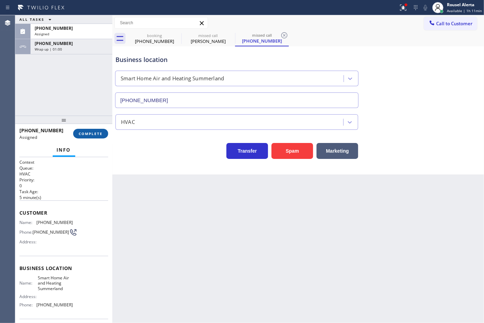
click at [79, 132] on span "COMPLETE" at bounding box center [91, 133] width 24 height 5
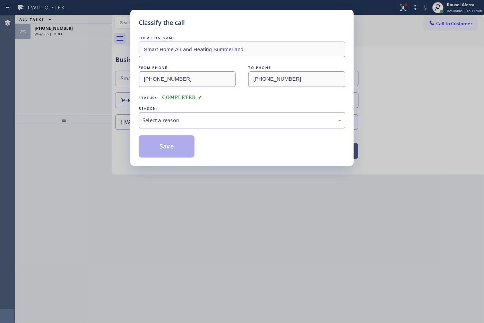
click at [192, 125] on div "Select a reason" at bounding box center [242, 120] width 207 height 16
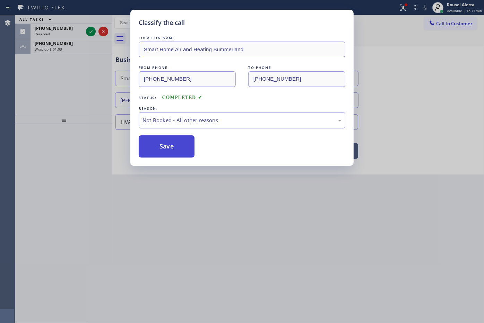
click at [156, 142] on button "Save" at bounding box center [167, 147] width 56 height 22
type input "(623) 323-7393"
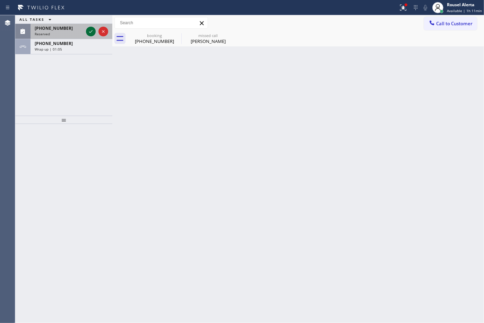
click at [91, 31] on icon at bounding box center [90, 31] width 3 height 3
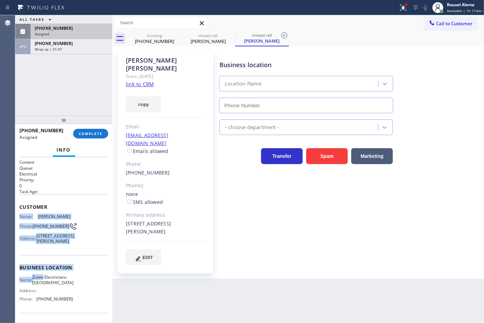
type input "(818) 593-0291"
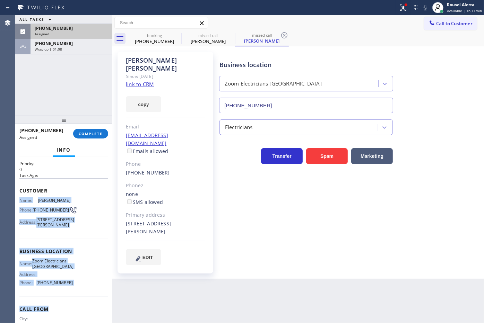
scroll to position [43, 0]
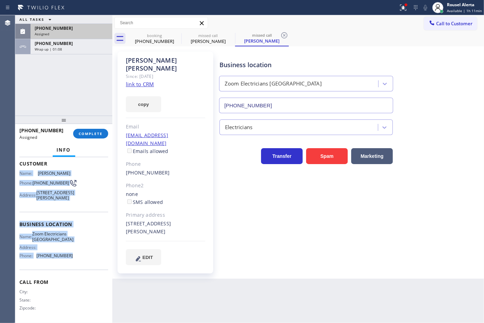
drag, startPoint x: 18, startPoint y: 214, endPoint x: 78, endPoint y: 283, distance: 91.1
click at [78, 283] on div "Context Queue: Electrical Priority: 0 Task Age: Customer Name: Marita Jones Pho…" at bounding box center [63, 240] width 97 height 166
copy div "Name: Marita Jones Phone: (818) 642-2078 Address: 1413 N Naomi St, Burbank, CA …"
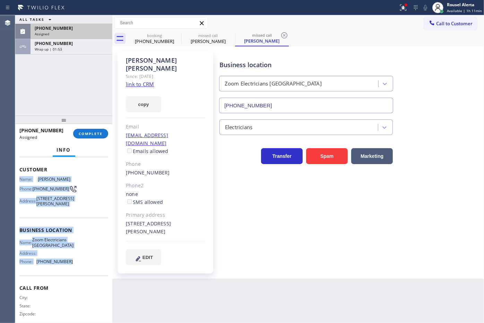
scroll to position [49, 0]
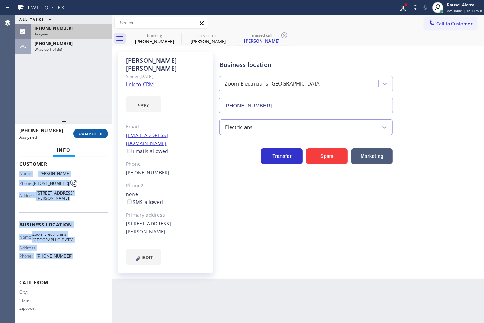
click at [85, 133] on span "COMPLETE" at bounding box center [91, 133] width 24 height 5
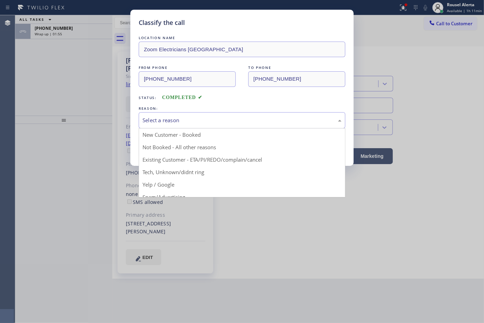
click at [170, 124] on div "Select a reason" at bounding box center [241, 120] width 199 height 8
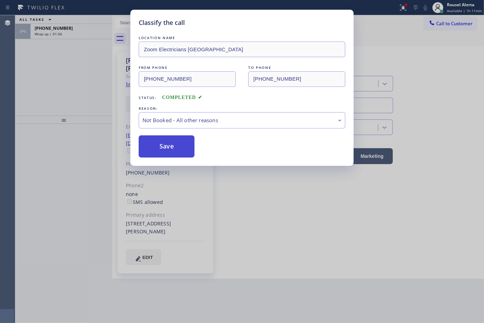
click at [176, 157] on button "Save" at bounding box center [167, 147] width 56 height 22
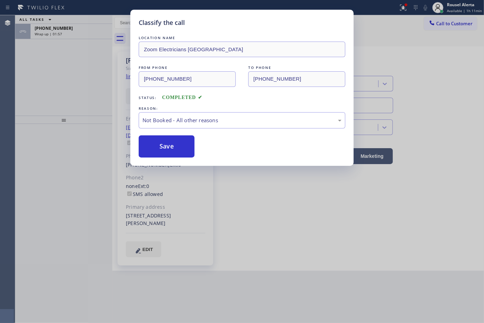
click at [73, 30] on div "Classify the call LOCATION NAME Zoom Electricians North Hollywood FROM PHONE (8…" at bounding box center [242, 161] width 484 height 323
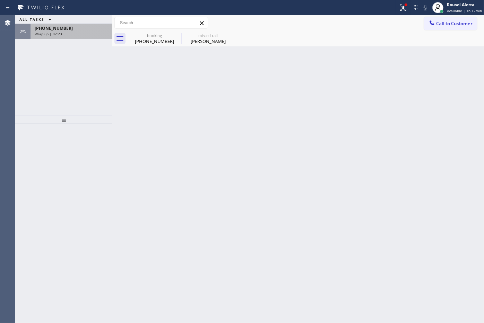
click at [65, 29] on div "+13109721889" at bounding box center [71, 28] width 73 height 6
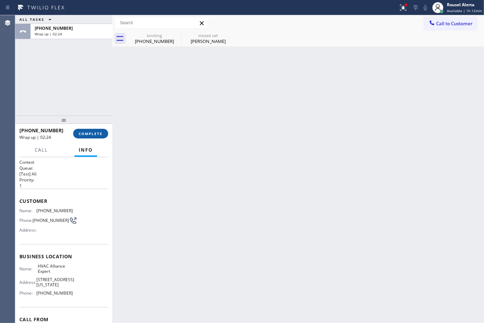
click at [92, 133] on span "COMPLETE" at bounding box center [91, 133] width 24 height 5
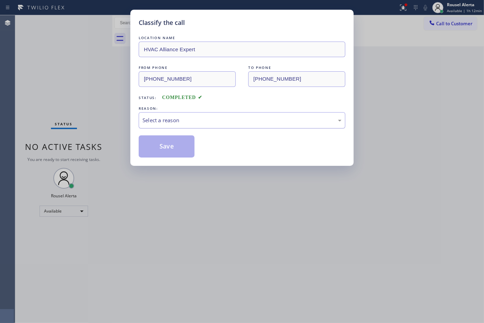
click at [177, 122] on div "Select a reason" at bounding box center [241, 120] width 199 height 8
click at [178, 147] on button "Save" at bounding box center [167, 147] width 56 height 22
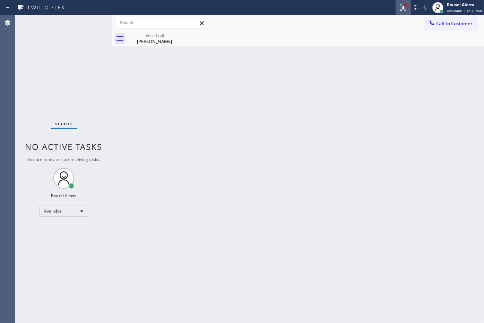
click at [405, 5] on div at bounding box center [402, 7] width 15 height 15
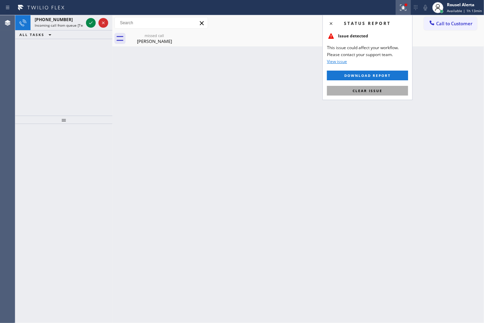
click at [385, 87] on button "Clear issue" at bounding box center [367, 91] width 81 height 10
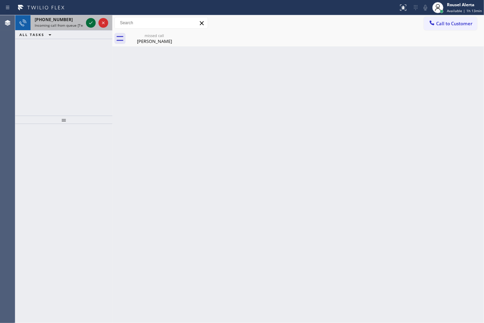
click at [89, 23] on icon at bounding box center [90, 22] width 3 height 3
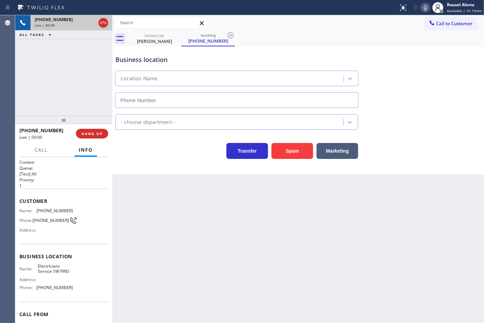
type input "[PHONE_NUMBER]"
click at [76, 136] on div "+17322096683 Live | 00:11" at bounding box center [47, 134] width 56 height 18
click at [81, 134] on span "HANG UP" at bounding box center [91, 133] width 21 height 5
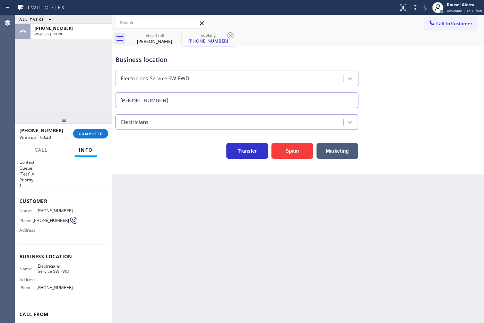
click at [68, 57] on div "ALL TASKS ALL TASKS ACTIVE TASKS TASKS IN WRAP UP +17322096683 Wrap up | 00:28" at bounding box center [63, 65] width 97 height 101
click at [169, 196] on div "Back to Dashboard Change Sender ID Customers Technicians Select a contact Outbo…" at bounding box center [298, 169] width 372 height 308
click at [73, 55] on div "ALL TASKS ALL TASKS ACTIVE TASKS TASKS IN WRAP UP +17322096683 Wrap up | 00:39" at bounding box center [63, 65] width 97 height 101
click at [75, 37] on div "+17322096683 Wrap up | 00:43" at bounding box center [70, 31] width 79 height 15
click at [83, 132] on span "COMPLETE" at bounding box center [91, 133] width 24 height 5
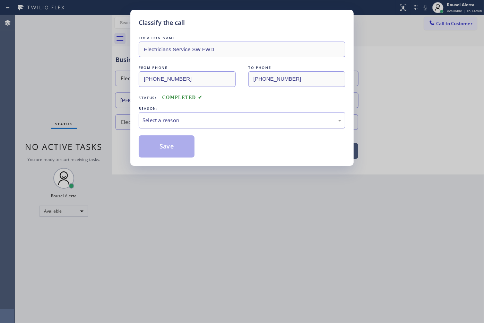
click at [177, 124] on div "Select a reason" at bounding box center [241, 120] width 199 height 8
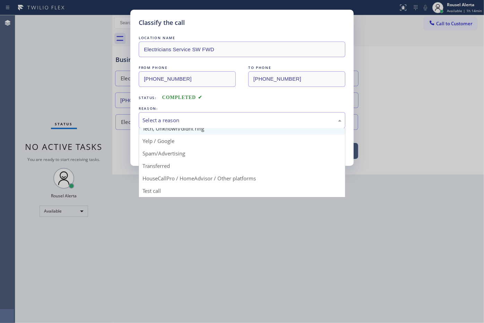
scroll to position [47, 0]
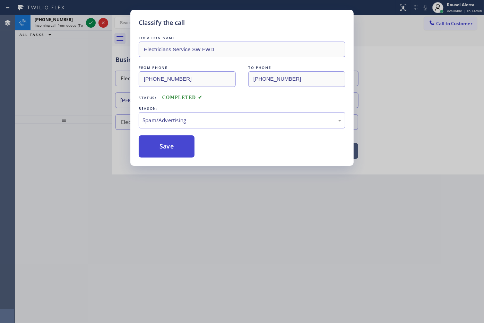
click at [179, 149] on button "Save" at bounding box center [167, 147] width 56 height 22
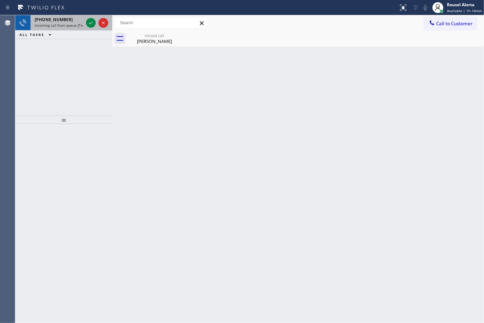
click at [79, 23] on span "Incoming call from queue [Test] All" at bounding box center [64, 25] width 58 height 5
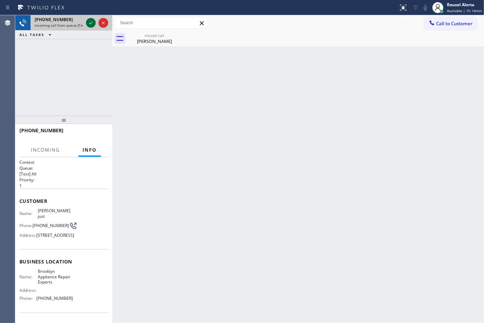
click at [87, 21] on icon at bounding box center [91, 23] width 8 height 8
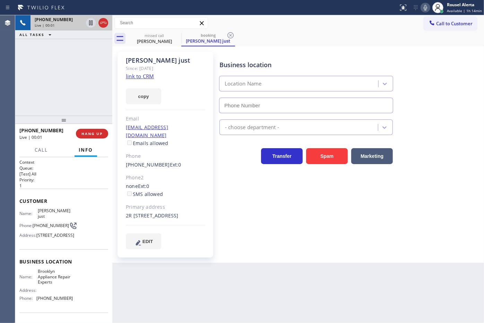
type input "[PHONE_NUMBER]"
click at [142, 77] on link "link to CRM" at bounding box center [140, 76] width 28 height 7
click at [91, 27] on icon at bounding box center [91, 23] width 8 height 8
click at [422, 8] on icon at bounding box center [425, 7] width 8 height 8
click at [53, 50] on div "+19177158601 Live | 01:58 ALL TASKS ALL TASKS ACTIVE TASKS TASKS IN WRAP UP" at bounding box center [63, 65] width 97 height 101
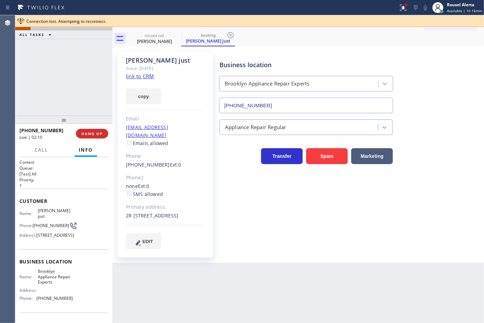
click at [363, 64] on div "Business location" at bounding box center [305, 64] width 173 height 9
click at [27, 53] on div "+19177158601 Live | 02:11 ALL TASKS ALL TASKS ACTIVE TASKS TASKS IN WRAP UP" at bounding box center [63, 65] width 97 height 101
click at [61, 82] on div "+19177158601 Live | 02:13 ALL TASKS ALL TASKS ACTIVE TASKS TASKS IN WRAP UP" at bounding box center [63, 65] width 97 height 101
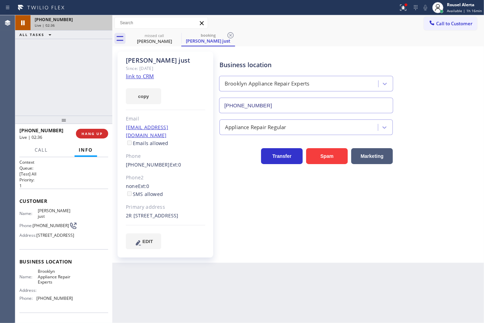
click at [80, 53] on div "+19177158601 Live | 02:36 ALL TASKS ALL TASKS ACTIVE TASKS TASKS IN WRAP UP" at bounding box center [63, 65] width 97 height 101
click at [201, 289] on div "Back to Dashboard Change Sender ID Customers Technicians Select a contact Outbo…" at bounding box center [298, 169] width 372 height 308
click at [91, 128] on div "+19177158601 Live | 02:38 HANG UP" at bounding box center [63, 134] width 89 height 18
click at [94, 136] on span "HANG UP" at bounding box center [91, 133] width 21 height 5
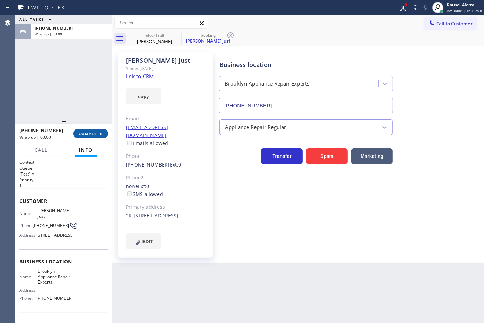
click at [94, 134] on span "COMPLETE" at bounding box center [91, 133] width 24 height 5
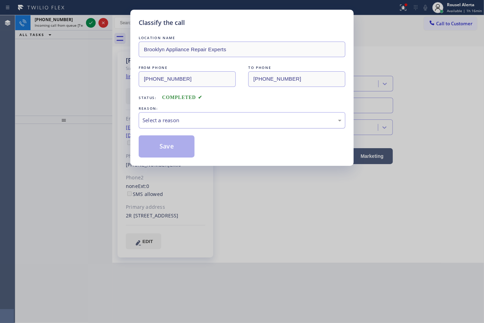
click at [207, 117] on div "Select a reason" at bounding box center [241, 120] width 199 height 8
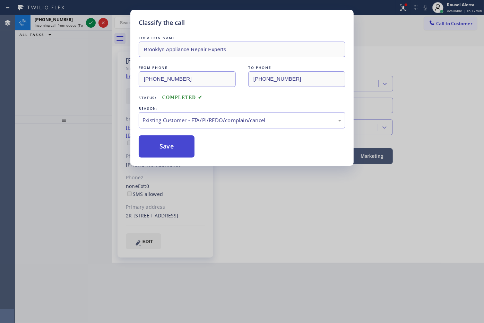
click at [183, 140] on button "Save" at bounding box center [167, 147] width 56 height 22
type input "(623) 323-7393"
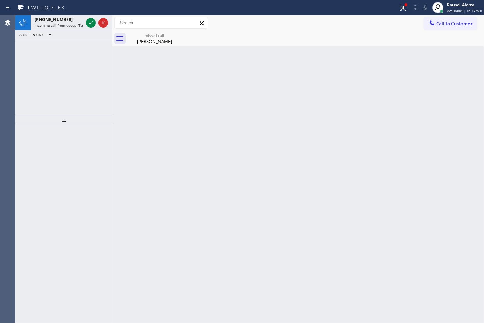
click at [73, 24] on span "Incoming call from queue [Test] All" at bounding box center [64, 25] width 58 height 5
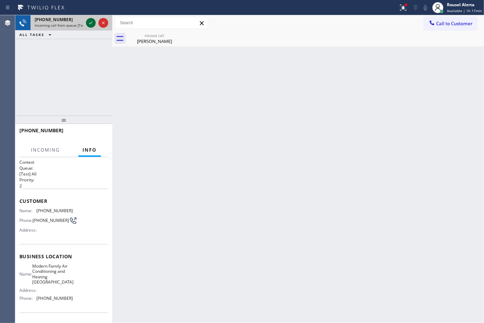
click at [90, 25] on icon at bounding box center [91, 23] width 8 height 8
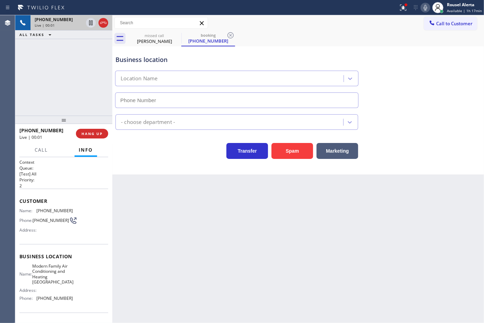
type input "(561) 375-5919"
click at [82, 133] on span "HANG UP" at bounding box center [91, 133] width 21 height 5
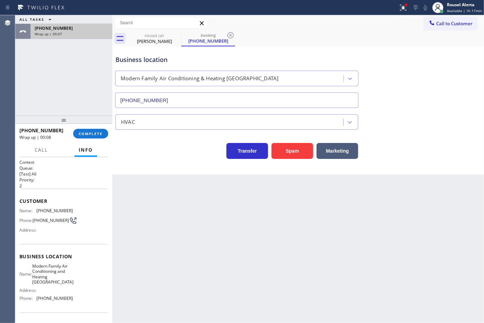
click at [70, 28] on div "+15612072826" at bounding box center [71, 28] width 73 height 6
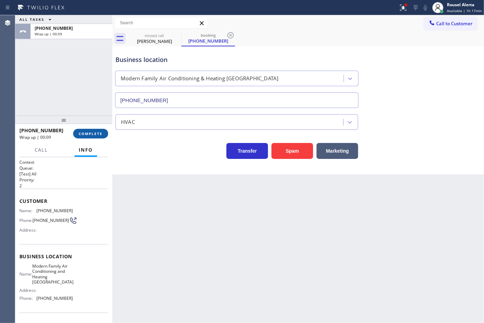
click at [85, 130] on button "COMPLETE" at bounding box center [90, 134] width 35 height 10
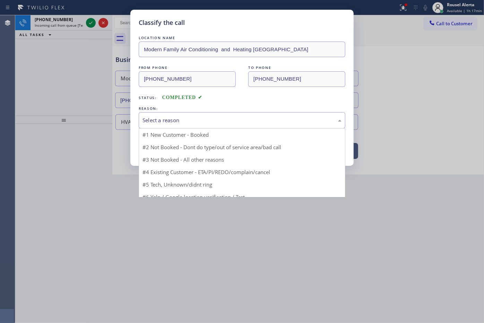
click at [159, 124] on div "Select a reason" at bounding box center [241, 120] width 199 height 8
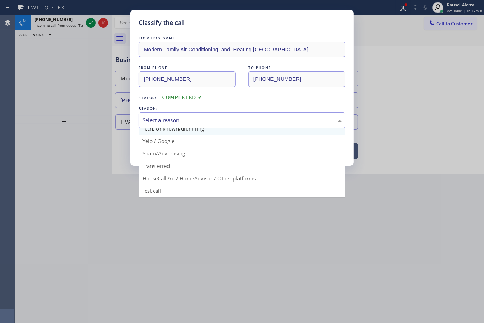
scroll to position [47, 0]
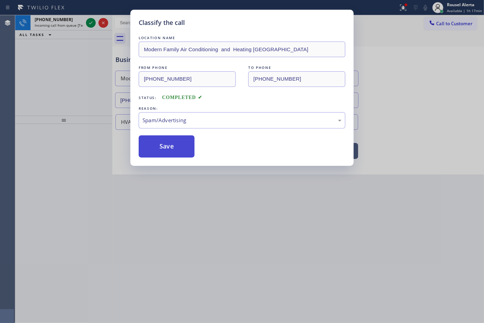
click at [175, 151] on button "Save" at bounding box center [167, 147] width 56 height 22
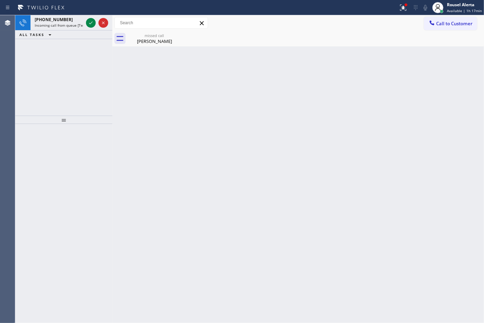
click at [70, 25] on span "Incoming call from queue [Test] All" at bounding box center [64, 25] width 58 height 5
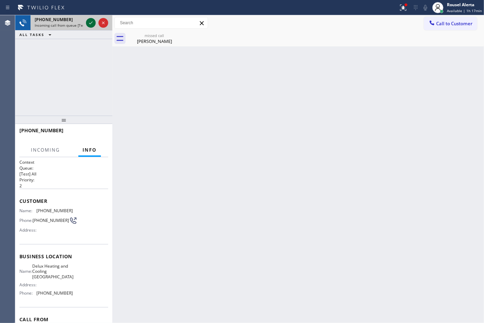
click at [87, 21] on icon at bounding box center [91, 23] width 8 height 8
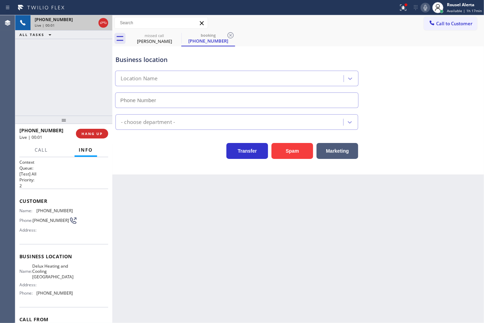
type input "(626) 469-7518"
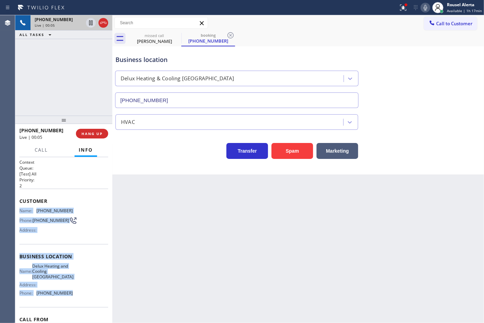
drag, startPoint x: 18, startPoint y: 208, endPoint x: 80, endPoint y: 295, distance: 106.7
click at [80, 295] on div "Context Queue: [Test] All Priority: 2 Customer Name: (626) 620-1551 Phone: (626…" at bounding box center [63, 240] width 97 height 166
click at [345, 26] on div "Call to Customer Outbound call Location 5 Star Appliance Repair Your caller id …" at bounding box center [298, 23] width 372 height 12
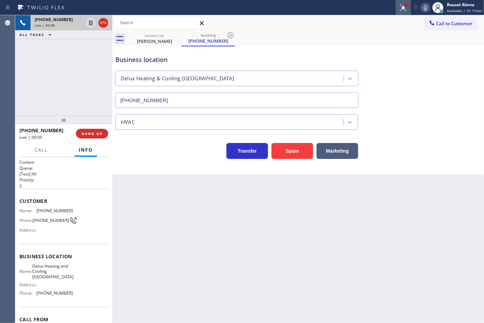
click at [401, 11] on button at bounding box center [402, 7] width 15 height 15
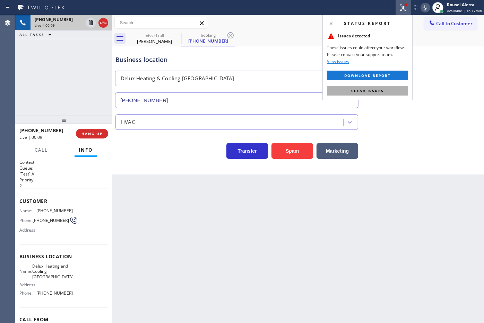
click at [390, 90] on button "Clear issues" at bounding box center [367, 91] width 81 height 10
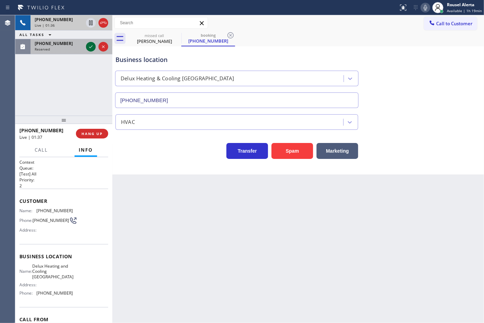
click at [86, 46] on div at bounding box center [91, 47] width 10 height 8
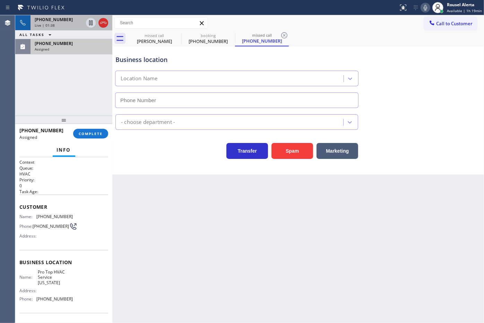
type input "(917) 997-1863"
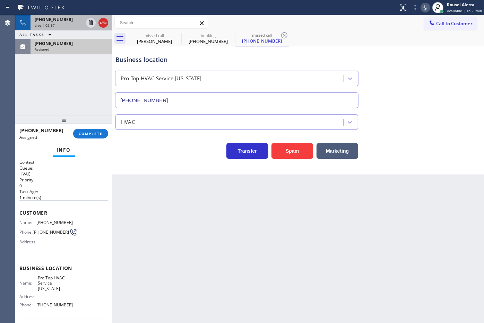
click at [70, 42] on div "[PHONE_NUMBER]" at bounding box center [71, 44] width 73 height 6
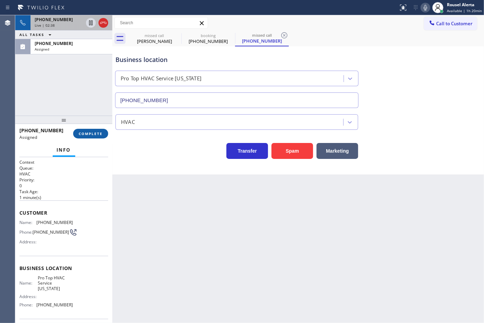
click at [94, 134] on span "COMPLETE" at bounding box center [91, 133] width 24 height 5
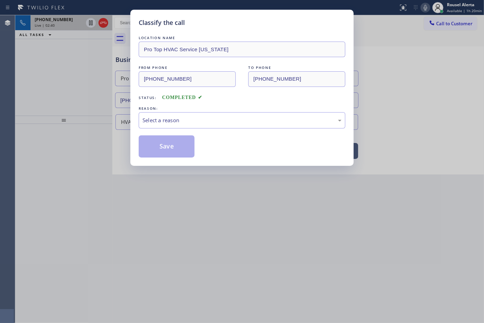
click at [186, 119] on div "Select a reason" at bounding box center [241, 120] width 199 height 8
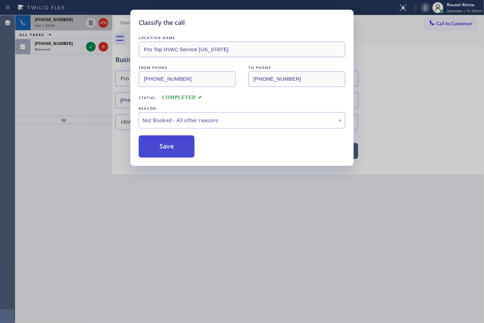
click at [180, 148] on button "Save" at bounding box center [167, 147] width 56 height 22
click at [79, 50] on div "Classify the call LOCATION NAME Pro Top HVAC Service New York FROM PHONE (914) …" at bounding box center [242, 161] width 484 height 323
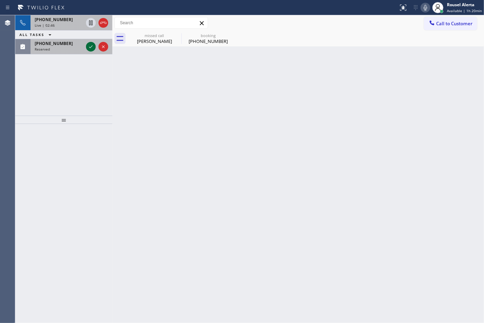
click at [87, 49] on icon at bounding box center [91, 47] width 8 height 8
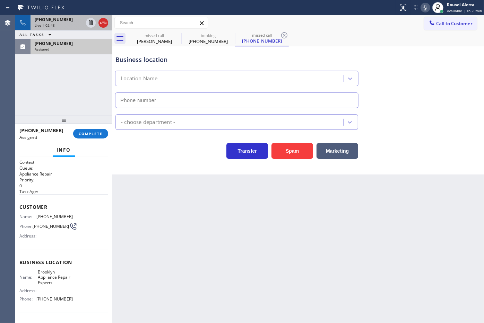
type input "[PHONE_NUMBER]"
click at [91, 51] on div "(347) 439-5386 Assigned" at bounding box center [70, 46] width 79 height 15
click at [61, 50] on div "Assigned" at bounding box center [71, 49] width 73 height 5
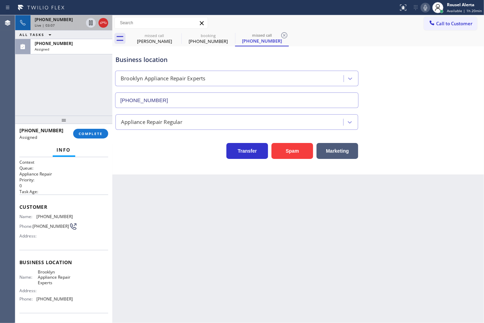
click at [79, 102] on div "+16266201551 Live | 03:07 ALL TASKS ALL TASKS ACTIVE TASKS TASKS IN WRAP UP (34…" at bounding box center [63, 65] width 97 height 101
click at [78, 45] on div "(347) 439-5386" at bounding box center [71, 44] width 73 height 6
click at [75, 25] on div "Live | 03:24" at bounding box center [59, 25] width 49 height 5
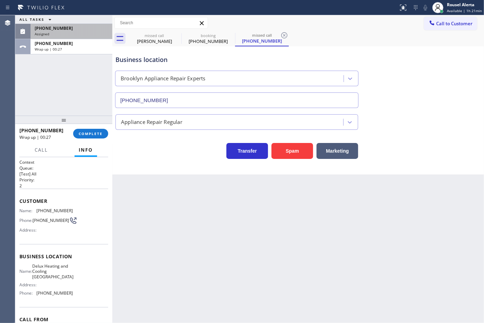
click at [72, 32] on div "Assigned" at bounding box center [71, 34] width 73 height 5
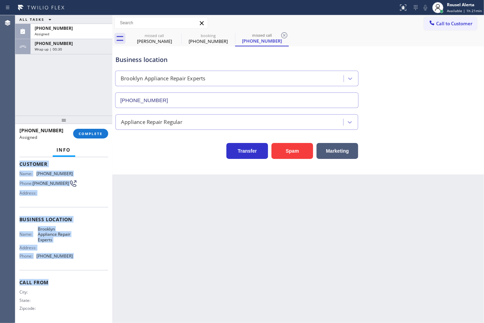
scroll to position [51, 0]
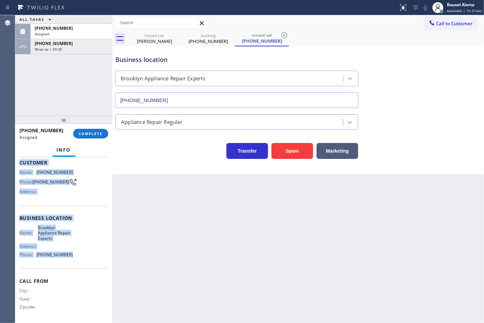
drag, startPoint x: 18, startPoint y: 212, endPoint x: 85, endPoint y: 252, distance: 78.3
click at [85, 252] on div "Context Queue: Appliance Repair Priority: 0 Task Age: 1 minute(s) Customer Name…" at bounding box center [63, 240] width 97 height 166
click at [60, 26] on span "(347) 439-5386" at bounding box center [54, 28] width 38 height 6
click at [88, 132] on span "COMPLETE" at bounding box center [91, 133] width 24 height 5
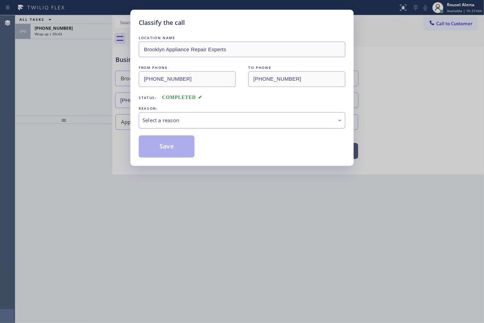
click at [192, 123] on div "Select a reason" at bounding box center [241, 120] width 199 height 8
click at [175, 148] on button "Save" at bounding box center [167, 147] width 56 height 22
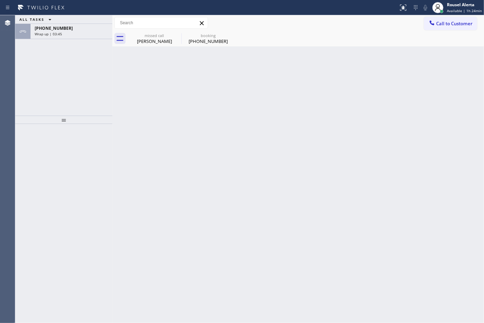
click at [70, 40] on div "ALL TASKS ALL TASKS ACTIVE TASKS TASKS IN WRAP UP +16266201551 Wrap up | 03:45" at bounding box center [63, 65] width 97 height 101
click at [452, 6] on div "Rousel Alerta" at bounding box center [464, 5] width 35 height 6
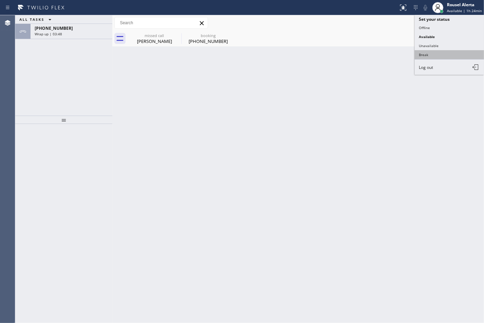
click at [446, 51] on button "Break" at bounding box center [449, 54] width 69 height 9
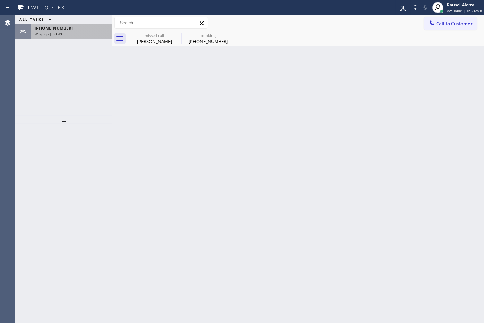
click at [99, 34] on div "Wrap up | 03:49" at bounding box center [71, 34] width 73 height 5
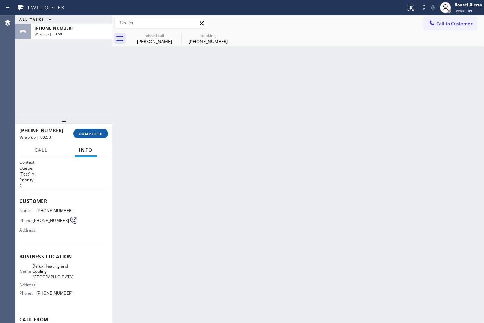
click at [89, 134] on span "COMPLETE" at bounding box center [91, 133] width 24 height 5
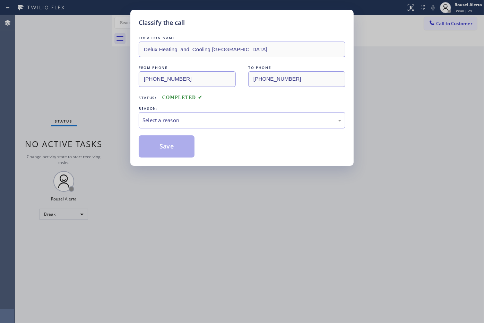
click at [167, 119] on div "Select a reason" at bounding box center [241, 120] width 199 height 8
click at [170, 149] on button "Save" at bounding box center [167, 147] width 56 height 22
type input "(623) 323-7393"
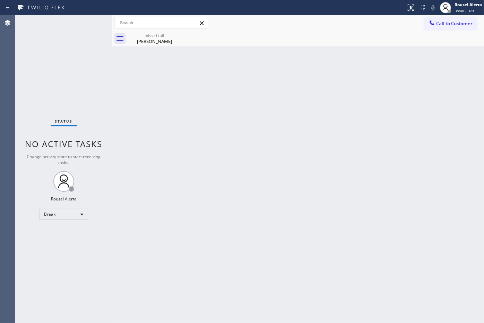
click at [255, 213] on div "Back to Dashboard Change Sender ID Customers Technicians Select a contact Outbo…" at bounding box center [298, 169] width 372 height 308
click at [55, 51] on div "Status No active tasks Change activity state to start receiving tasks. Rousel A…" at bounding box center [63, 169] width 97 height 308
drag, startPoint x: 76, startPoint y: 47, endPoint x: 76, endPoint y: 35, distance: 12.8
click at [76, 44] on div "Status No active tasks Change activity state to start receiving tasks. Rousel A…" at bounding box center [63, 169] width 97 height 308
click at [57, 44] on div "Status No active tasks Change activity state to start receiving tasks. Rousel A…" at bounding box center [63, 169] width 97 height 308
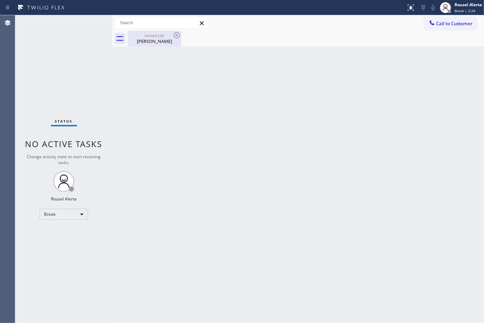
click at [157, 43] on div "Jill Ford" at bounding box center [154, 41] width 52 height 6
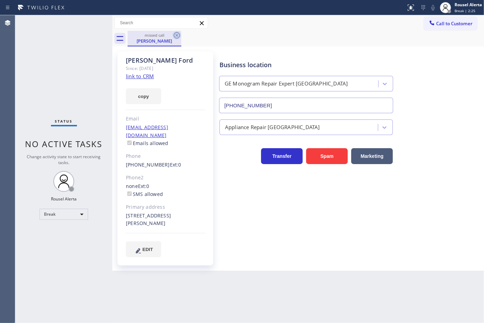
click at [176, 35] on icon at bounding box center [177, 35] width 6 height 6
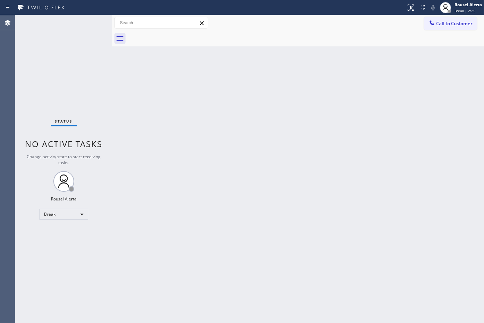
click at [97, 76] on div "Status No active tasks Change activity state to start receiving tasks. Rousel A…" at bounding box center [63, 169] width 97 height 308
